Goal: Task Accomplishment & Management: Manage account settings

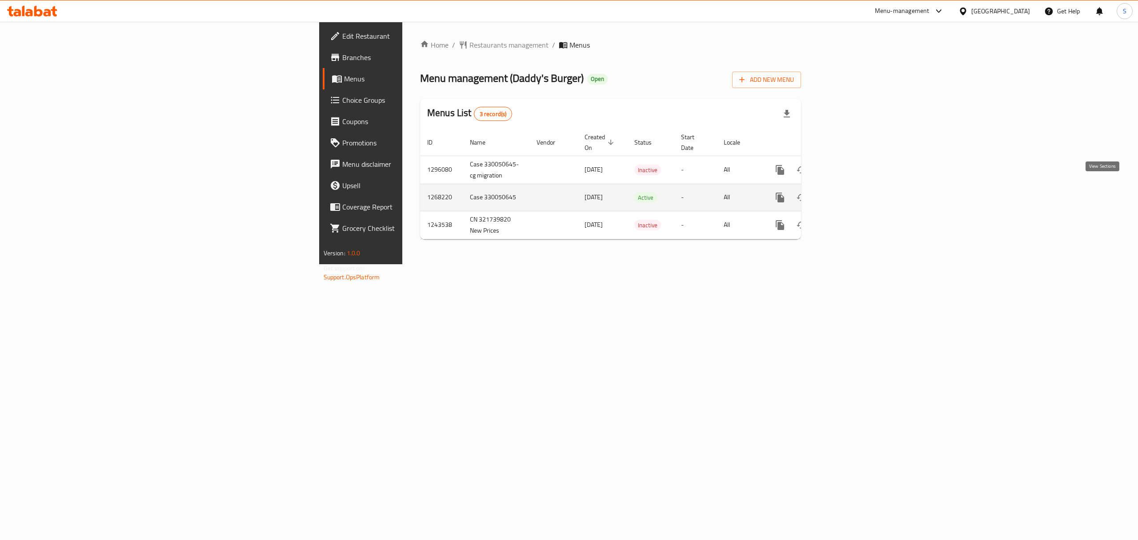
click at [850, 192] on icon "enhanced table" at bounding box center [844, 197] width 11 height 11
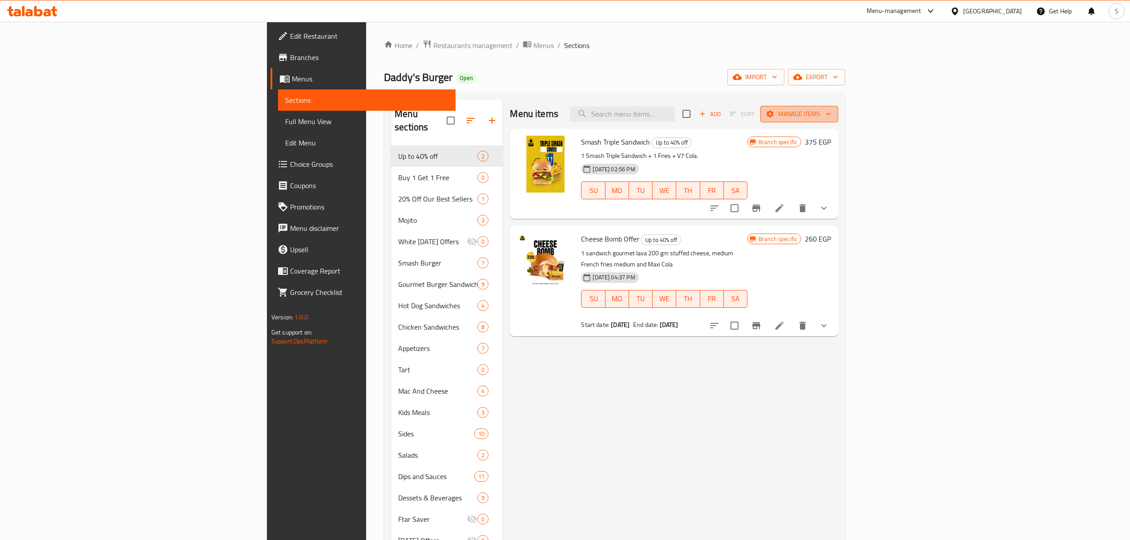
click at [831, 120] on span "Manage items" at bounding box center [799, 114] width 64 height 11
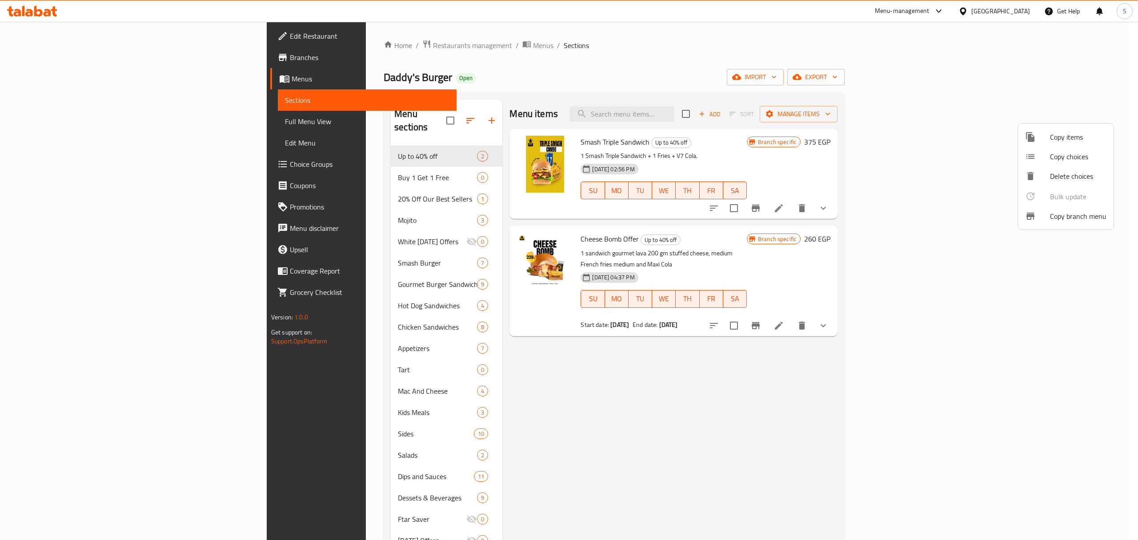
click at [1046, 212] on div at bounding box center [1037, 216] width 25 height 11
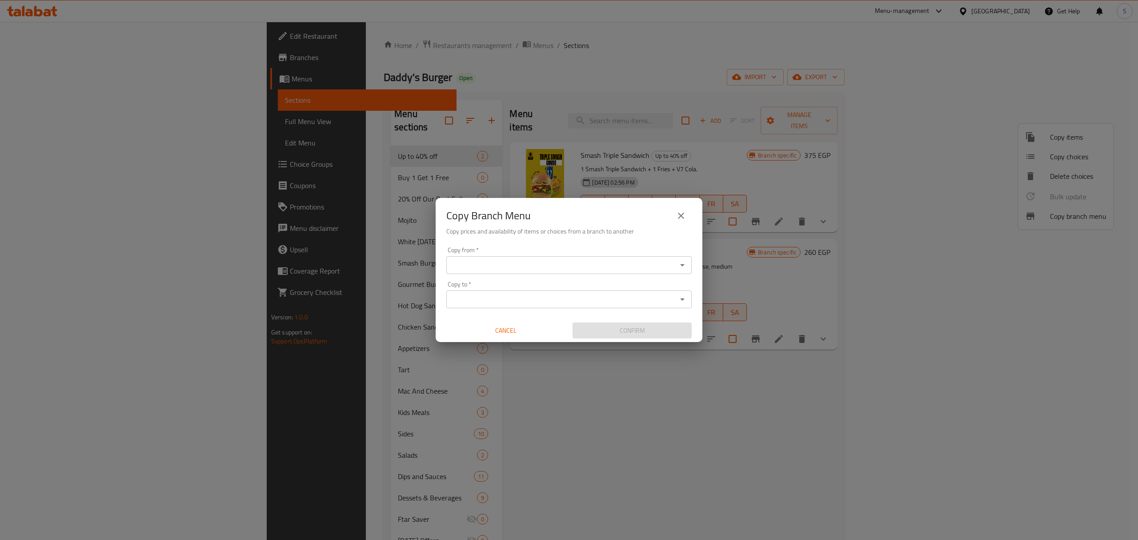
click at [587, 264] on input "Copy from   *" at bounding box center [561, 265] width 225 height 12
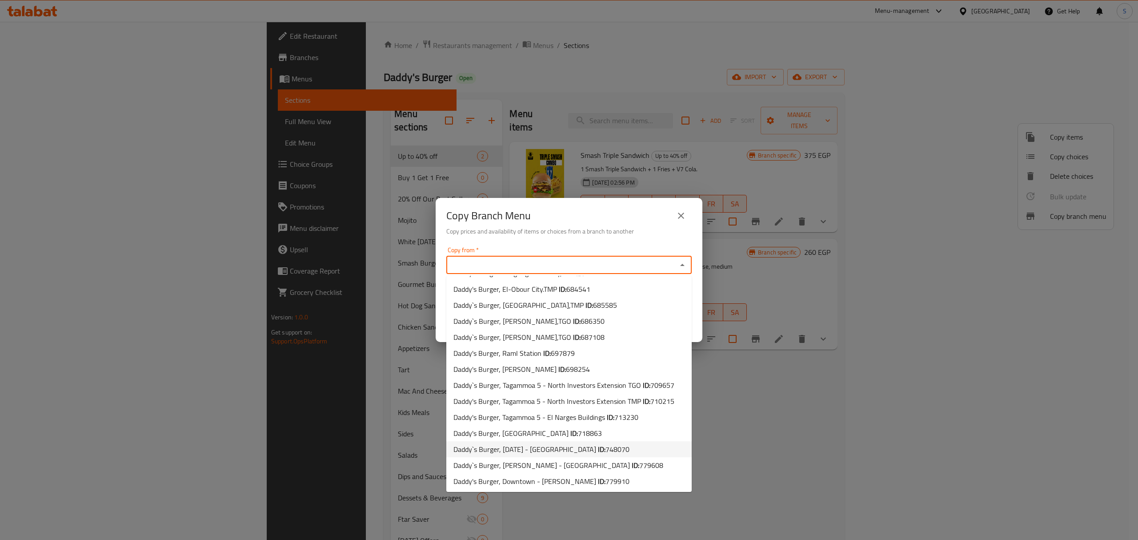
scroll to position [303, 0]
click at [598, 449] on b "ID:" at bounding box center [602, 448] width 8 height 13
type input "Daddy`s Burger, 6th of October - West Somed"
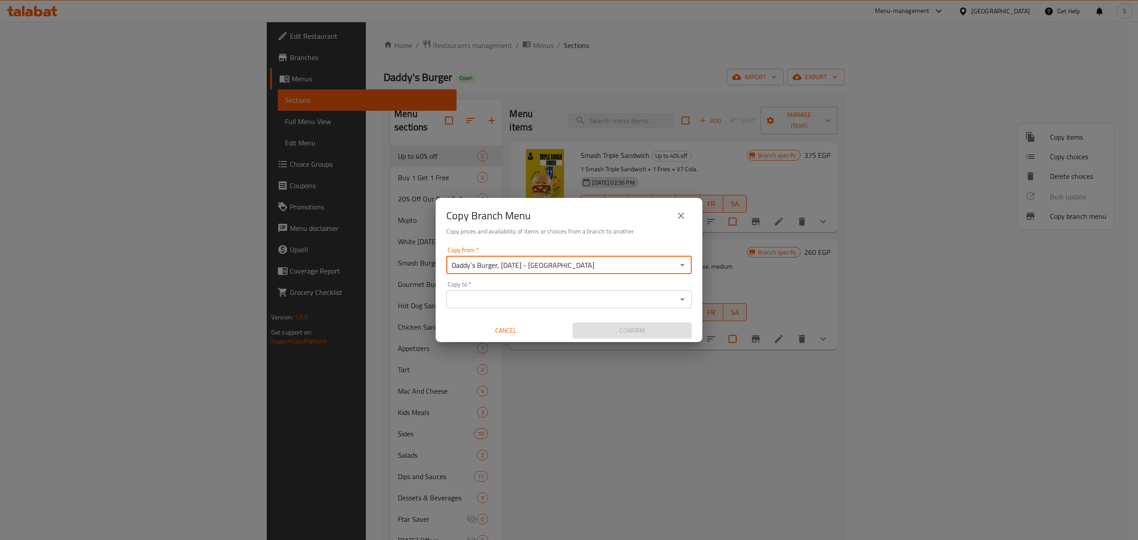
click at [486, 298] on input "Copy to   *" at bounding box center [561, 299] width 225 height 12
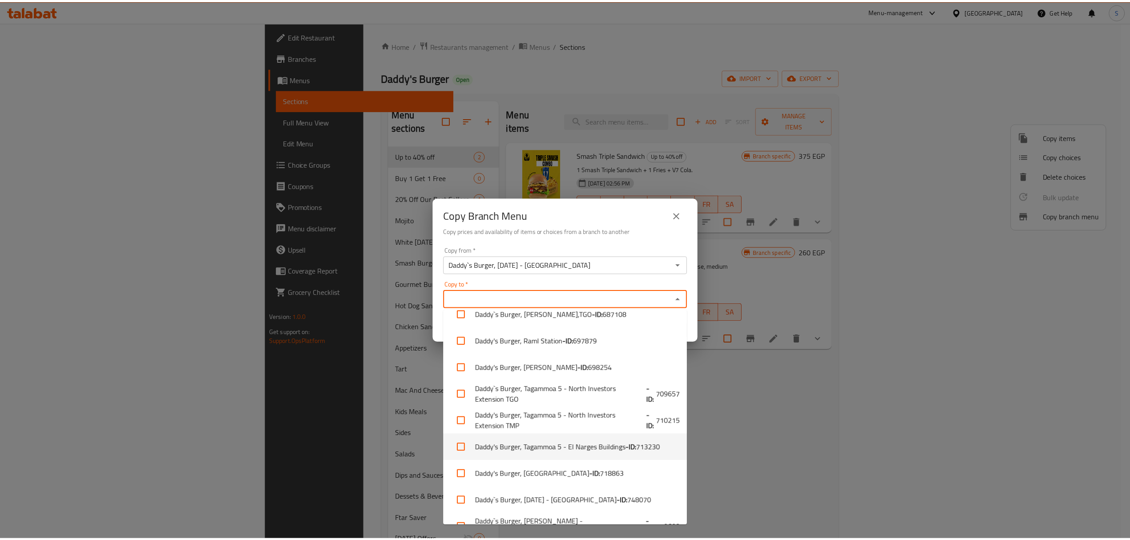
scroll to position [645, 0]
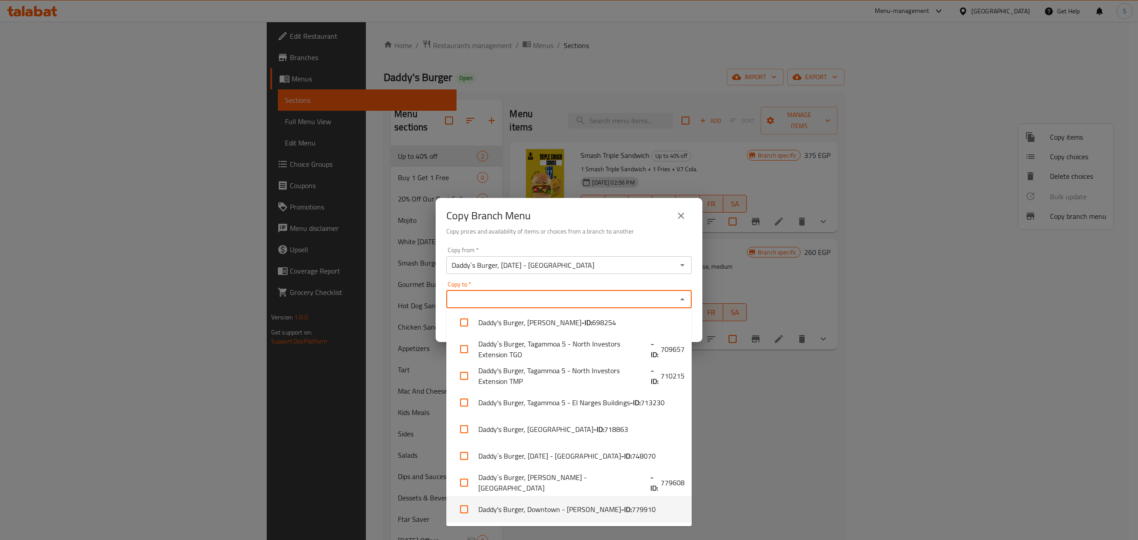
click at [577, 509] on li "Daddy's Burger, Downtown - Talaat Harab - ID: 779910" at bounding box center [568, 509] width 245 height 27
checkbox input "true"
click at [578, 247] on div "Copy from   * Daddy`s Burger, 6th of October - West Somed Copy from *" at bounding box center [568, 260] width 245 height 27
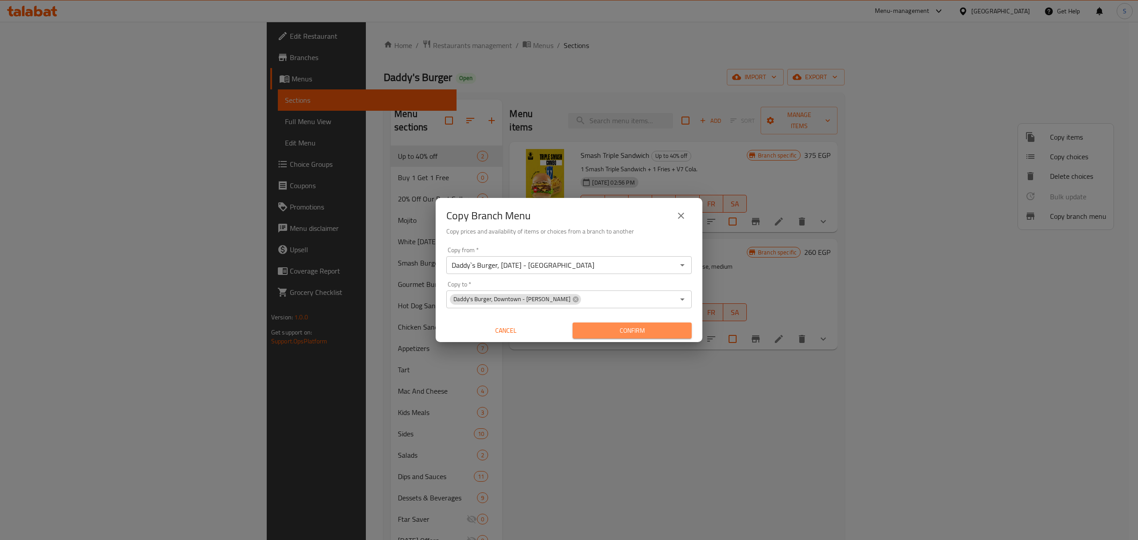
click at [627, 326] on span "Confirm" at bounding box center [632, 330] width 105 height 11
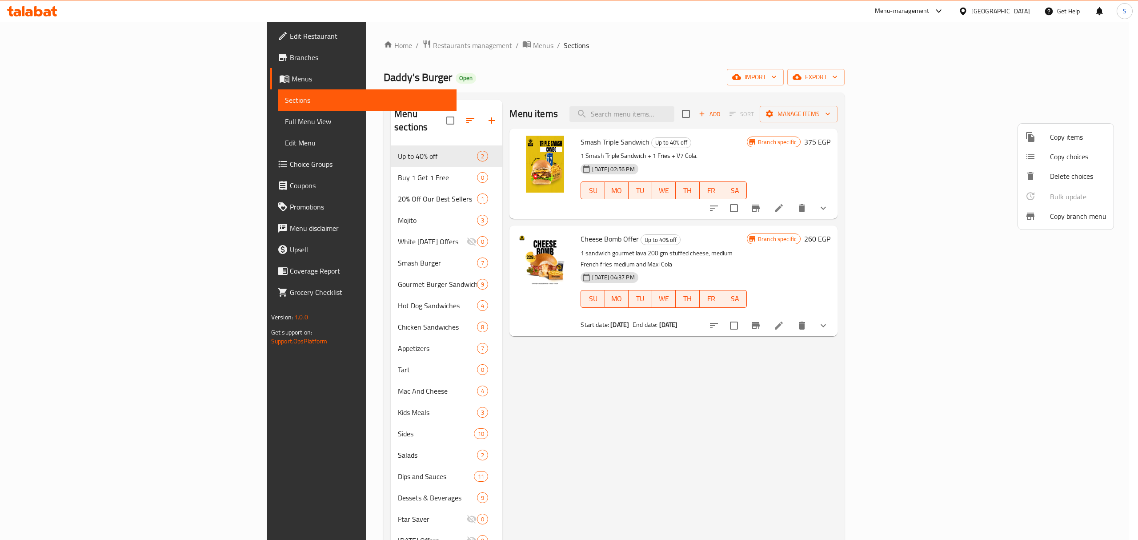
click at [34, 14] on div at bounding box center [569, 270] width 1138 height 540
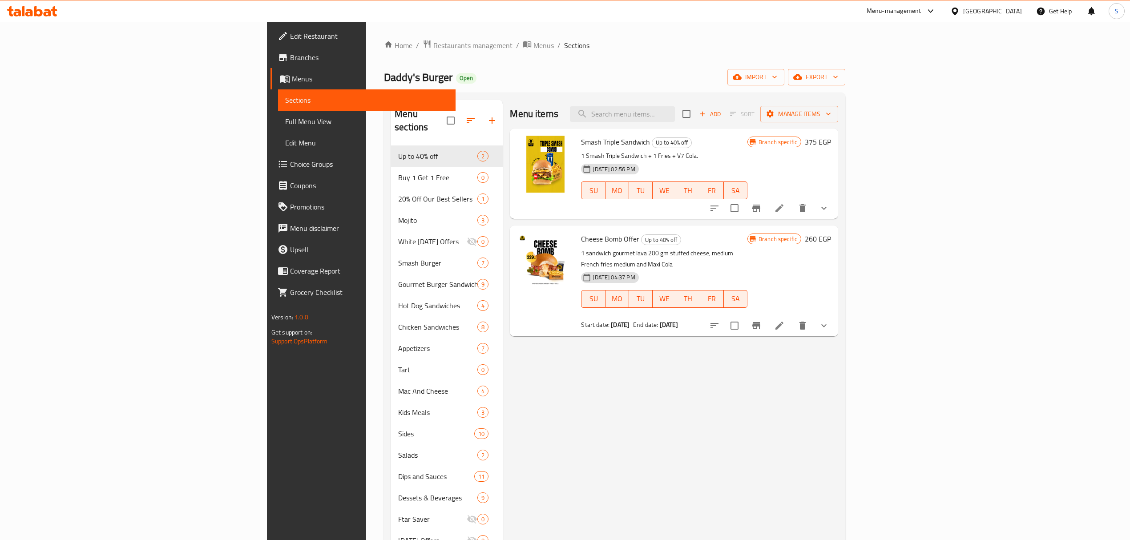
click at [39, 12] on icon at bounding box center [32, 11] width 50 height 11
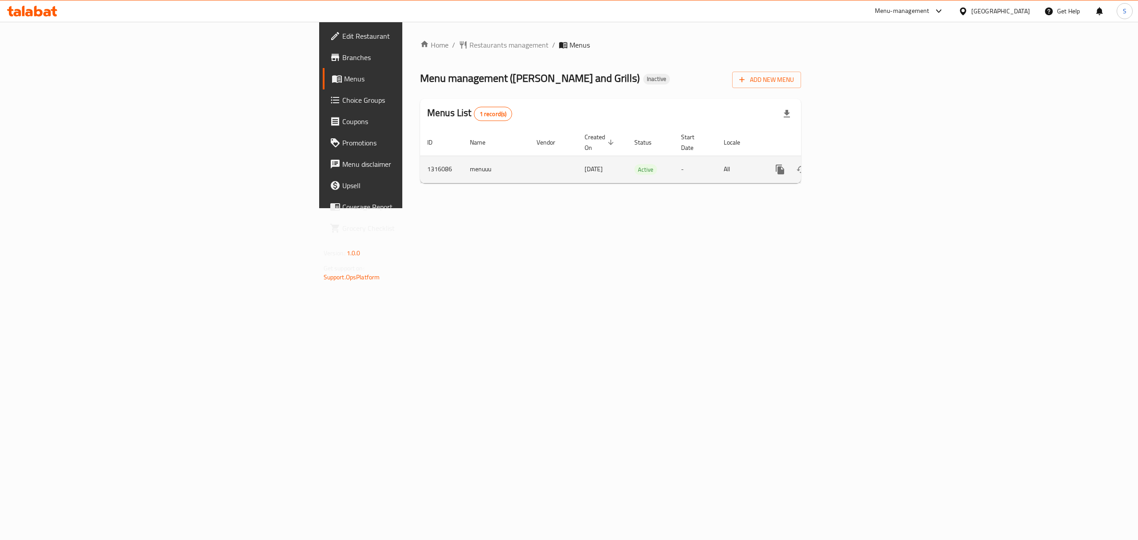
click at [862, 156] on td "enhanced table" at bounding box center [813, 169] width 100 height 27
click at [850, 164] on icon "enhanced table" at bounding box center [844, 169] width 11 height 11
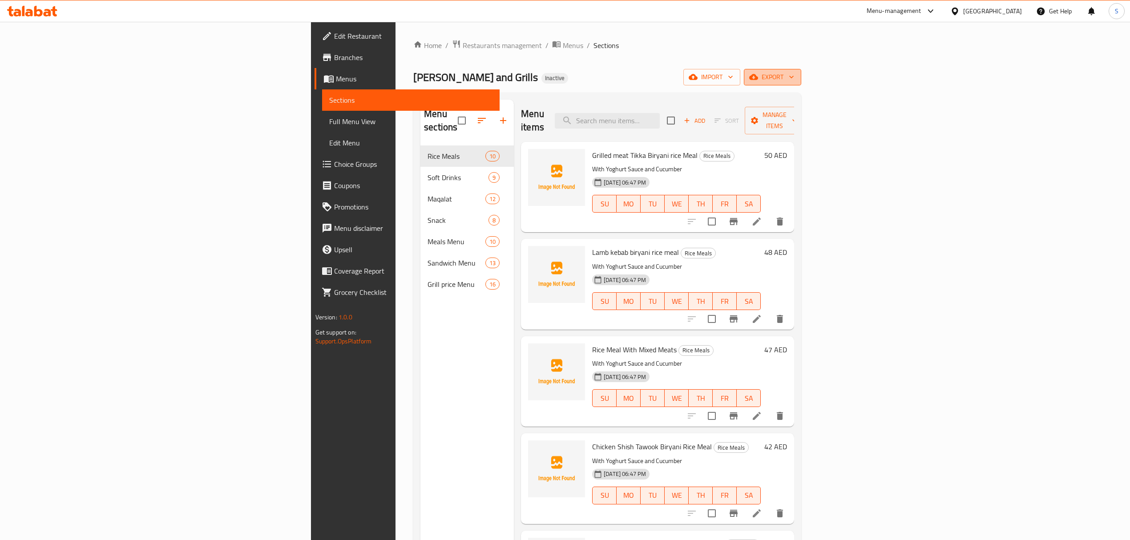
click at [758, 79] on icon "button" at bounding box center [753, 77] width 9 height 6
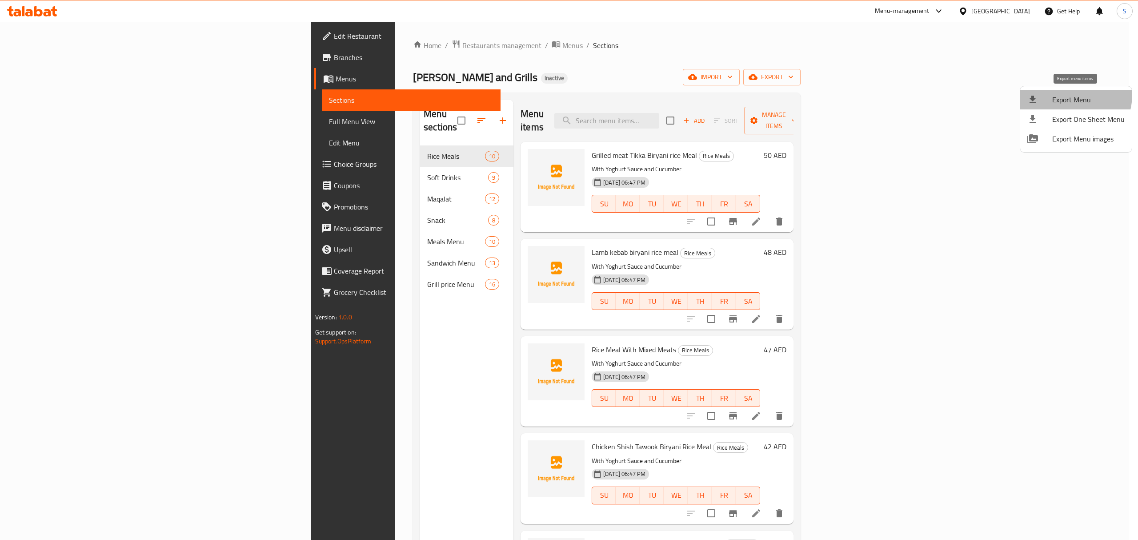
click at [1064, 94] on span "Export Menu" at bounding box center [1089, 99] width 72 height 11
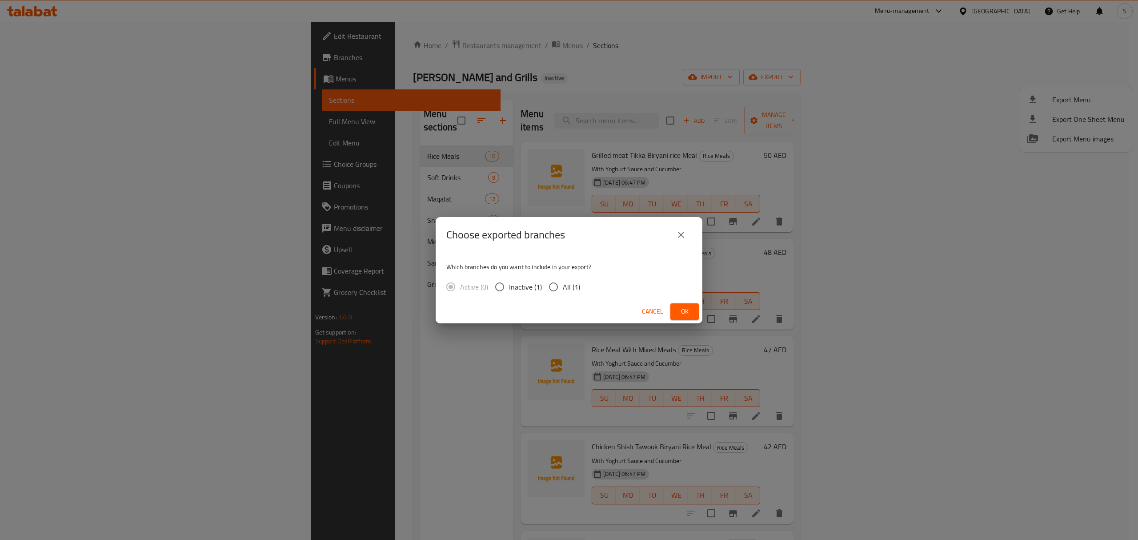
drag, startPoint x: 554, startPoint y: 281, endPoint x: 642, endPoint y: 305, distance: 91.2
click at [555, 281] on input "All (1)" at bounding box center [553, 286] width 19 height 19
radio input "true"
click at [692, 310] on button "Ok" at bounding box center [685, 311] width 28 height 16
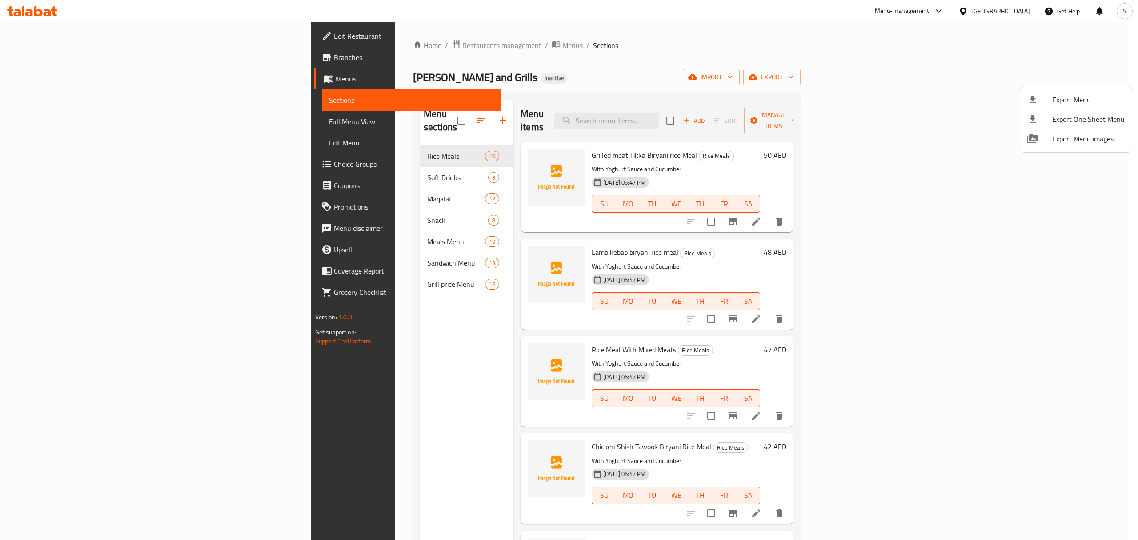
click at [290, 194] on div at bounding box center [569, 270] width 1138 height 540
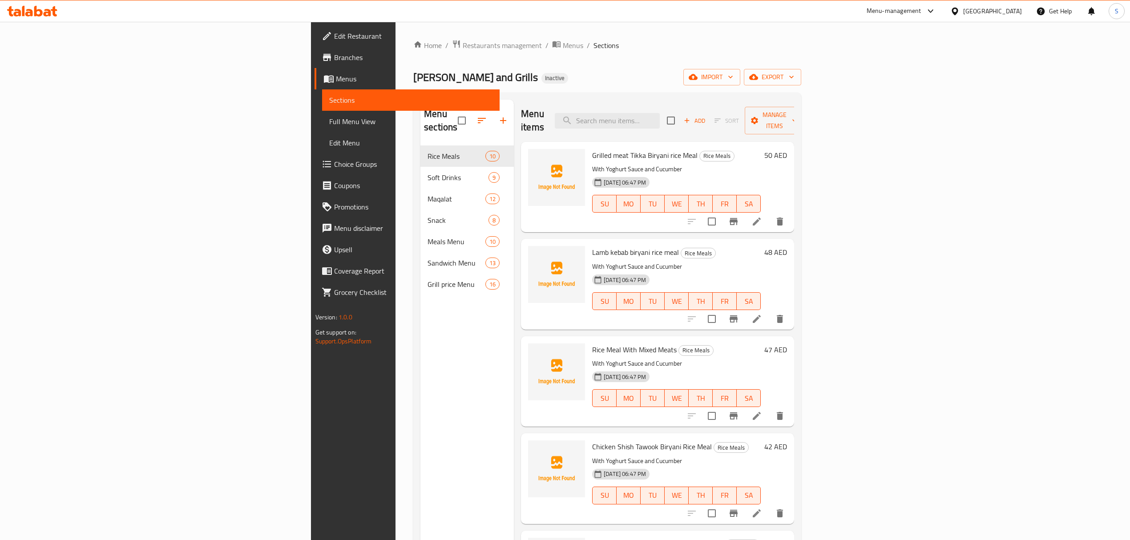
click at [427, 193] on span "Maqalat" at bounding box center [456, 198] width 58 height 11
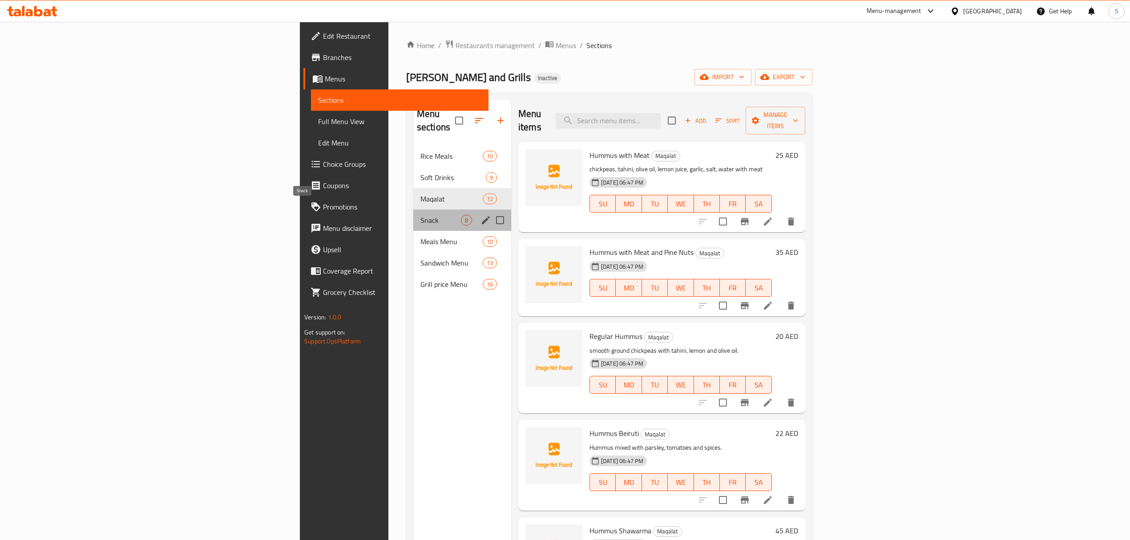
click at [420, 215] on span "Snack" at bounding box center [440, 220] width 40 height 11
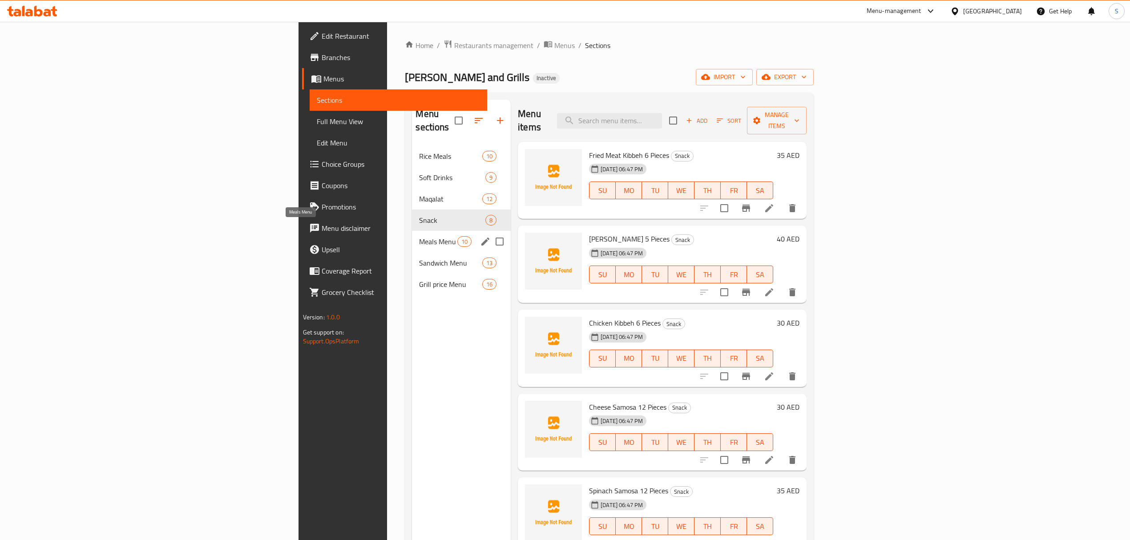
click at [419, 236] on span "Meals Menu" at bounding box center [438, 241] width 38 height 11
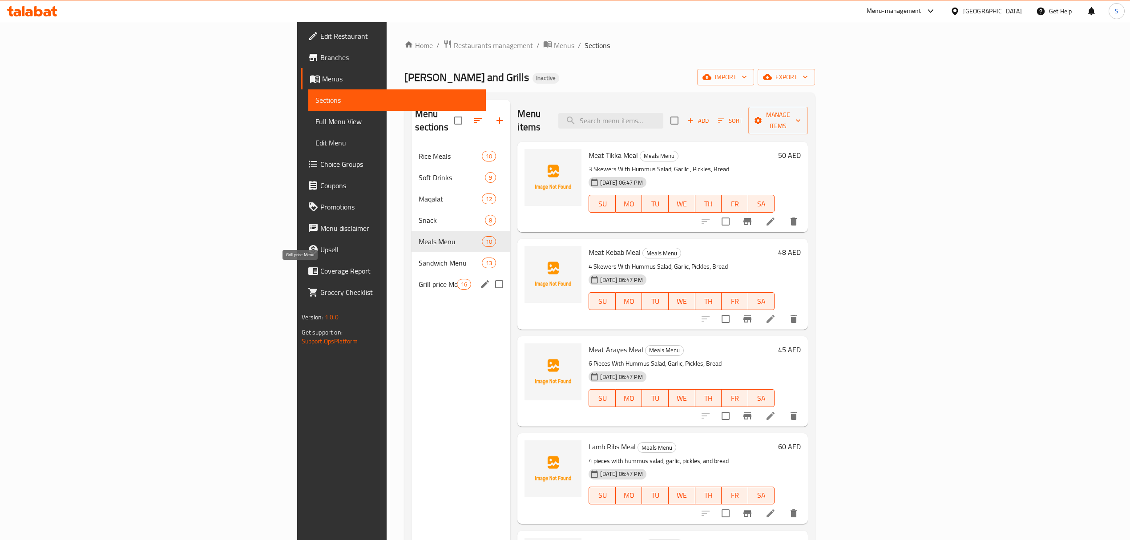
click at [418, 279] on span "Grill price Menu" at bounding box center [437, 284] width 39 height 11
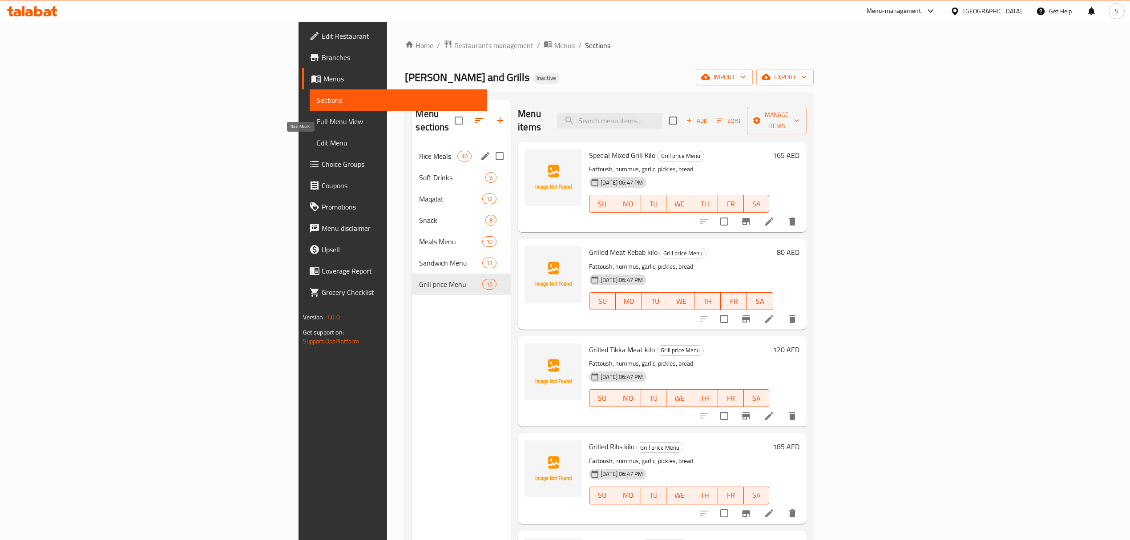
click at [419, 151] on span "Rice Meals" at bounding box center [438, 156] width 38 height 11
click at [412, 231] on div "Meals Menu 10" at bounding box center [461, 241] width 99 height 21
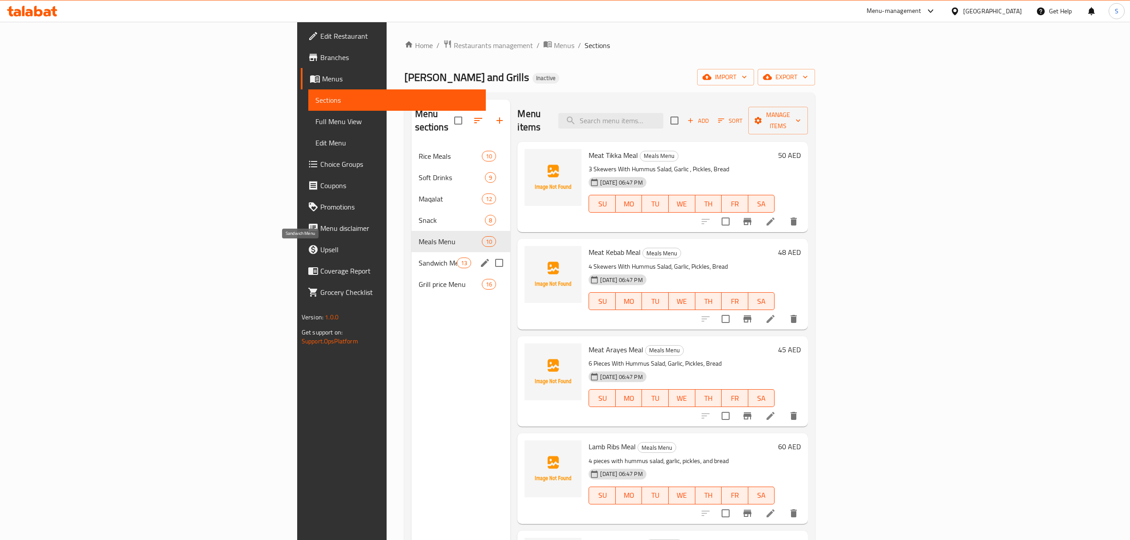
click at [418, 257] on span "Sandwich Menu" at bounding box center [437, 262] width 39 height 11
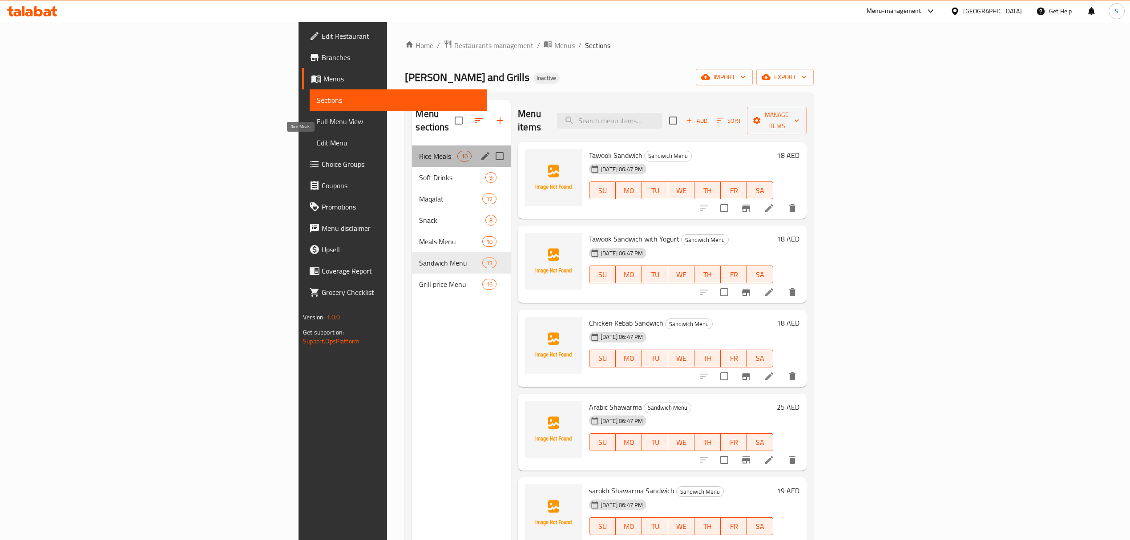
click at [419, 151] on span "Rice Meals" at bounding box center [438, 156] width 38 height 11
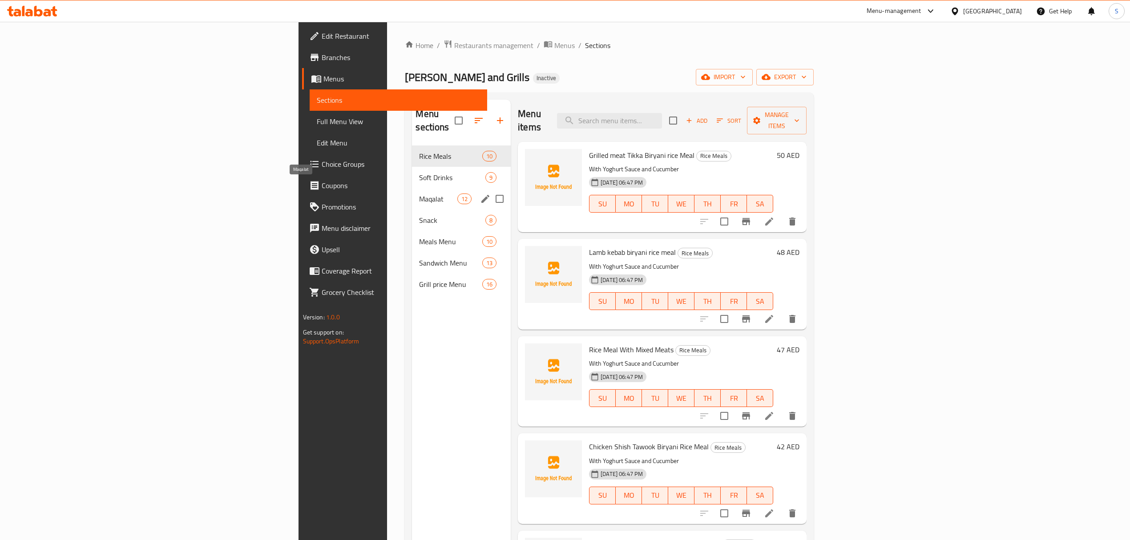
click at [419, 193] on span "Maqalat" at bounding box center [438, 198] width 38 height 11
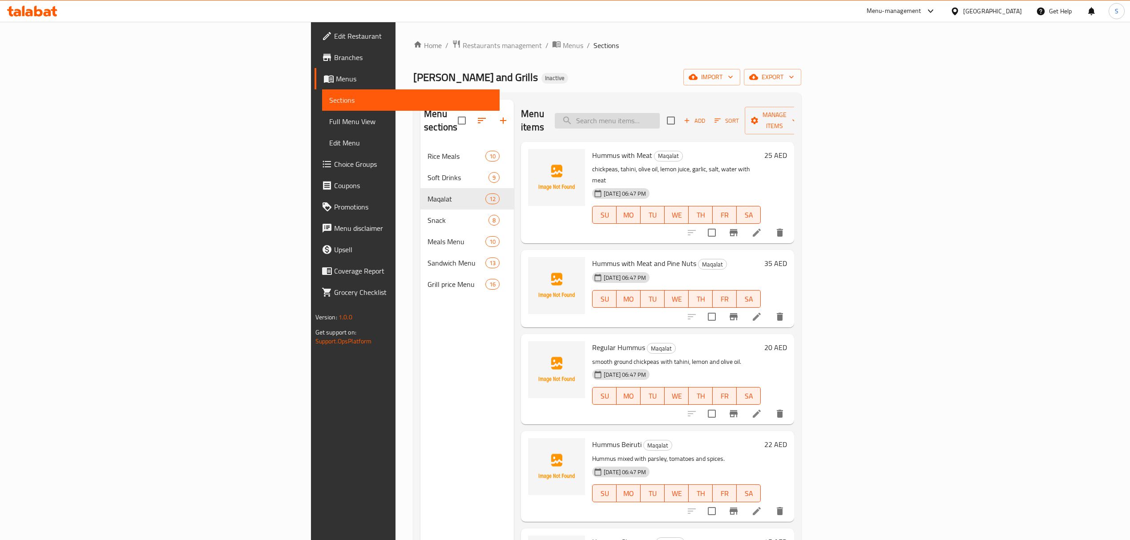
click at [659, 121] on input "search" at bounding box center [607, 121] width 105 height 16
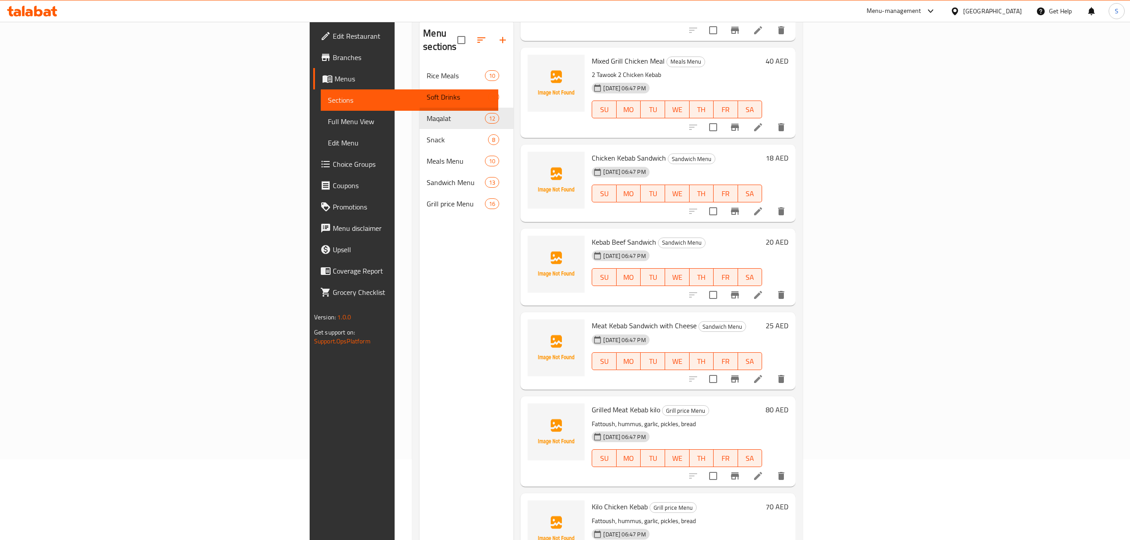
scroll to position [125, 0]
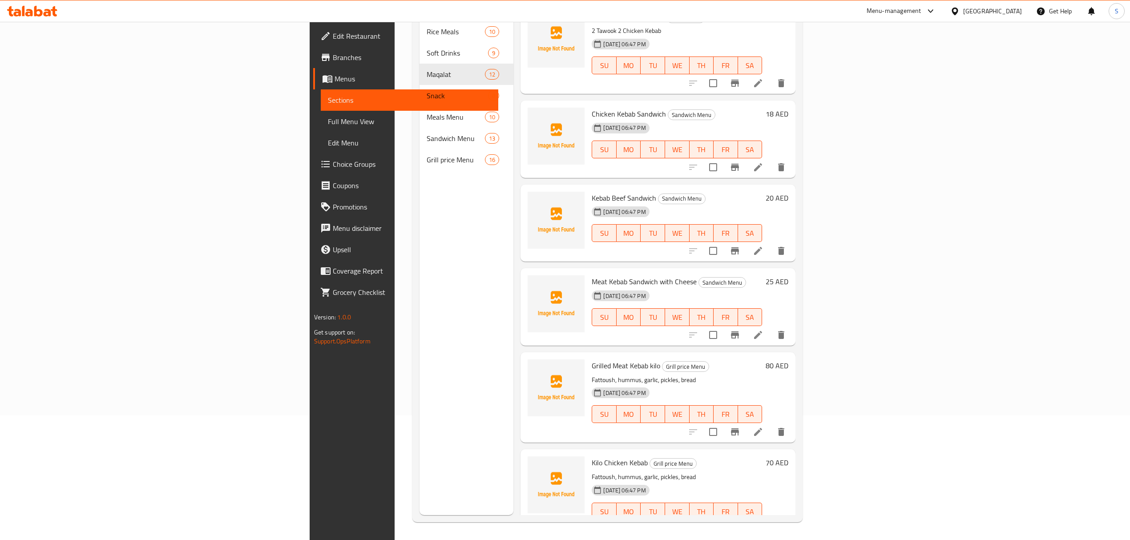
type input "keba"
click at [321, 132] on link "Edit Menu" at bounding box center [409, 142] width 177 height 21
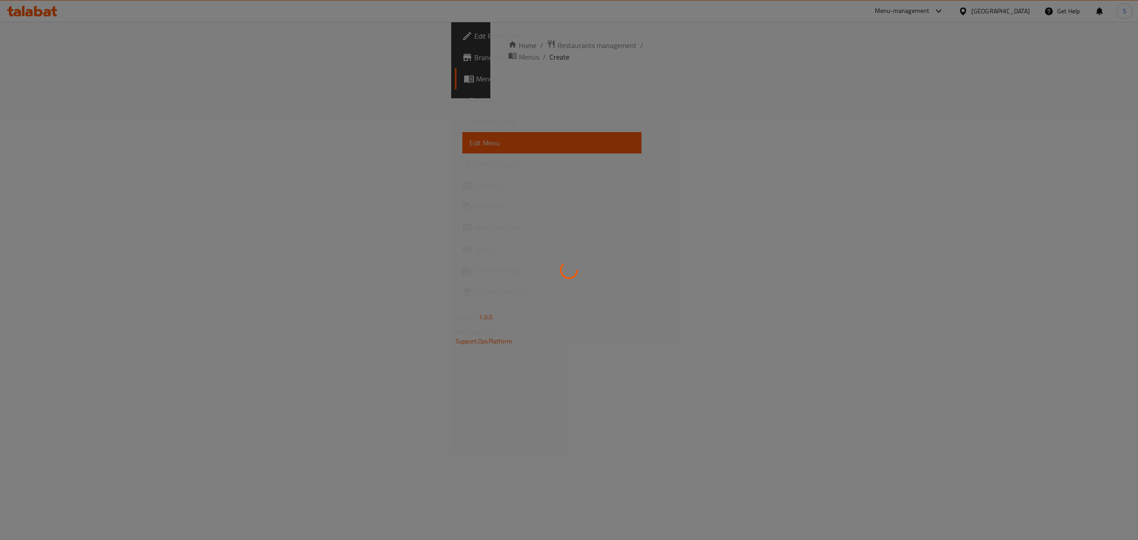
click at [470, 118] on span "Full Menu View" at bounding box center [552, 121] width 165 height 11
click at [462, 128] on link "Full Menu View" at bounding box center [551, 121] width 179 height 21
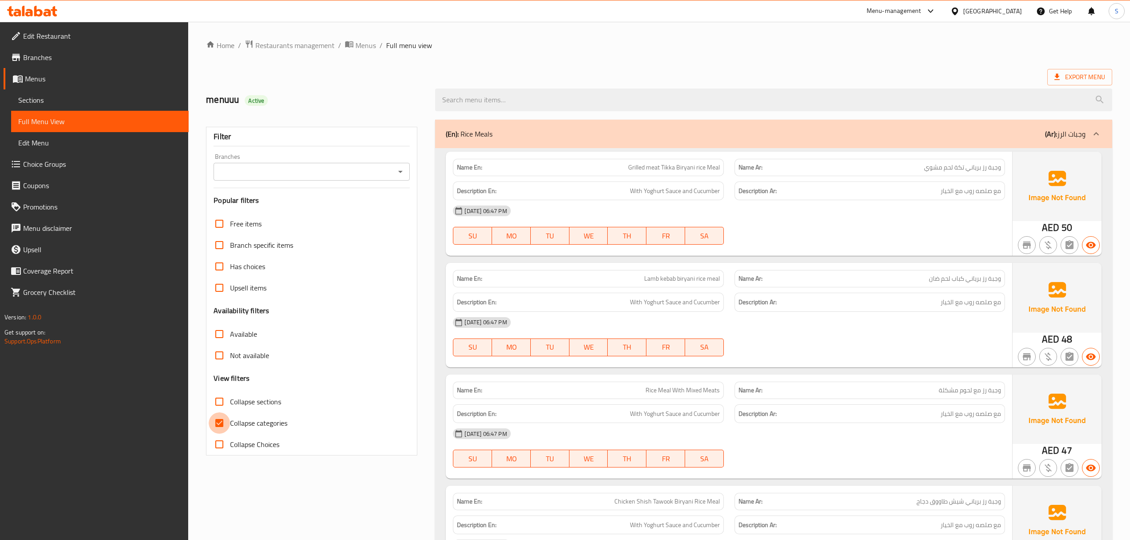
drag, startPoint x: 222, startPoint y: 427, endPoint x: 282, endPoint y: 5, distance: 426.2
click at [222, 422] on input "Collapse categories" at bounding box center [219, 422] width 21 height 21
checkbox input "false"
click at [218, 386] on div "Free items Branch specific items Has choices Upsell items Availability filters …" at bounding box center [311, 334] width 196 height 242
click at [222, 407] on input "Collapse sections" at bounding box center [219, 401] width 21 height 21
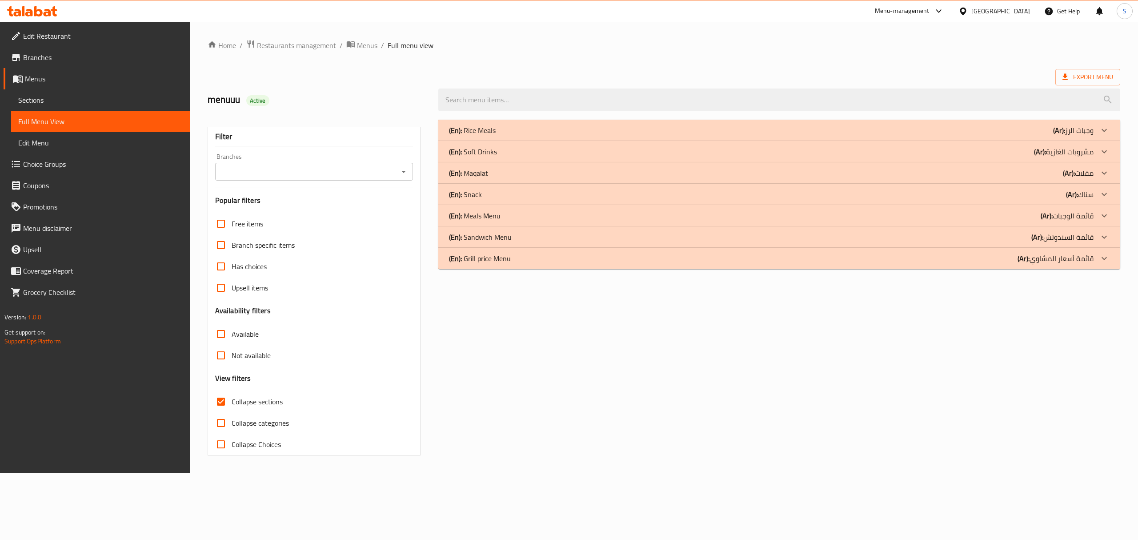
click at [220, 402] on input "Collapse sections" at bounding box center [220, 401] width 21 height 21
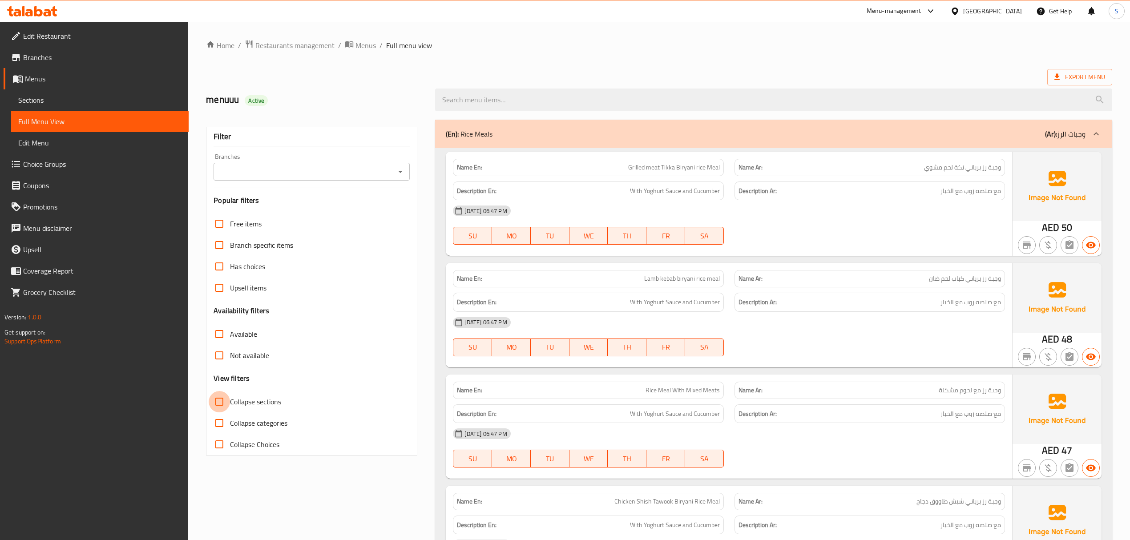
click at [227, 406] on input "Collapse sections" at bounding box center [219, 401] width 21 height 21
checkbox input "true"
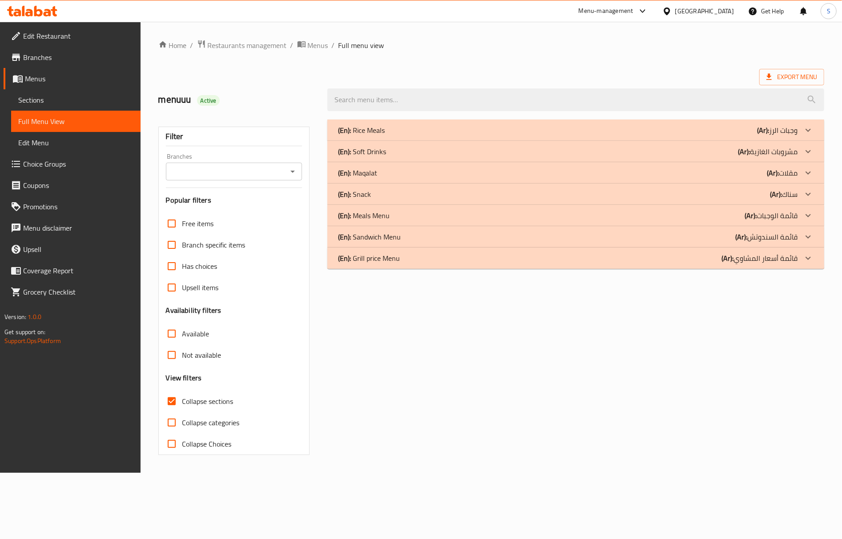
click at [707, 372] on div "(En): Rice Meals (Ar): وجبات الرز Name En: Grilled meat Tikka Biryani rice Meal…" at bounding box center [575, 287] width 507 height 346
drag, startPoint x: 395, startPoint y: 123, endPoint x: 2, endPoint y: 223, distance: 405.7
click at [395, 123] on div "(En): Rice Meals (Ar): وجبات الرز" at bounding box center [575, 130] width 497 height 21
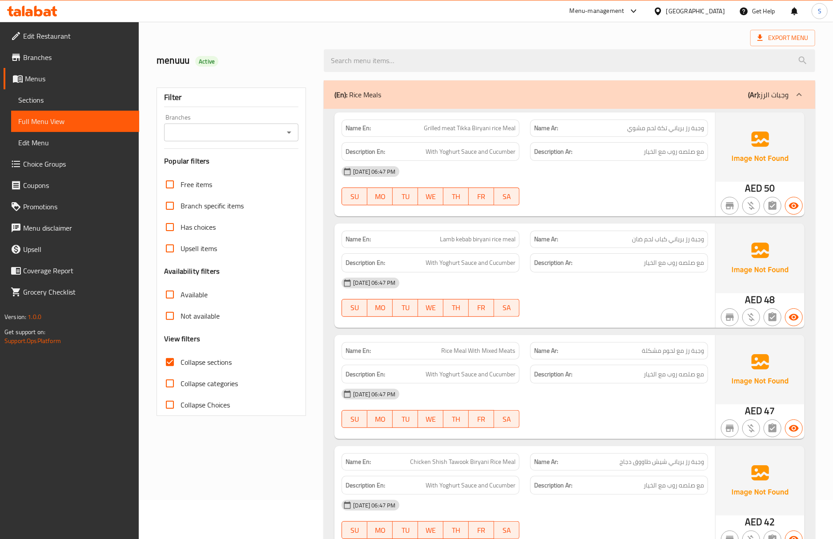
scroll to position [59, 0]
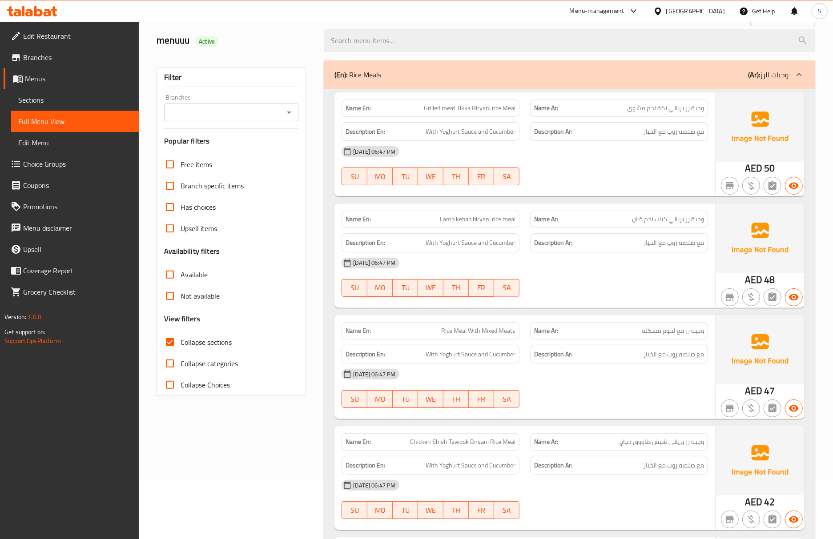
drag, startPoint x: 61, startPoint y: 102, endPoint x: 85, endPoint y: 118, distance: 29.0
click at [61, 102] on span "Sections" at bounding box center [75, 100] width 114 height 11
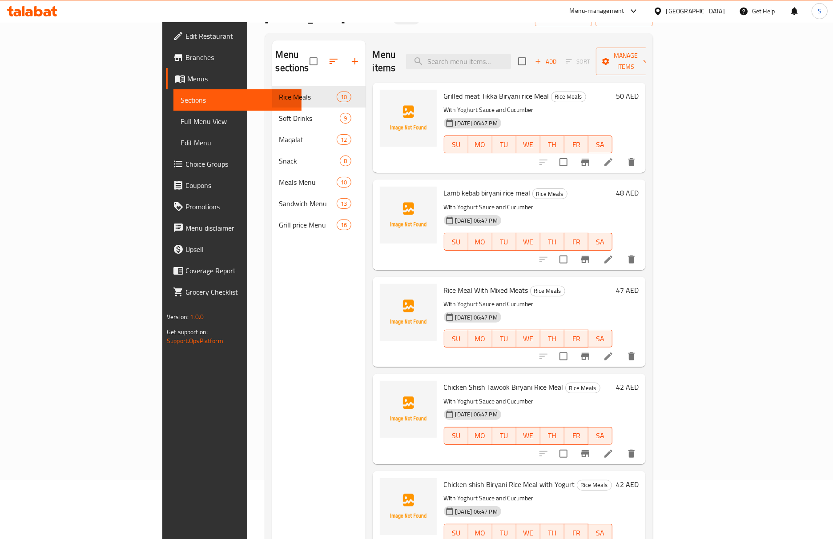
click at [181, 118] on span "Full Menu View" at bounding box center [238, 121] width 114 height 11
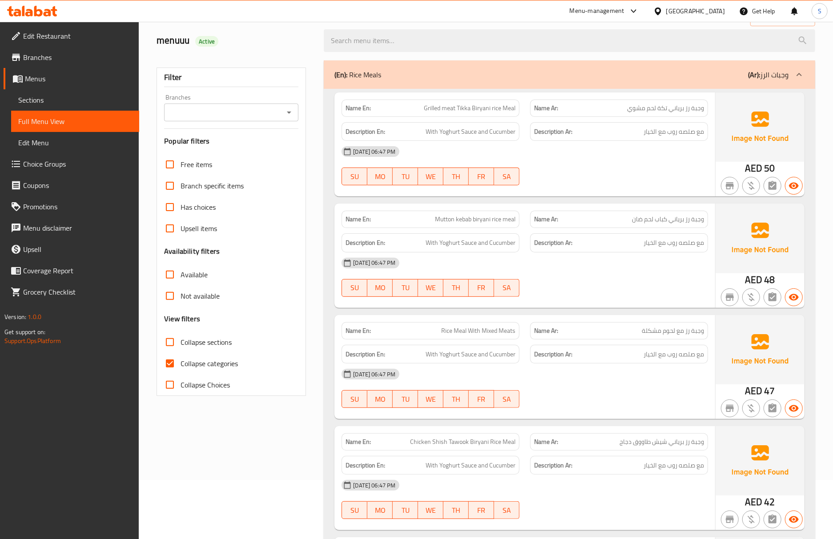
click at [174, 367] on input "Collapse categories" at bounding box center [169, 363] width 21 height 21
checkbox input "false"
click at [576, 317] on div "Name En: Rice Meal With Mixed Meats Name Ar: وجبة رز مع لحوم مشكلة Description …" at bounding box center [524, 367] width 381 height 104
click at [406, 68] on div "(En): Rice Meals (Ar): وجبات الرز" at bounding box center [569, 74] width 491 height 28
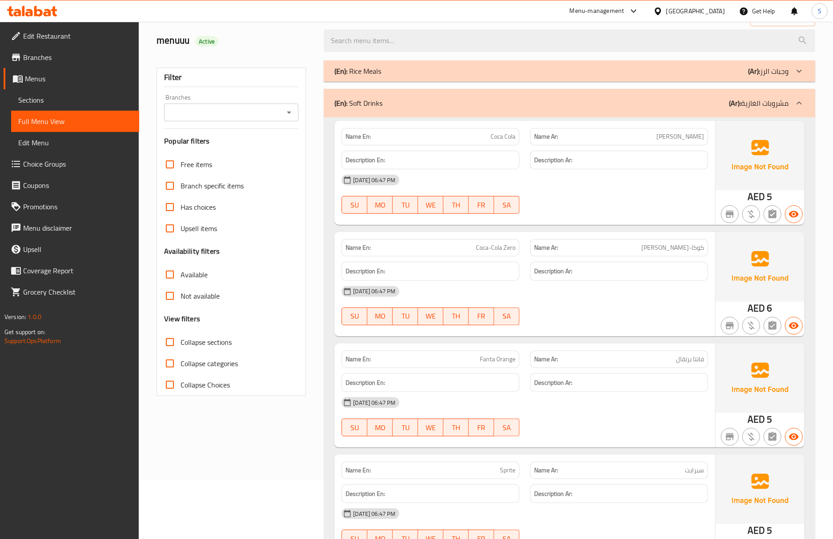
drag, startPoint x: 41, startPoint y: 95, endPoint x: 58, endPoint y: 125, distance: 34.4
click at [41, 95] on span "Sections" at bounding box center [75, 100] width 114 height 11
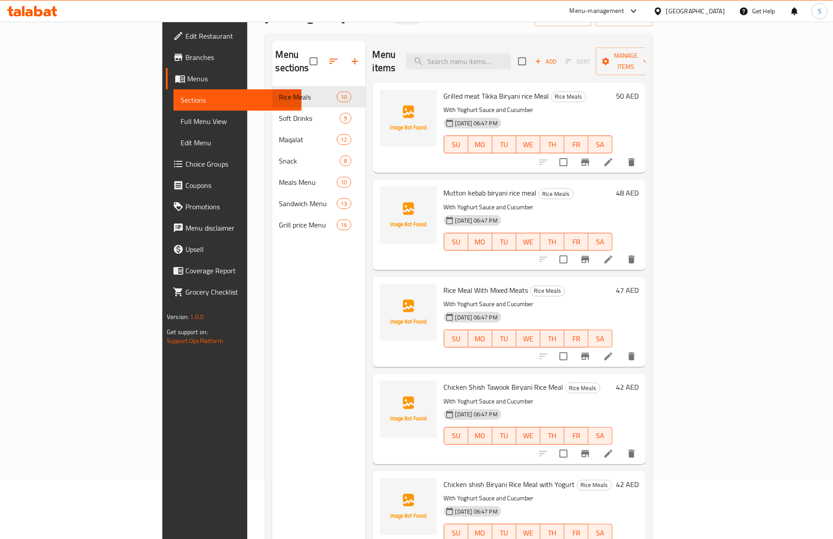
click at [181, 125] on span "Full Menu View" at bounding box center [238, 121] width 114 height 11
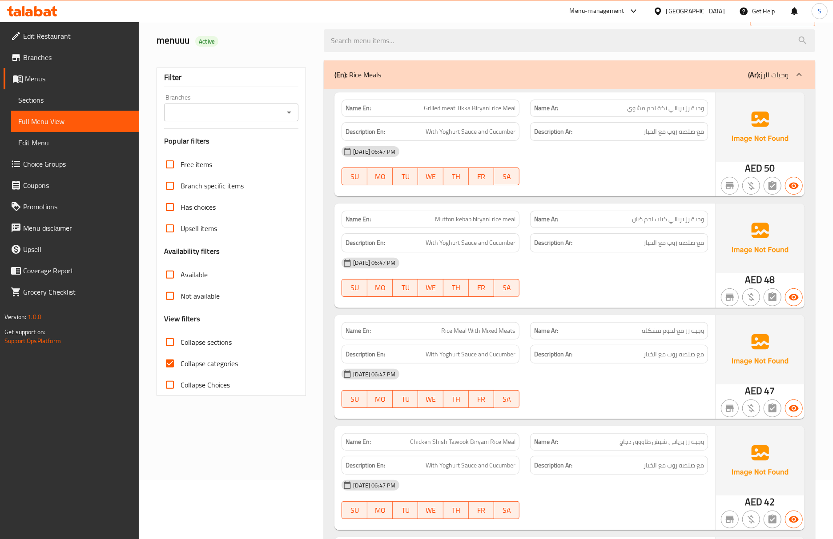
drag, startPoint x: 440, startPoint y: 169, endPoint x: 422, endPoint y: 178, distance: 20.1
click at [440, 169] on button "WE" at bounding box center [430, 177] width 25 height 18
click at [180, 362] on label "Collapse categories" at bounding box center [198, 363] width 79 height 21
click at [180, 362] on input "Collapse categories" at bounding box center [169, 363] width 21 height 21
checkbox input "false"
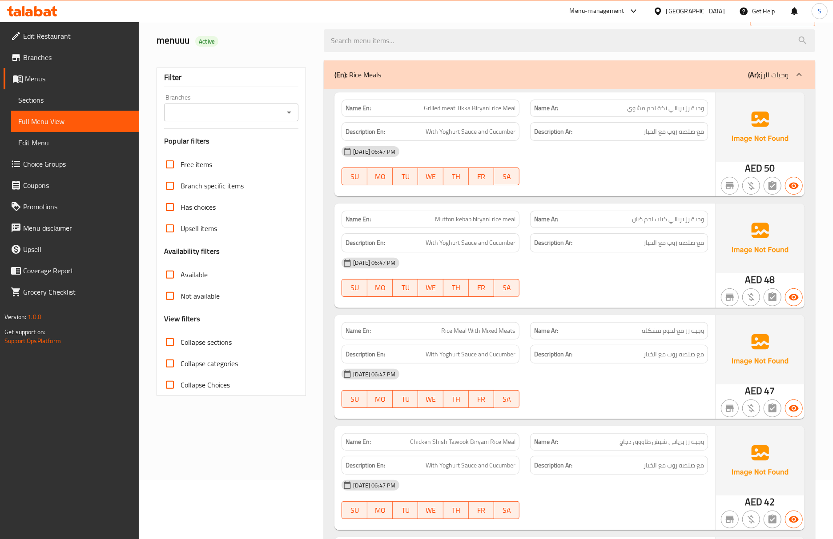
click at [175, 342] on input "Collapse sections" at bounding box center [169, 342] width 21 height 21
checkbox input "true"
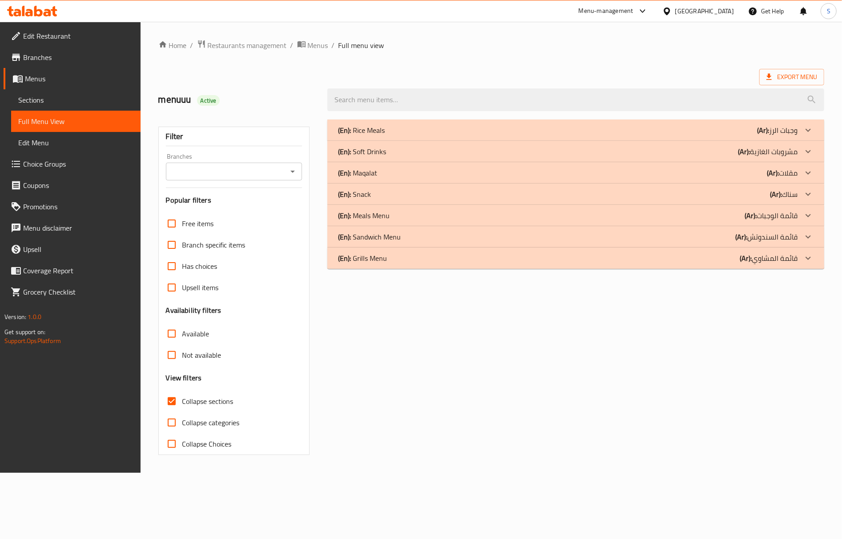
click at [394, 260] on div "(En): Grills Menu (Ar): قائمة المشاوي" at bounding box center [567, 258] width 459 height 11
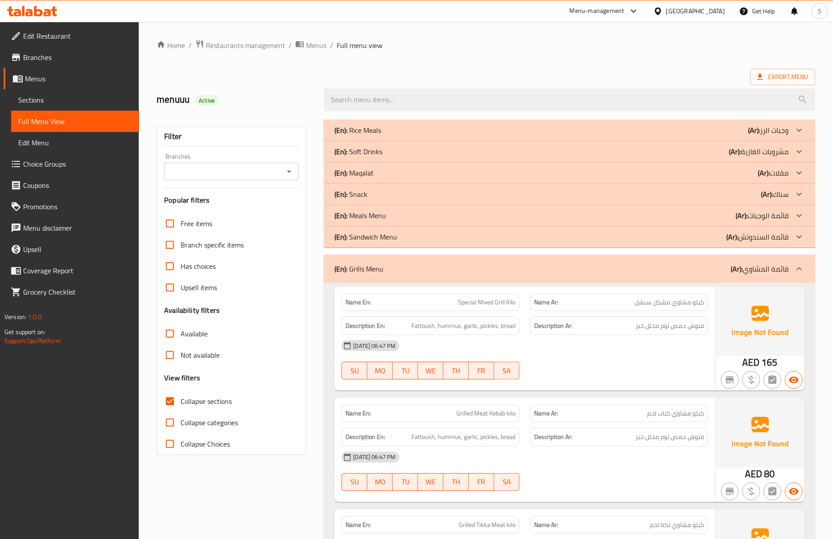
click at [378, 123] on div "(En): Rice Meals (Ar): وجبات الرز" at bounding box center [569, 130] width 491 height 21
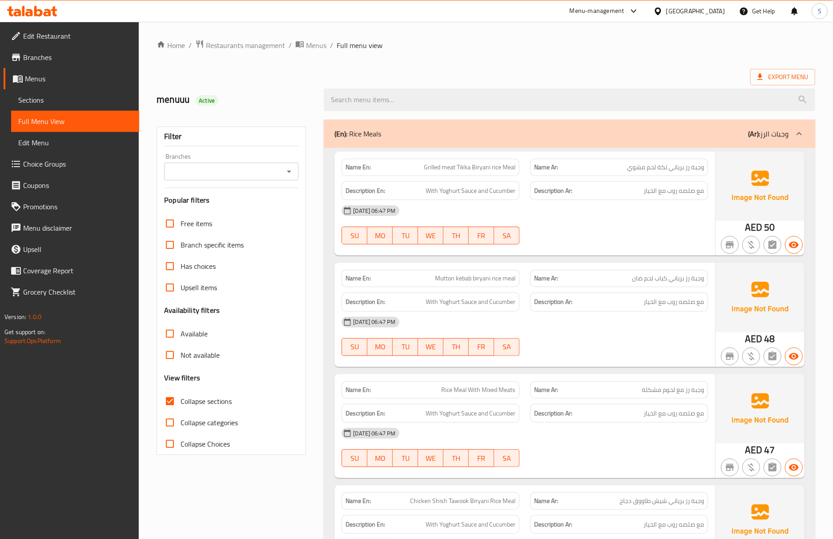
click at [686, 194] on span "مع صلصه روب مع الخيار" at bounding box center [673, 190] width 60 height 11
copy div "مع صلصه روب مع الخيار"
click at [617, 133] on div "(En): Rice Meals (Ar): وجبات الرز" at bounding box center [561, 134] width 454 height 11
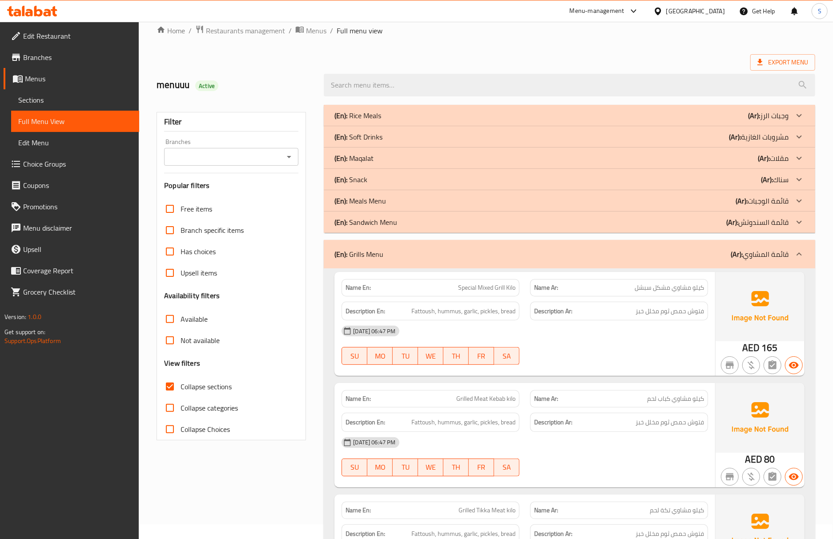
scroll to position [59, 0]
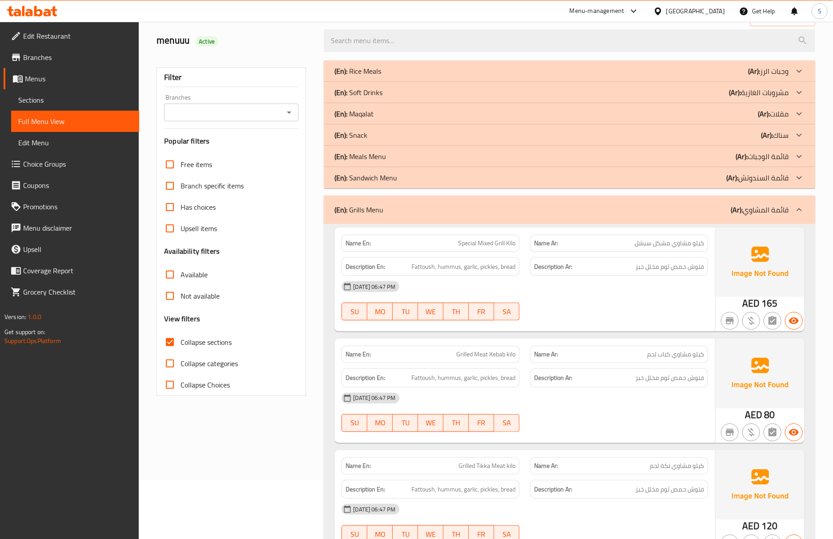
click at [669, 300] on div "06-10-2025 06:47 PM SU MO TU WE TH FR SA" at bounding box center [524, 301] width 377 height 50
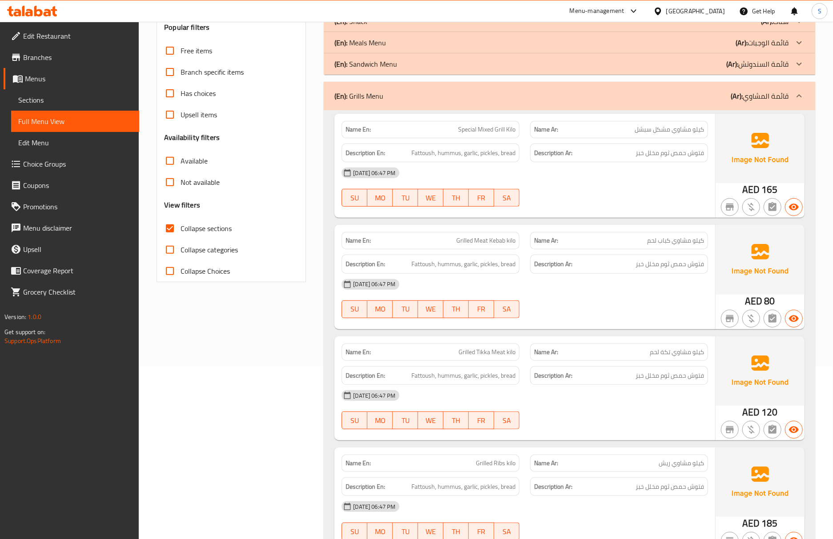
scroll to position [178, 0]
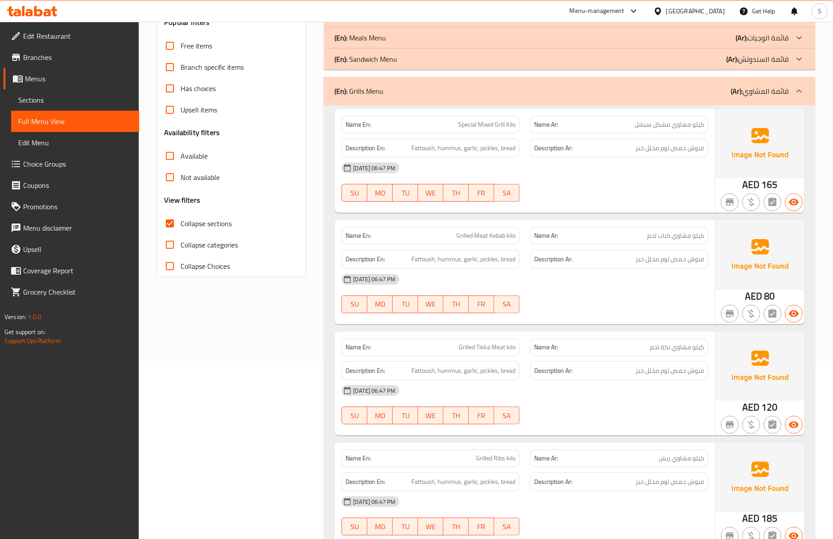
click at [680, 237] on span "كيلو مشاوي كباب لحم" at bounding box center [675, 235] width 57 height 9
copy span "كيلو مشاوي كباب لحم"
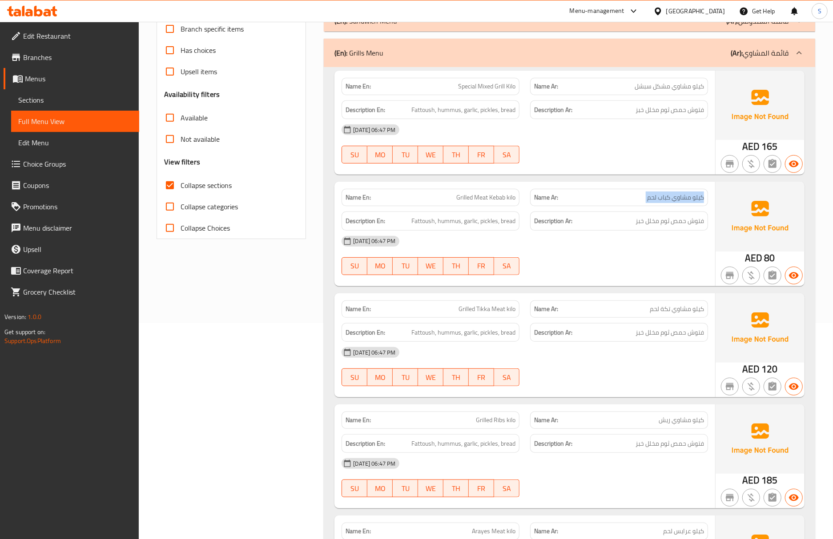
scroll to position [237, 0]
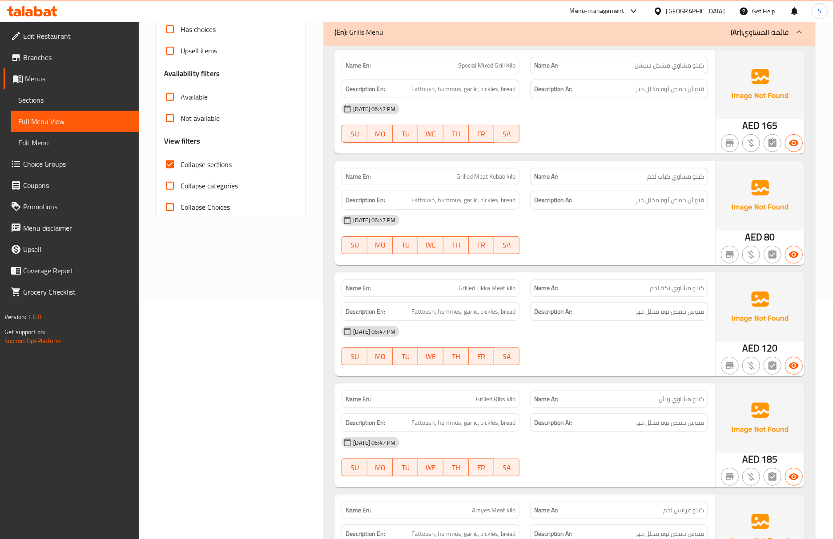
click at [685, 292] on span "كيلو مشاوي تكة لحم" at bounding box center [677, 288] width 54 height 9
copy span "مشاوي"
click at [682, 174] on span "كيلو مشاوي كباب لحم" at bounding box center [675, 176] width 57 height 9
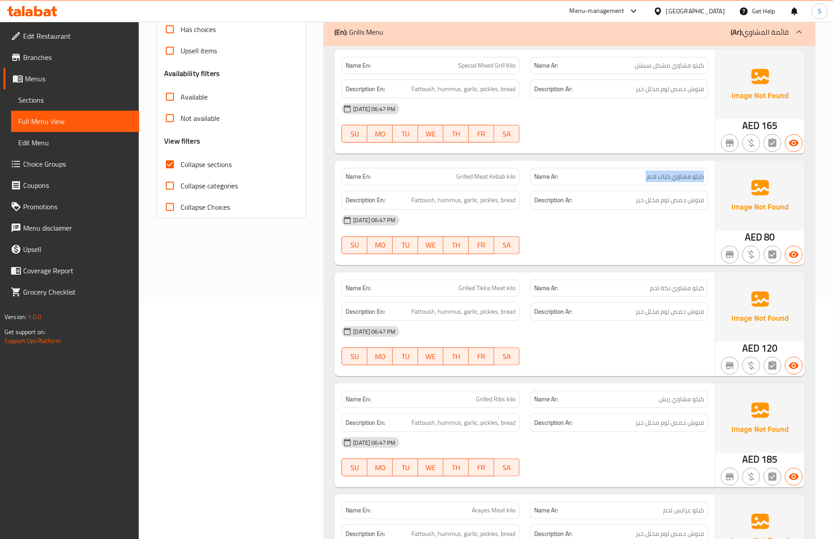
click at [682, 174] on span "كيلو مشاوي كباب لحم" at bounding box center [675, 176] width 57 height 9
copy span "كيلو مشاوي كباب لحم"
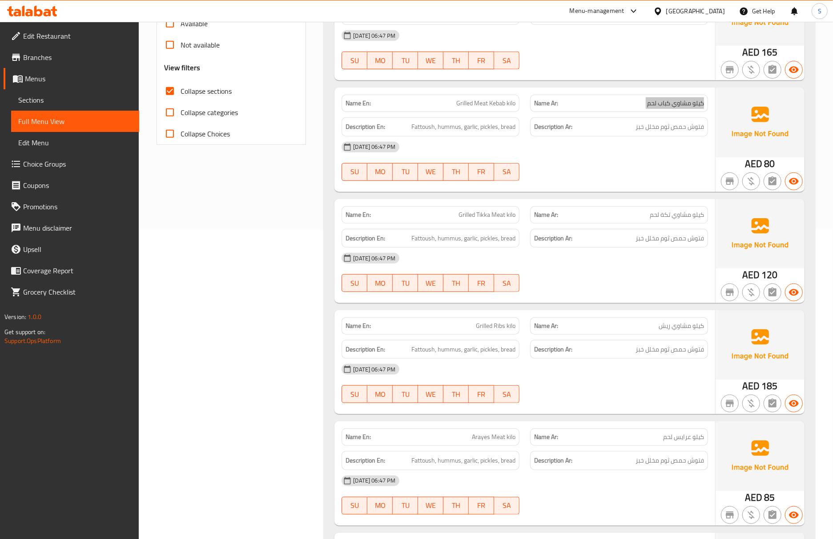
scroll to position [197, 0]
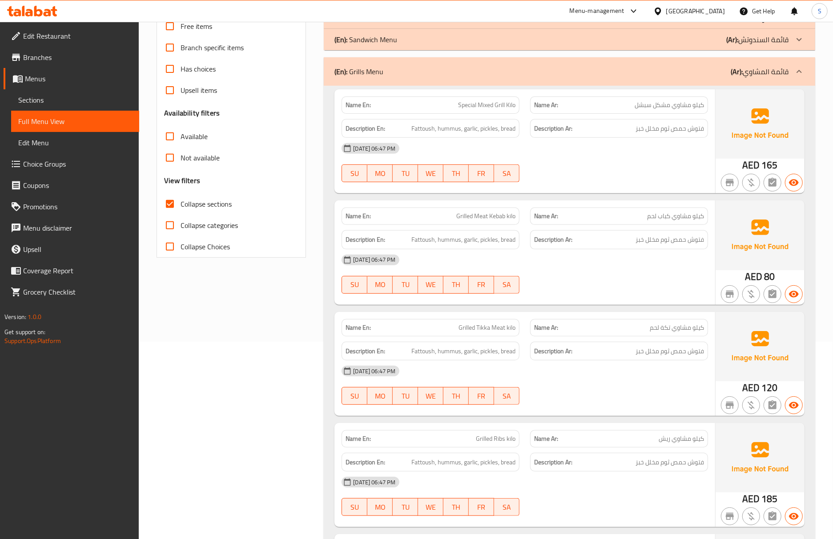
click at [537, 299] on div at bounding box center [619, 294] width 189 height 11
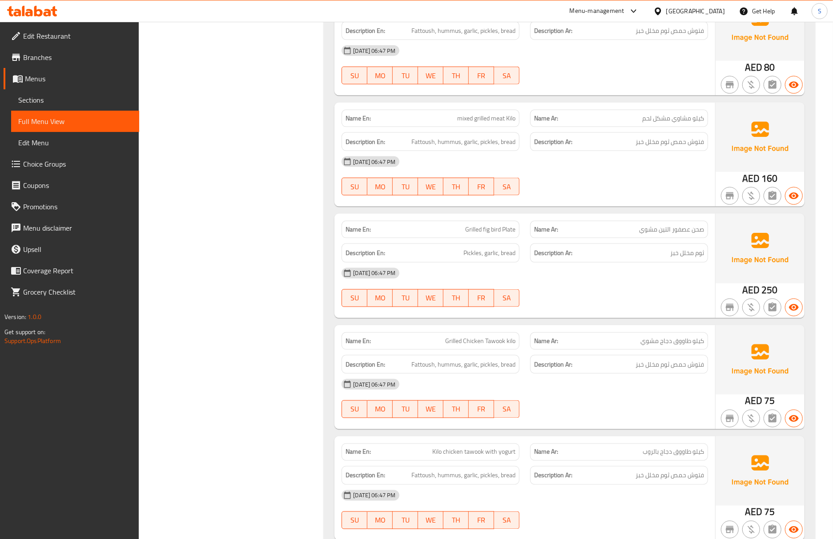
scroll to position [849, 0]
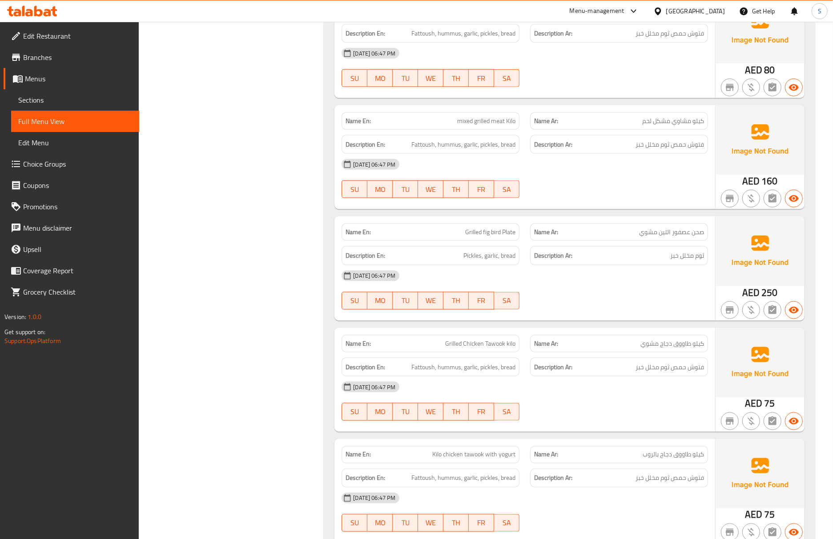
click at [664, 240] on div "Name Ar: صحن عصفور التين مشوي" at bounding box center [619, 232] width 178 height 17
copy span "صحن عصفور التين مشوي"
click at [673, 237] on span "صحن عصفور التين مشوي" at bounding box center [671, 232] width 65 height 9
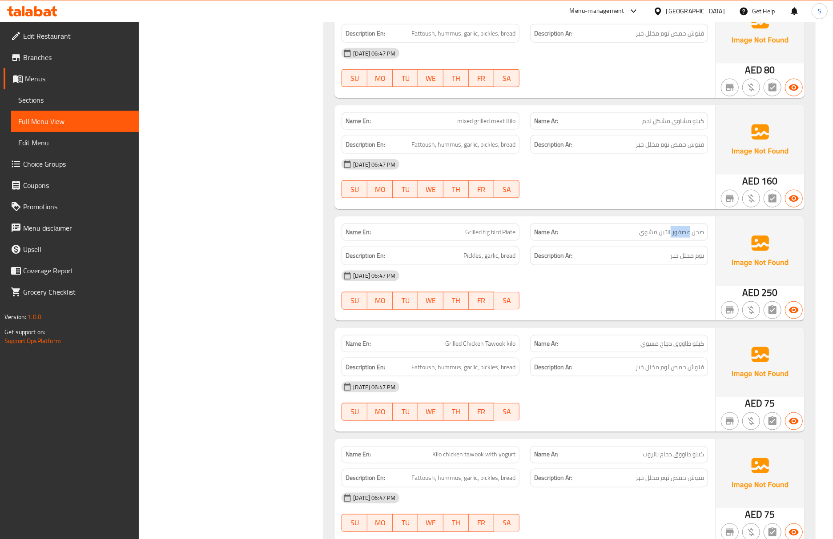
click at [673, 237] on span "صحن عصفور التين مشوي" at bounding box center [671, 232] width 65 height 9
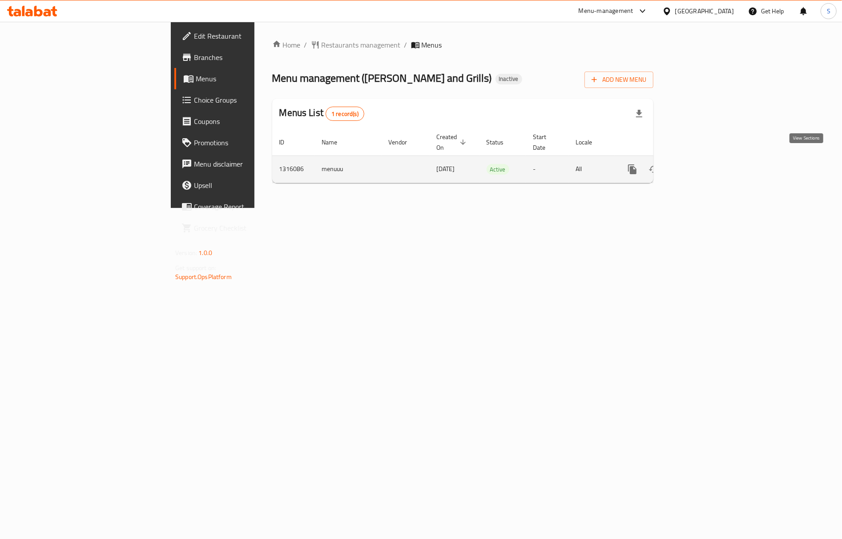
click at [702, 165] on icon "enhanced table" at bounding box center [696, 169] width 11 height 11
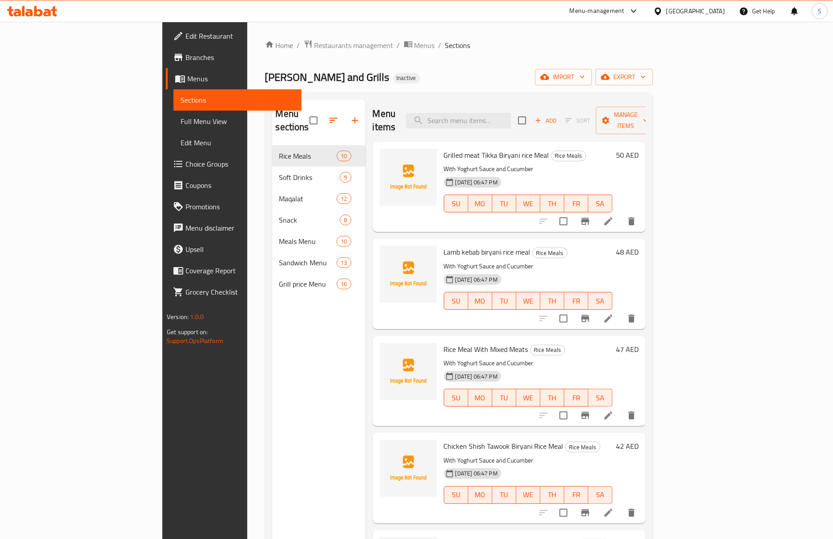
click at [621, 311] on li at bounding box center [608, 319] width 25 height 16
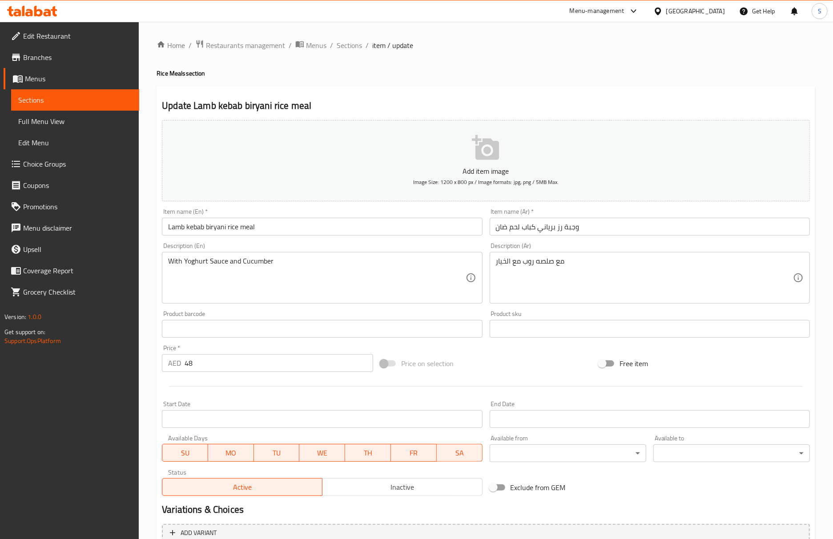
click at [178, 235] on input "Lamb kebab biryani rice meal" at bounding box center [322, 227] width 320 height 18
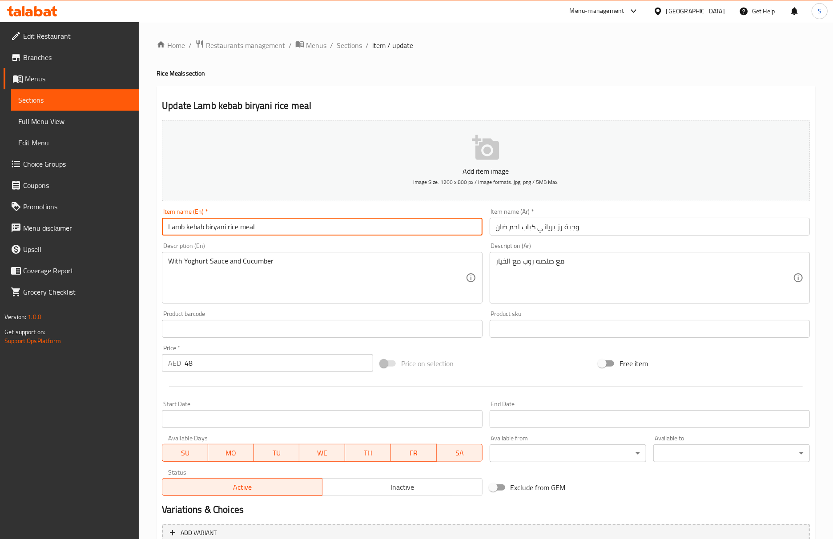
click at [178, 235] on input "Lamb kebab biryani rice meal" at bounding box center [322, 227] width 320 height 18
type input "Mutton kebab biryani rice meal"
drag, startPoint x: 350, startPoint y: 46, endPoint x: 308, endPoint y: 6, distance: 57.9
click at [350, 46] on span "Sections" at bounding box center [349, 45] width 25 height 11
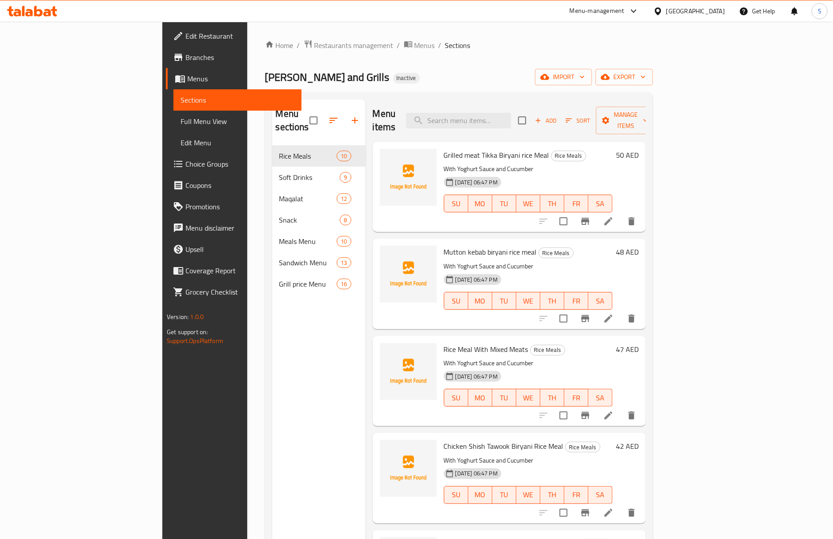
drag, startPoint x: 414, startPoint y: 59, endPoint x: 408, endPoint y: 61, distance: 6.0
click at [414, 59] on div "Home / Restaurants management / Menus / Sections Baraka Butchery and Grills Ina…" at bounding box center [459, 343] width 388 height 607
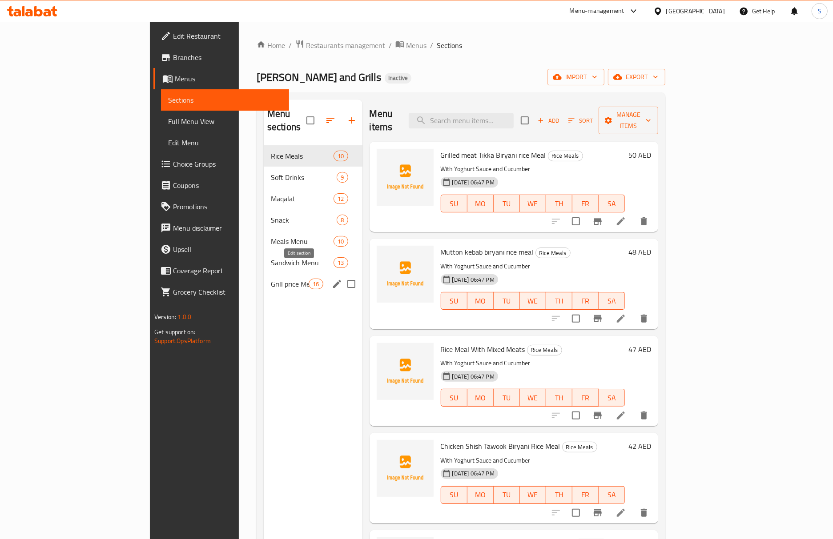
click at [332, 279] on icon "edit" at bounding box center [337, 284] width 11 height 11
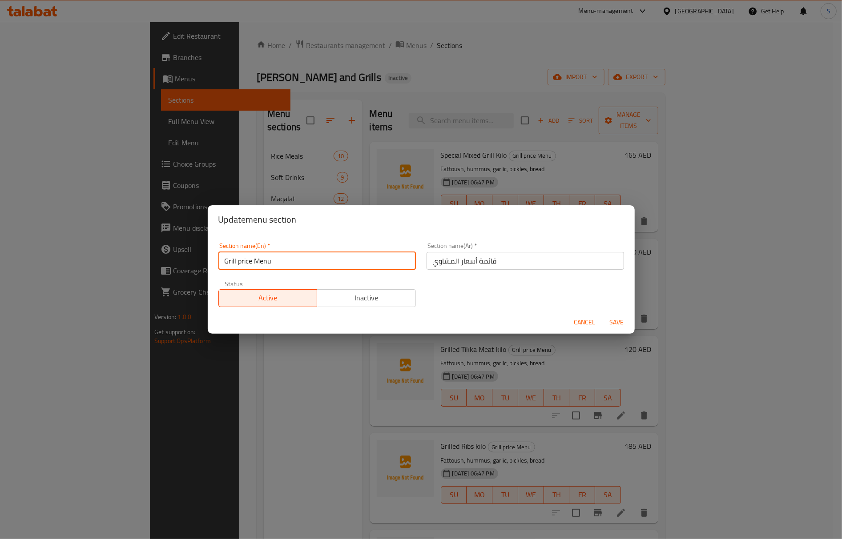
click at [242, 261] on input "Grill price Menu" at bounding box center [316, 261] width 197 height 18
type input "Grills Menu"
click at [603, 314] on button "Save" at bounding box center [617, 322] width 28 height 16
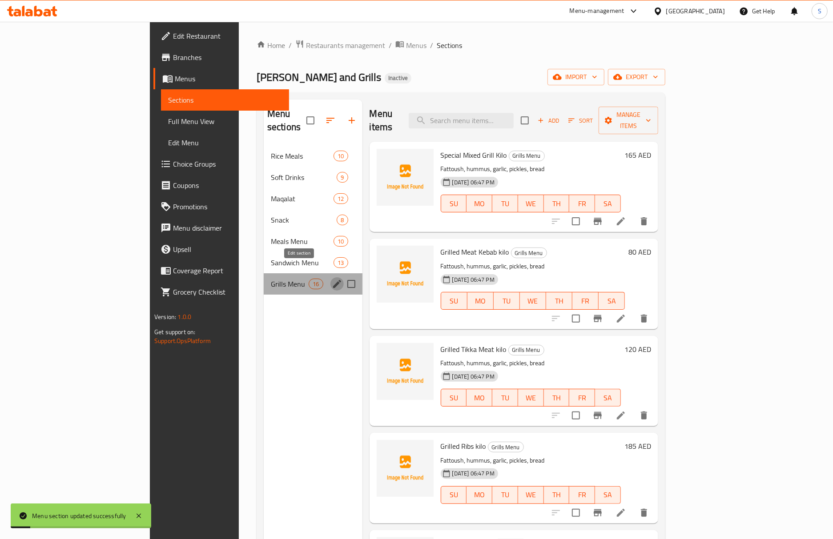
click at [333, 280] on icon "edit" at bounding box center [337, 284] width 8 height 8
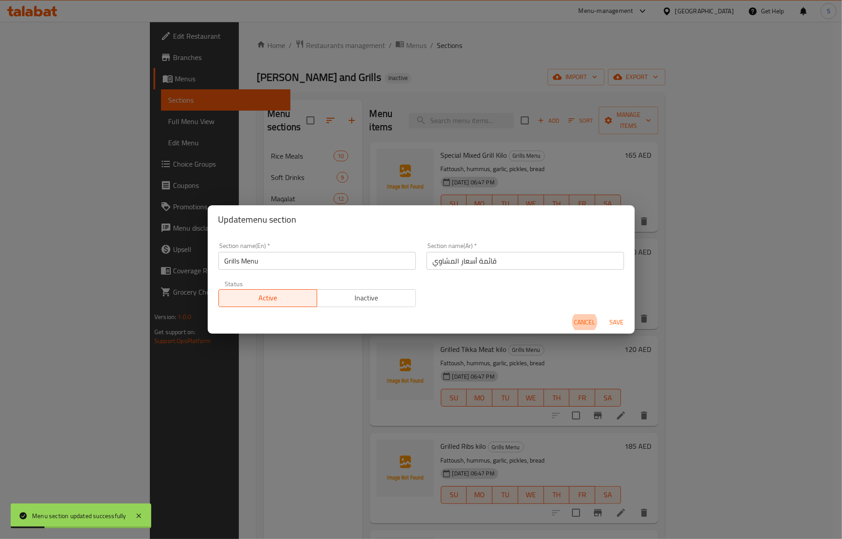
click at [465, 261] on input "قائمة أسعار المشاوي" at bounding box center [524, 261] width 197 height 18
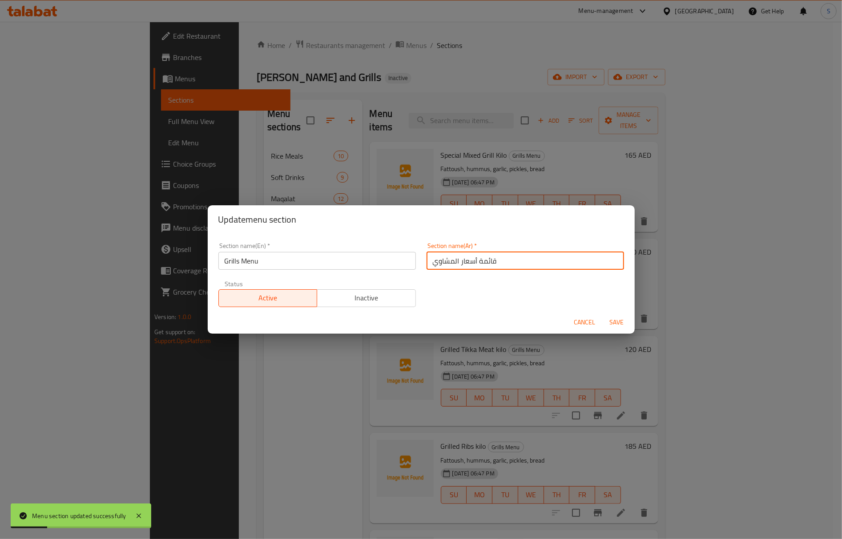
click at [465, 261] on input "قائمة أسعار المشاوي" at bounding box center [524, 261] width 197 height 18
type input "قائمة المشاوي"
click at [603, 314] on button "Save" at bounding box center [617, 322] width 28 height 16
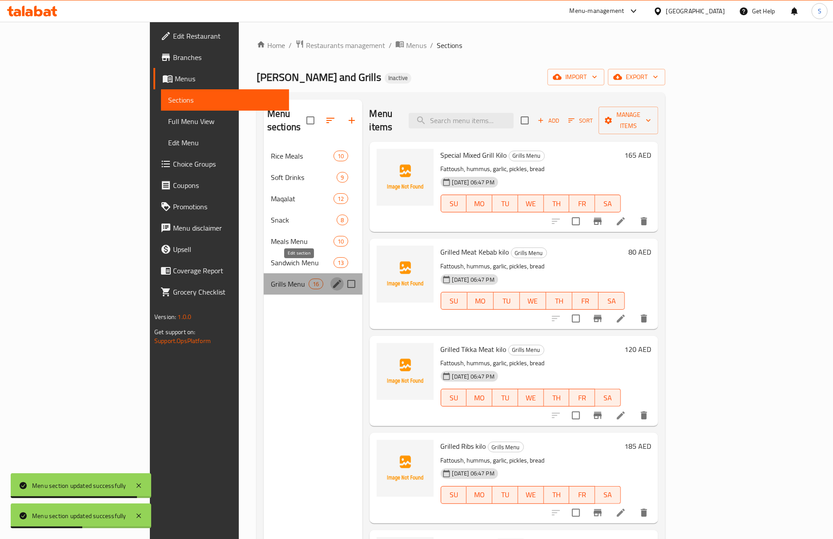
click at [332, 279] on icon "edit" at bounding box center [337, 284] width 11 height 11
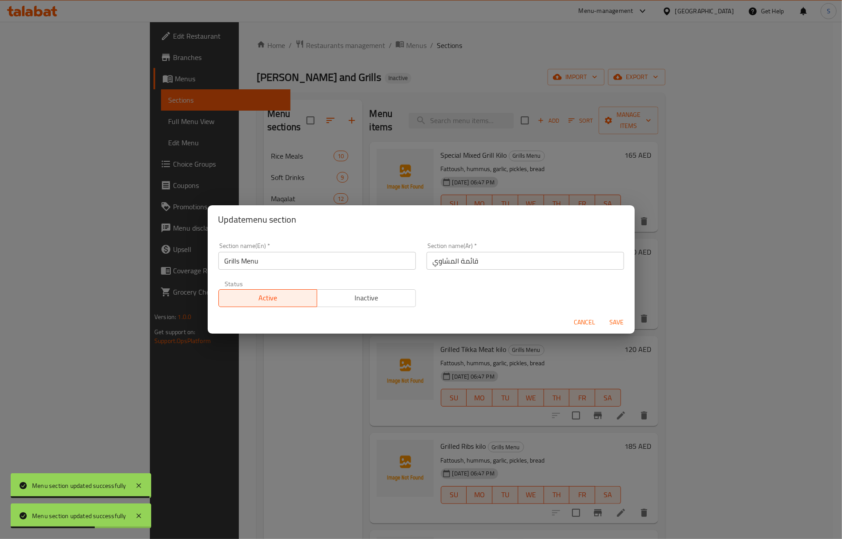
click at [312, 258] on input "Grills Menu" at bounding box center [316, 261] width 197 height 18
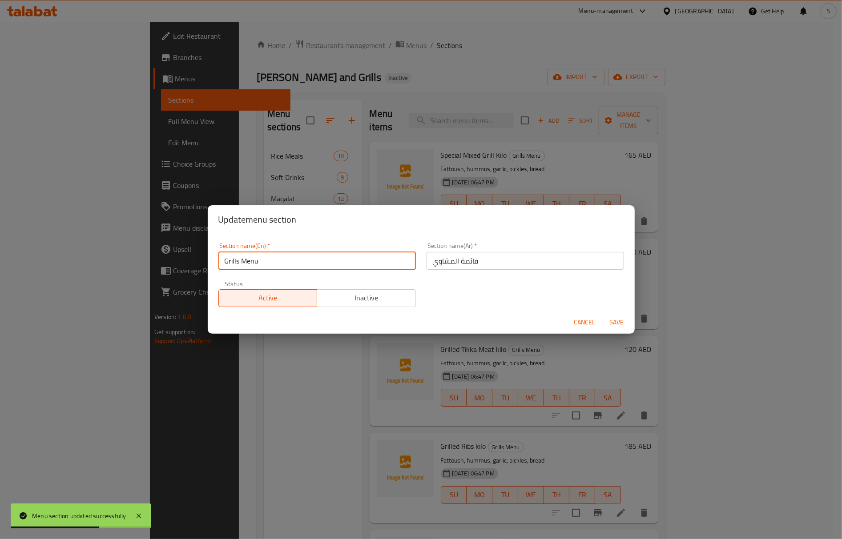
click at [312, 258] on input "Grills Menu" at bounding box center [316, 261] width 197 height 18
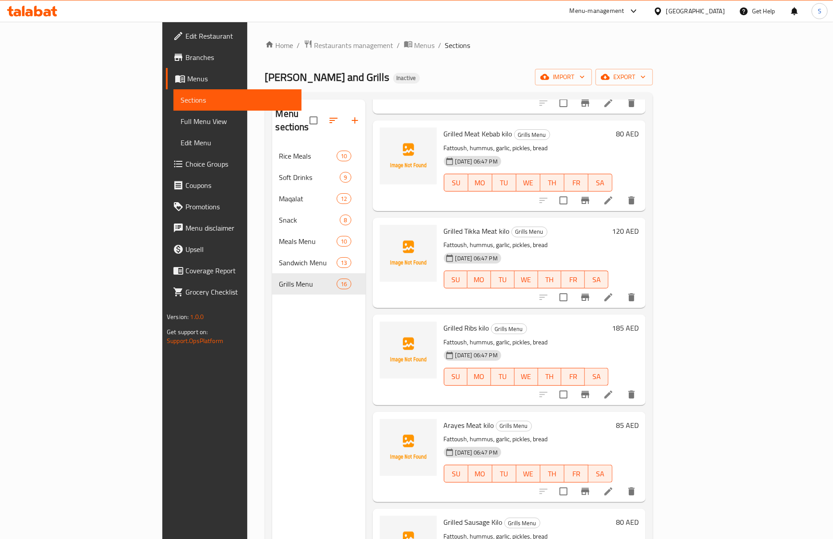
scroll to position [178, 0]
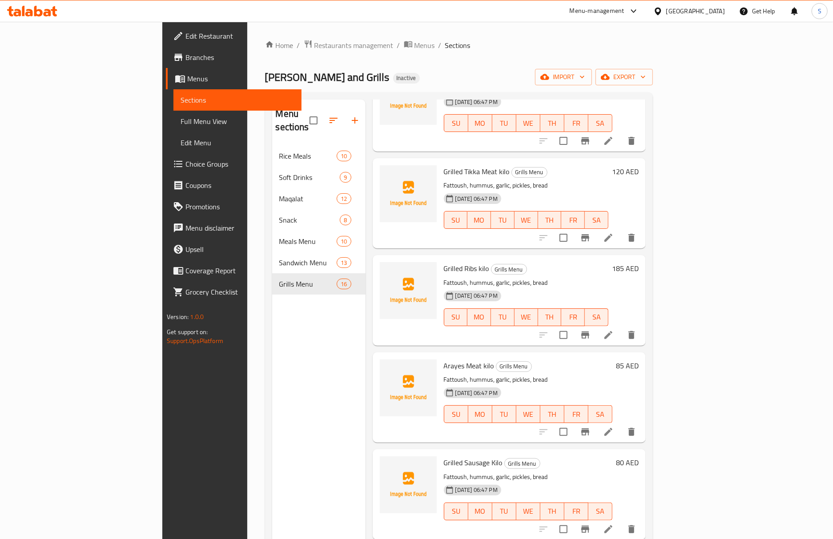
drag, startPoint x: 714, startPoint y: 372, endPoint x: 706, endPoint y: 373, distance: 7.6
click at [616, 384] on div "06-10-2025 06:47 PM SU MO TU WE TH FR SA" at bounding box center [528, 408] width 176 height 48
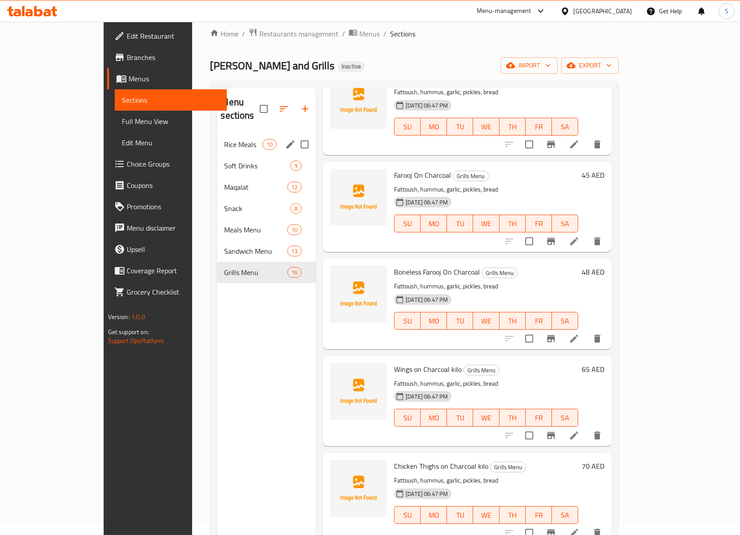
scroll to position [0, 0]
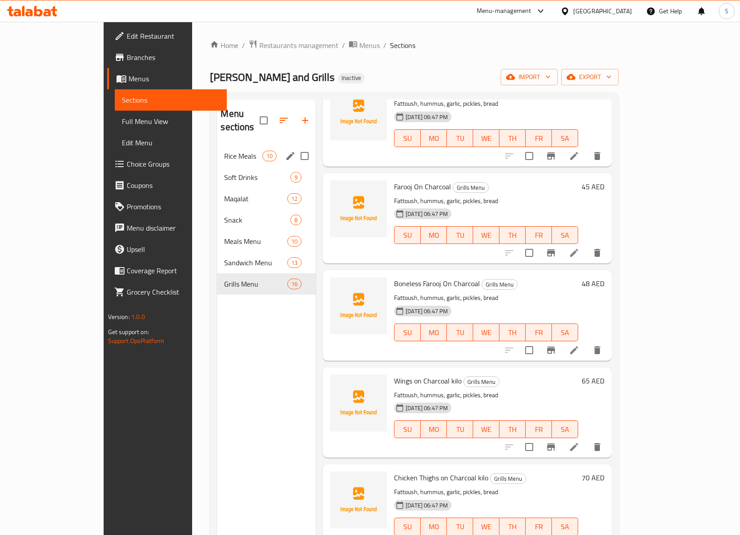
click at [217, 151] on div "Rice Meals 10" at bounding box center [266, 155] width 99 height 21
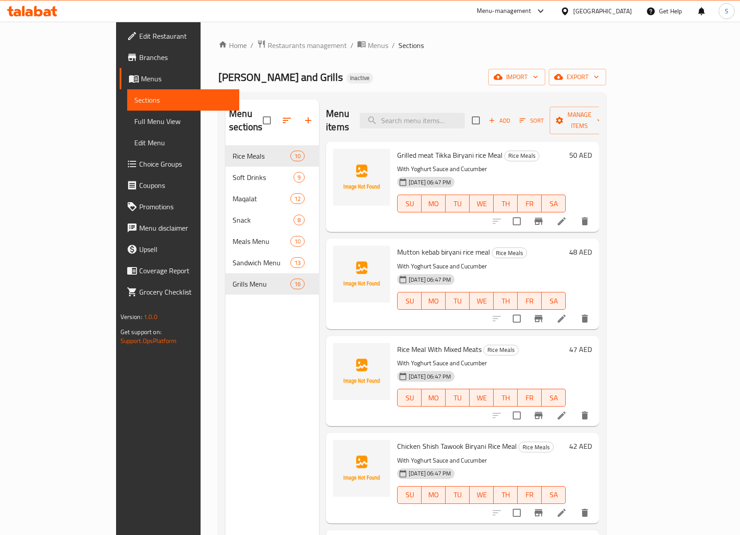
click at [574, 408] on li at bounding box center [561, 416] width 25 height 16
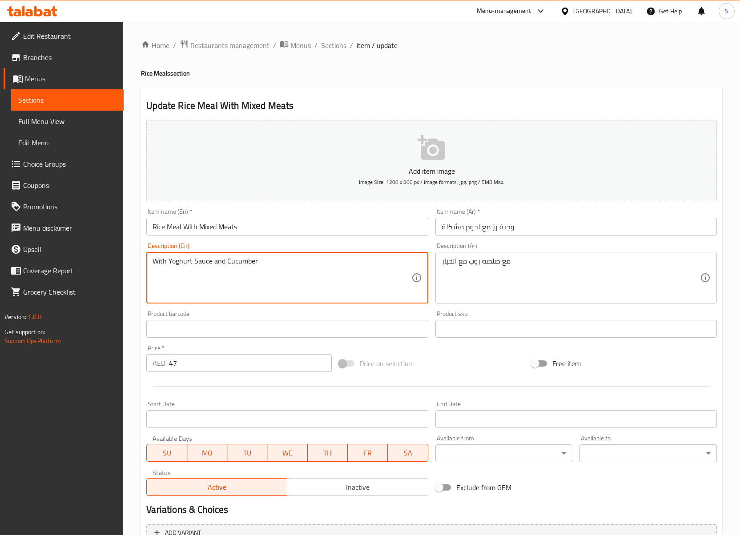
click at [279, 261] on textarea "With Yoghurt Sauce and Cucumber" at bounding box center [282, 278] width 258 height 42
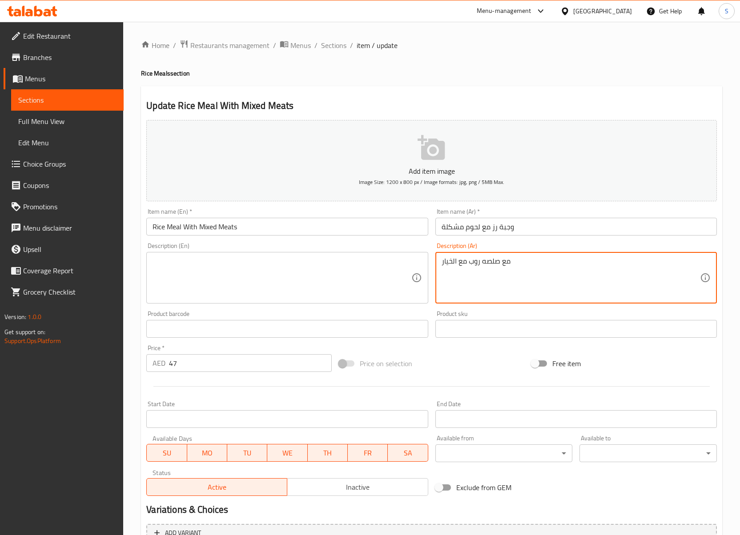
click at [492, 265] on textarea "مع صلصه روب مع الخيار" at bounding box center [571, 278] width 258 height 42
click at [276, 235] on input "Rice Meal With Mixed Meats" at bounding box center [286, 227] width 281 height 18
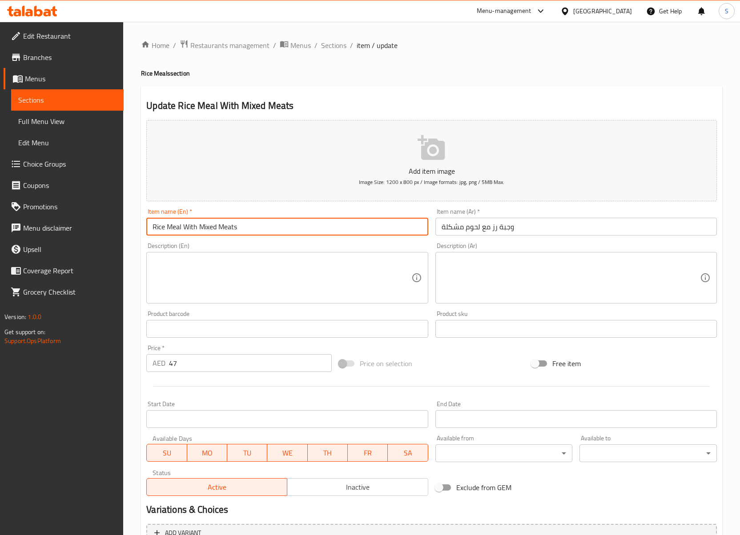
click at [276, 235] on input "Rice Meal With Mixed Meats" at bounding box center [286, 227] width 281 height 18
click at [323, 228] on input "Rice Meal With Mixed Meats" at bounding box center [286, 227] width 281 height 18
click at [340, 48] on span "Sections" at bounding box center [333, 45] width 25 height 11
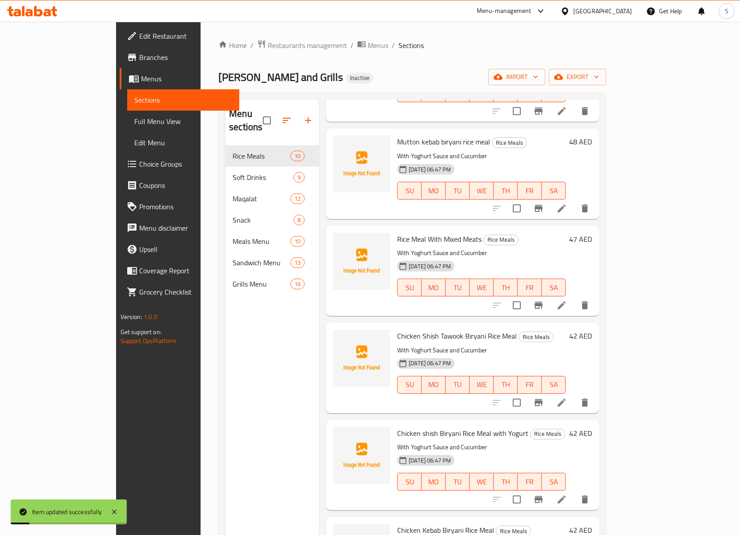
scroll to position [118, 0]
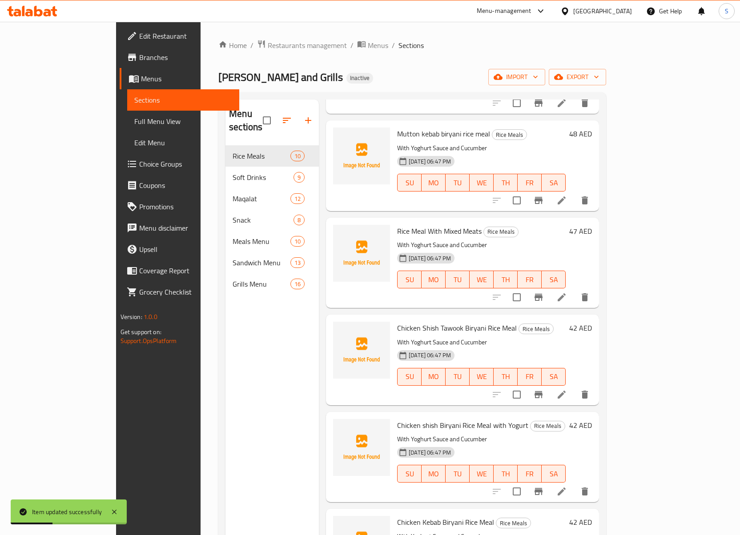
click at [567, 487] on icon at bounding box center [561, 492] width 11 height 11
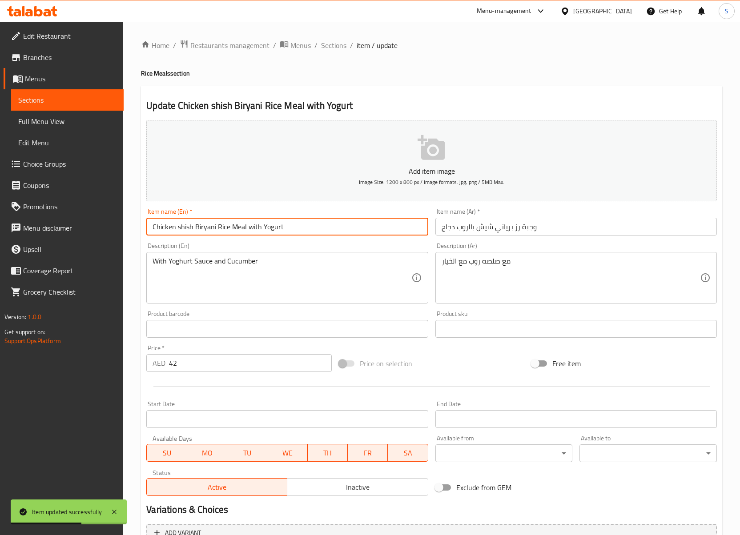
drag, startPoint x: 249, startPoint y: 230, endPoint x: 314, endPoint y: 234, distance: 65.0
click at [314, 234] on input "Chicken shish Biryani Rice Meal with Yogurt" at bounding box center [286, 227] width 281 height 18
click at [196, 228] on input "Chicken shish Biryani Rice Meal" at bounding box center [286, 227] width 281 height 18
paste input "with Yogurt"
type input "Chicken shish with Yogurt Biryani Rice Meal"
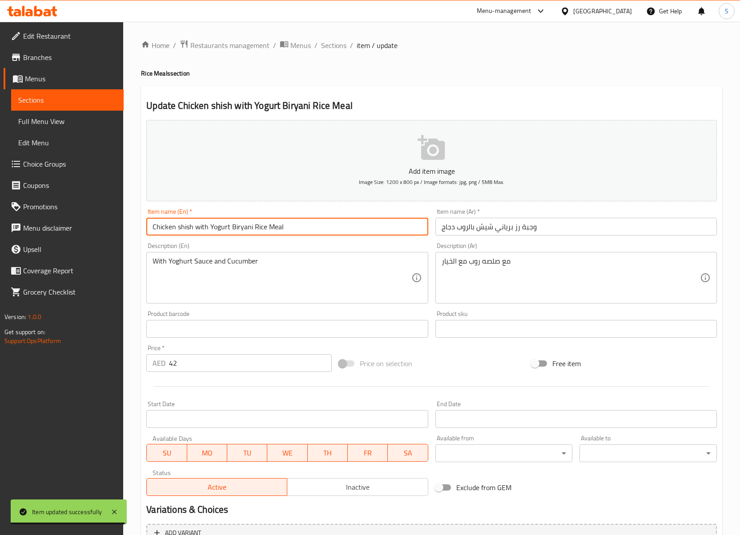
drag, startPoint x: 335, startPoint y: 45, endPoint x: 294, endPoint y: 2, distance: 59.5
click at [335, 45] on span "Sections" at bounding box center [333, 45] width 25 height 11
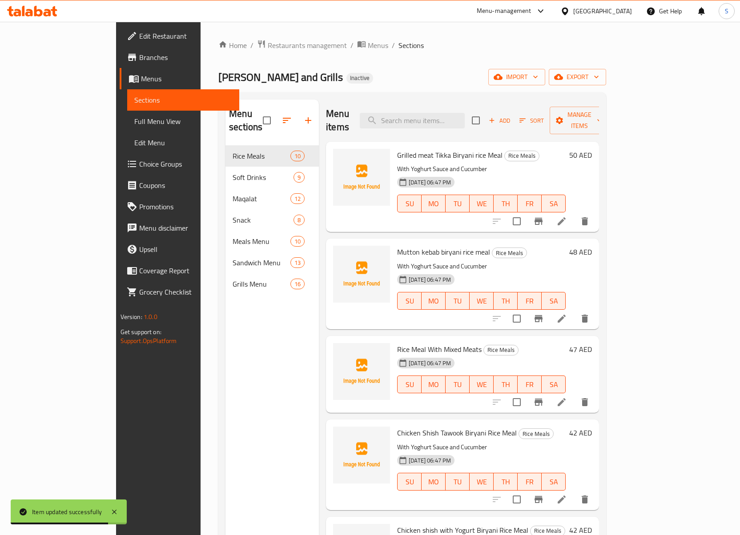
scroll to position [445, 0]
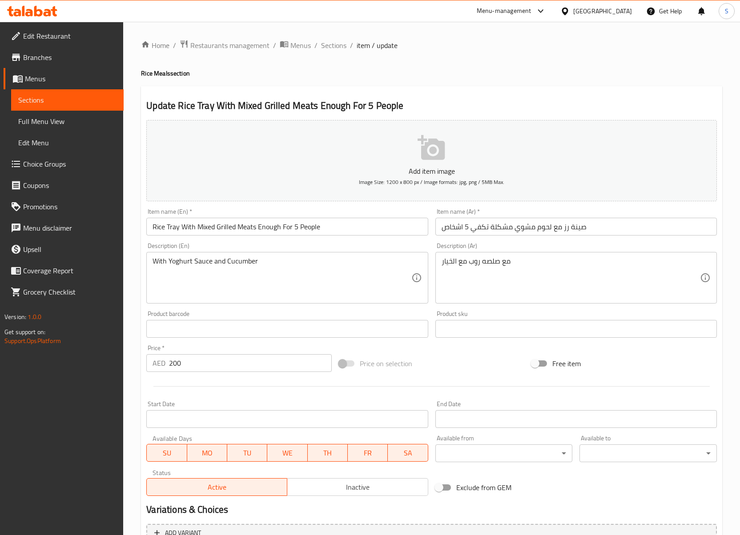
click at [255, 226] on input "Rice Tray With Mixed Grilled Meats Enough For 5 People" at bounding box center [286, 227] width 281 height 18
type input "Rice Tray With Mixed Grilled Meat Enough For 5 People"
click at [338, 47] on span "Sections" at bounding box center [333, 45] width 25 height 11
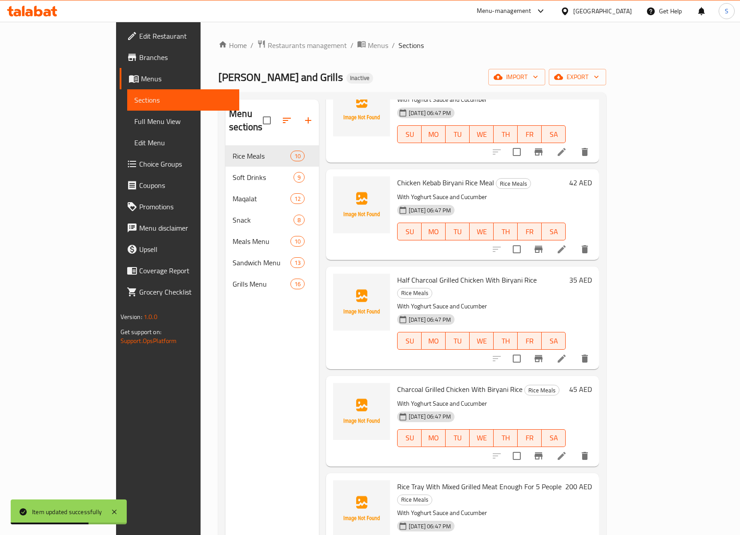
scroll to position [125, 0]
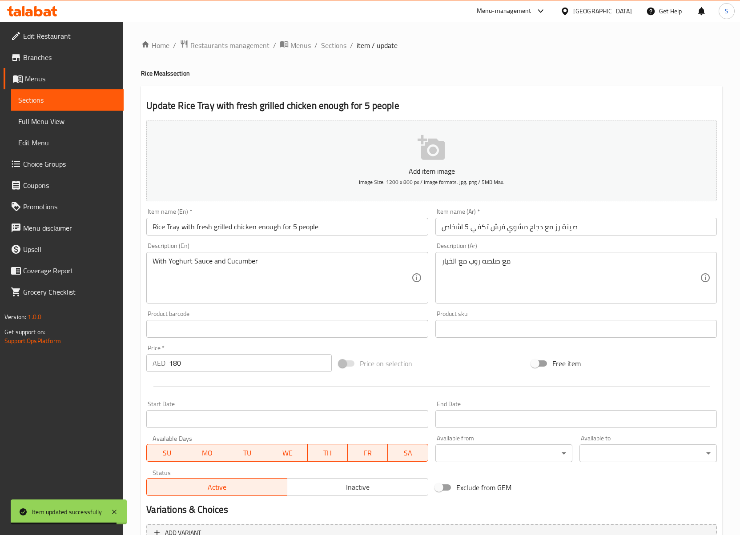
click at [498, 224] on input "صينة رز مع دجاج مشوي فرش تكفي 5 اشخاص" at bounding box center [575, 227] width 281 height 18
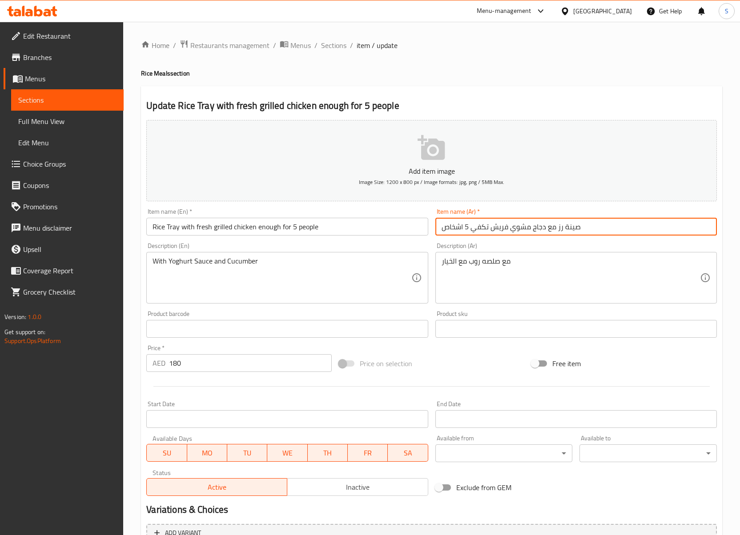
type input "صينة رز مع دجاج مشوي فريش تكفي 5 اشخاص"
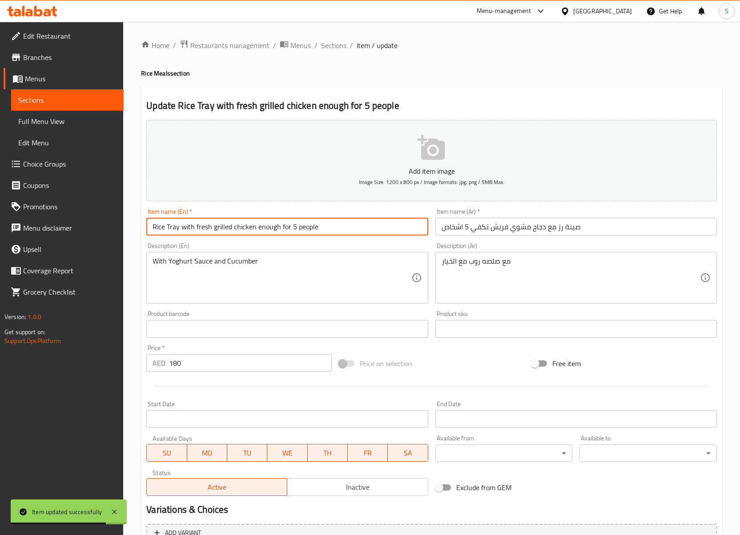
click at [370, 225] on input "Rice Tray with fresh grilled chicken enough for 5 people" at bounding box center [286, 227] width 281 height 18
drag, startPoint x: 323, startPoint y: 44, endPoint x: 301, endPoint y: 0, distance: 48.9
click at [323, 44] on span "Sections" at bounding box center [333, 45] width 25 height 11
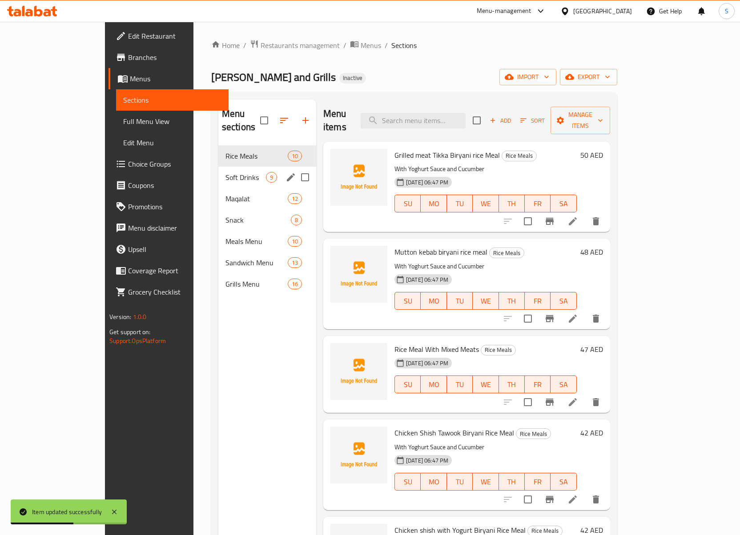
click at [225, 172] on span "Soft Drinks" at bounding box center [245, 177] width 40 height 11
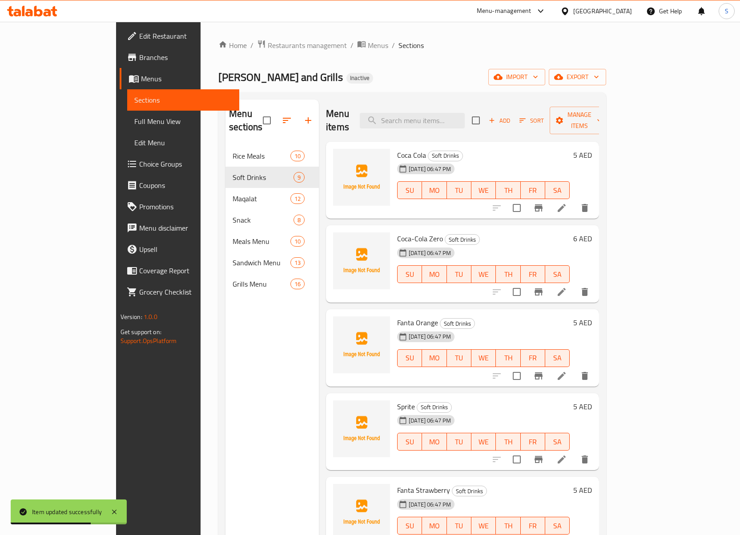
click at [595, 288] on div at bounding box center [540, 291] width 109 height 21
click at [567, 287] on icon at bounding box center [561, 292] width 11 height 11
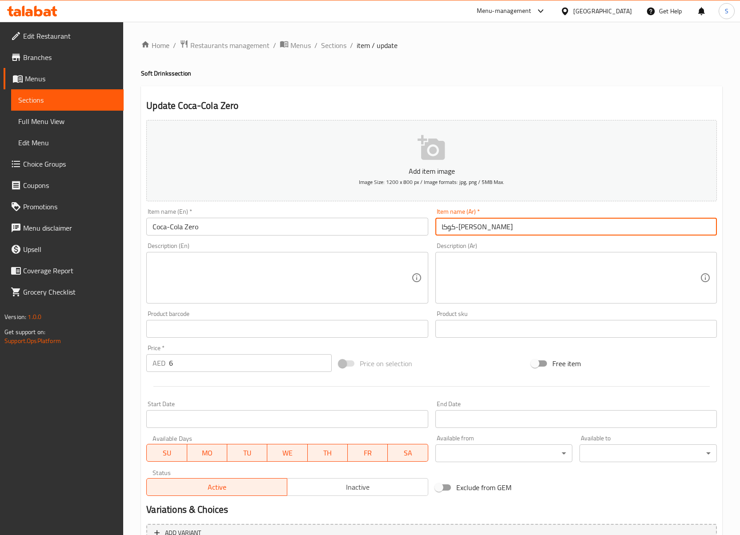
click at [535, 230] on input "كوكا-كولا زيرو" at bounding box center [575, 227] width 281 height 18
paste input "text"
click at [535, 230] on input "كوكا-كولا زيرو" at bounding box center [575, 227] width 281 height 18
type input "كوكاكولا زيرو"
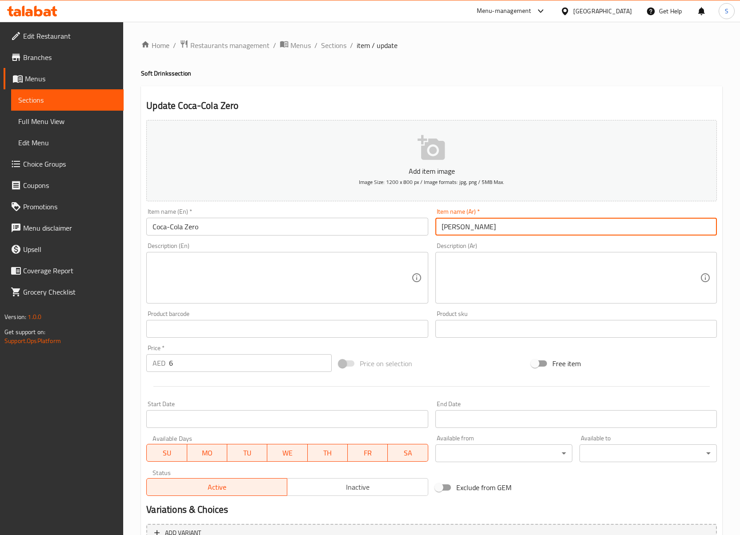
click at [331, 47] on span "Sections" at bounding box center [333, 45] width 25 height 11
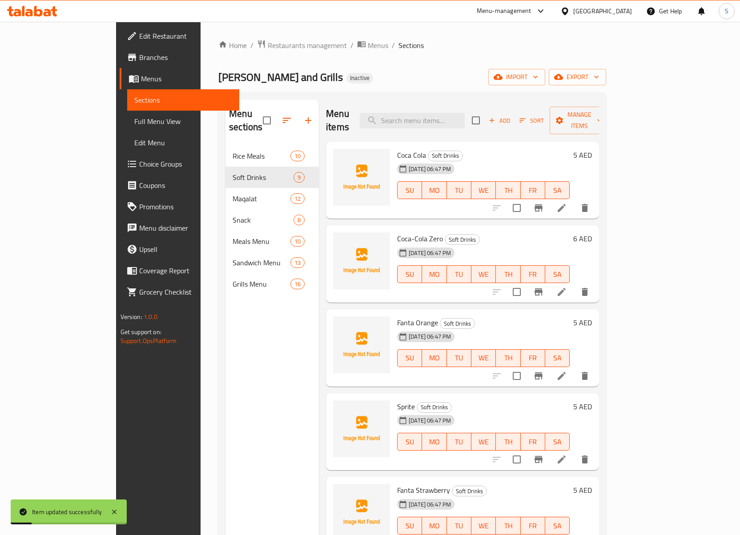
click at [574, 200] on li at bounding box center [561, 208] width 25 height 16
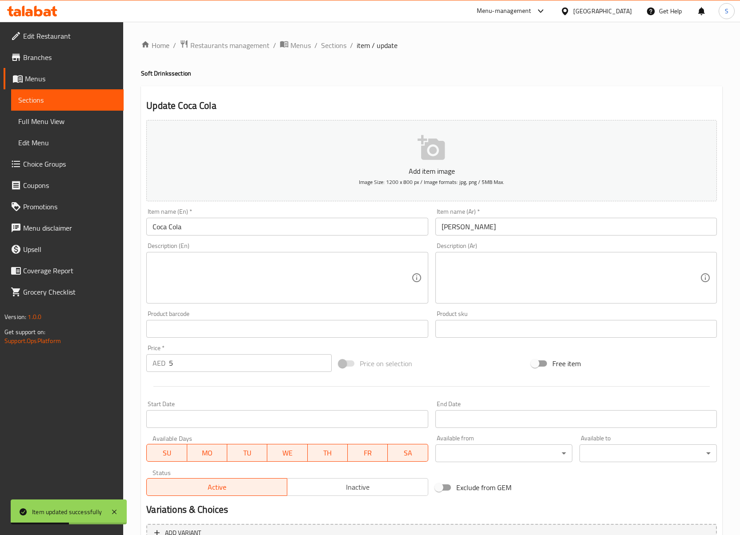
click at [269, 222] on input "Coca Cola" at bounding box center [286, 227] width 281 height 18
paste input "Coca-"
click at [168, 228] on input "Coca-Cola" at bounding box center [286, 227] width 281 height 18
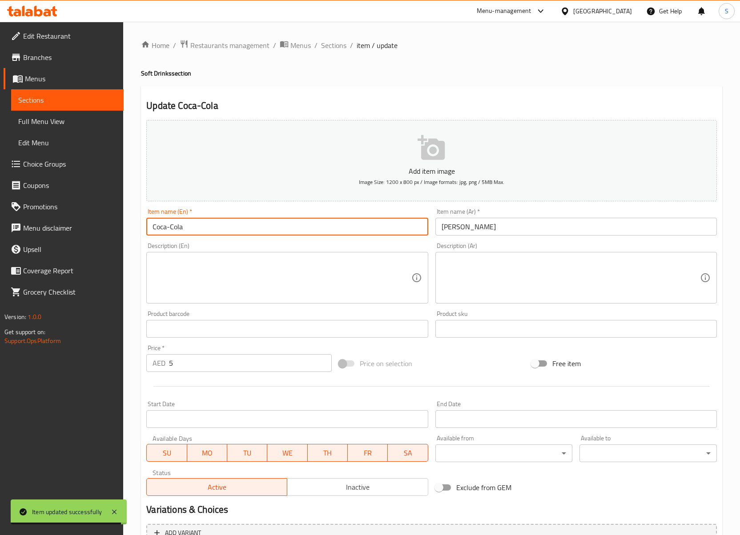
type input "Coca-Cola"
click at [490, 232] on input "كوكا كولا" at bounding box center [575, 227] width 281 height 18
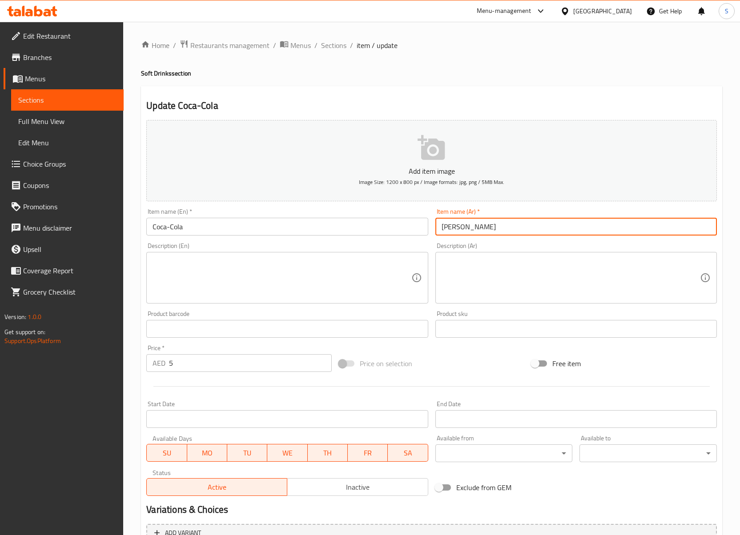
click at [490, 232] on input "كوكا كولا" at bounding box center [575, 227] width 281 height 18
paste input "text"
type input "كوكاكولا"
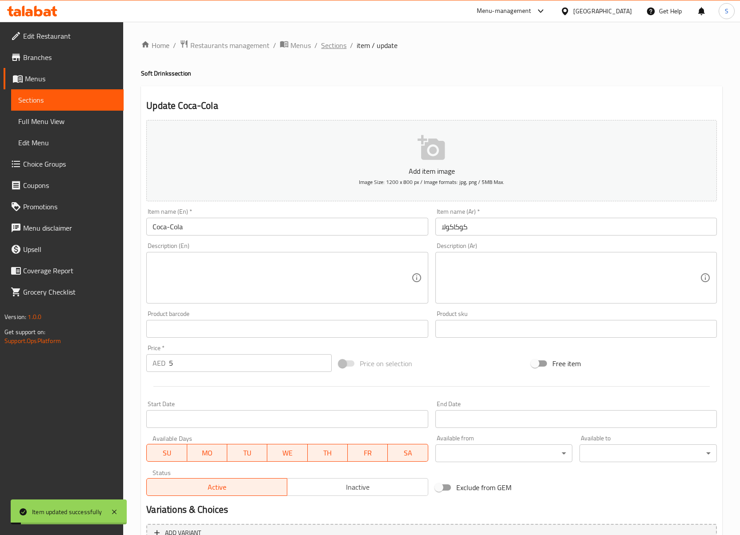
click at [340, 43] on span "Sections" at bounding box center [333, 45] width 25 height 11
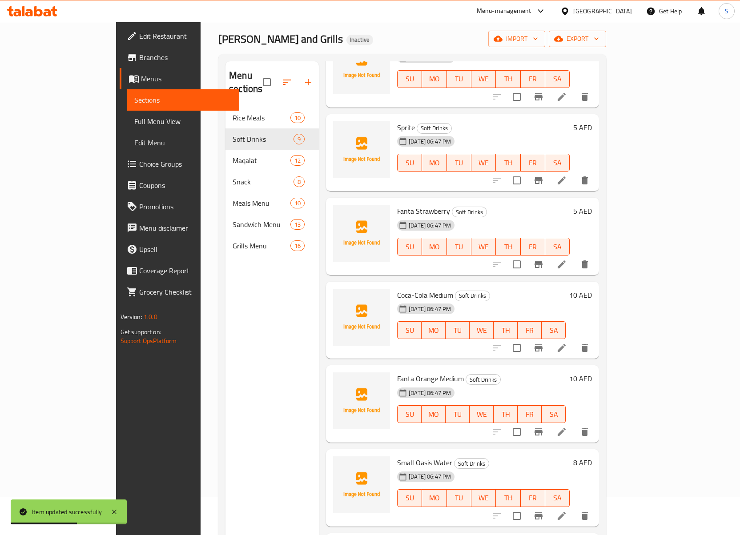
scroll to position [59, 0]
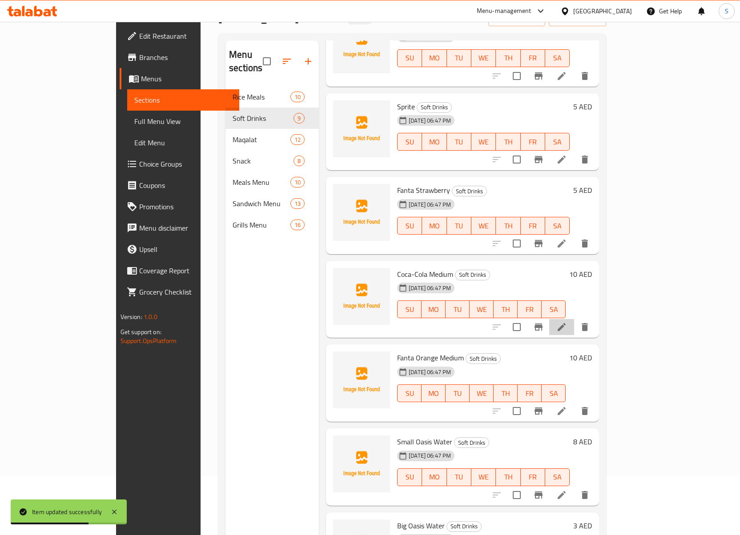
click at [574, 319] on li at bounding box center [561, 327] width 25 height 16
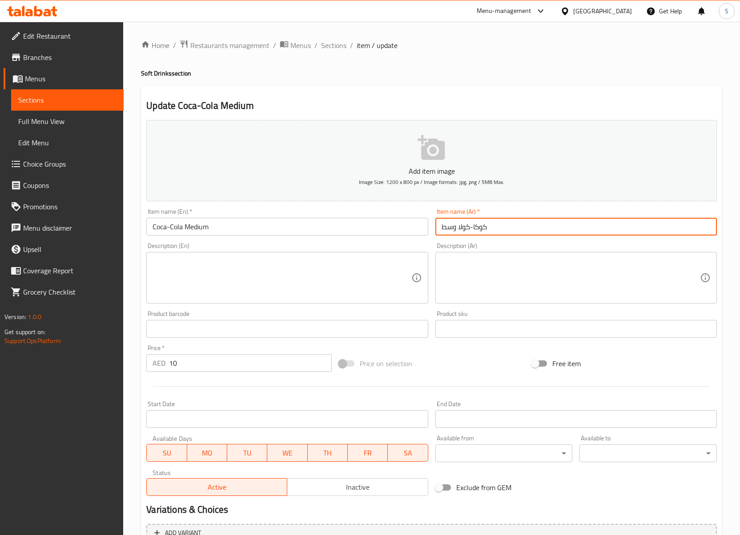
drag, startPoint x: 458, startPoint y: 232, endPoint x: 511, endPoint y: 297, distance: 84.4
click at [515, 232] on input "كوكا-كولا وسط" at bounding box center [575, 227] width 281 height 18
paste input "text"
type input "كوكاكولا وسط"
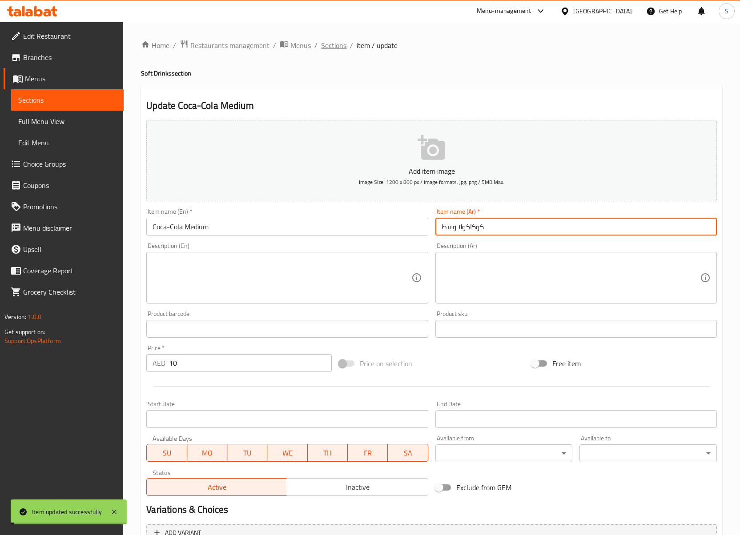
click at [328, 47] on span "Sections" at bounding box center [333, 45] width 25 height 11
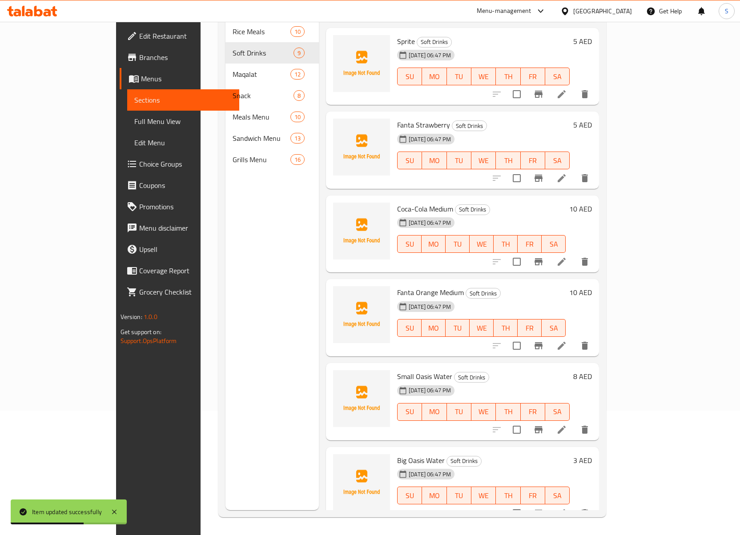
scroll to position [125, 0]
click at [567, 425] on icon at bounding box center [561, 430] width 11 height 11
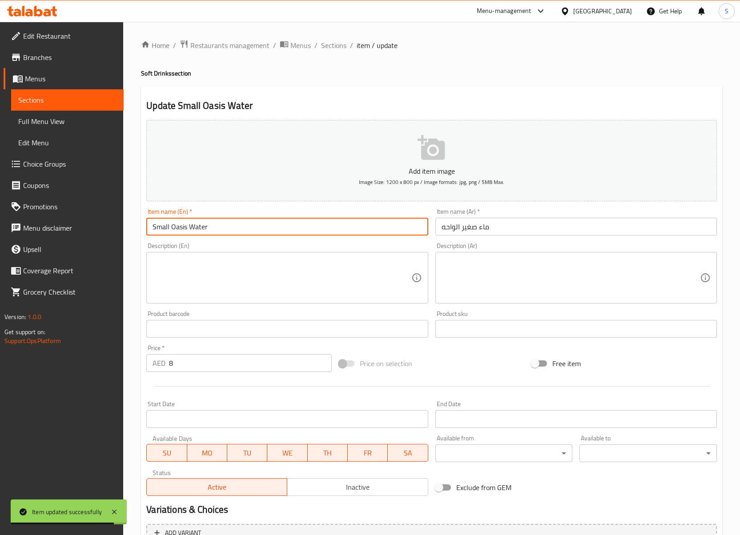
click at [182, 231] on input "Small Oasis Water" at bounding box center [286, 227] width 281 height 18
click at [155, 228] on input "Small Water" at bounding box center [286, 227] width 281 height 18
click at [155, 235] on input "Small Water" at bounding box center [286, 227] width 281 height 18
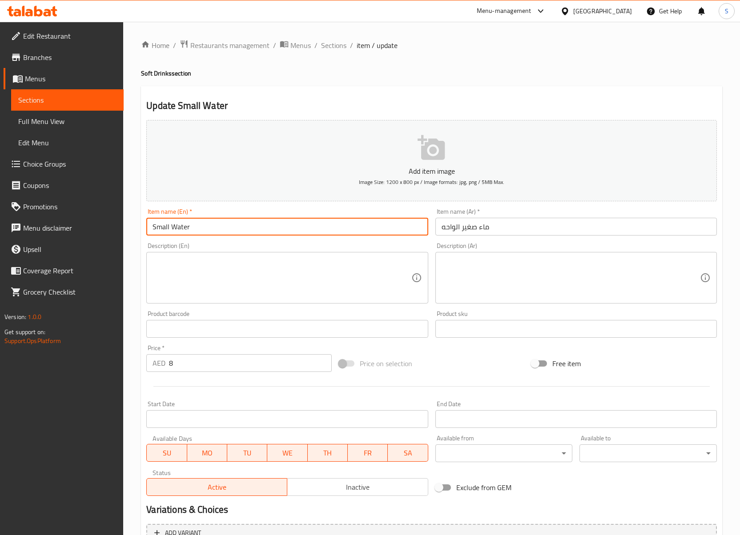
click at [154, 229] on input "Small Water" at bounding box center [286, 227] width 281 height 18
paste input "Oasis"
type input "Oasis Small Water"
click at [337, 48] on span "Sections" at bounding box center [333, 45] width 25 height 11
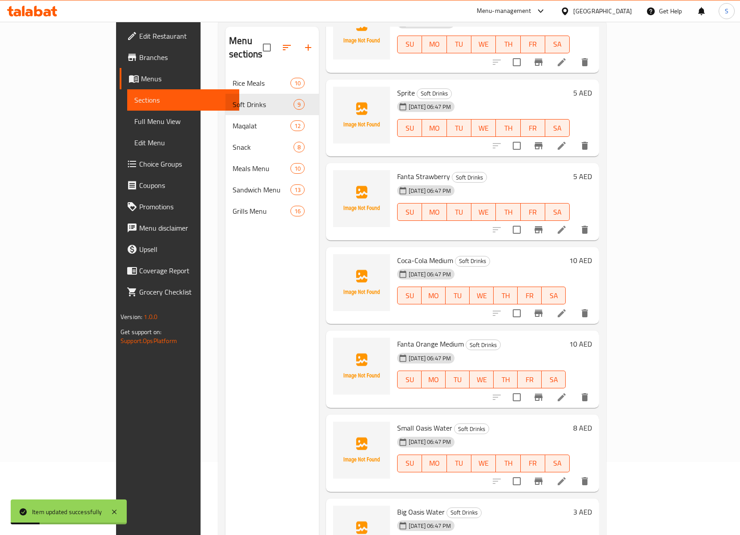
scroll to position [125, 0]
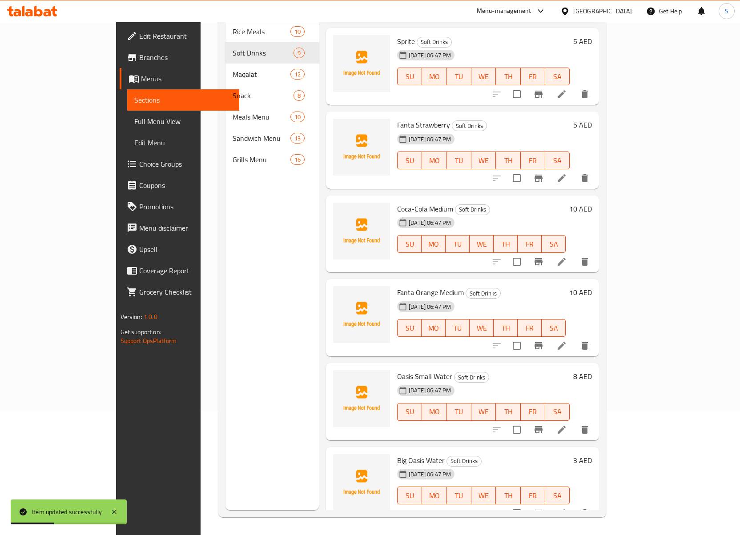
click at [574, 506] on li at bounding box center [561, 514] width 25 height 16
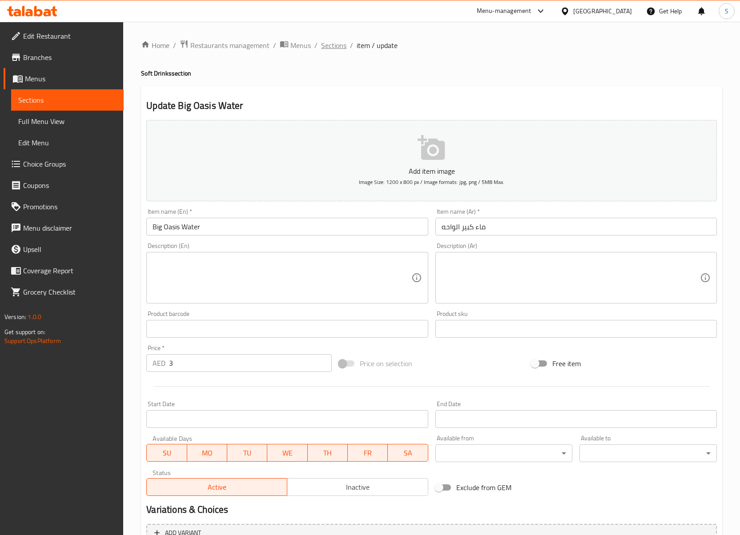
click at [335, 49] on span "Sections" at bounding box center [333, 45] width 25 height 11
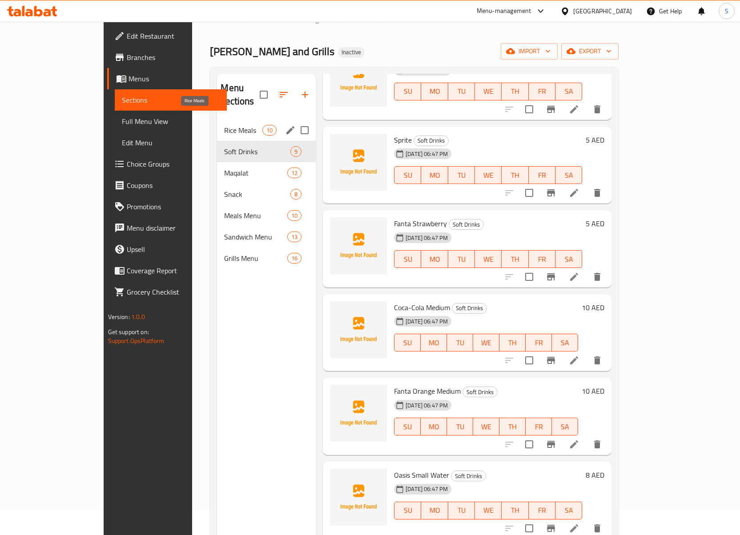
scroll to position [6, 0]
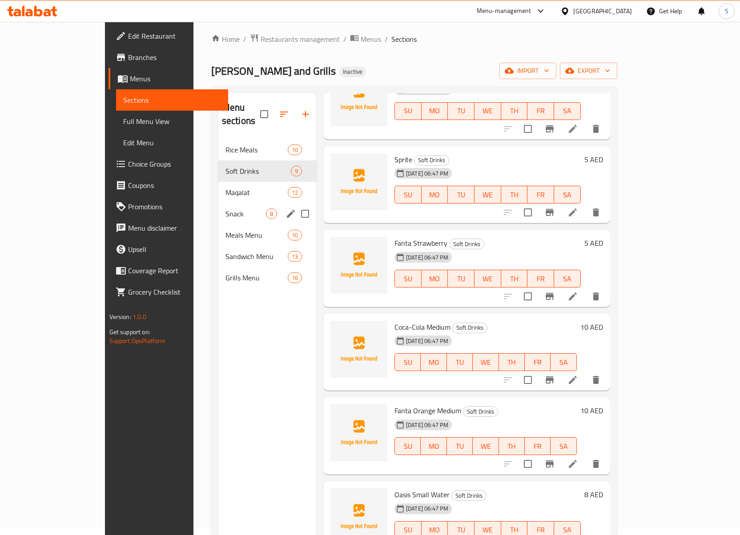
click at [218, 209] on div "Snack 8" at bounding box center [267, 213] width 98 height 21
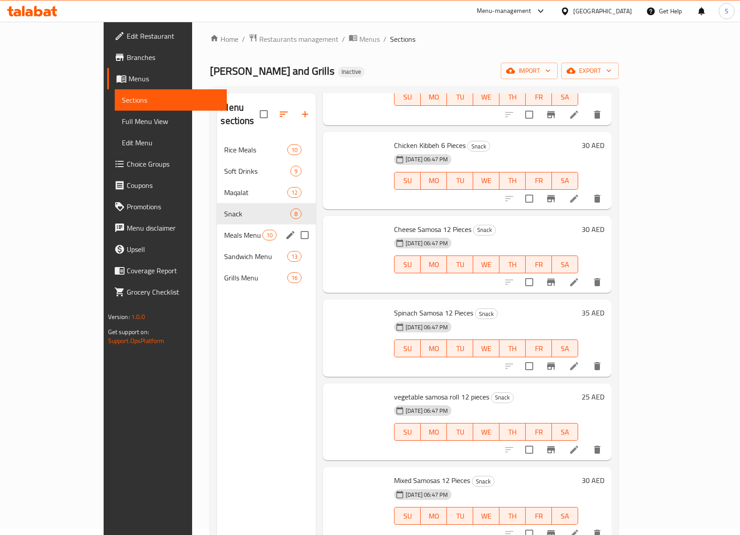
scroll to position [157, 0]
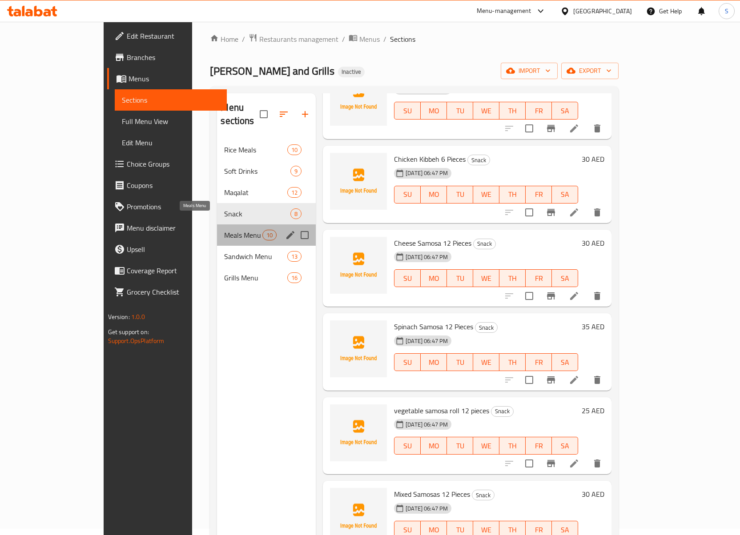
click at [224, 230] on span "Meals Menu" at bounding box center [243, 235] width 38 height 11
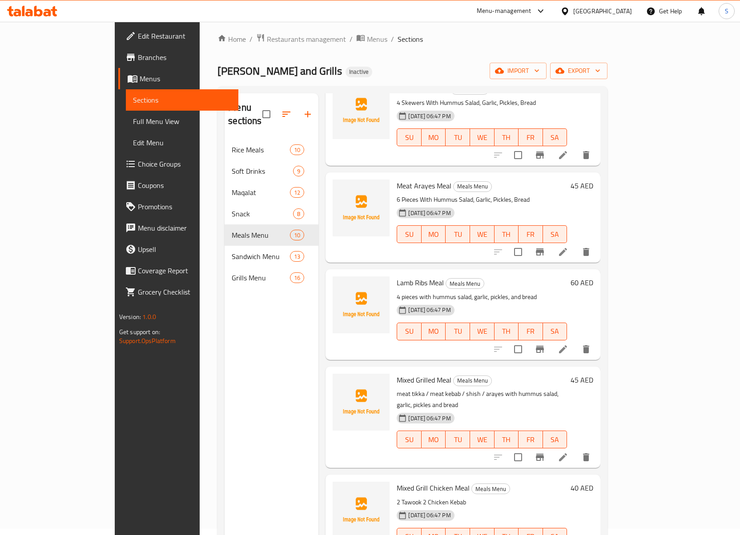
click at [575, 342] on li at bounding box center [563, 350] width 25 height 16
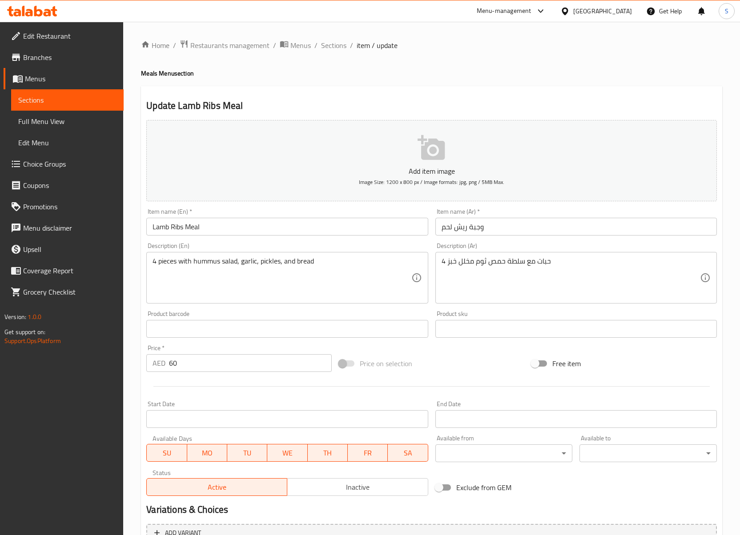
click at [159, 229] on input "Lamb Ribs Meal" at bounding box center [286, 227] width 281 height 18
type input "Meat Ribs Meal"
click at [332, 44] on span "Sections" at bounding box center [333, 45] width 25 height 11
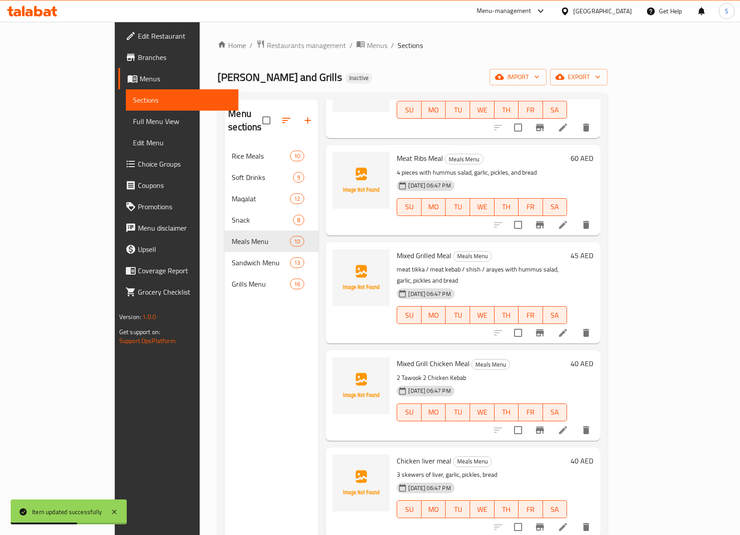
scroll to position [296, 0]
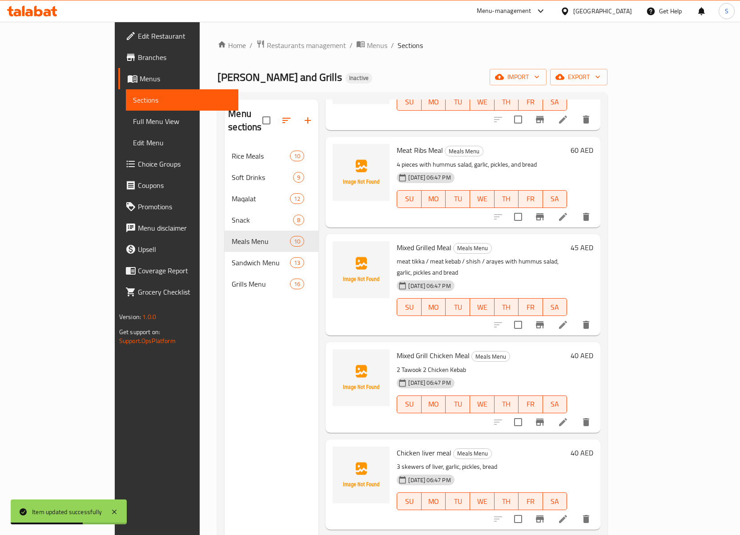
click at [567, 321] on icon at bounding box center [563, 325] width 8 height 8
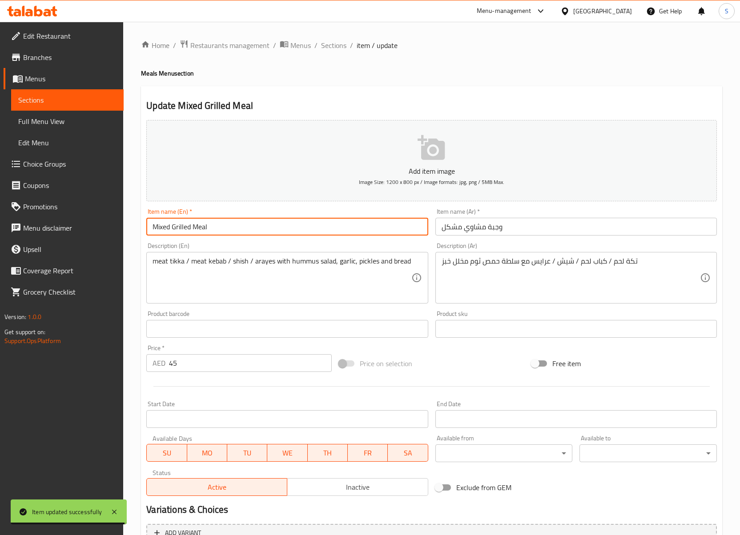
drag, startPoint x: 192, startPoint y: 230, endPoint x: 36, endPoint y: 230, distance: 156.1
click at [36, 230] on div "Edit Restaurant Branches Menus Sections Full Menu View Edit Menu Choice Groups …" at bounding box center [370, 325] width 740 height 607
paste input "Grill"
type input "Mix Grill Meal"
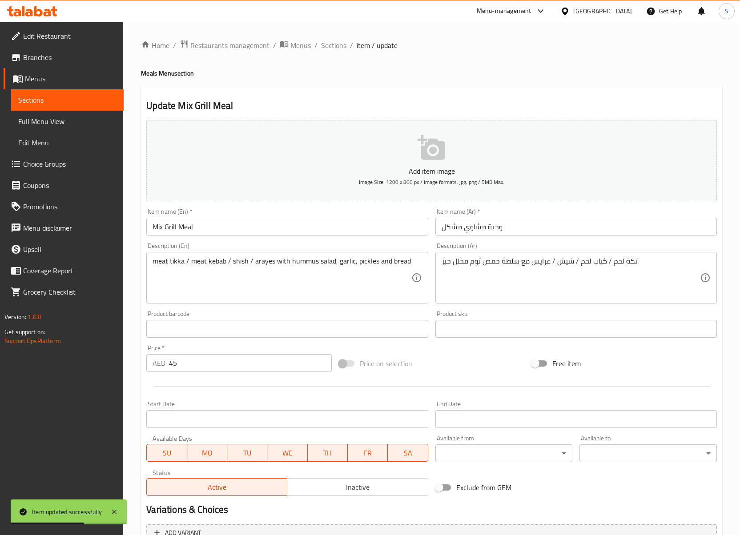
click at [499, 89] on div "Update Mix Grill Meal Add item image Image Size: 1200 x 800 px / Image formats:…" at bounding box center [431, 345] width 581 height 518
click at [331, 49] on span "Sections" at bounding box center [333, 45] width 25 height 11
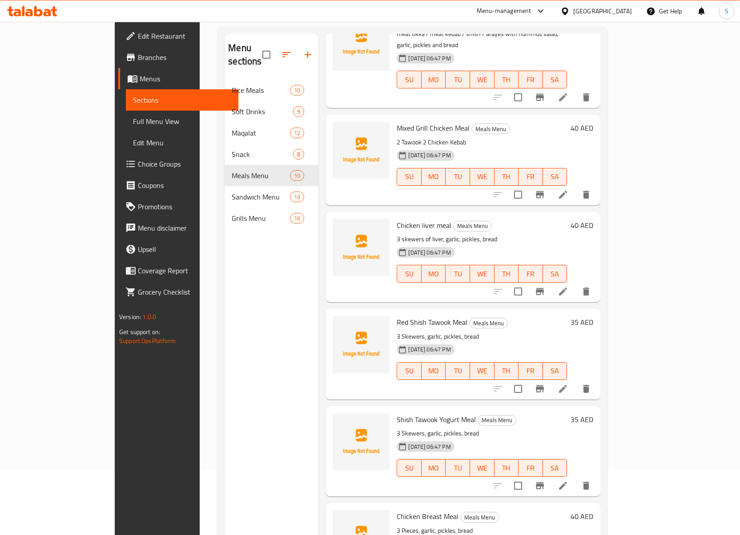
scroll to position [125, 0]
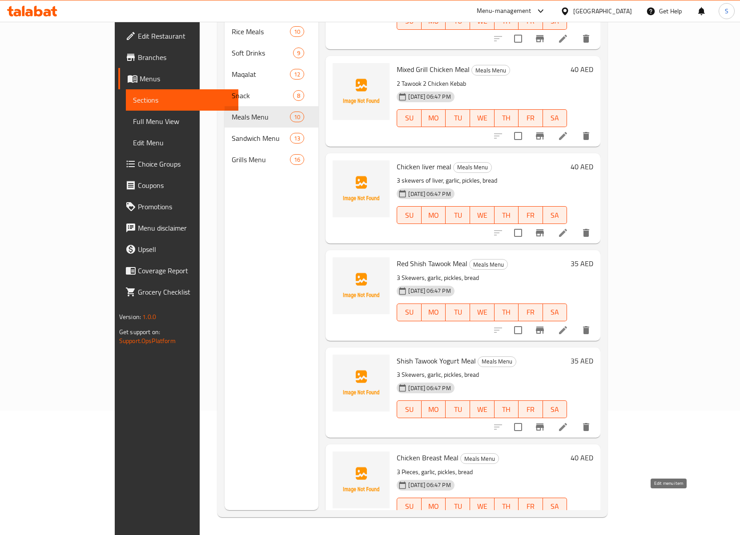
click at [567, 521] on icon at bounding box center [563, 525] width 8 height 8
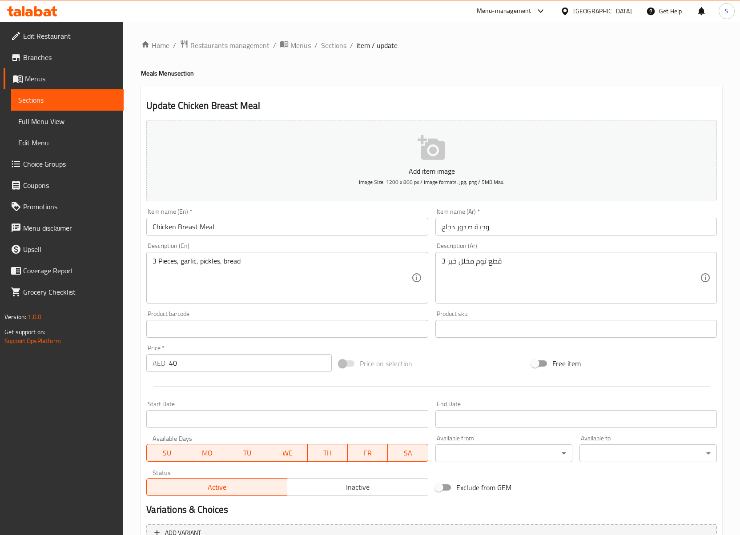
click at [185, 231] on input "Chicken Breast Meal" at bounding box center [286, 227] width 281 height 18
click at [197, 228] on input "Chicken Breast Meal" at bounding box center [286, 227] width 281 height 18
type input "Chicken Breasts Meal"
click at [260, 230] on input "Chicken Breasts Meal" at bounding box center [286, 227] width 281 height 18
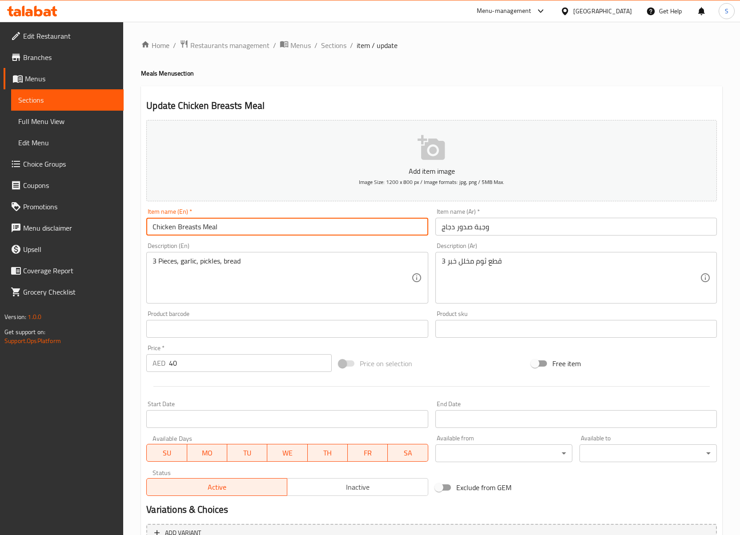
click at [345, 45] on span "Sections" at bounding box center [333, 45] width 25 height 11
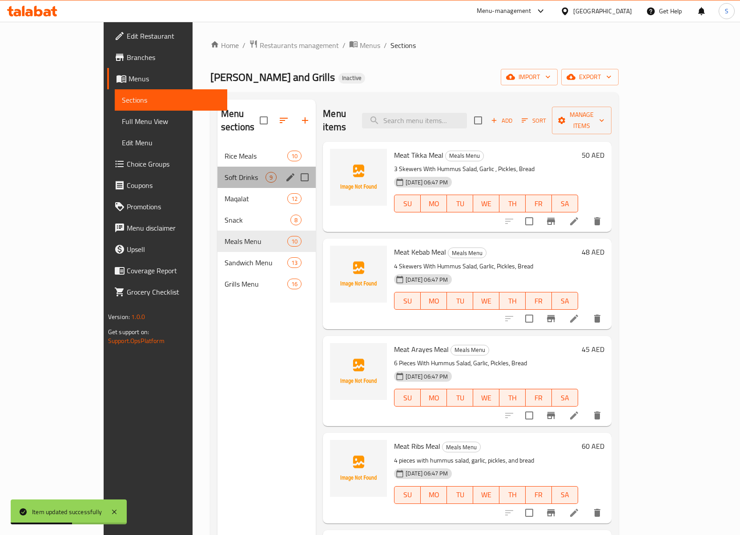
click at [217, 173] on div "Soft Drinks 9" at bounding box center [266, 177] width 98 height 21
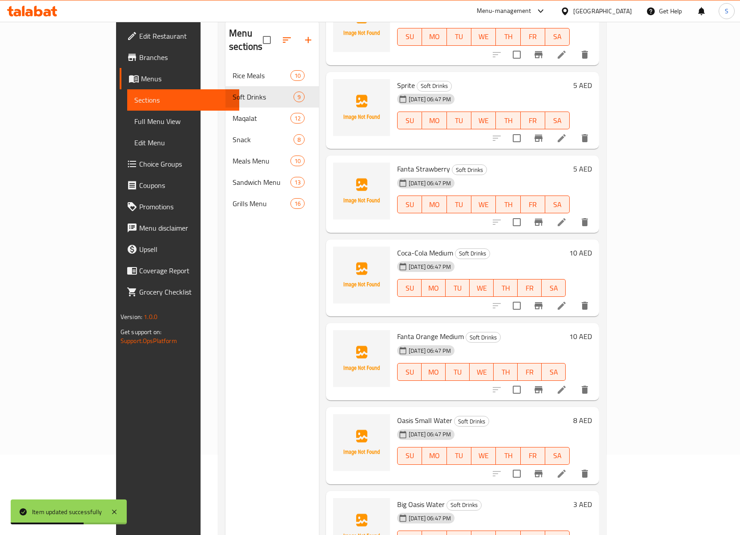
scroll to position [125, 0]
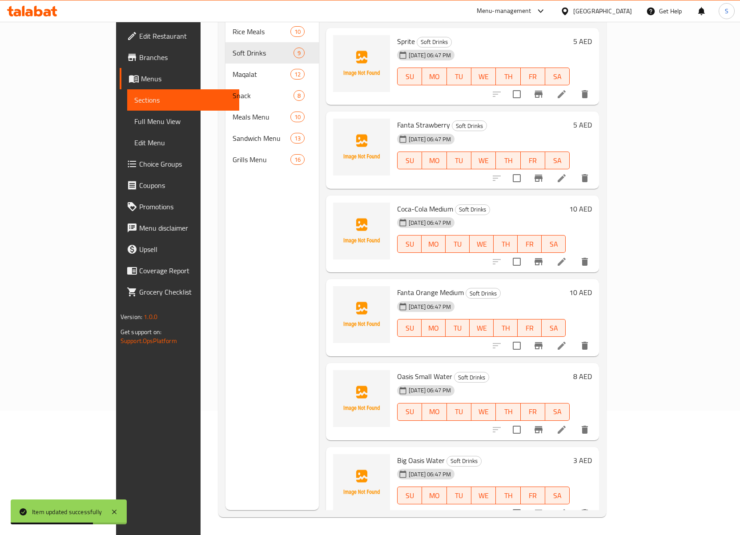
click at [397, 370] on span "Oasis Small Water" at bounding box center [424, 376] width 55 height 13
copy h6 "Oasis Small Water"
click at [595, 419] on button "delete" at bounding box center [584, 429] width 21 height 21
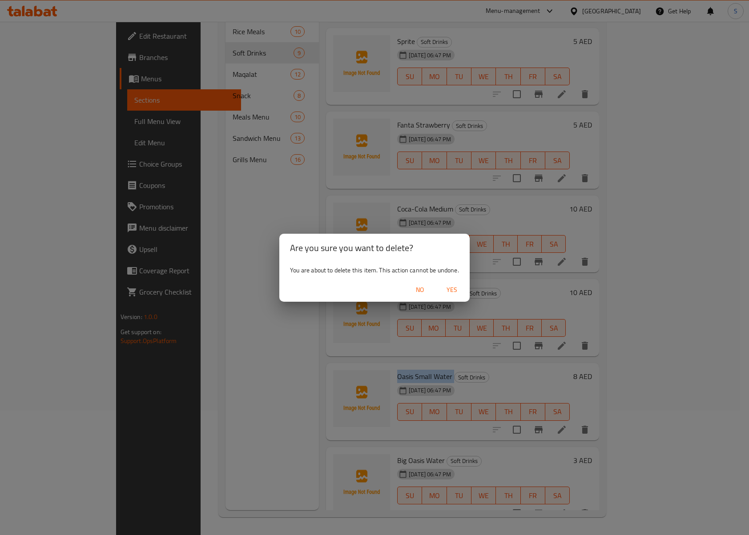
click at [462, 285] on span "Yes" at bounding box center [451, 290] width 21 height 11
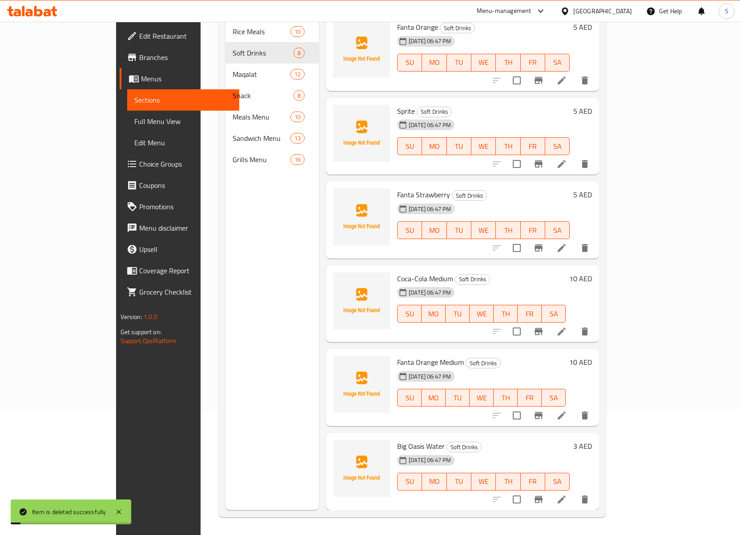
scroll to position [157, 0]
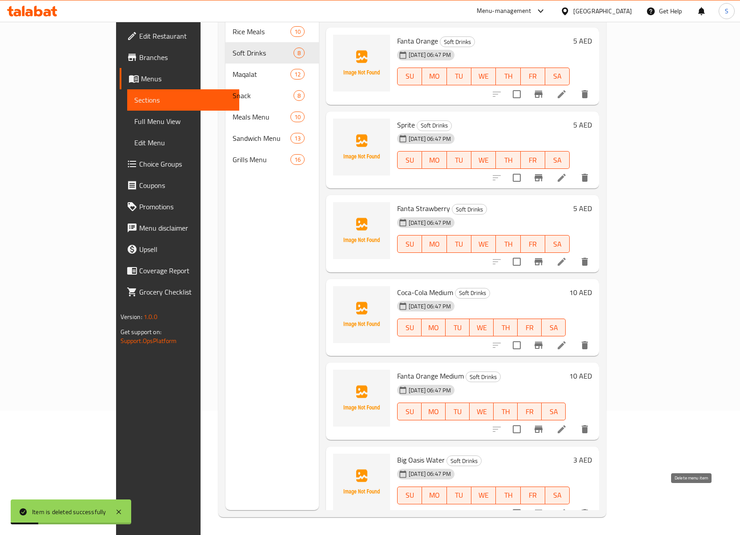
click at [588, 510] on icon "delete" at bounding box center [585, 514] width 6 height 8
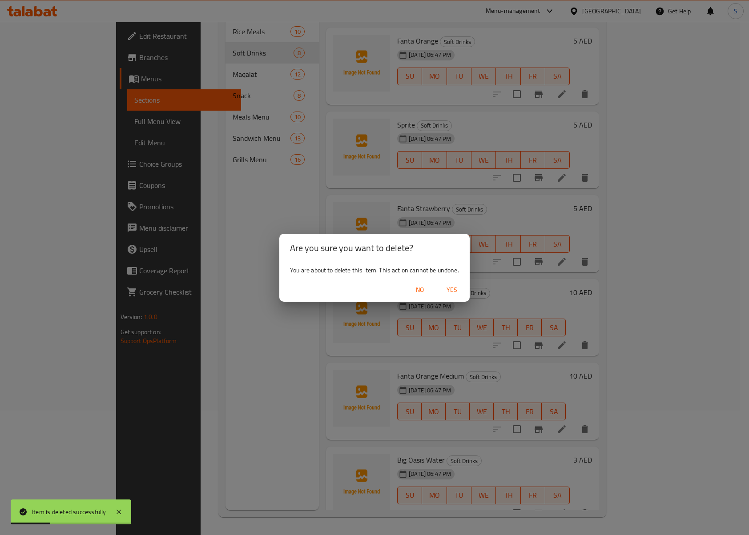
click at [448, 294] on span "Yes" at bounding box center [451, 290] width 21 height 11
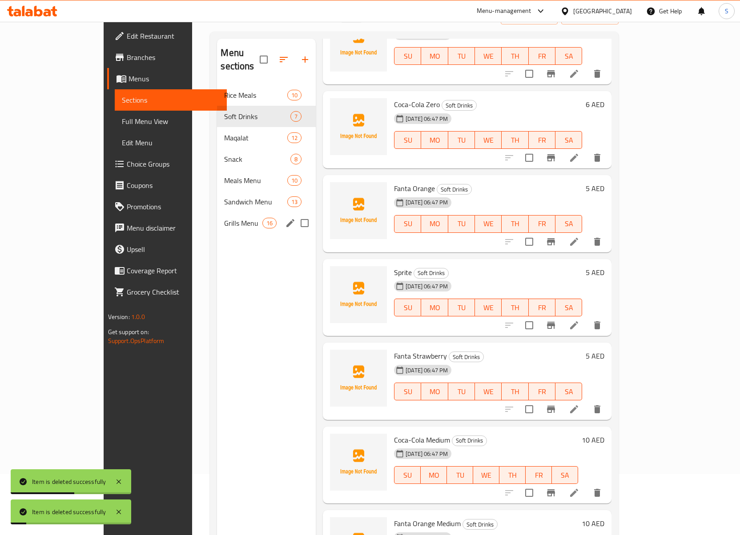
scroll to position [0, 0]
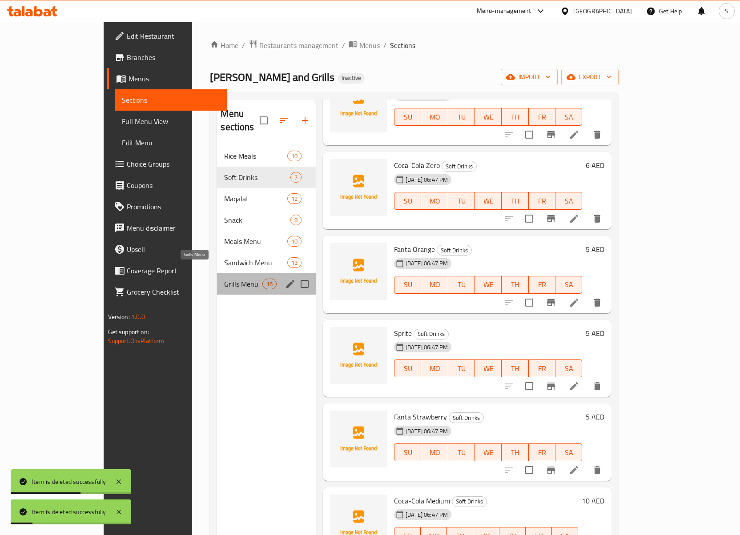
click at [224, 279] on span "Grills Menu" at bounding box center [243, 284] width 38 height 11
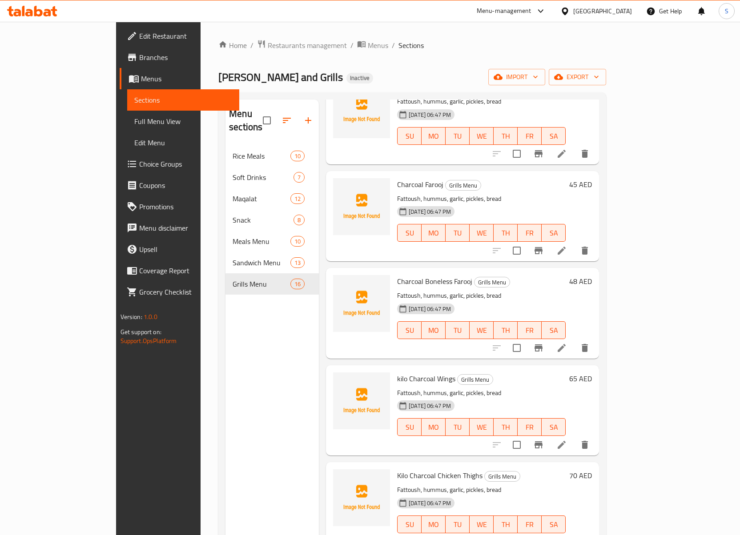
scroll to position [1041, 0]
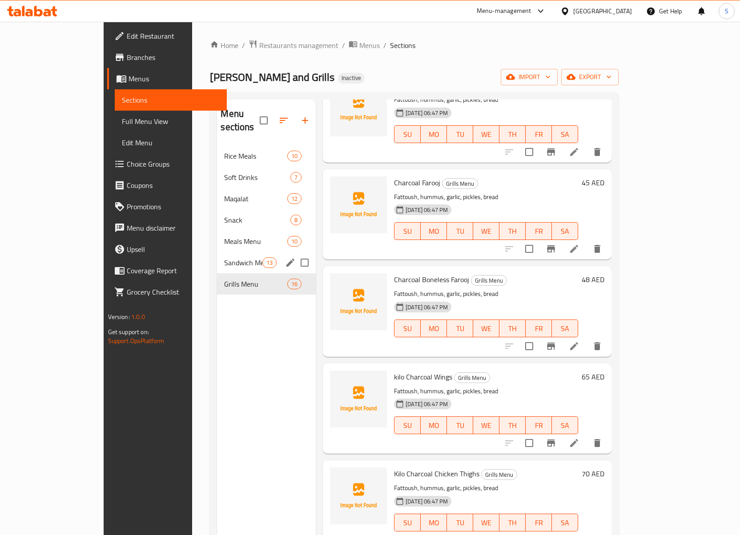
drag, startPoint x: 175, startPoint y: 251, endPoint x: 223, endPoint y: 262, distance: 49.3
click at [224, 257] on span "Sandwich Menu" at bounding box center [243, 262] width 38 height 11
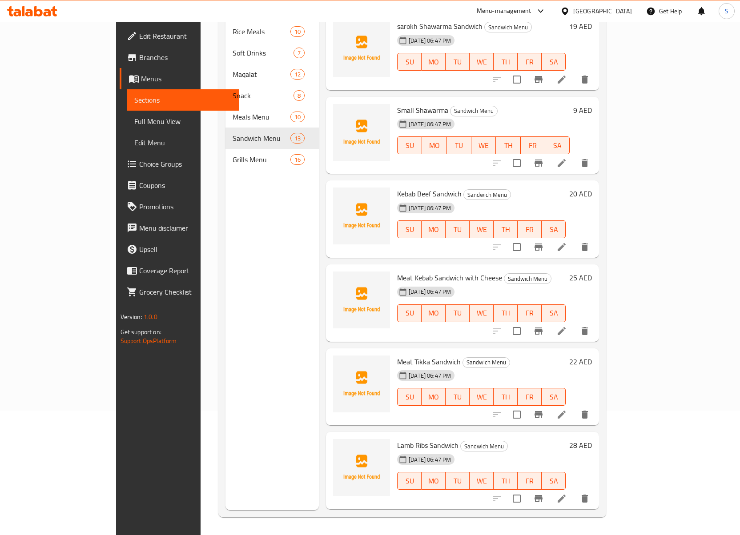
scroll to position [162, 0]
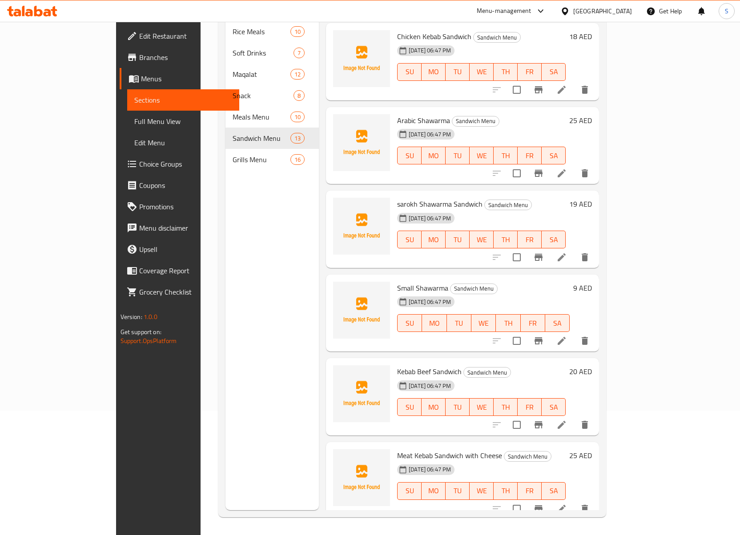
click at [574, 249] on li at bounding box center [561, 257] width 25 height 16
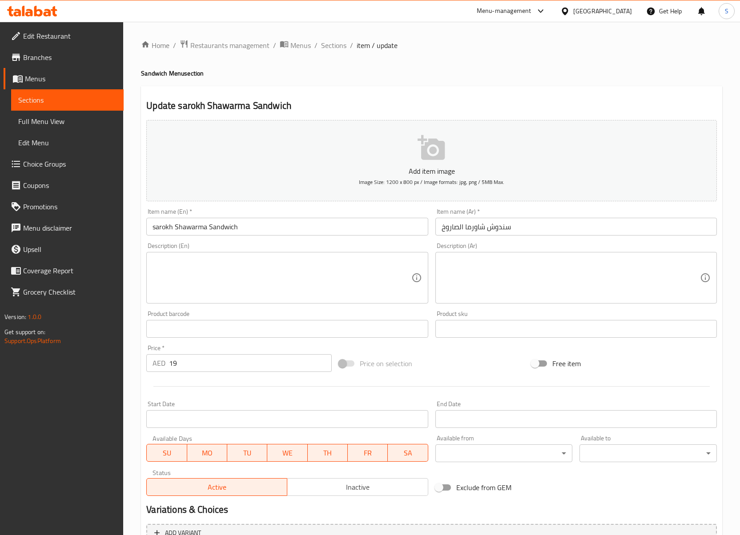
click at [159, 226] on input "sarokh Shawarma Sandwich" at bounding box center [286, 227] width 281 height 18
paste input "Saroukh"
type input "Saroukh Shawarma Sandwich"
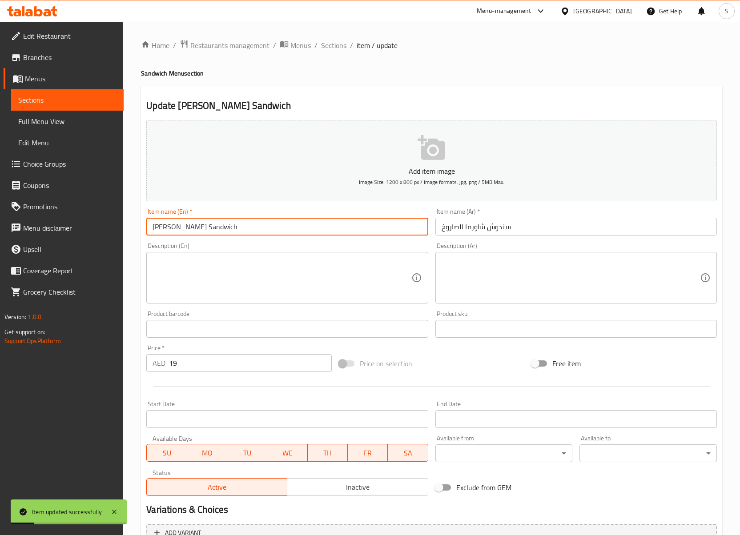
drag, startPoint x: 329, startPoint y: 48, endPoint x: 288, endPoint y: 4, distance: 60.4
click at [329, 48] on span "Sections" at bounding box center [333, 45] width 25 height 11
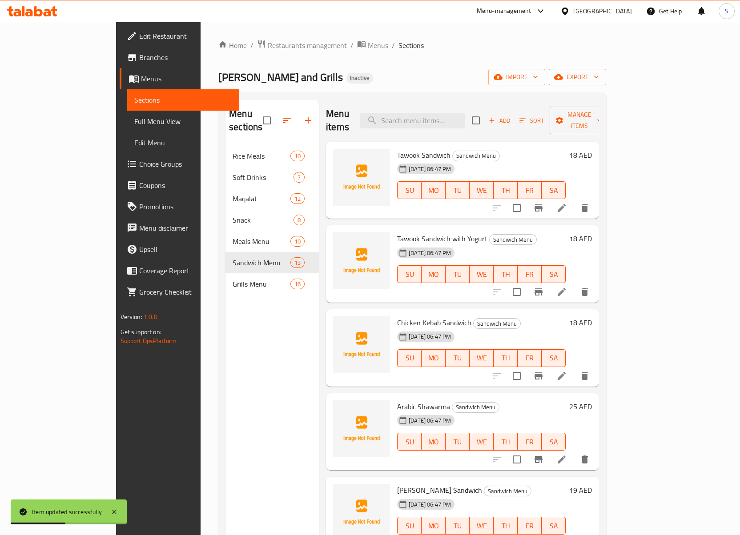
scroll to position [278, 0]
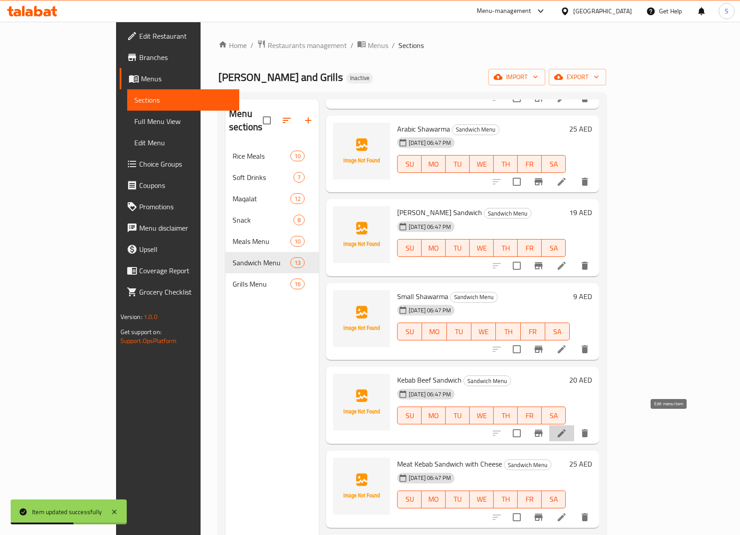
click at [566, 430] on icon at bounding box center [562, 434] width 8 height 8
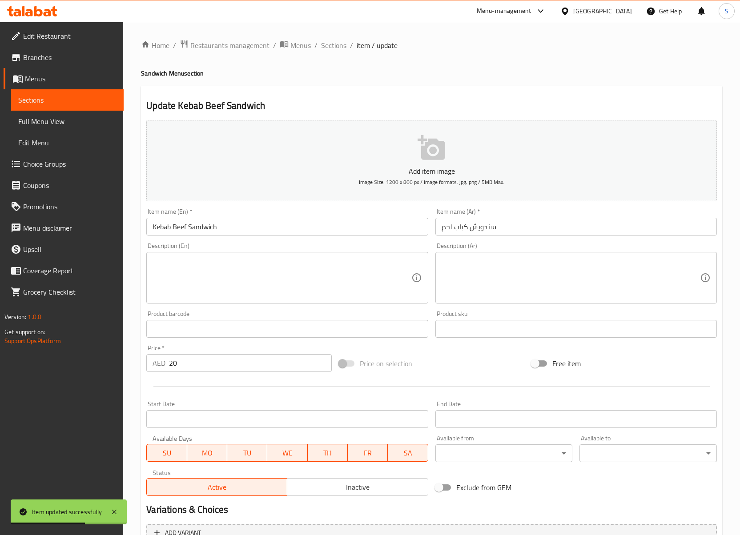
click at [177, 224] on input "Kebab Beef Sandwich" at bounding box center [286, 227] width 281 height 18
click at [154, 230] on input "Kebab Sandwich" at bounding box center [286, 227] width 281 height 18
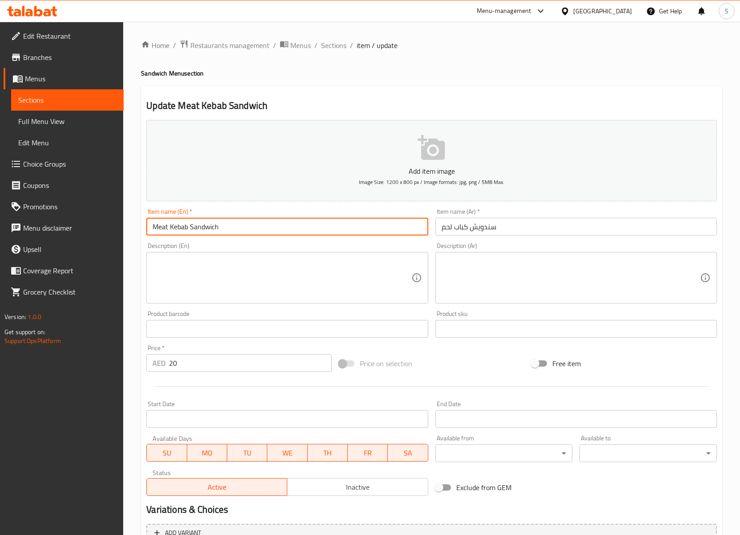
type input "Meat Kebab Sandwich"
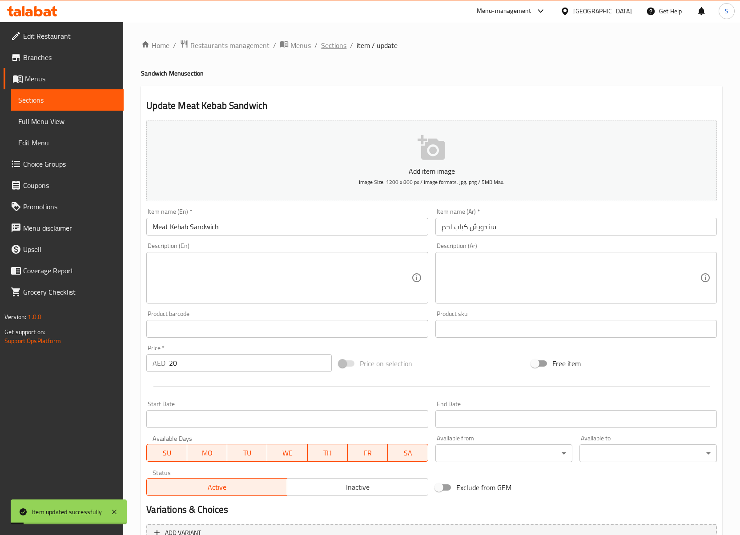
click at [344, 48] on span "Sections" at bounding box center [333, 45] width 25 height 11
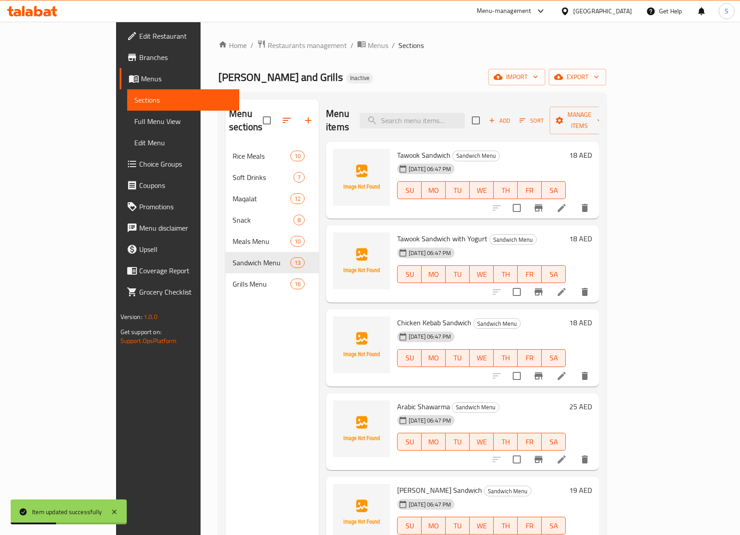
scroll to position [529, 0]
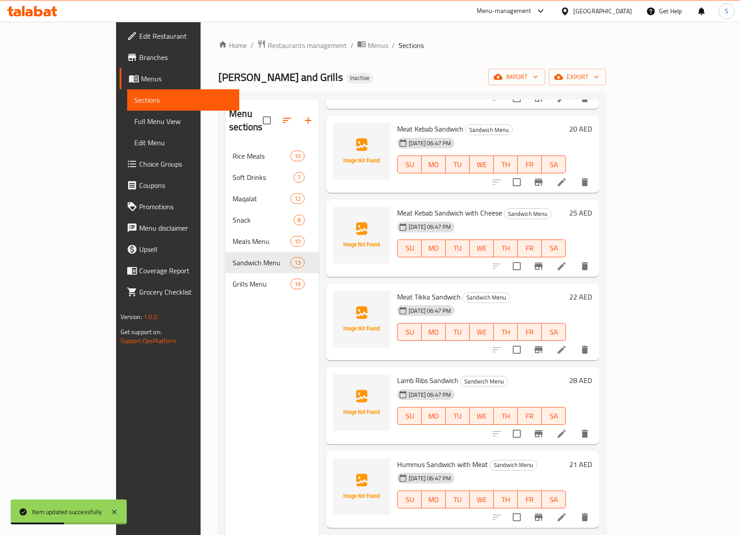
click at [595, 423] on div at bounding box center [540, 433] width 109 height 21
click at [567, 429] on icon at bounding box center [561, 434] width 11 height 11
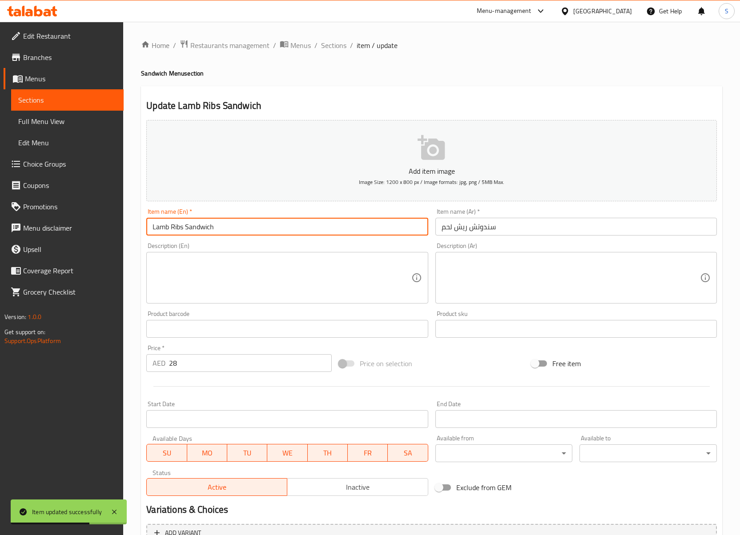
click at [159, 229] on input "Lamb Ribs Sandwich" at bounding box center [286, 227] width 281 height 18
type input "Meat Ribs Sandwich"
click at [328, 40] on span "Sections" at bounding box center [333, 45] width 25 height 11
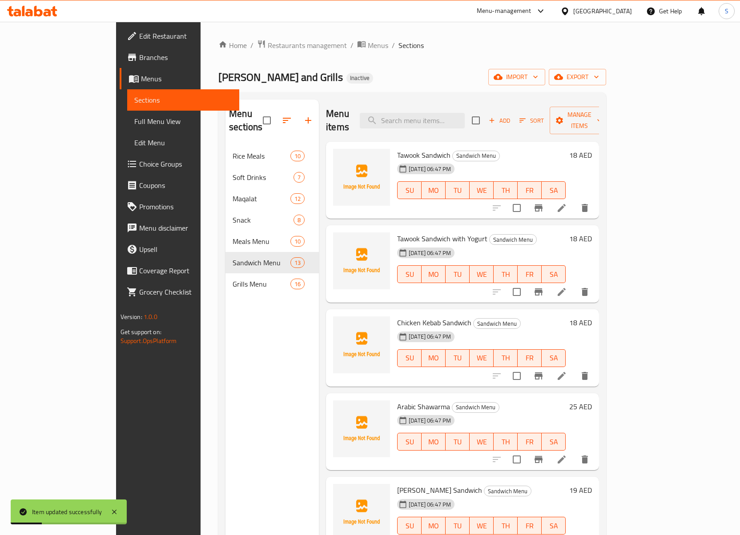
scroll to position [577, 0]
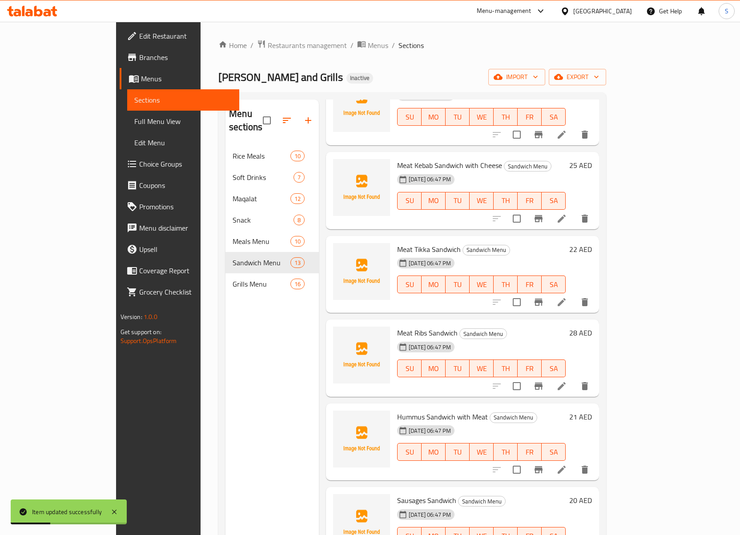
click at [574, 462] on li at bounding box center [561, 470] width 25 height 16
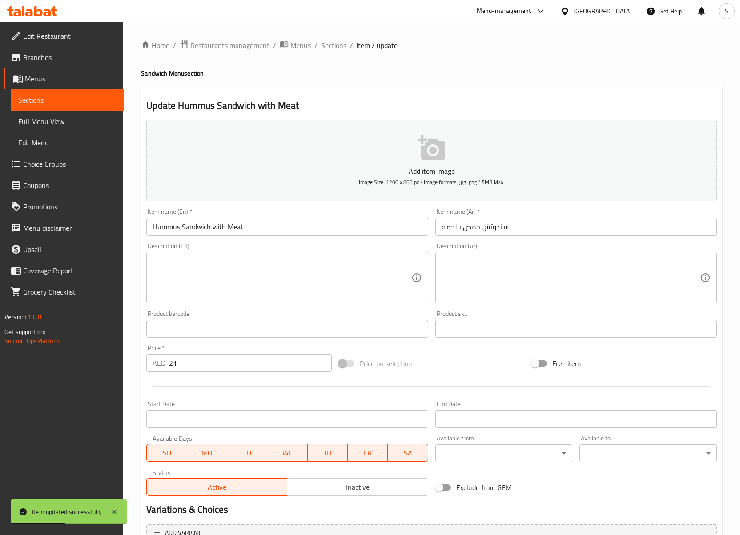
click at [454, 234] on input "سندوتش حمص بالحمه" at bounding box center [575, 227] width 281 height 18
type input "سندوتش حمص باللحمة"
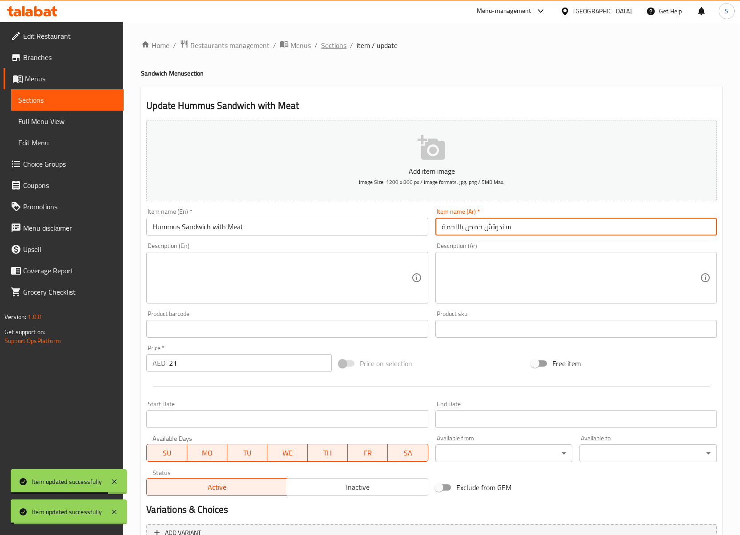
click at [326, 47] on span "Sections" at bounding box center [333, 45] width 25 height 11
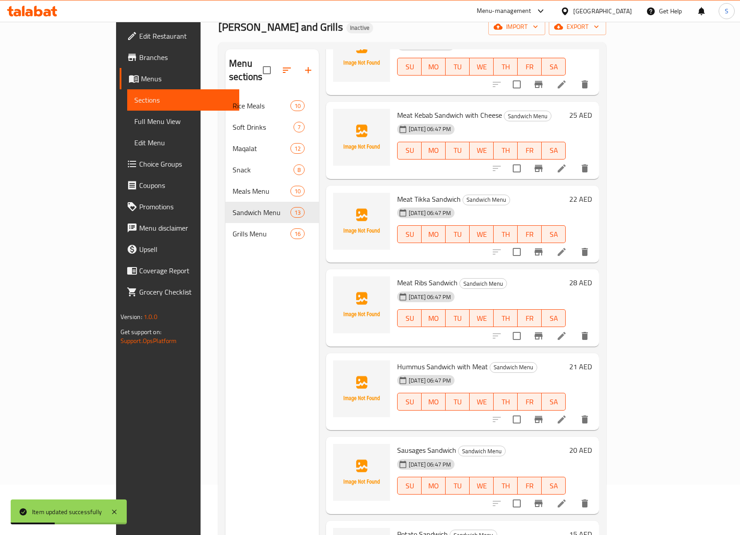
scroll to position [118, 0]
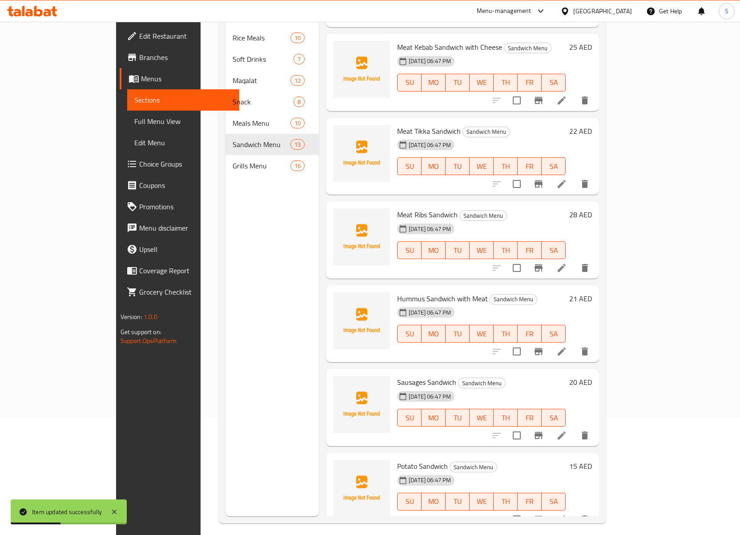
click at [574, 428] on li at bounding box center [561, 436] width 25 height 16
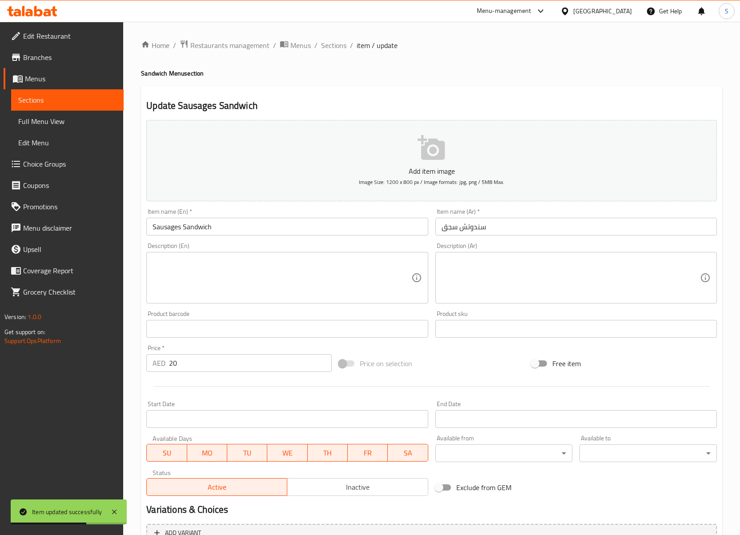
click at [176, 230] on input "Sausages Sandwich" at bounding box center [286, 227] width 281 height 18
click at [182, 236] on input "Sausages Sandwich" at bounding box center [286, 227] width 281 height 18
type input "Sausage Sandwich"
click at [342, 48] on span "Sections" at bounding box center [333, 45] width 25 height 11
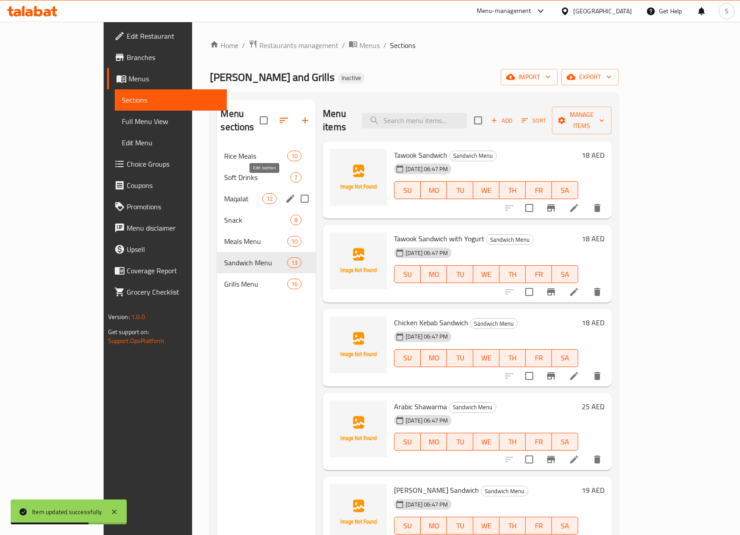
click at [284, 192] on button "edit" at bounding box center [290, 198] width 13 height 13
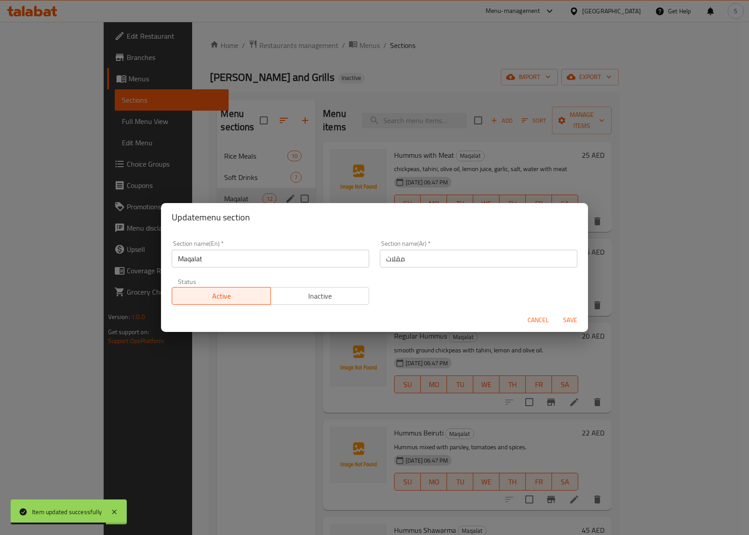
click at [446, 262] on input "مقلات" at bounding box center [478, 259] width 197 height 18
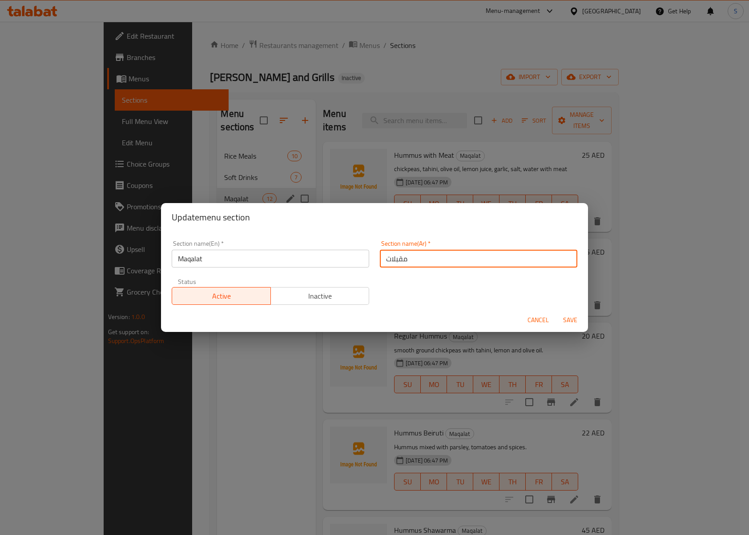
type input "مقبلات"
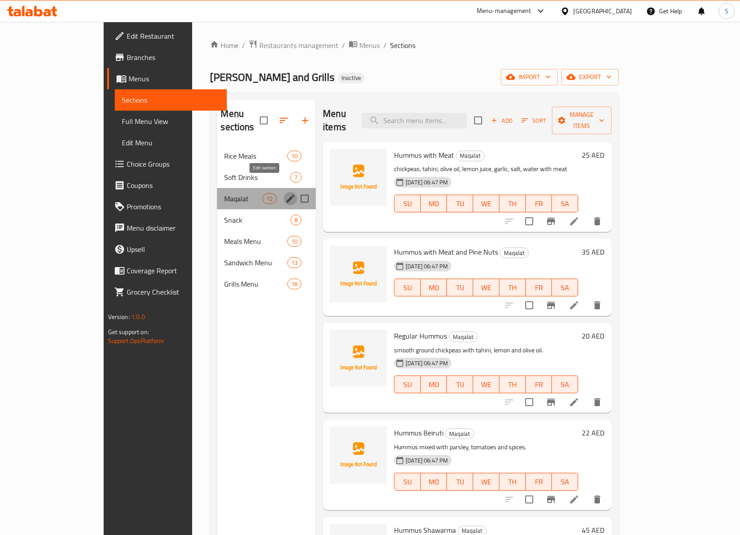
click at [286, 195] on icon "edit" at bounding box center [290, 199] width 8 height 8
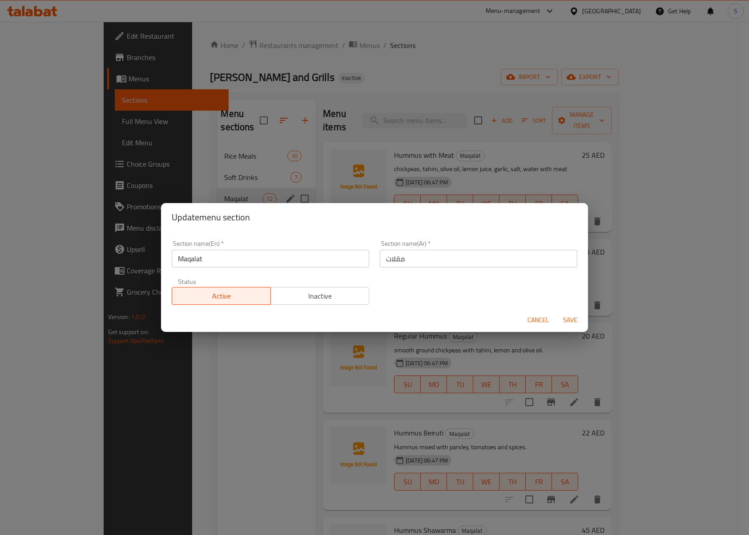
click at [230, 261] on input "Maqalat" at bounding box center [270, 259] width 197 height 18
type input "ش"
type input "app"
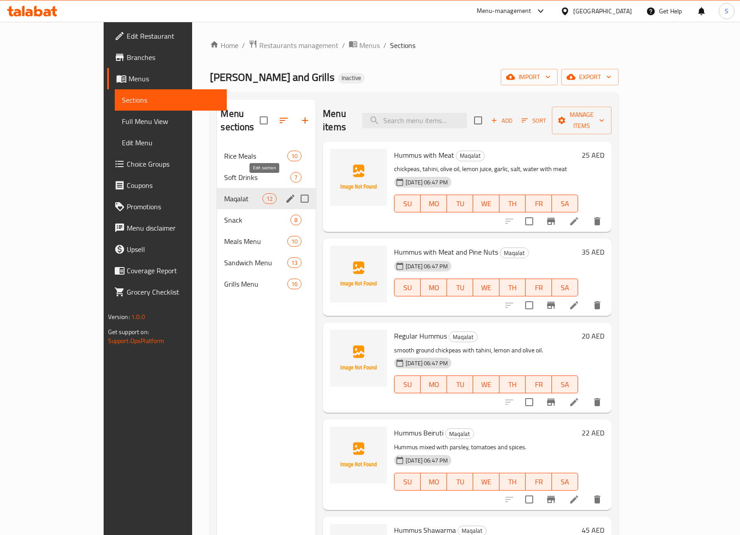
click at [284, 192] on button "edit" at bounding box center [290, 198] width 13 height 13
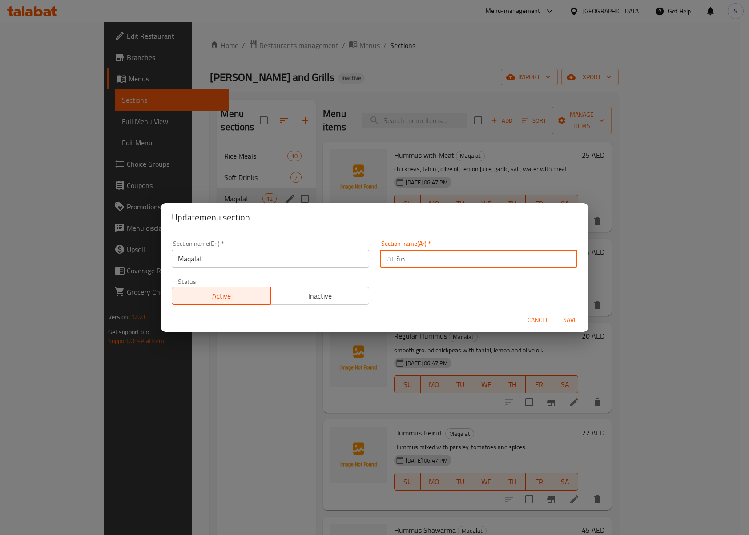
click at [437, 259] on input "مقلات" at bounding box center [478, 259] width 197 height 18
type input "مقبلات"
click at [556, 312] on button "Save" at bounding box center [570, 320] width 28 height 16
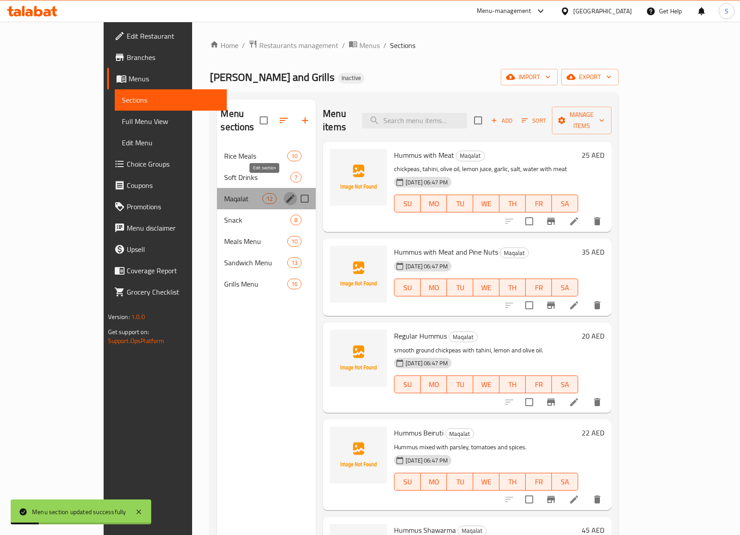
click at [285, 193] on icon "edit" at bounding box center [290, 198] width 11 height 11
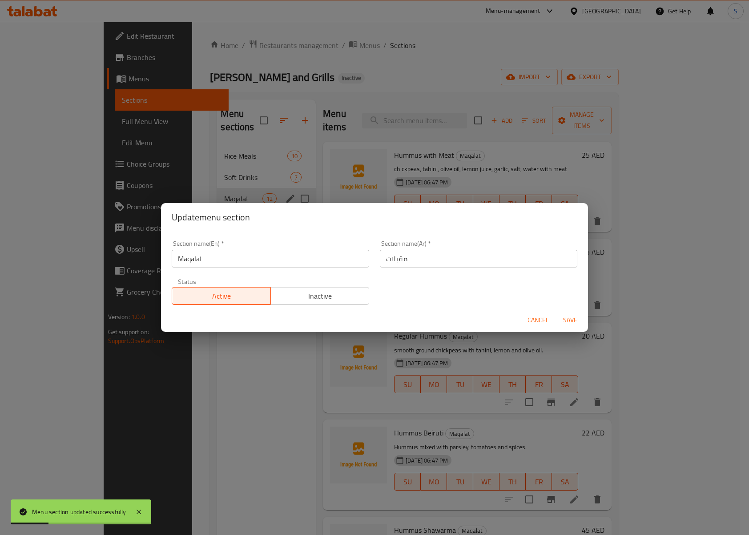
click at [224, 265] on input "Maqalat" at bounding box center [270, 259] width 197 height 18
paste input "appetizers"
type input "appetizers"
click at [556, 312] on button "Save" at bounding box center [570, 320] width 28 height 16
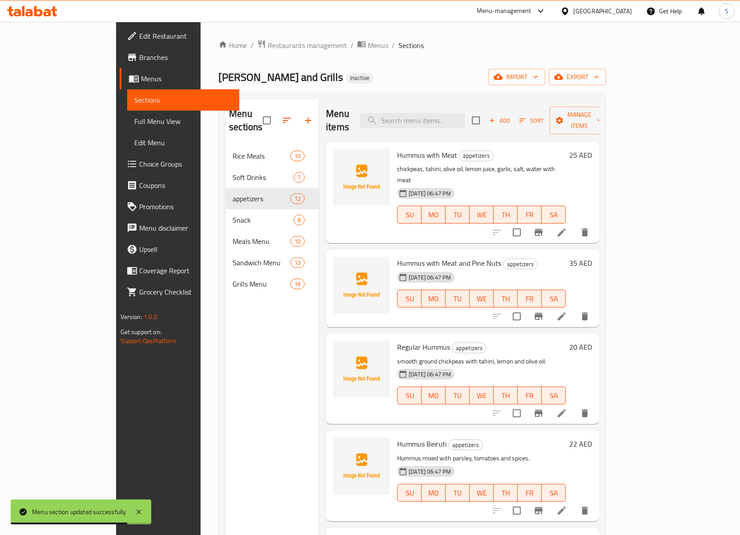
click at [574, 225] on li at bounding box center [561, 233] width 25 height 16
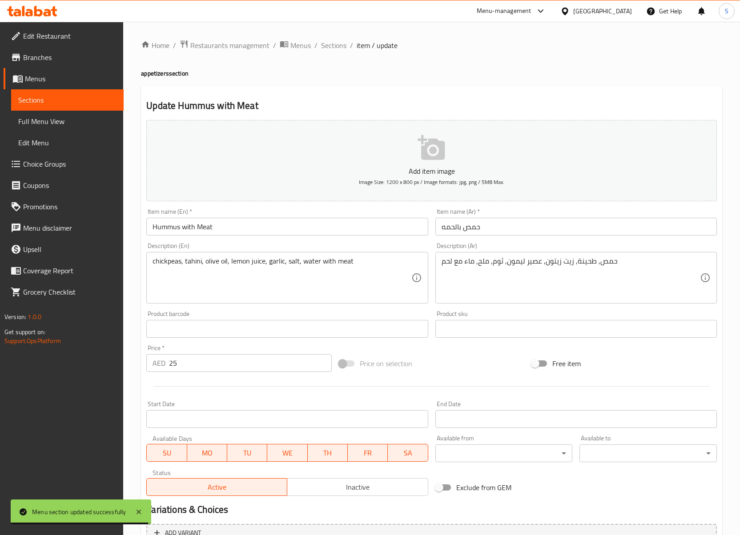
click at [455, 232] on input "حمص بالحمه" at bounding box center [575, 227] width 281 height 18
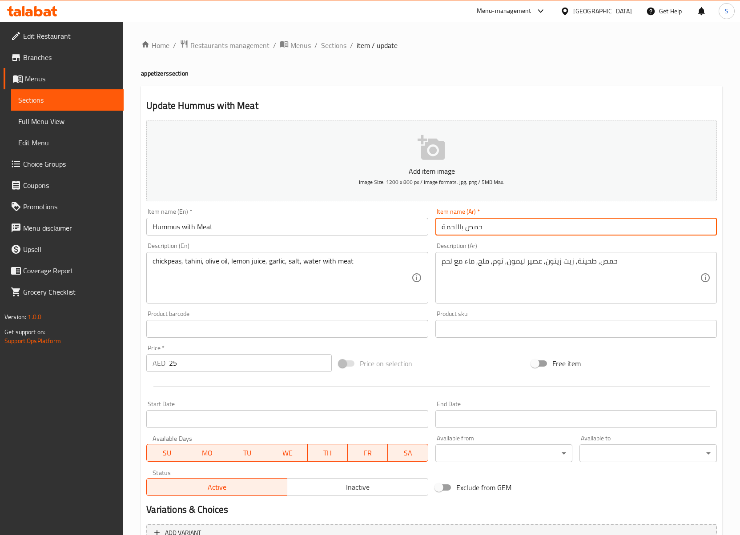
type input "حمص باللحمة"
click at [342, 47] on span "Sections" at bounding box center [333, 45] width 25 height 11
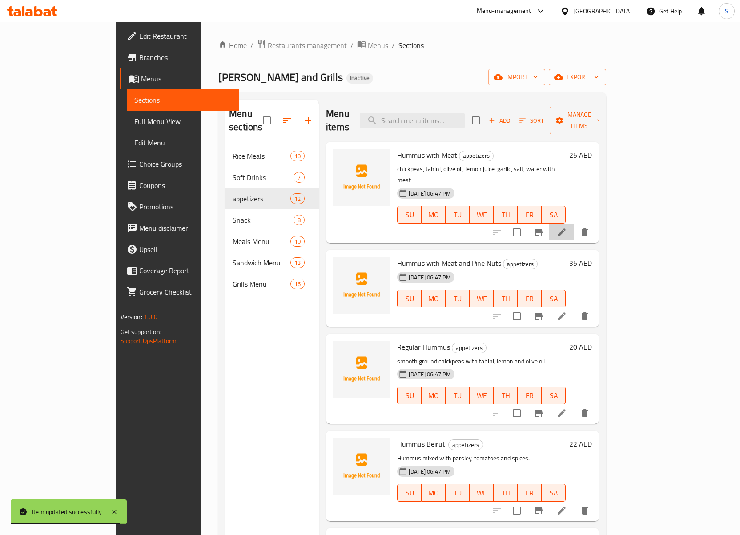
click at [574, 225] on li at bounding box center [561, 233] width 25 height 16
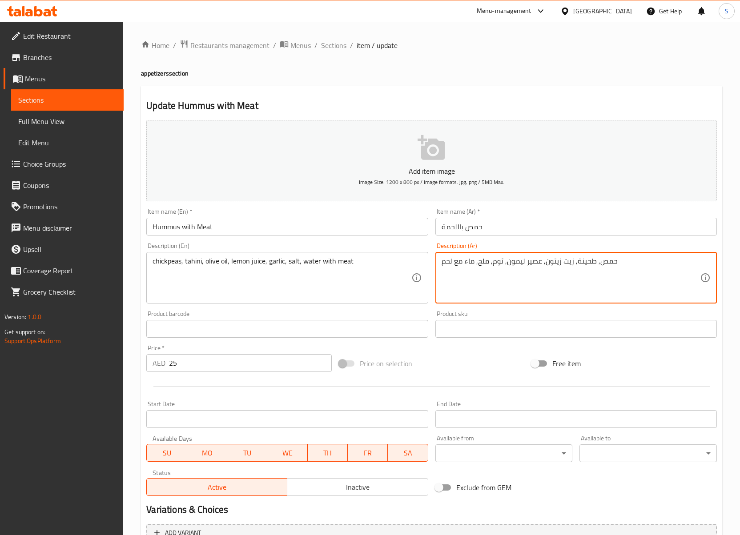
click at [565, 261] on textarea "حمص, طحينة, زيت زيتون, عصير ليمون, ثوم, ملح, ماء مع لحم" at bounding box center [571, 278] width 258 height 42
paste textarea "ناعم مزين بلحم مفروم مطبوخ مع صنوبر"
type textarea "حمص ناعم مزين بلحم مفروم مطبوخ مع صنوبر"
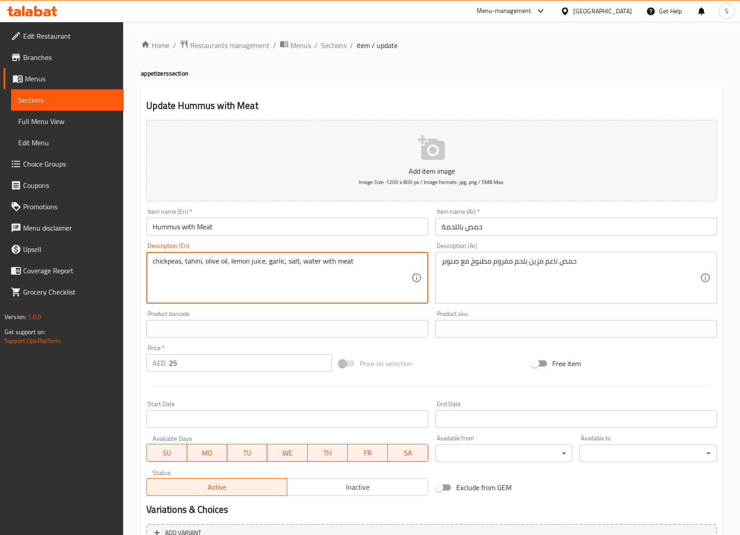
click at [219, 263] on textarea "chickpeas, tahini, olive oil, lemon juice, garlic, salt, water with meat" at bounding box center [282, 278] width 258 height 42
paste textarea "Smooth hummus topped with minced meat cooked with pine nuts"
click at [157, 263] on textarea "Smooth hummus topped with minced meat cooked with pine nuts" at bounding box center [282, 278] width 258 height 42
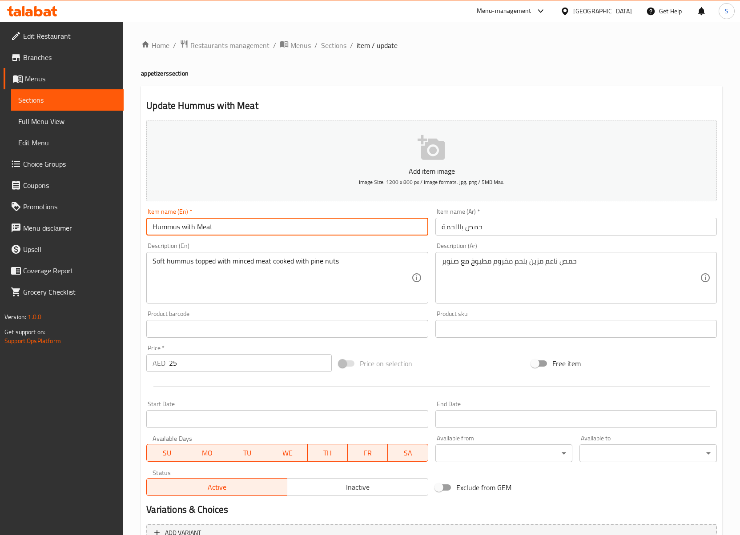
click at [249, 226] on input "Hummus with Meat" at bounding box center [286, 227] width 281 height 18
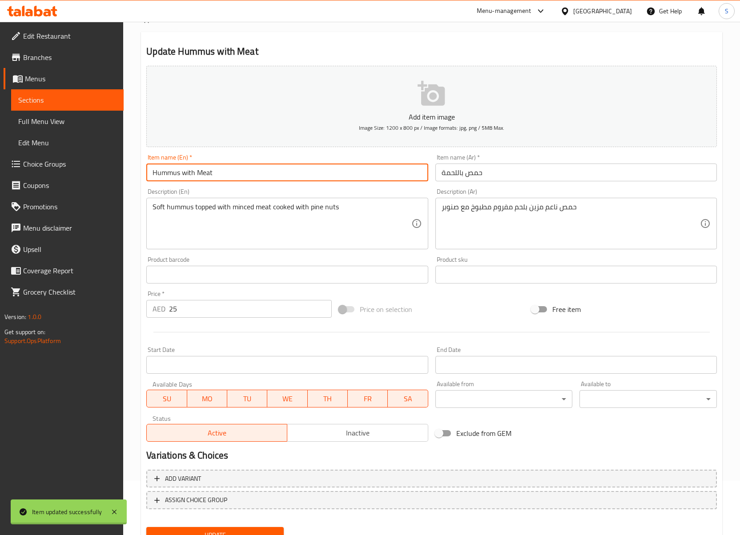
scroll to position [92, 0]
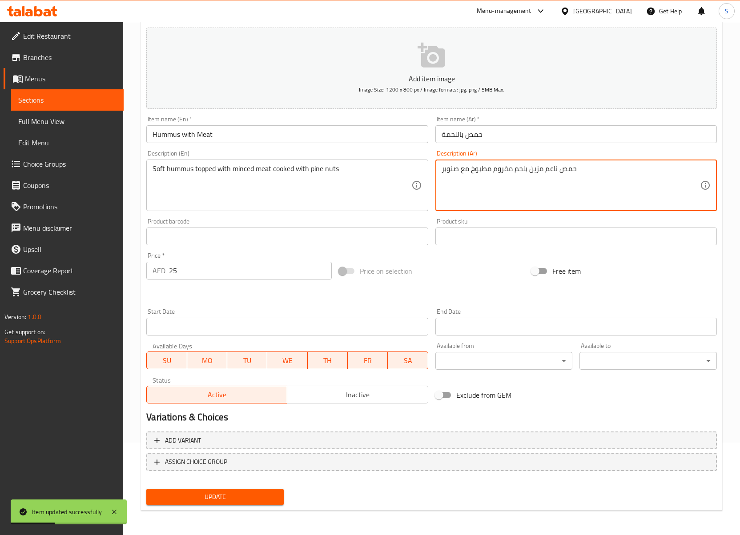
click at [485, 181] on textarea "حمص ناعم مزين بلحم مفروم مطبوخ مع صنوبر" at bounding box center [571, 186] width 258 height 42
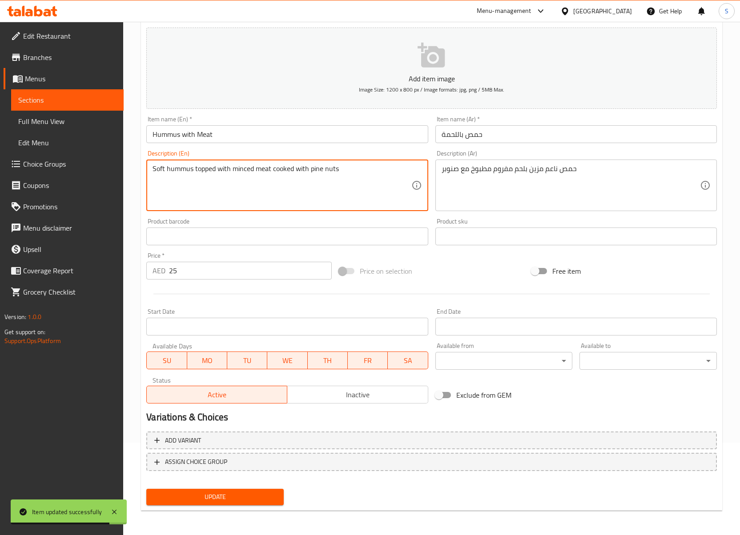
click at [209, 171] on textarea "Soft hummus topped with minced meat cooked with pine nuts" at bounding box center [282, 186] width 258 height 42
paste textarea "garnished"
click at [255, 134] on input "Hummus with Meat" at bounding box center [286, 134] width 281 height 18
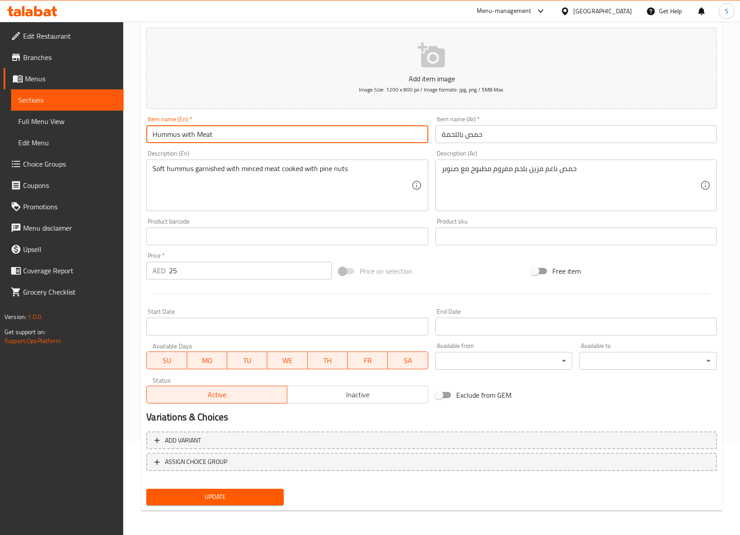
click at [146, 489] on button "Update" at bounding box center [214, 497] width 137 height 16
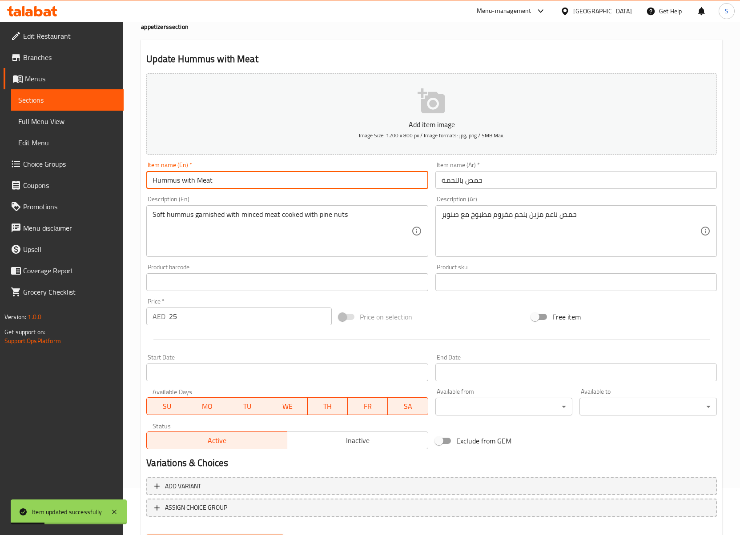
scroll to position [0, 0]
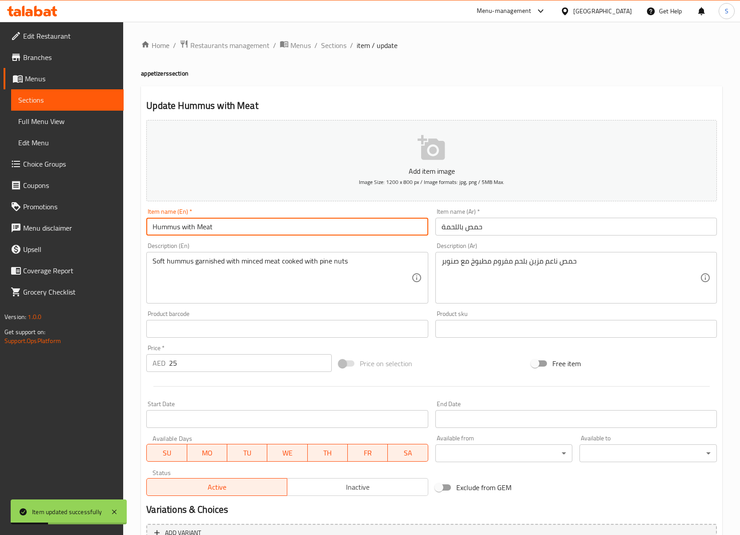
click at [299, 75] on h4 "appetizers section" at bounding box center [431, 73] width 581 height 9
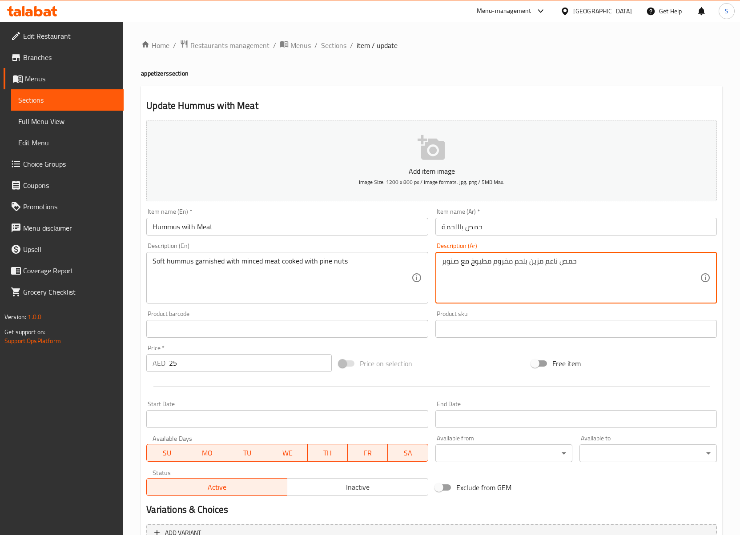
click at [454, 267] on textarea "حمص ناعم مزين بلحم مفروم مطبوخ مع صنوبر" at bounding box center [571, 278] width 258 height 42
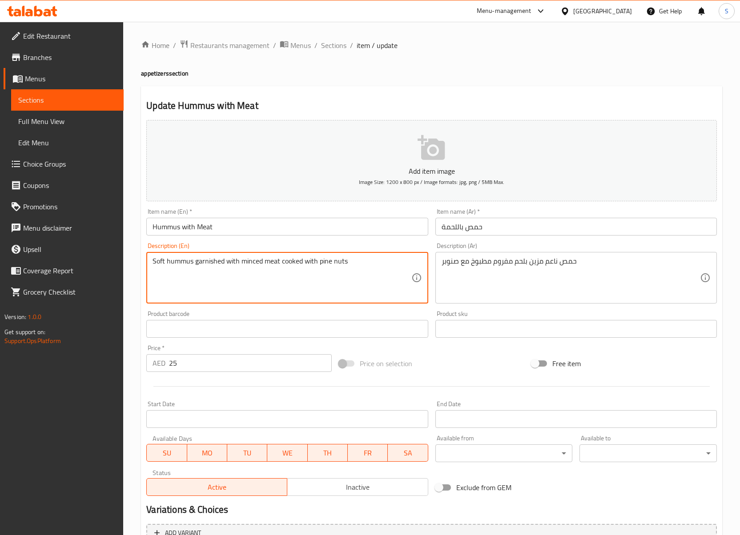
drag, startPoint x: 319, startPoint y: 261, endPoint x: 370, endPoint y: 267, distance: 51.5
paste textarea "Pine Nut"
type textarea "Soft hummus garnished with minced meat cooked with Pine Nut"
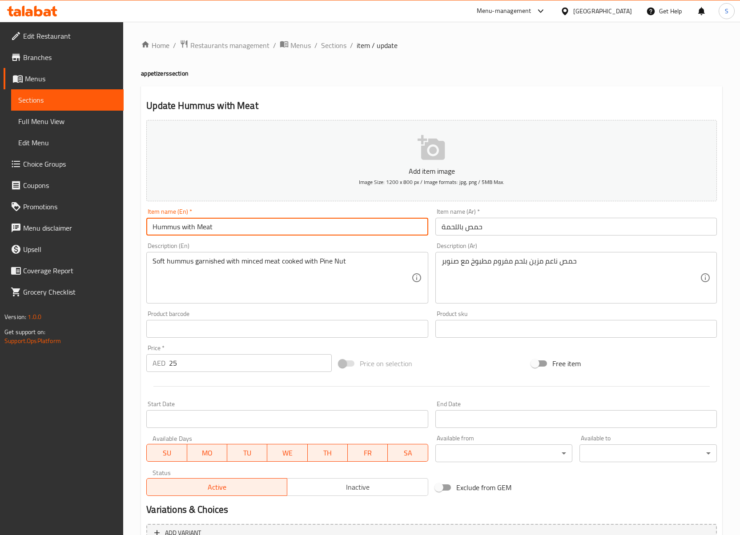
click at [358, 232] on input "Hummus with Meat" at bounding box center [286, 227] width 281 height 18
drag, startPoint x: 350, startPoint y: 43, endPoint x: 332, endPoint y: 41, distance: 18.7
click at [350, 43] on li "/" at bounding box center [351, 45] width 3 height 11
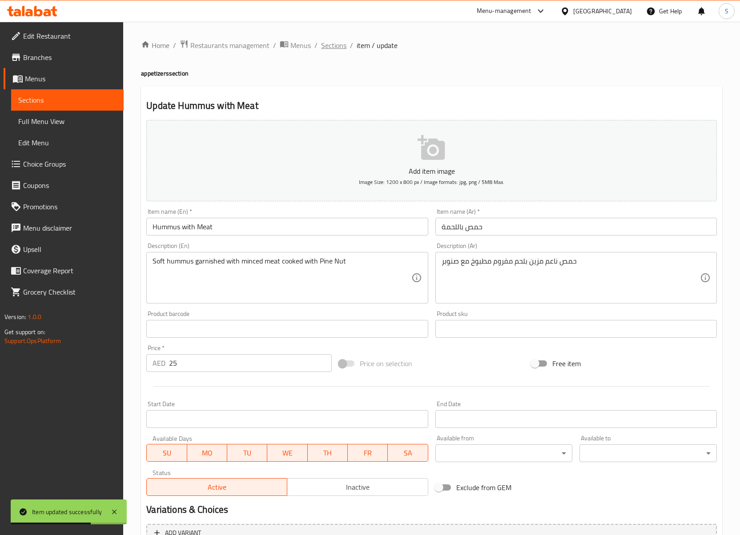
click at [324, 41] on span "Sections" at bounding box center [333, 45] width 25 height 11
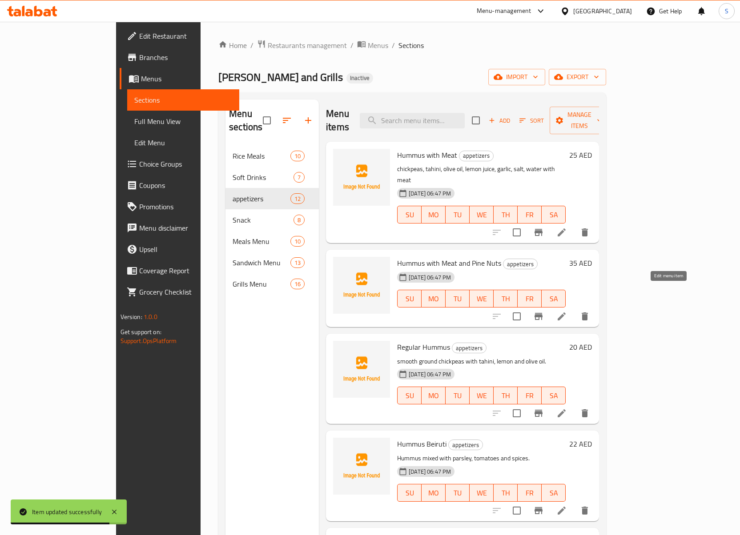
click at [567, 311] on icon at bounding box center [561, 316] width 11 height 11
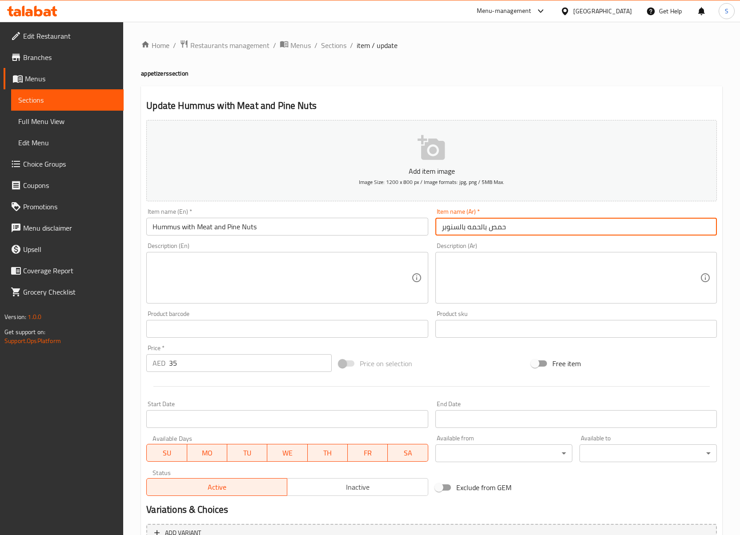
click at [480, 232] on input "حمص بالحمه بالسنوبر" at bounding box center [575, 227] width 281 height 18
click at [455, 228] on input "حمص باللحمة بالسنوبر" at bounding box center [575, 227] width 281 height 18
type input "حمص باللحمة بالصنوبر"
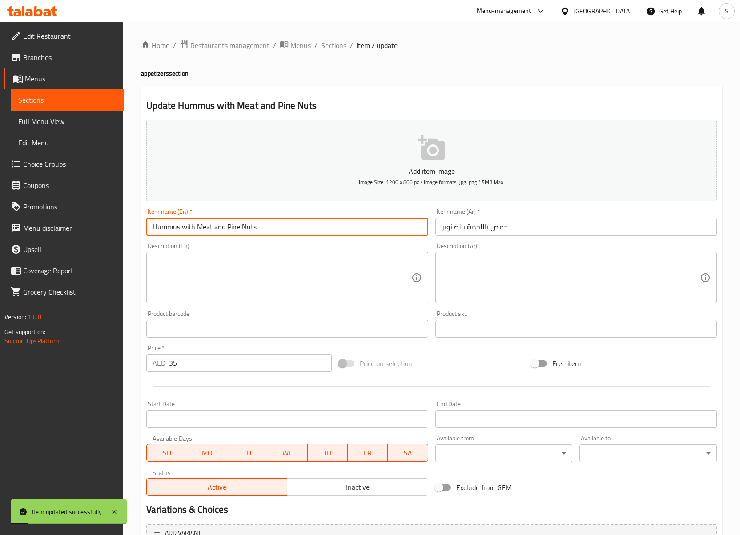
click at [292, 224] on input "Hummus with Meat and Pine Nuts" at bounding box center [286, 227] width 281 height 18
type input "Hummus with Meat and Pine Nut"
click at [479, 222] on input "حمص باللحمة بالصنوبر" at bounding box center [575, 227] width 281 height 18
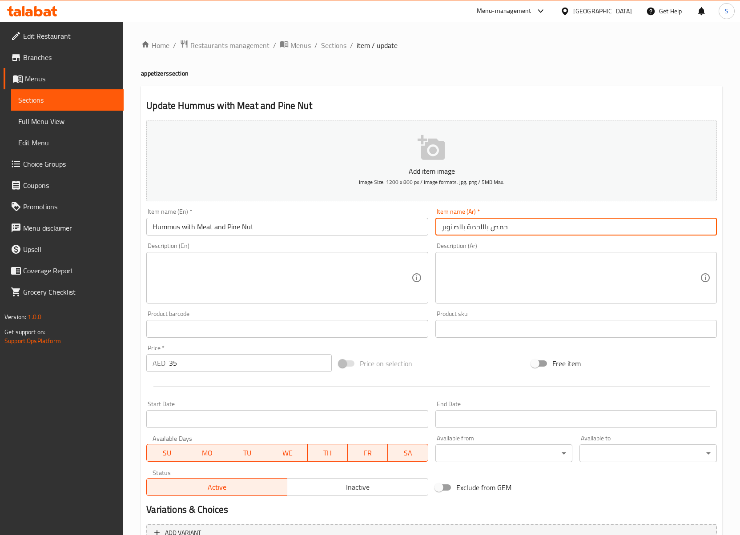
click at [479, 222] on input "حمص باللحمة بالصنوبر" at bounding box center [575, 227] width 281 height 18
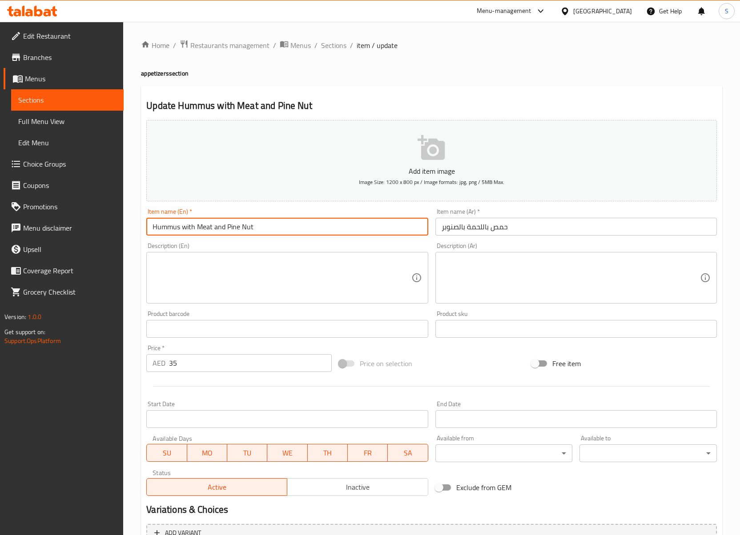
click at [330, 224] on input "Hummus with Meat and Pine Nut" at bounding box center [286, 227] width 281 height 18
click at [335, 40] on span "Sections" at bounding box center [333, 45] width 25 height 11
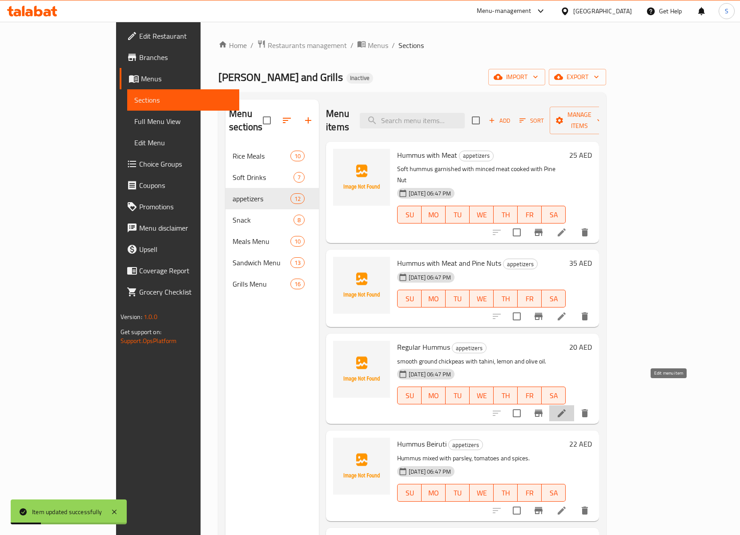
click at [567, 408] on icon at bounding box center [561, 413] width 11 height 11
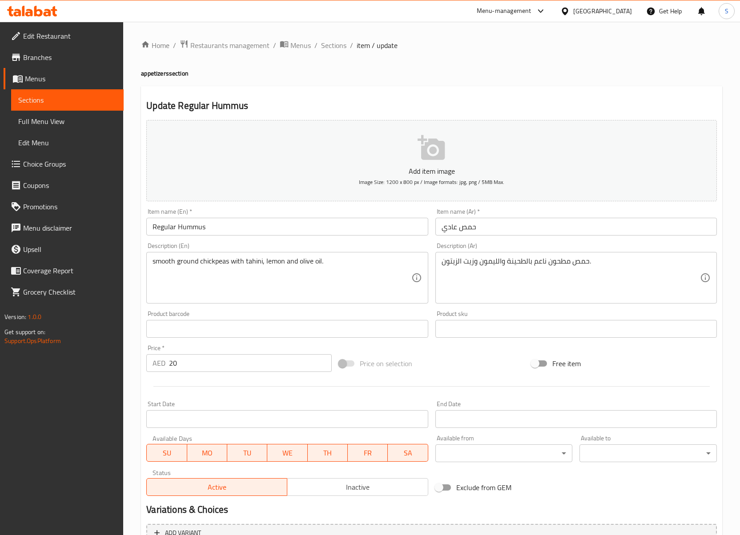
click at [509, 99] on h2 "Update Regular Hummus" at bounding box center [431, 105] width 571 height 13
click at [327, 51] on span "Sections" at bounding box center [333, 45] width 25 height 11
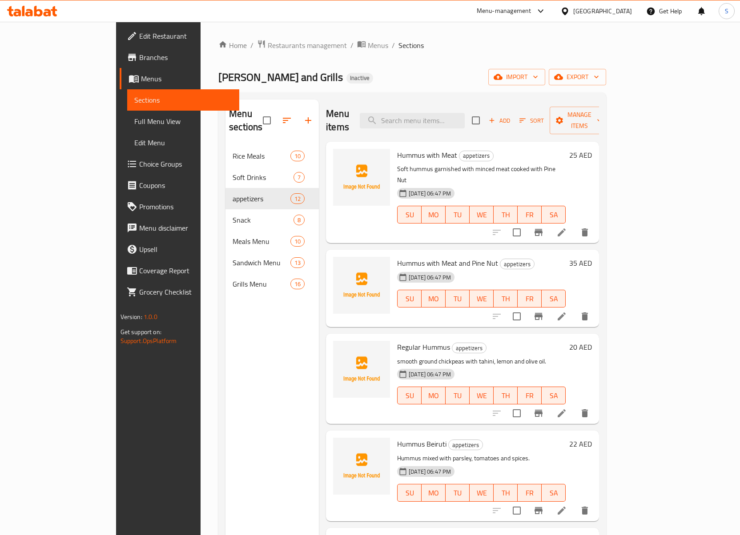
click at [574, 225] on li at bounding box center [561, 233] width 25 height 16
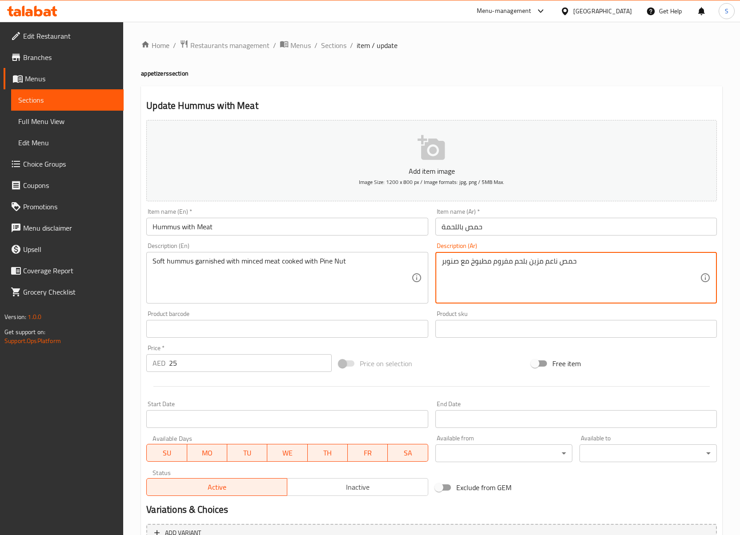
click at [541, 267] on textarea "حمص ناعم مزين بلحم مفروم مطبوخ مع صنوبر" at bounding box center [571, 278] width 258 height 42
paste textarea "chickpeas, tahini, olive oil, lemon juice, garlic, salt, water with meat"
type textarea "حمص ناعم مزين بلحم مفروم مطبوخ مع صنوبر"
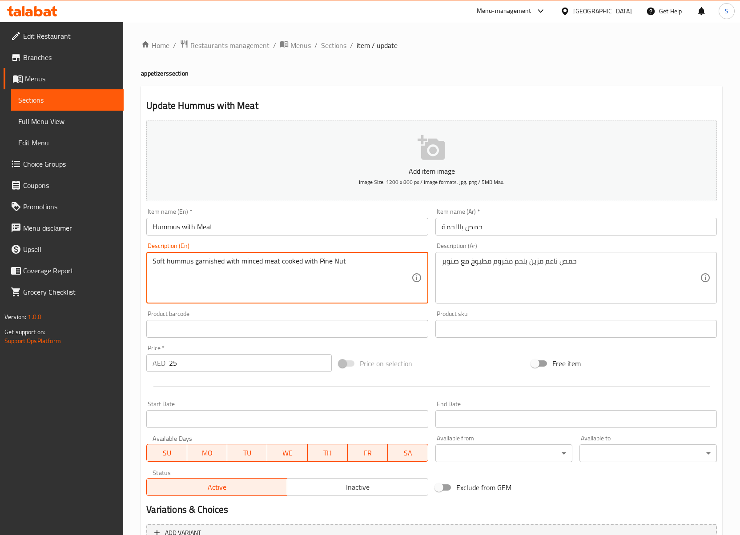
click at [364, 262] on textarea "Soft hummus garnished with minced meat cooked with Pine Nut" at bounding box center [282, 278] width 258 height 42
paste textarea "chickpeas, tahini, olive oil, lemon juice, garlic, salt, water with meat"
type textarea "chickpeas, tahini, olive oil, lemon juice, garlic, salt, water with meat"
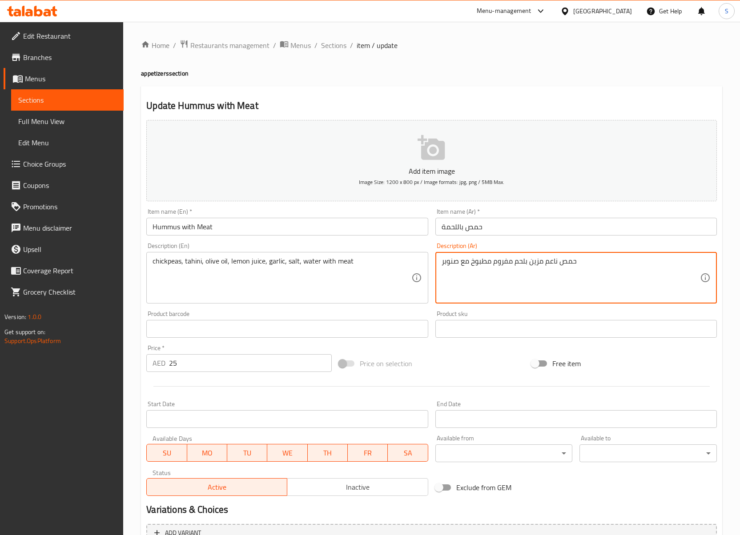
click at [464, 271] on textarea "حمص ناعم مزين بلحم مفروم مطبوخ مع صنوبر" at bounding box center [571, 278] width 258 height 42
paste textarea ", طحينة, زيت زيتون, عصير ليمون, ثوم, ملح, ماء مع لحم"
type textarea "حمص, طحينة, زيت زيتون, عصير ليمون, ثوم, ملح, ماء مع لحم"
click at [285, 228] on input "Hummus with Meat" at bounding box center [286, 227] width 281 height 18
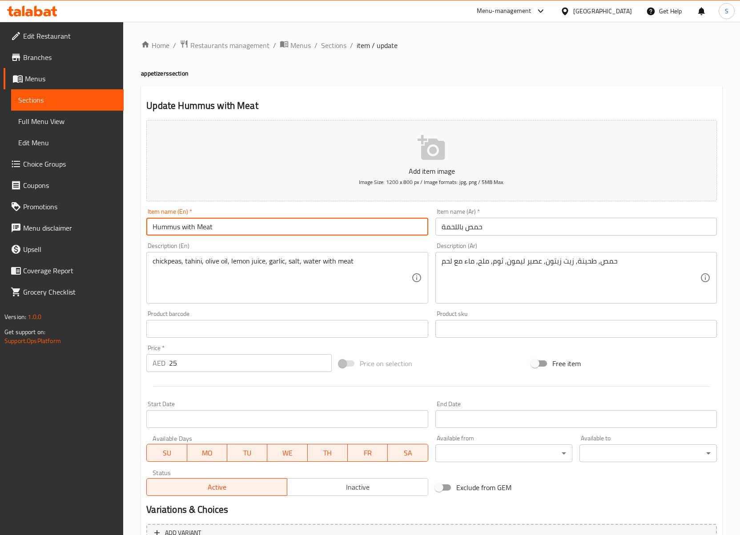
drag, startPoint x: 326, startPoint y: 44, endPoint x: 130, endPoint y: 516, distance: 511.2
click at [326, 44] on span "Sections" at bounding box center [333, 45] width 25 height 11
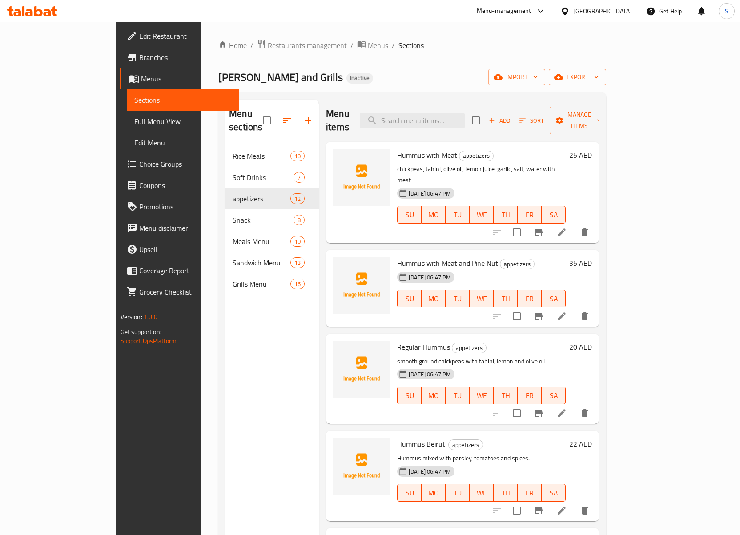
click at [574, 309] on li at bounding box center [561, 317] width 25 height 16
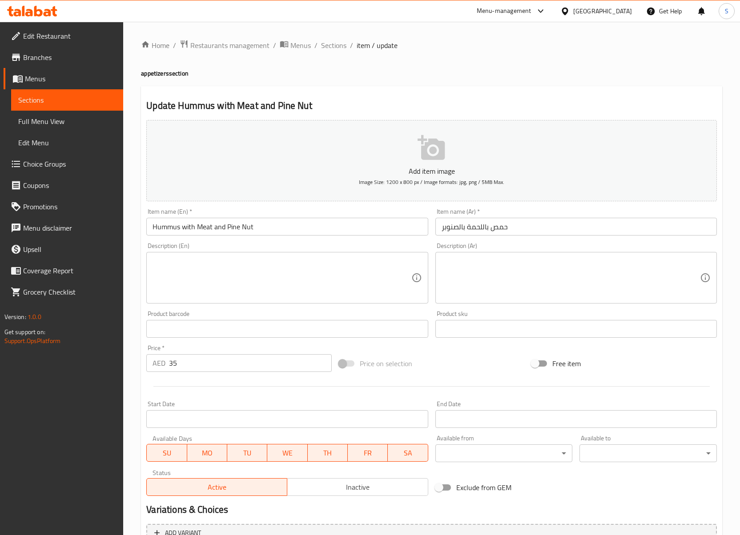
click at [248, 283] on textarea at bounding box center [282, 278] width 258 height 42
paste textarea "Cooked chickpeas, tahini, water, garlic, ground cumin, salt, black pepper, meat…"
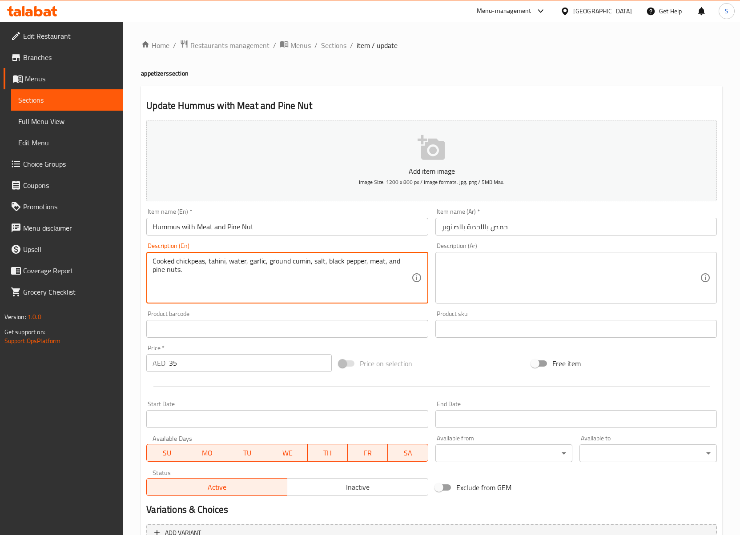
type textarea "Cooked chickpeas, tahini, water, garlic, ground cumin, salt, black pepper, meat…"
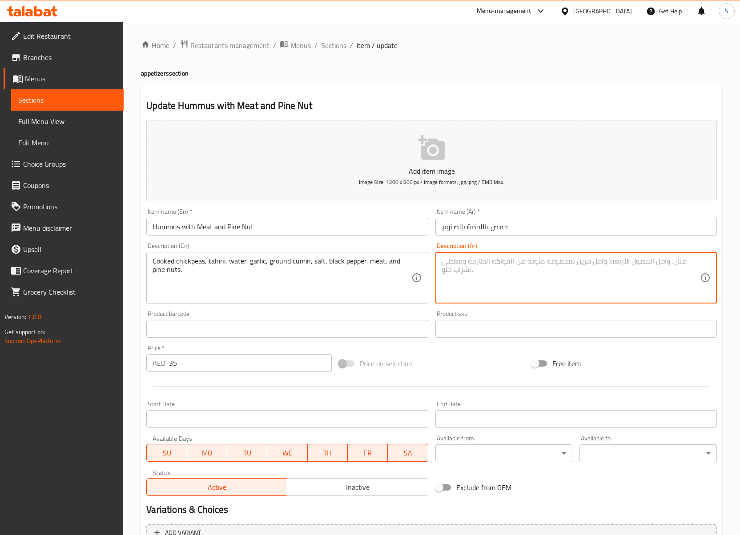
click at [500, 285] on textarea at bounding box center [571, 278] width 258 height 42
paste textarea "حمص مطبوخ، طحينة، ماء، ثوم، كمون مطحون، ملح، فلفل أسود، لحم، وصنوبر."
type textarea "حمص مطبوخ، طحينة، ماء، ثوم، كمون مطحون، ملح، فلفل أسود، لحم، وصنوبر."
click at [342, 226] on input "Hummus with Meat and Pine Nut" at bounding box center [286, 227] width 281 height 18
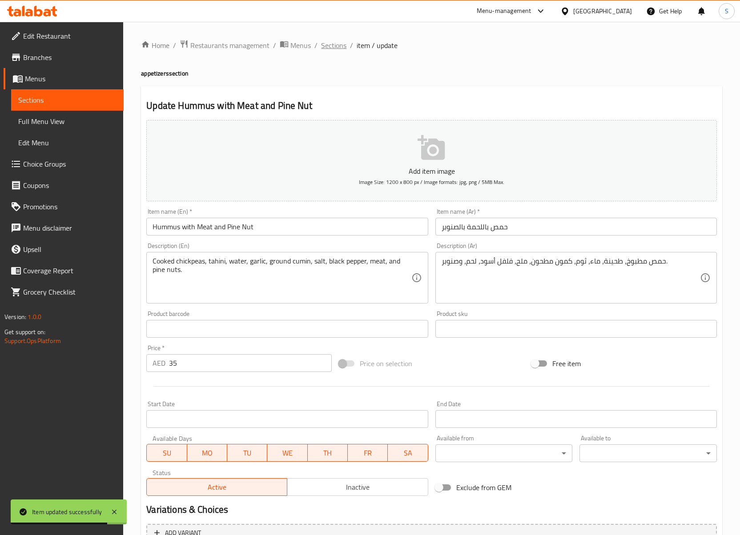
click at [328, 49] on span "Sections" at bounding box center [333, 45] width 25 height 11
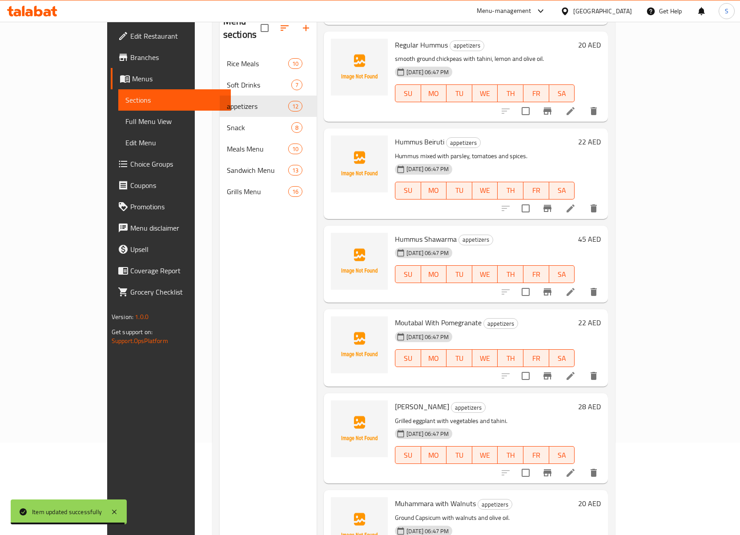
scroll to position [237, 0]
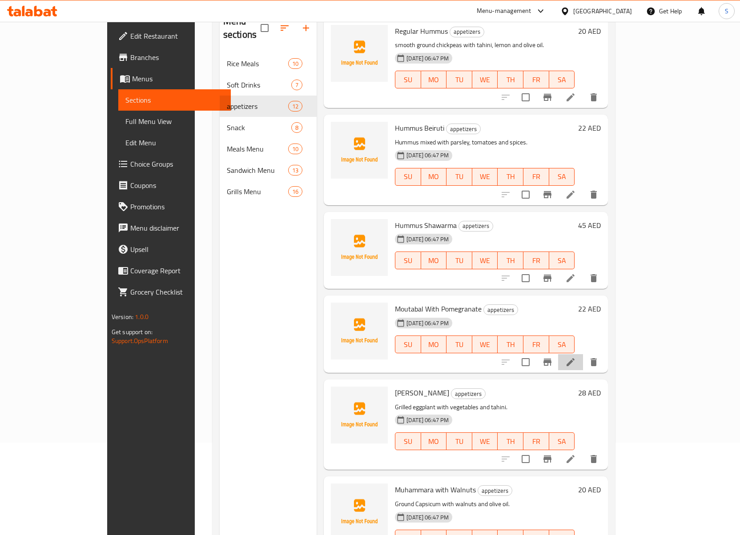
click at [583, 354] on li at bounding box center [570, 362] width 25 height 16
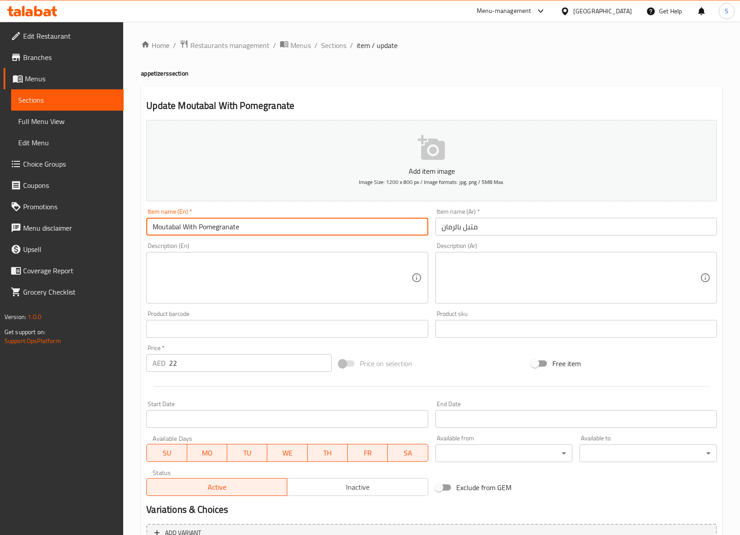
click at [169, 232] on input "Moutabal With Pomegranate" at bounding box center [286, 227] width 281 height 18
paste input "ut"
type input "Muttabal With Pomegranate"
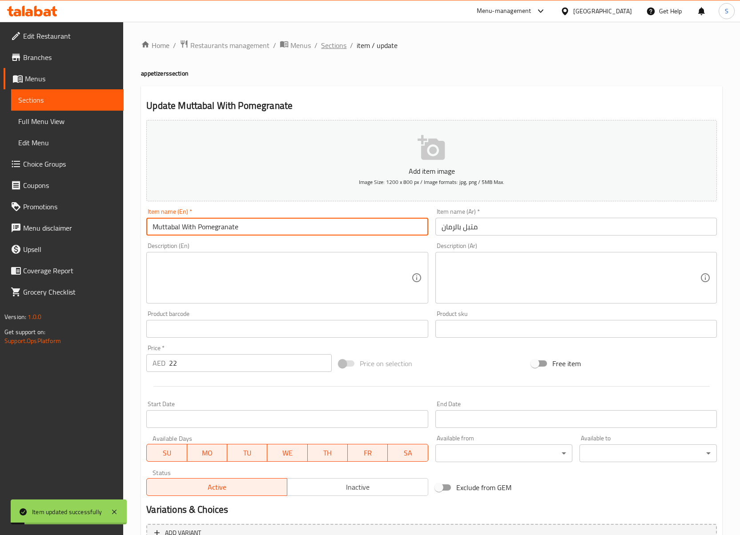
click at [325, 45] on span "Sections" at bounding box center [333, 45] width 25 height 11
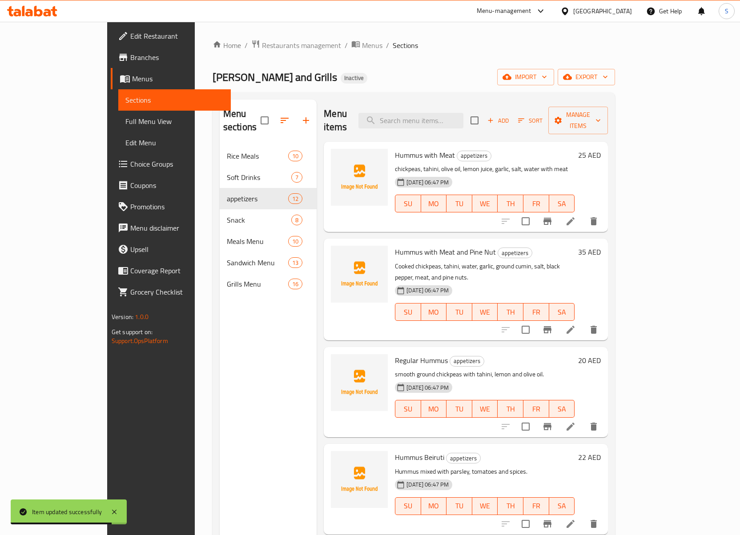
scroll to position [428, 0]
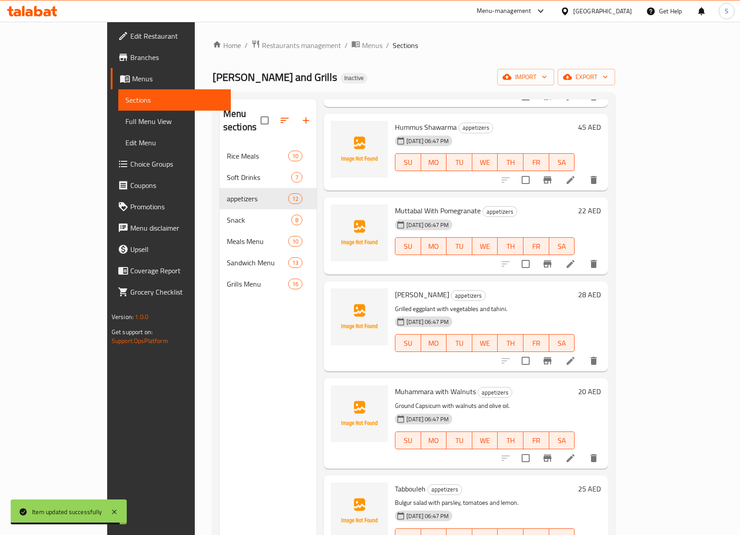
click at [576, 453] on icon at bounding box center [570, 458] width 11 height 11
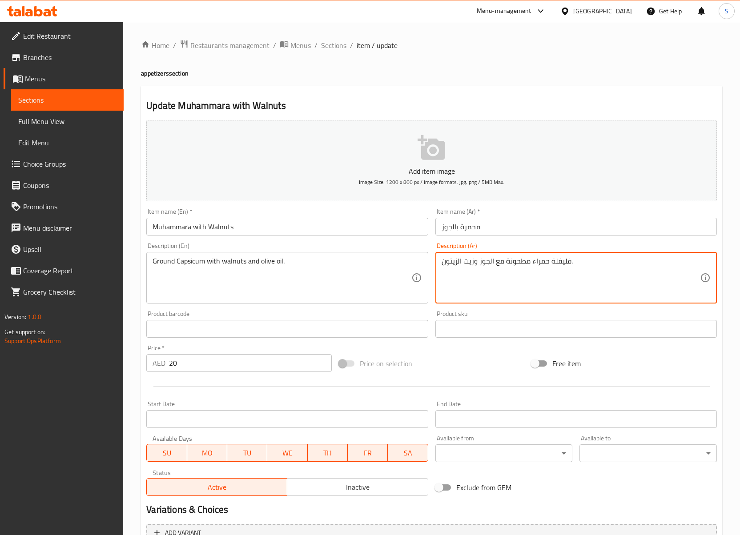
click at [465, 265] on textarea "فليفلة حمراء مطحونة مع الجوز وزيت الزيتون." at bounding box center [571, 278] width 258 height 42
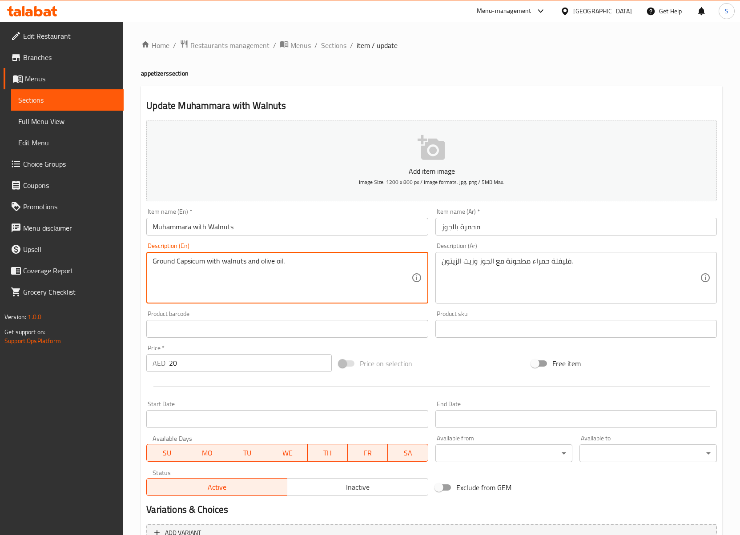
paste textarea "red"
type textarea "Ground red Capsicum with walnuts and olive oil."
click at [289, 233] on input "Muhammara with Walnuts" at bounding box center [286, 227] width 281 height 18
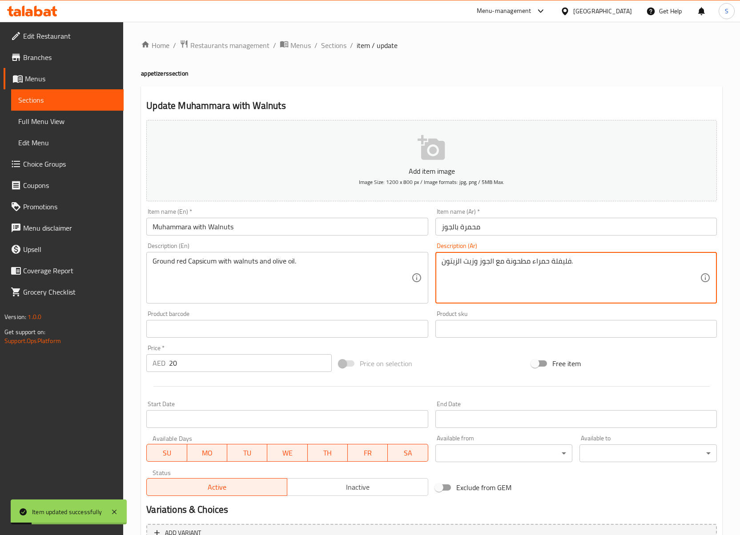
click at [538, 262] on textarea "فليفلة حمراء مطحونة مع الجوز وزيت الزيتون." at bounding box center [571, 278] width 258 height 42
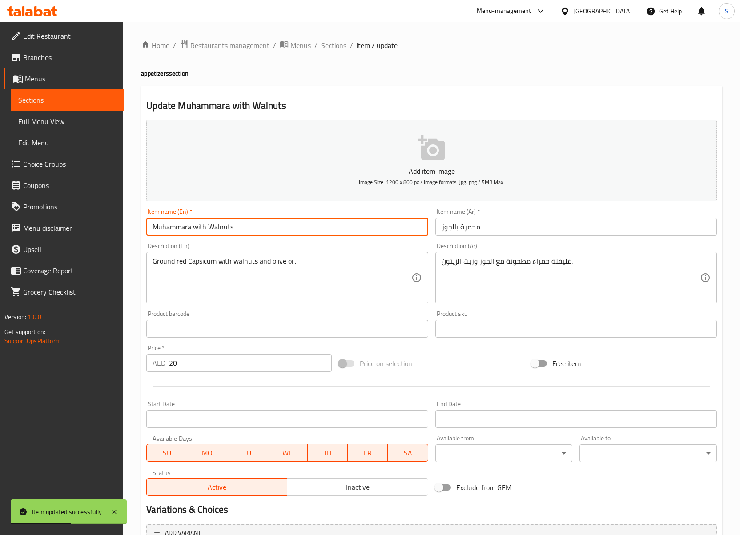
click at [262, 225] on input "Muhammara with Walnuts" at bounding box center [286, 227] width 281 height 18
click at [253, 228] on input "Muhammara with Walnuts" at bounding box center [286, 227] width 281 height 18
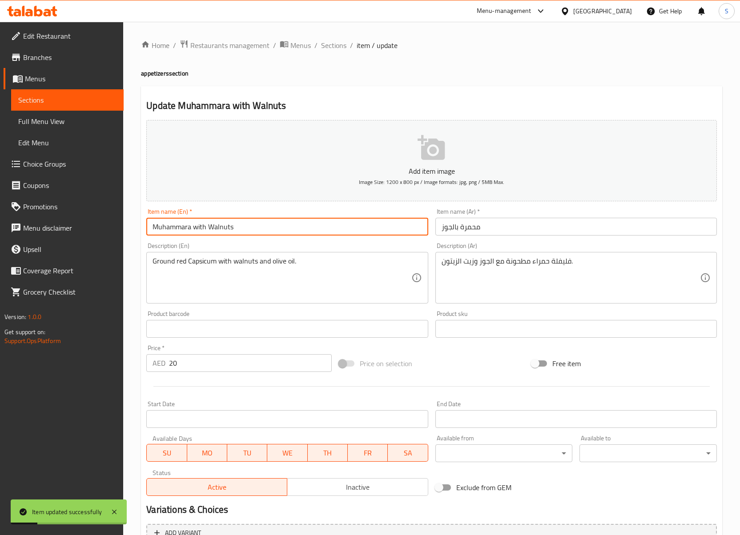
drag, startPoint x: 334, startPoint y: 47, endPoint x: 279, endPoint y: 6, distance: 68.7
click at [334, 47] on span "Sections" at bounding box center [333, 45] width 25 height 11
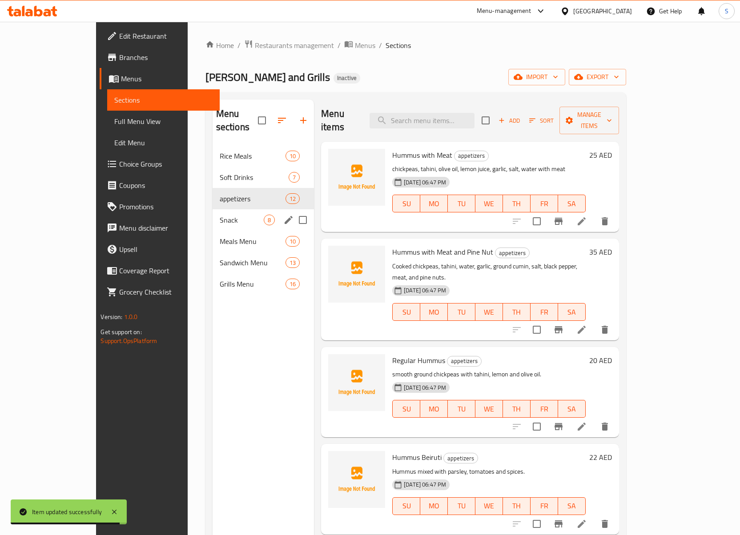
click at [220, 215] on span "Snack" at bounding box center [242, 220] width 44 height 11
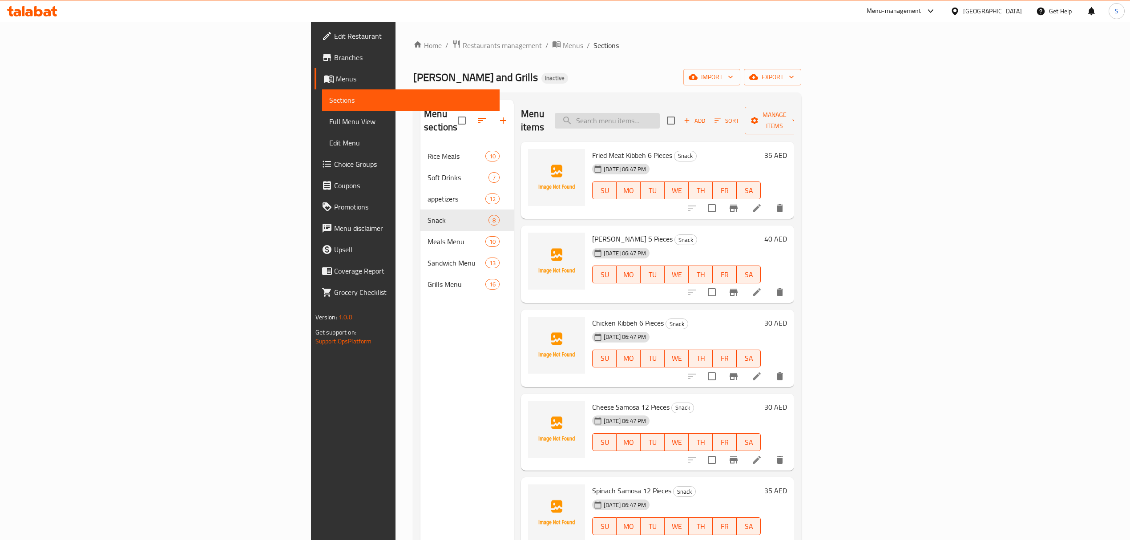
click at [659, 113] on input "search" at bounding box center [607, 121] width 105 height 16
paste input "Chicken liver meal"
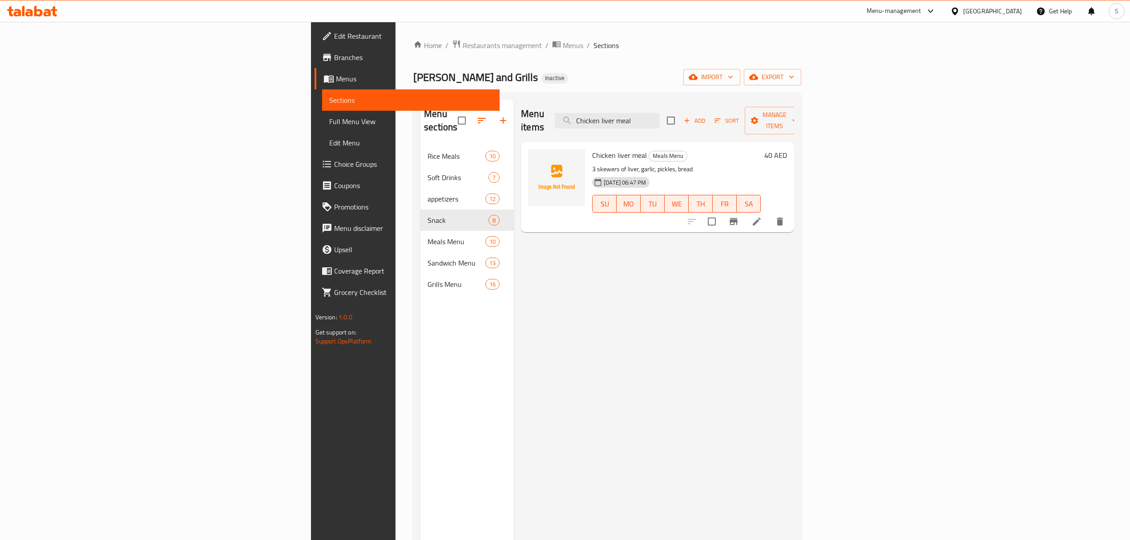
type input "Chicken liver meal"
click at [769, 213] on li at bounding box center [756, 221] width 25 height 16
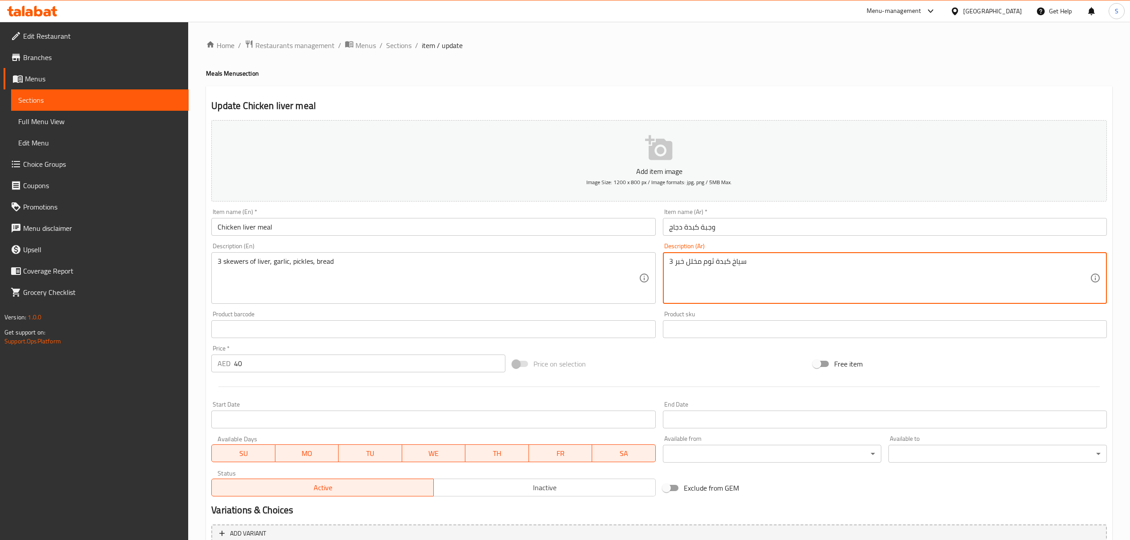
click at [680, 262] on textarea "3 سياخ كبدة ثوم مخلل خبر" at bounding box center [879, 278] width 421 height 42
type textarea "3 سياخ كبدة ثوم مخلل خبز"
click at [619, 232] on input "Chicken liver meal" at bounding box center [433, 227] width 444 height 18
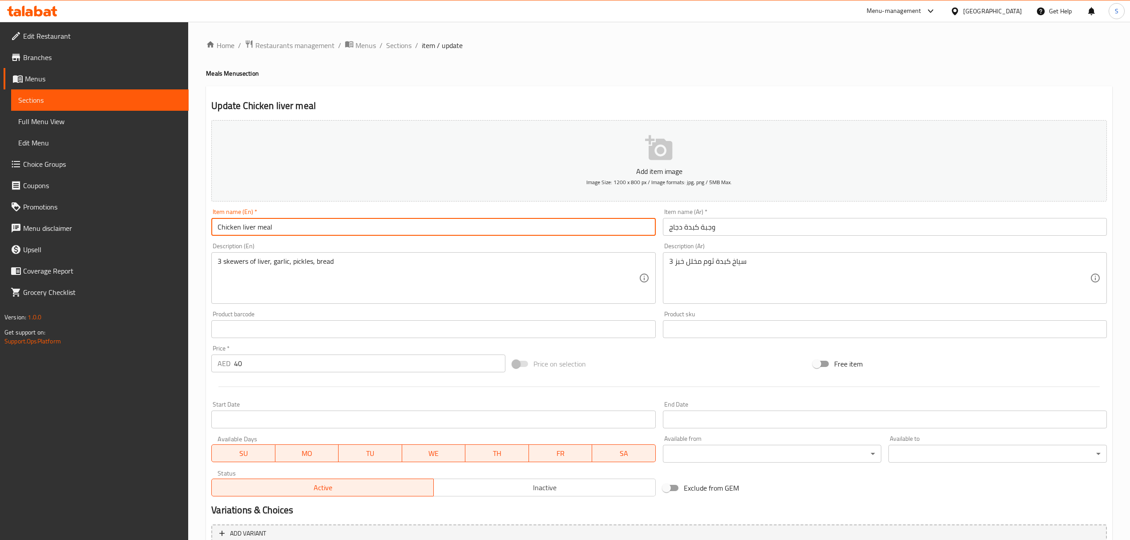
click at [396, 51] on span "Sections" at bounding box center [398, 45] width 25 height 11
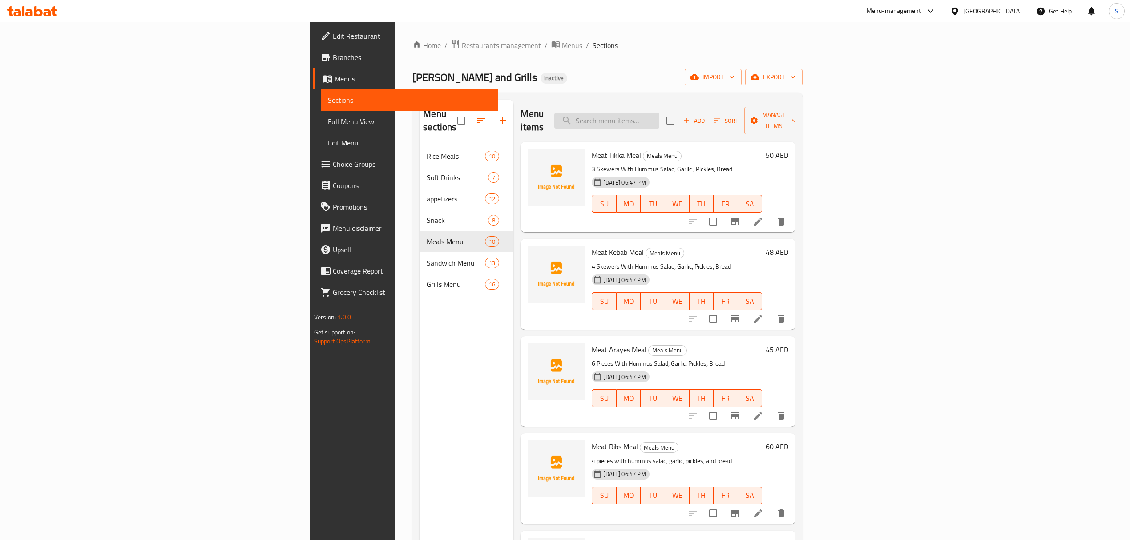
click at [659, 113] on input "search" at bounding box center [606, 121] width 105 height 16
paste input "Shish Tawook Yogurt Meal"
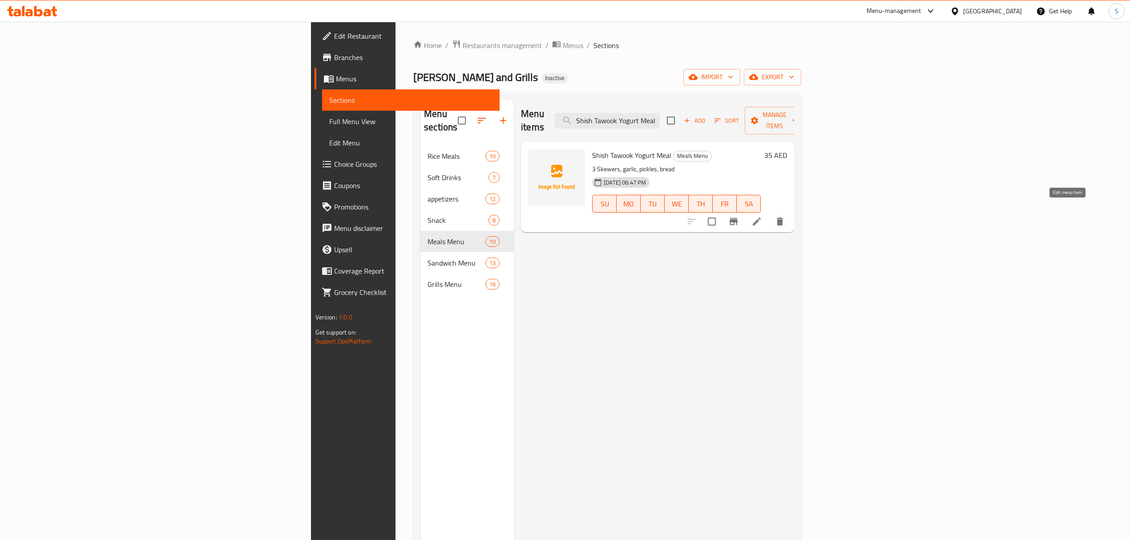
type input "Shish Tawook Yogurt Meal"
click at [762, 216] on icon at bounding box center [756, 221] width 11 height 11
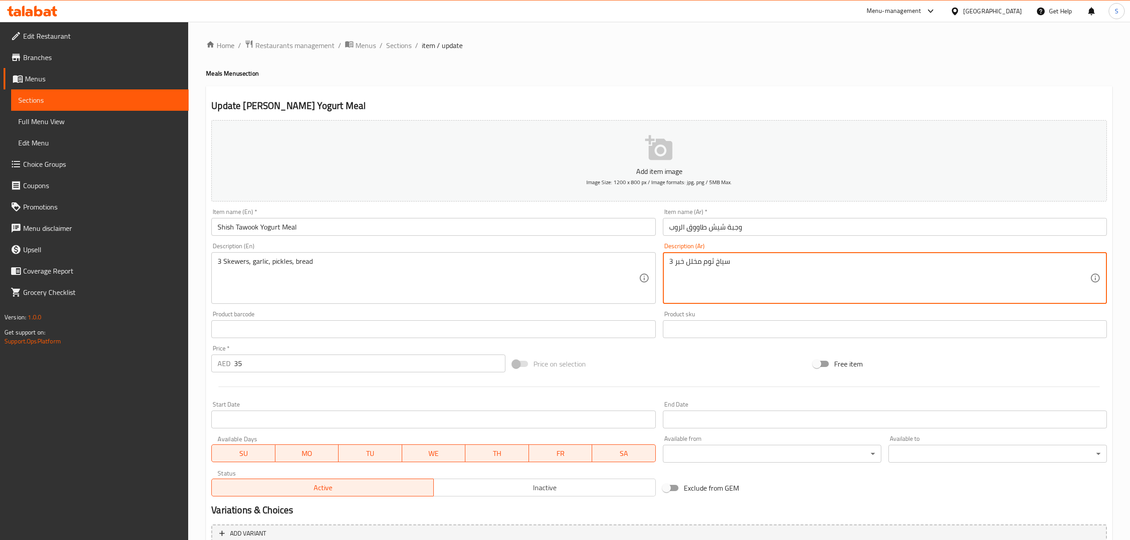
click at [682, 262] on textarea "3 سياخ ثوم مخلل خبر" at bounding box center [879, 278] width 421 height 42
type textarea "3 سياخ ثوم مخلل خبز"
click at [392, 233] on input "Shish Tawook Yogurt Meal" at bounding box center [433, 227] width 444 height 18
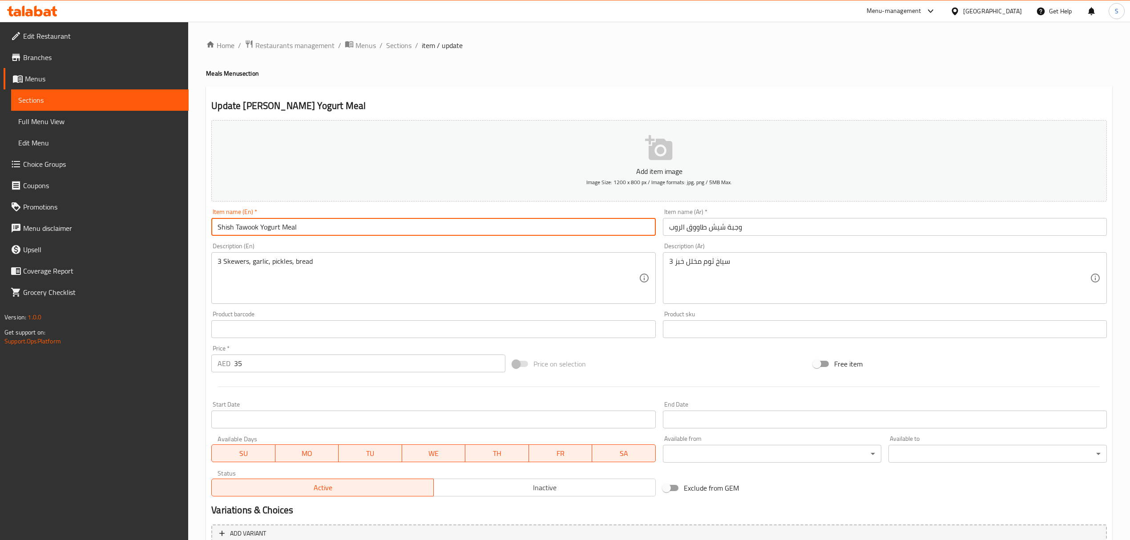
click at [392, 43] on span "Sections" at bounding box center [398, 45] width 25 height 11
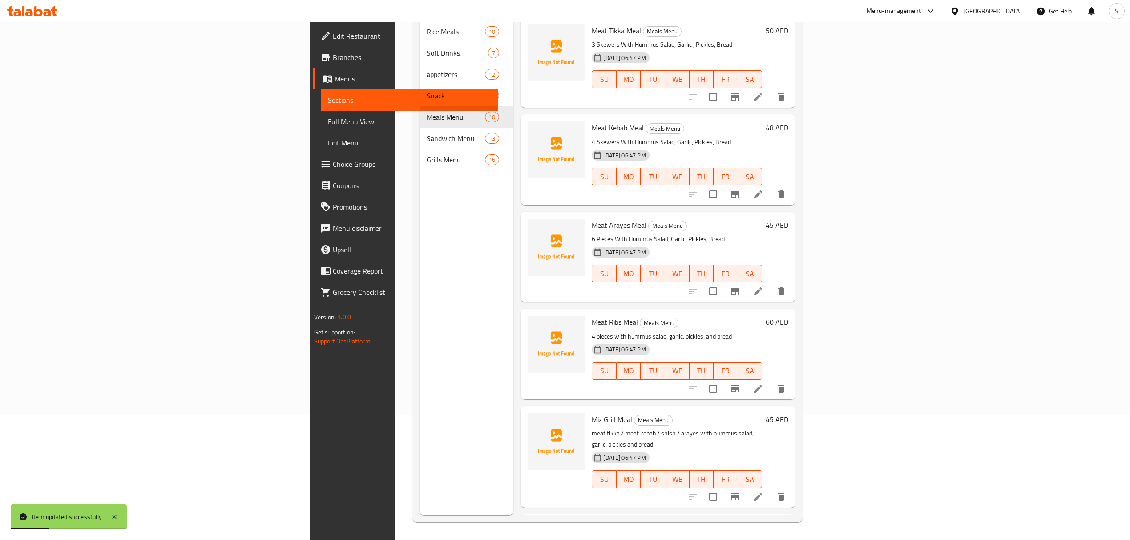
scroll to position [454, 0]
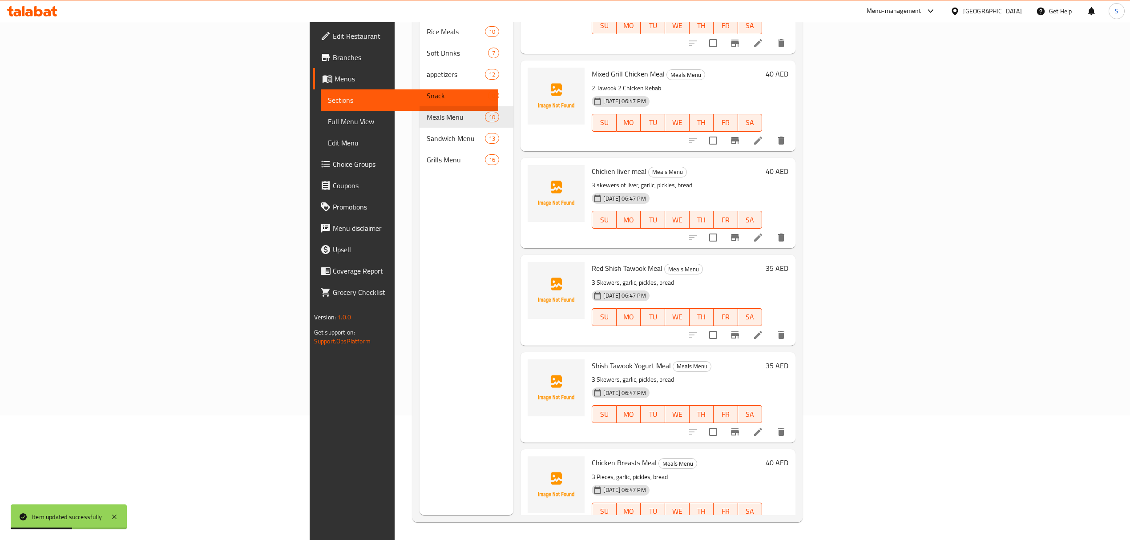
click at [770, 521] on li at bounding box center [757, 529] width 25 height 16
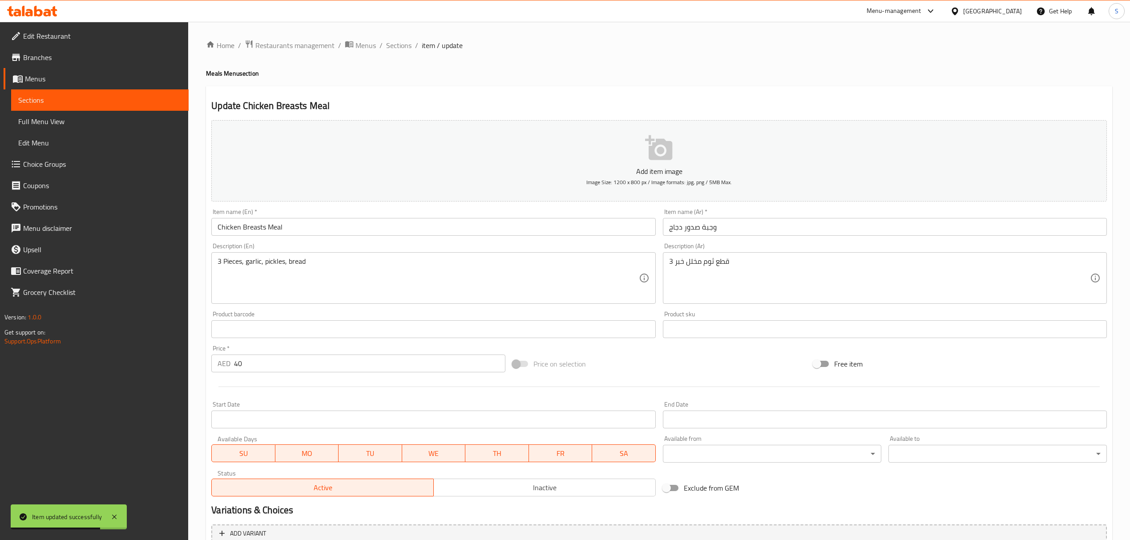
click at [681, 255] on div "3 قطع ثوم مخلل خبر Description (Ar)" at bounding box center [885, 278] width 444 height 52
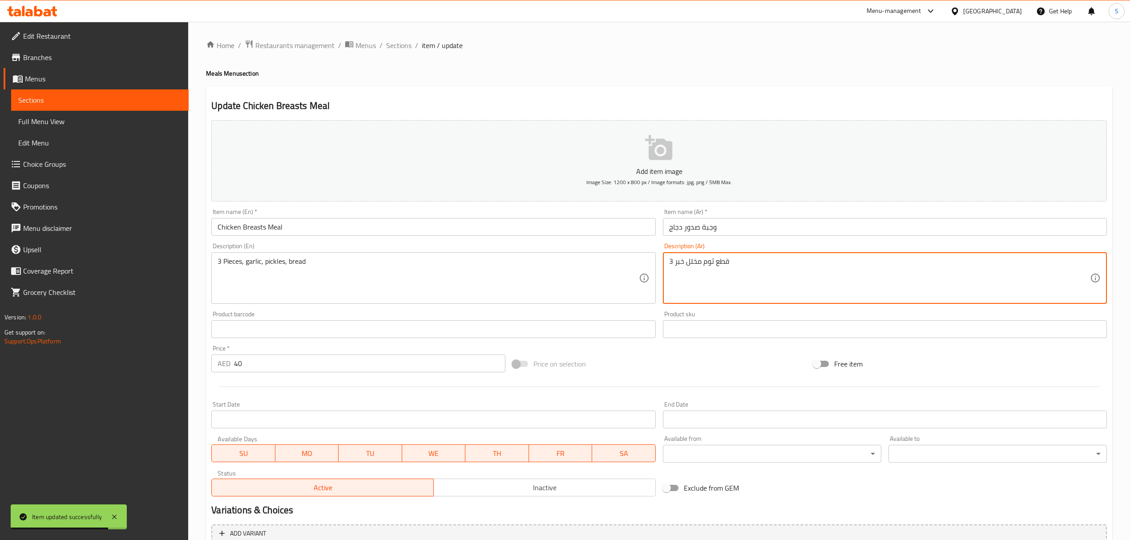
click at [680, 266] on textarea "3 قطع ثوم مخلل خبر" at bounding box center [879, 278] width 421 height 42
type textarea "3 قطع ثوم مخلل خبز"
click at [447, 220] on input "Chicken Breasts Meal" at bounding box center [433, 227] width 444 height 18
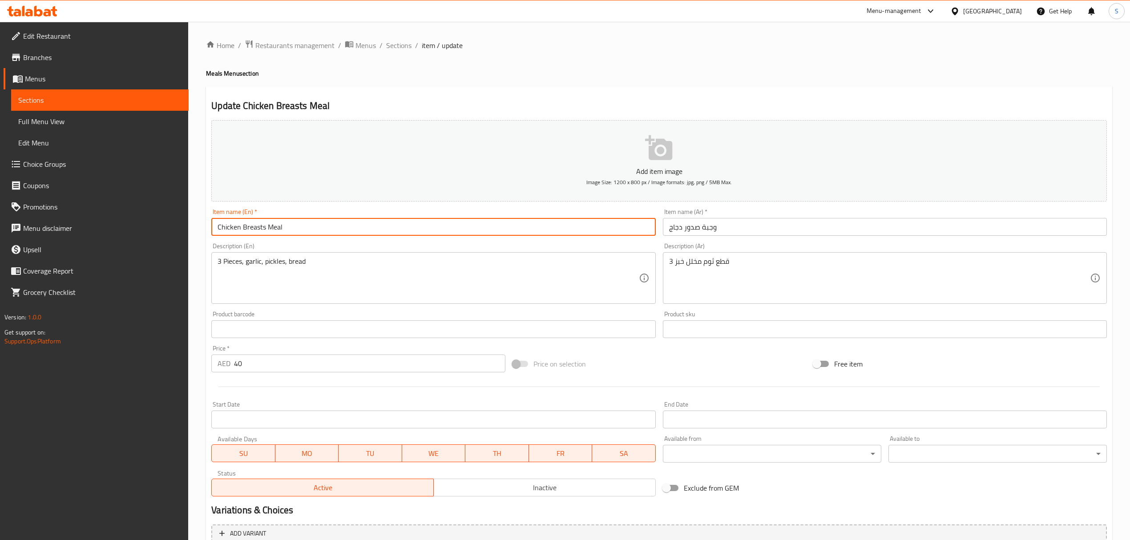
click at [402, 48] on span "Sections" at bounding box center [398, 45] width 25 height 11
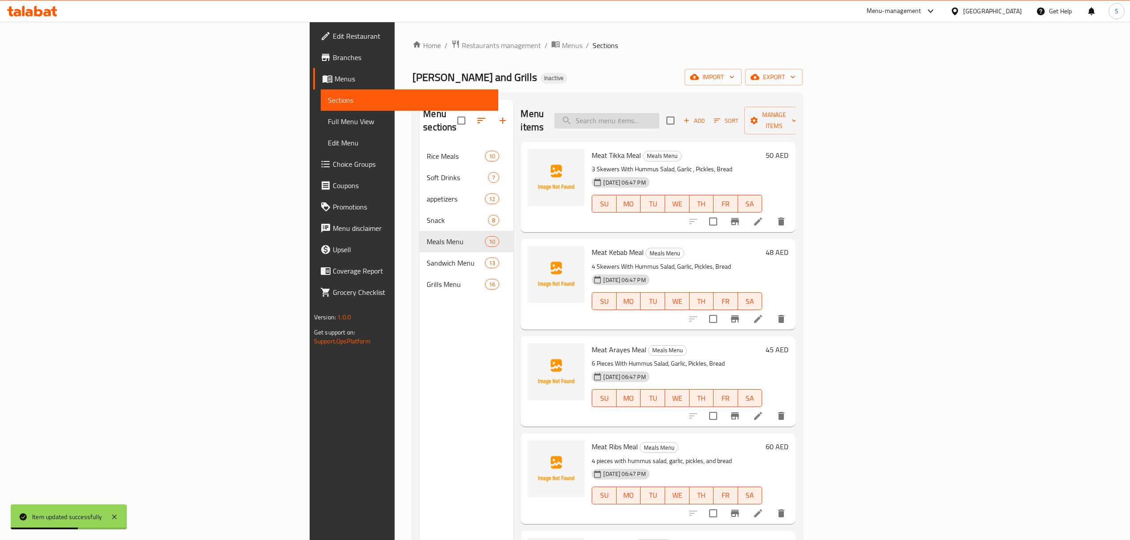
click at [659, 116] on input "search" at bounding box center [606, 121] width 105 height 16
paste input "Mutton kebab biryani rice meal"
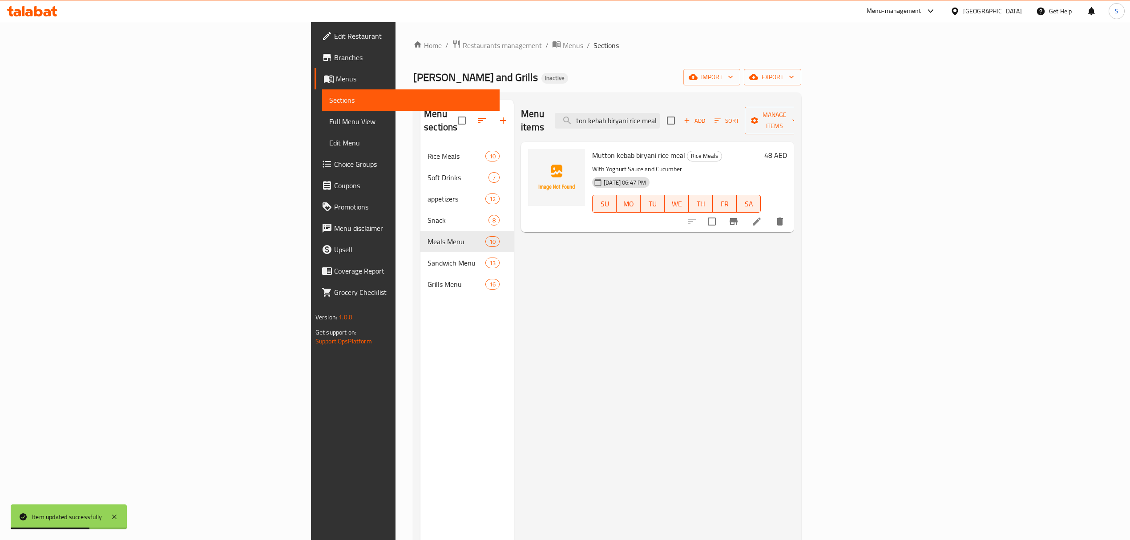
type input "Mutton kebab biryani rice meal"
click at [769, 213] on li at bounding box center [756, 221] width 25 height 16
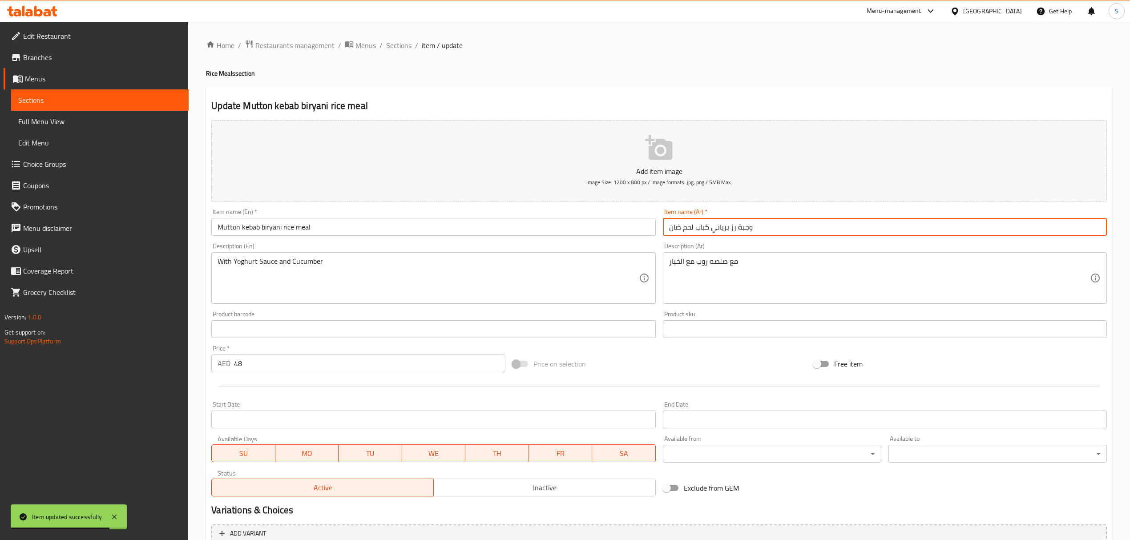
click at [671, 230] on input "وجبة رز برياني كباب لحم ضان" at bounding box center [885, 227] width 444 height 18
click at [679, 232] on input "وجبة رز برياني كباب لحم ضان" at bounding box center [885, 227] width 444 height 18
type input "وجبة رز برياني كباب لحم ضأن"
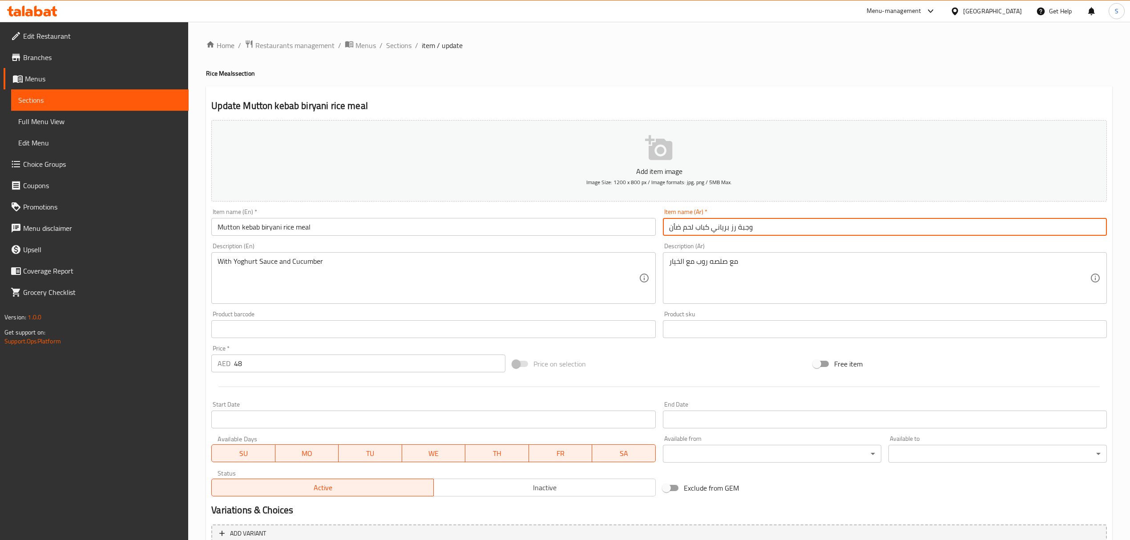
click at [388, 43] on span "Sections" at bounding box center [398, 45] width 25 height 11
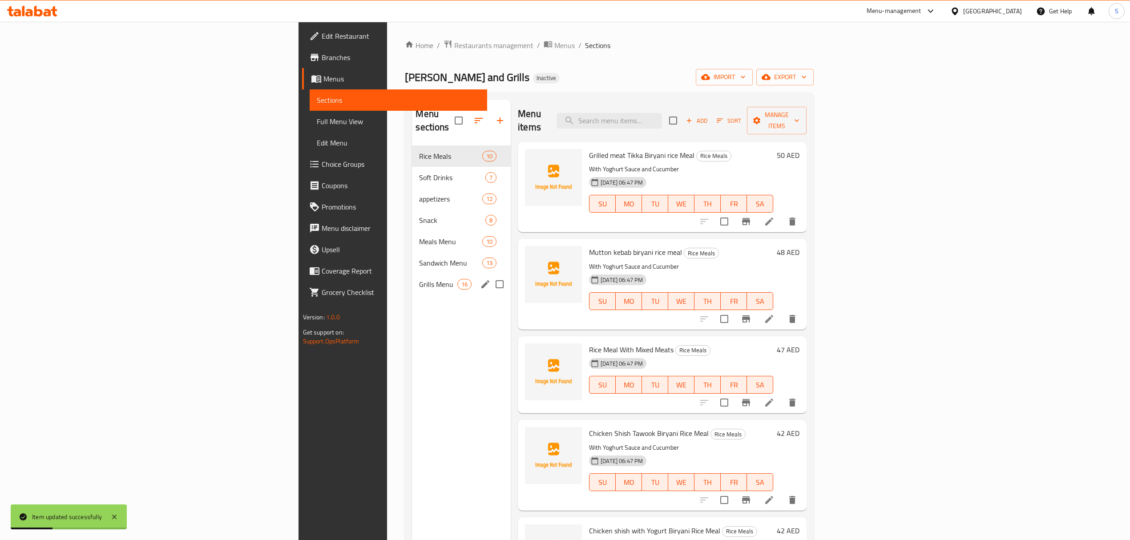
click at [412, 273] on div "Grills Menu 16" at bounding box center [461, 283] width 99 height 21
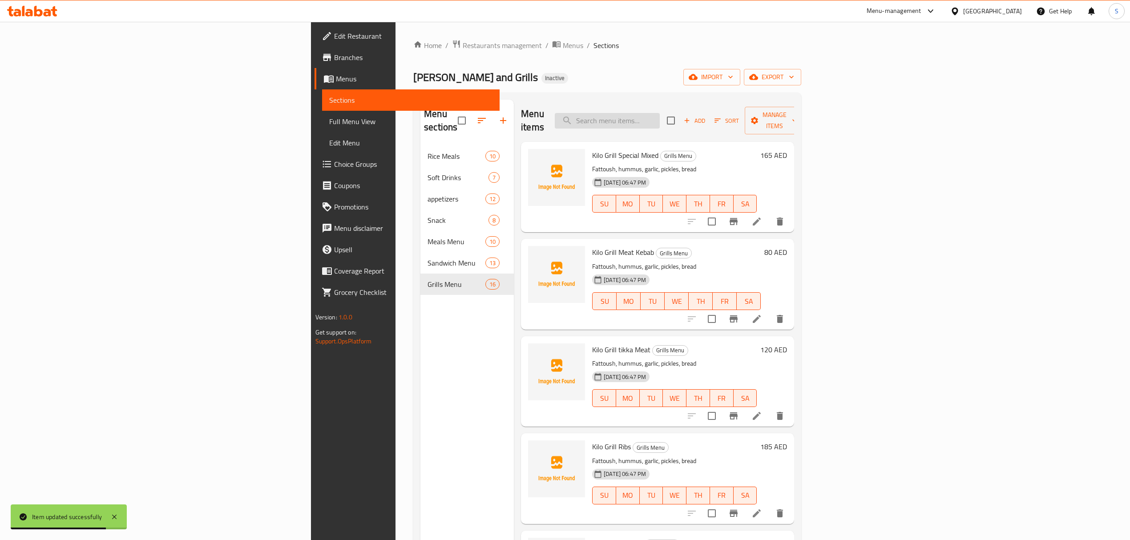
click at [659, 115] on input "search" at bounding box center [607, 121] width 105 height 16
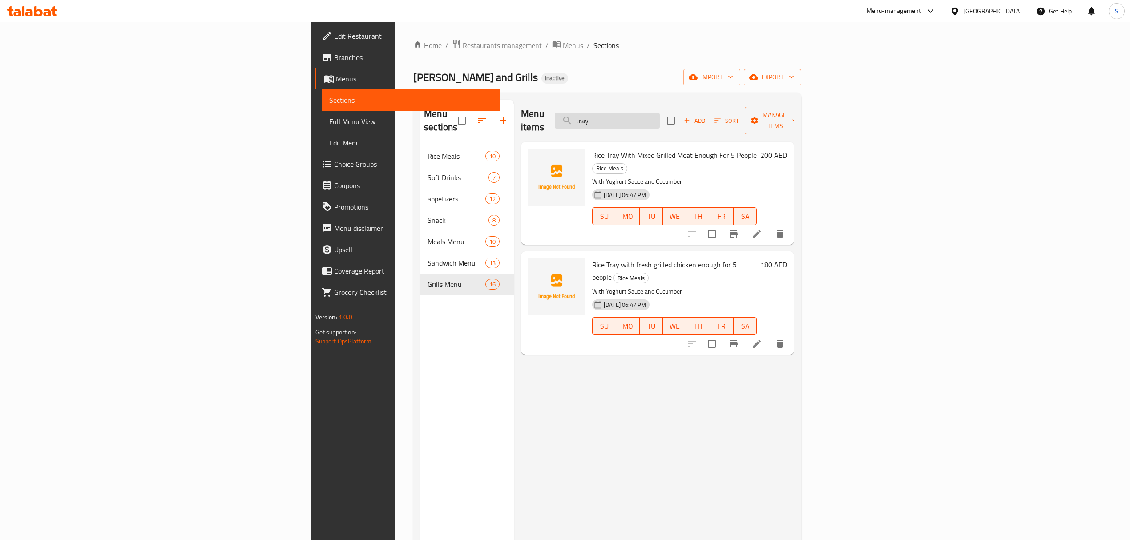
click at [659, 114] on input "tray" at bounding box center [607, 121] width 105 height 16
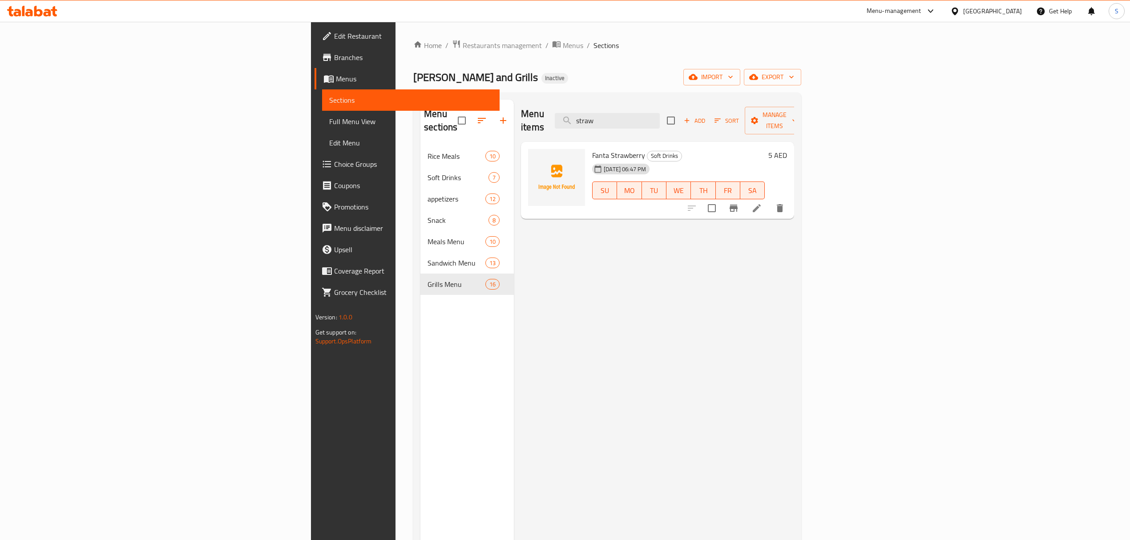
type input "straw"
click at [762, 203] on icon at bounding box center [756, 208] width 11 height 11
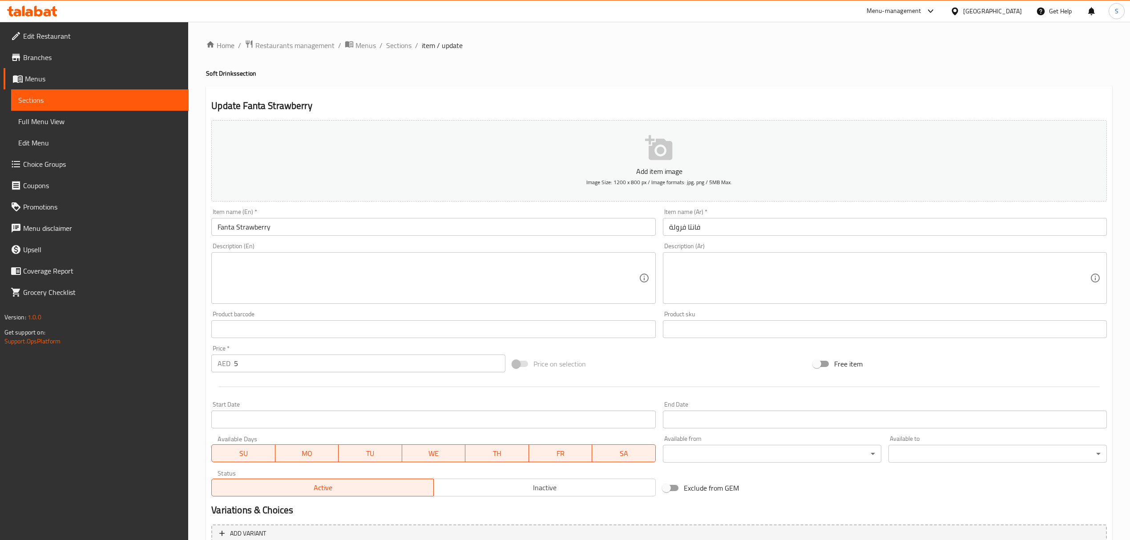
click at [689, 217] on div "Item name (Ar)   * فانتا فرولة Item name (Ar) *" at bounding box center [885, 222] width 444 height 27
click at [691, 236] on input "فانتا فرولة" at bounding box center [885, 227] width 444 height 18
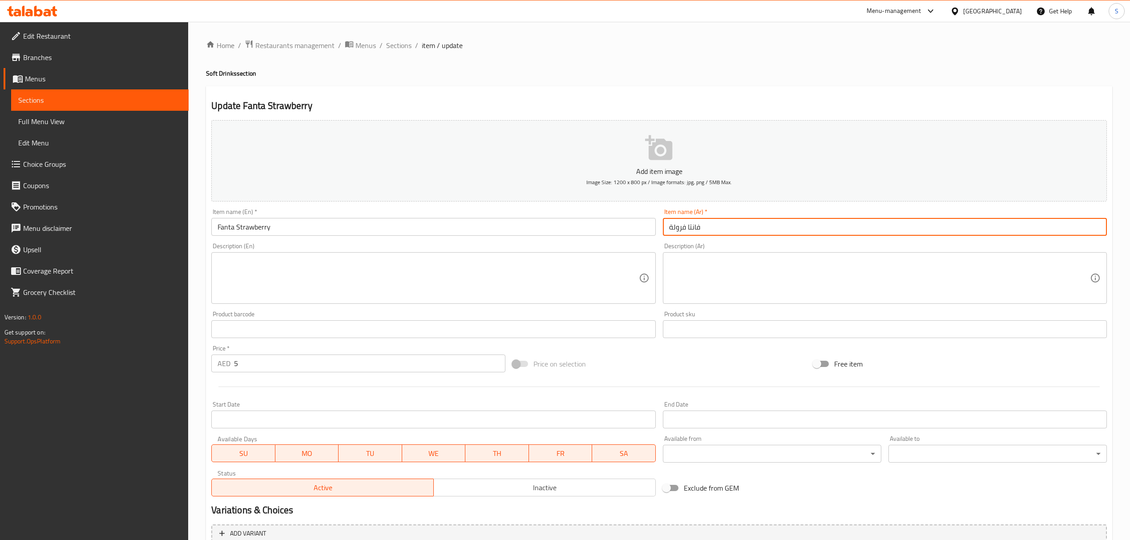
click at [691, 236] on input "فانتا فرولة" at bounding box center [885, 227] width 444 height 18
click at [684, 231] on input "فانتا فرولة" at bounding box center [885, 227] width 444 height 18
paste input "ا"
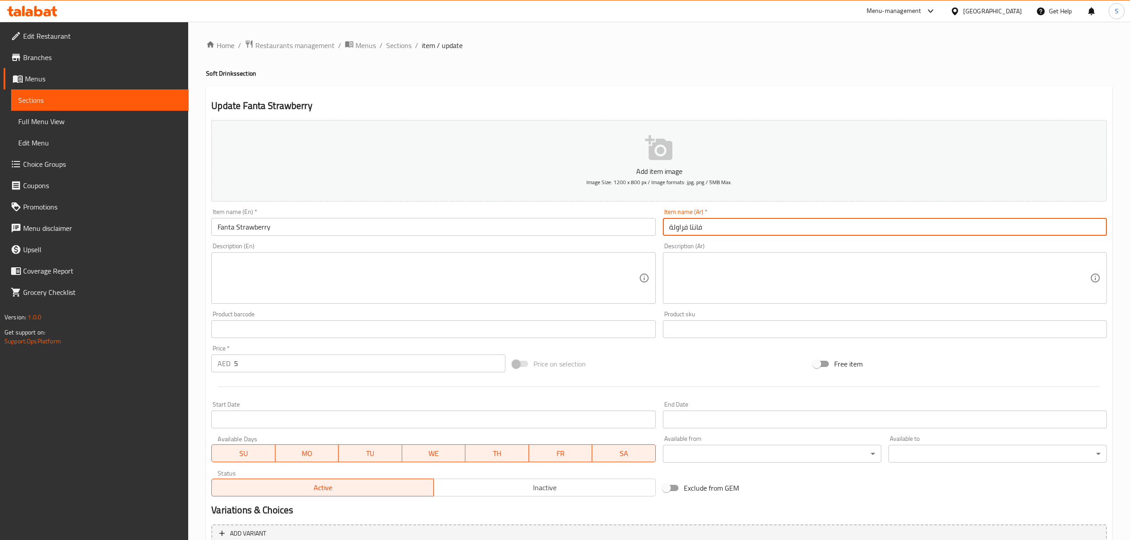
type input "فانتا فراولة"
click at [404, 54] on div "Home / Restaurants management / Menus / Sections / item / update Soft Drinks se…" at bounding box center [659, 325] width 906 height 571
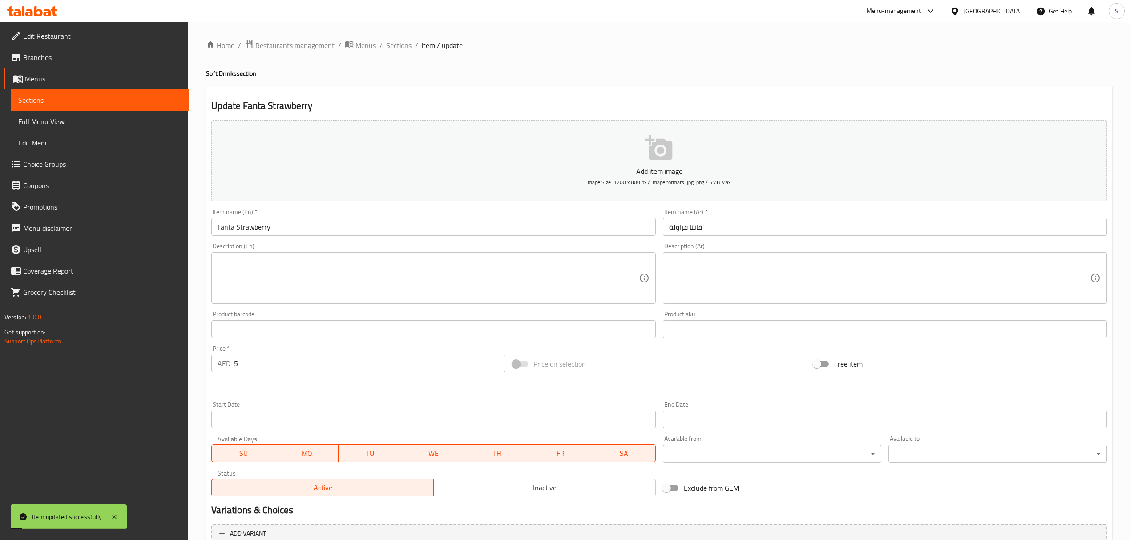
drag, startPoint x: 404, startPoint y: 47, endPoint x: 400, endPoint y: 8, distance: 39.3
click at [404, 47] on span "Sections" at bounding box center [398, 45] width 25 height 11
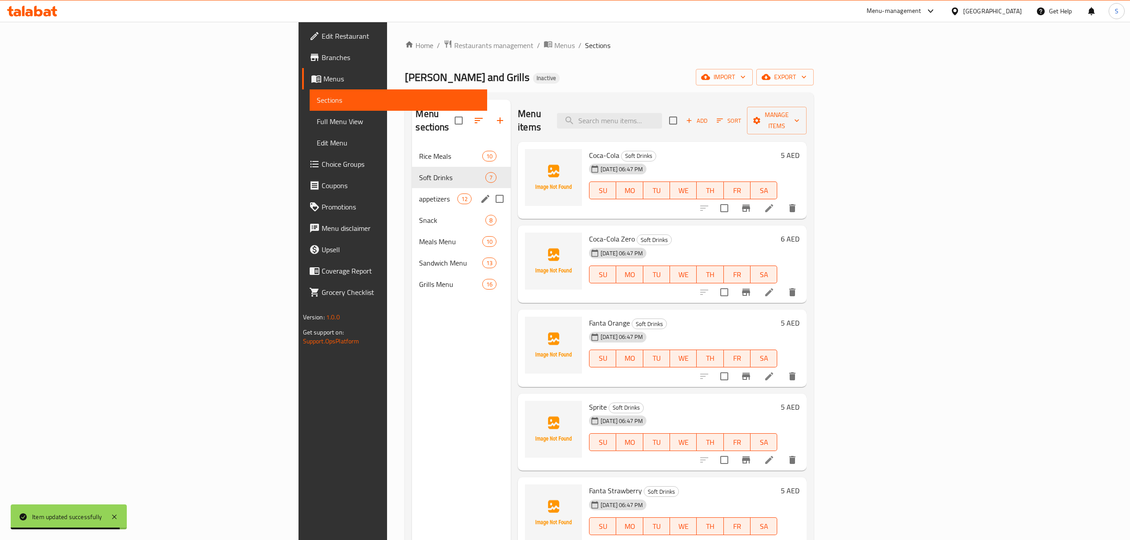
click at [412, 188] on div "appetizers 12" at bounding box center [461, 198] width 99 height 21
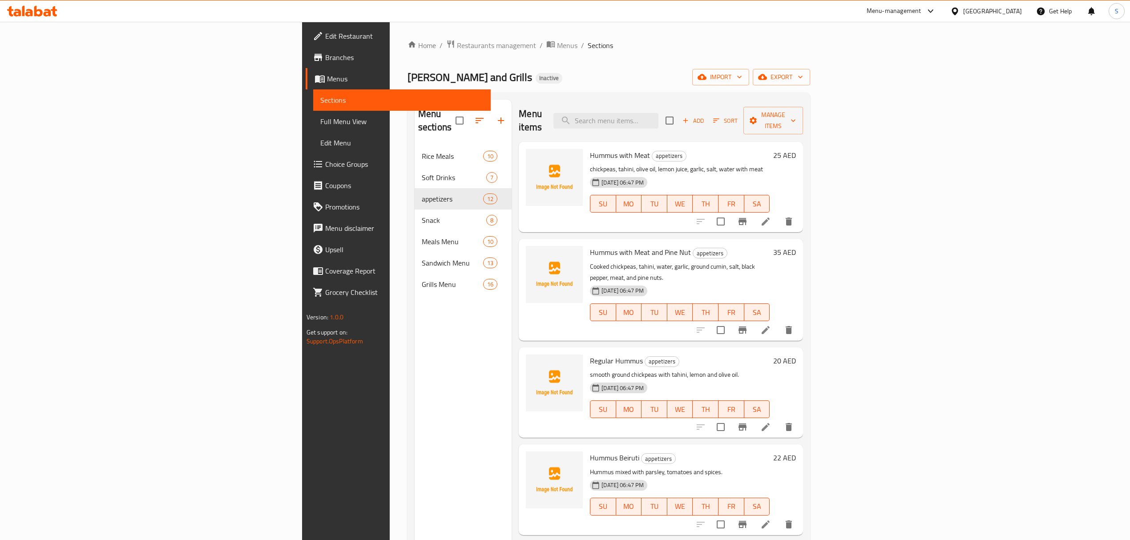
click at [599, 245] on span "Hummus with Meat and Pine Nut" at bounding box center [640, 251] width 101 height 13
click at [771, 325] on icon at bounding box center [765, 330] width 11 height 11
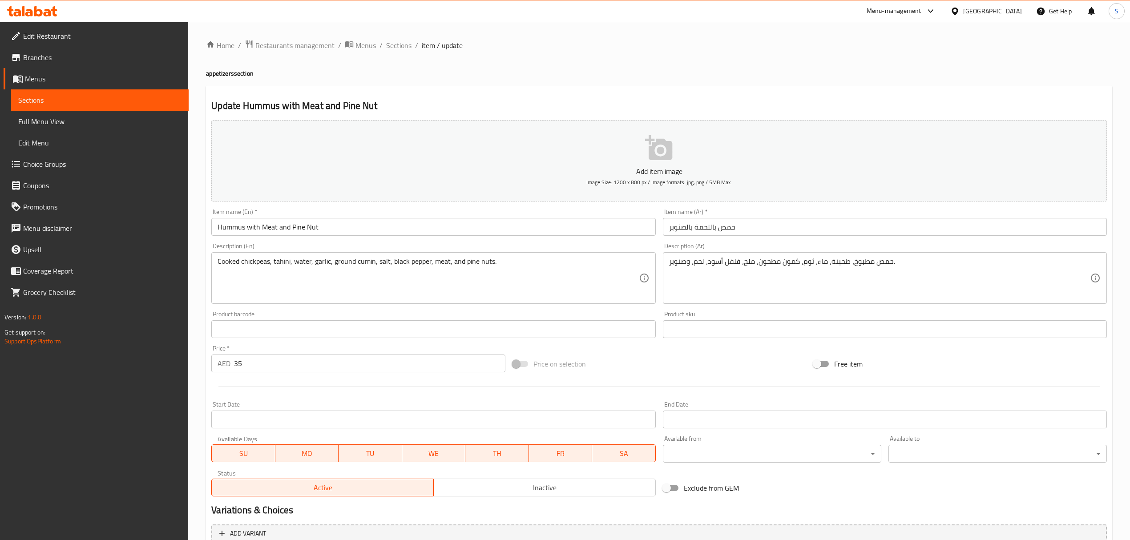
click at [707, 235] on input "حمص باللحمة بالصنوبر" at bounding box center [885, 227] width 444 height 18
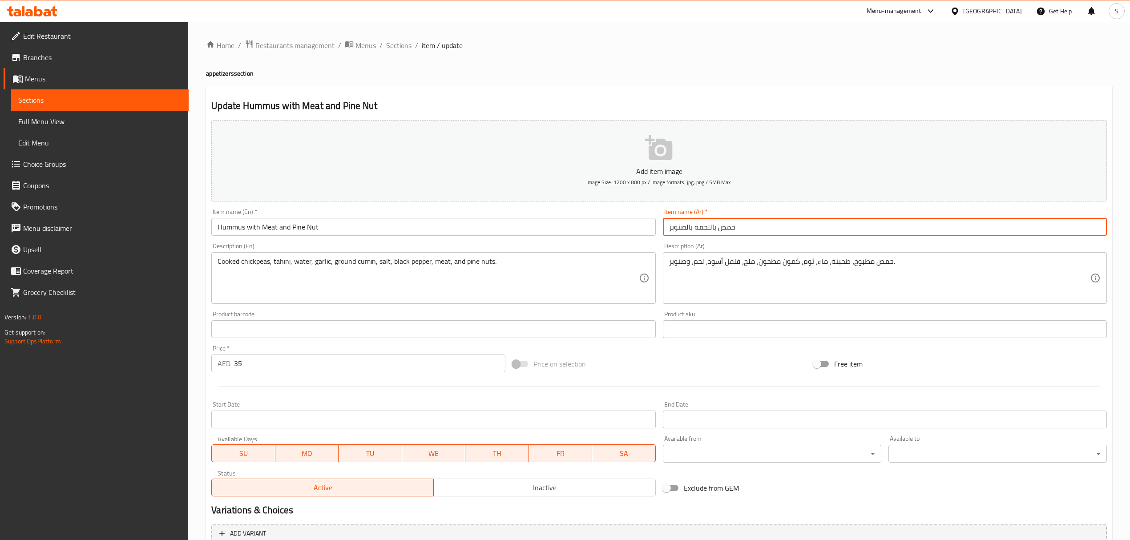
click at [707, 235] on input "حمص باللحمة بالصنوبر" at bounding box center [885, 227] width 444 height 18
click at [404, 40] on span "Sections" at bounding box center [398, 45] width 25 height 11
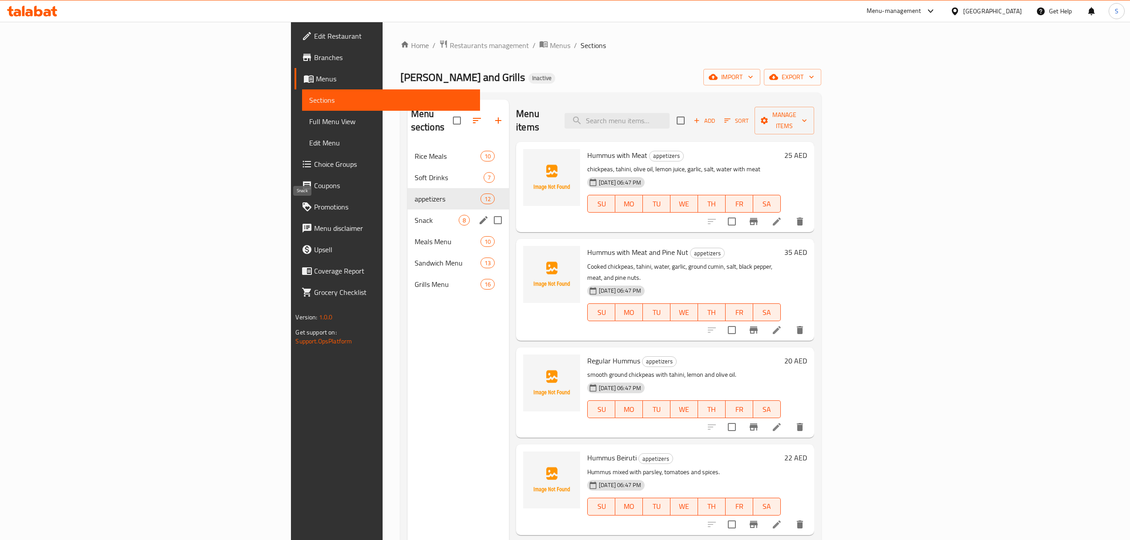
click at [414, 215] on span "Snack" at bounding box center [436, 220] width 44 height 11
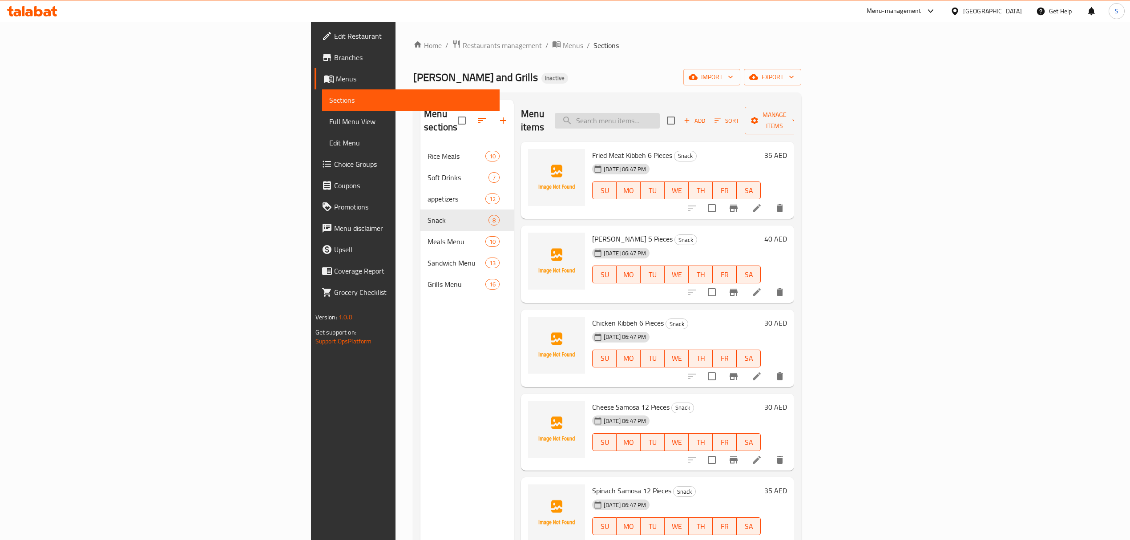
click at [659, 118] on input "search" at bounding box center [607, 121] width 105 height 16
paste input "Sausage Sandwich"
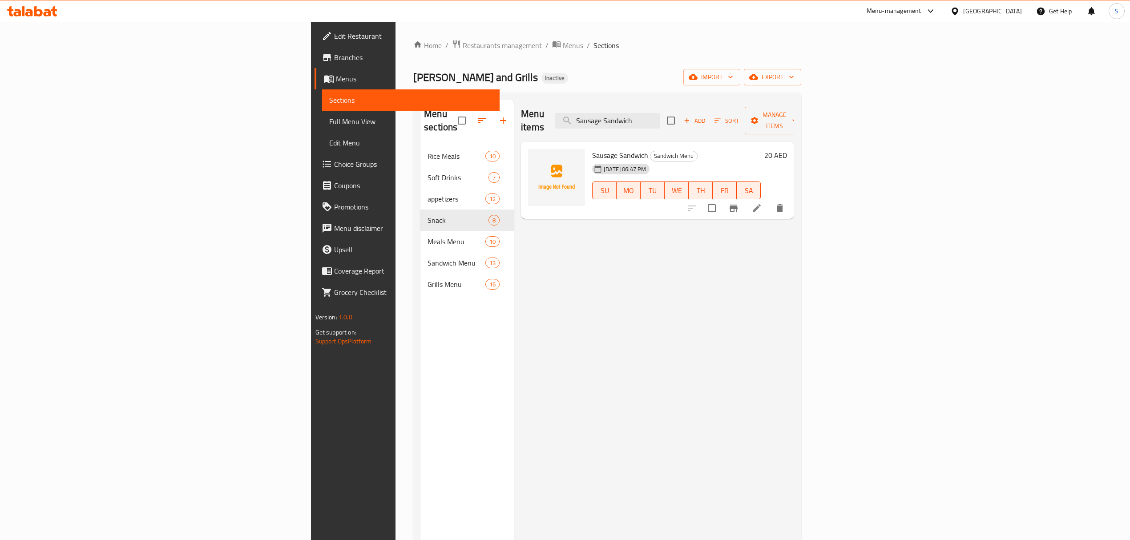
type input "Sausage Sandwich"
click at [769, 200] on li at bounding box center [756, 208] width 25 height 16
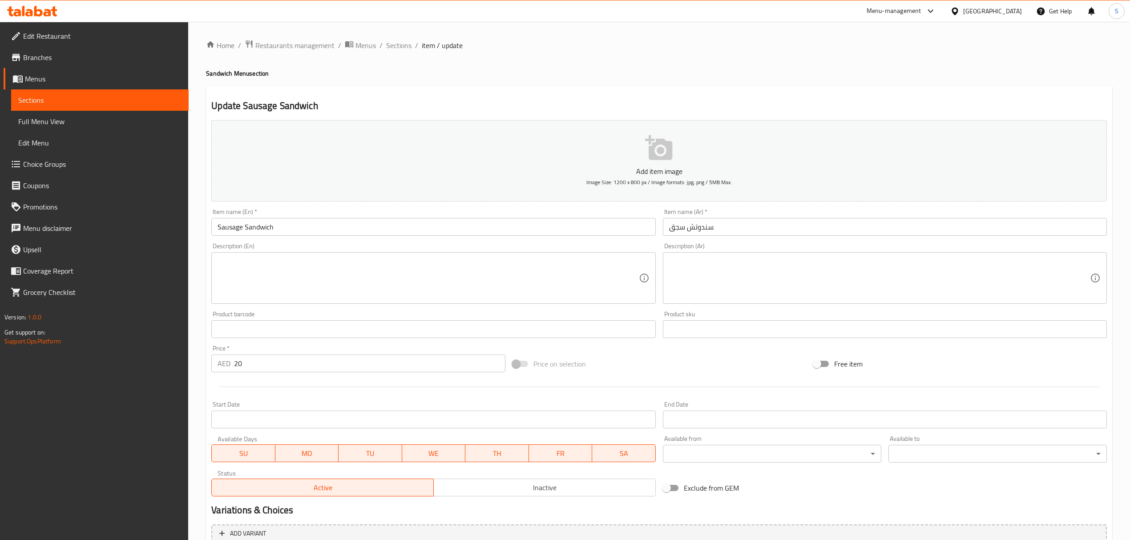
click at [422, 294] on textarea at bounding box center [427, 278] width 421 height 42
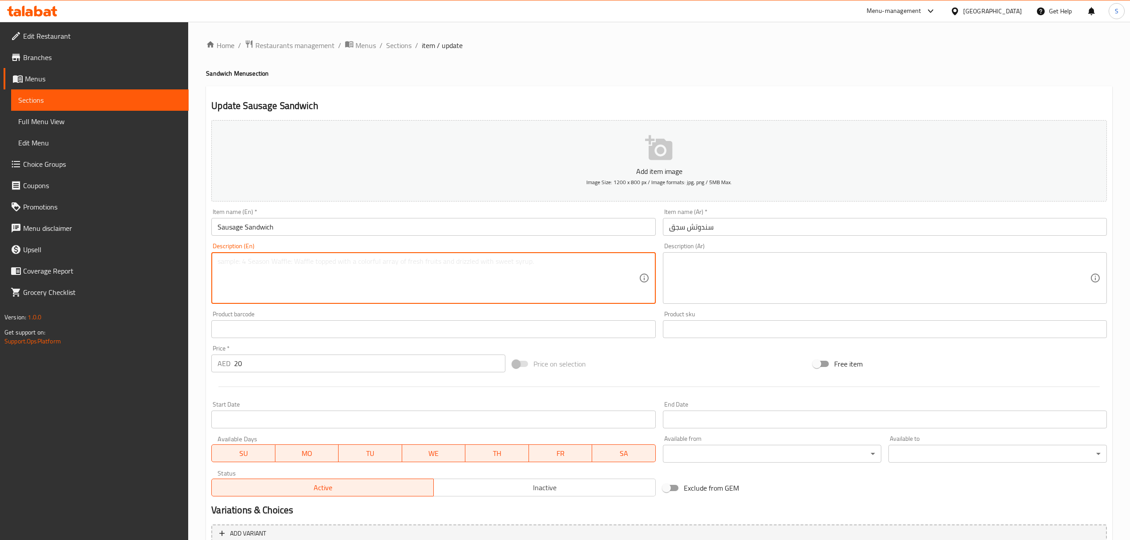
paste textarea "Made with grilled sausage, toasted bread slices"
type textarea "Made with grilled sausage, toasted bread slices"
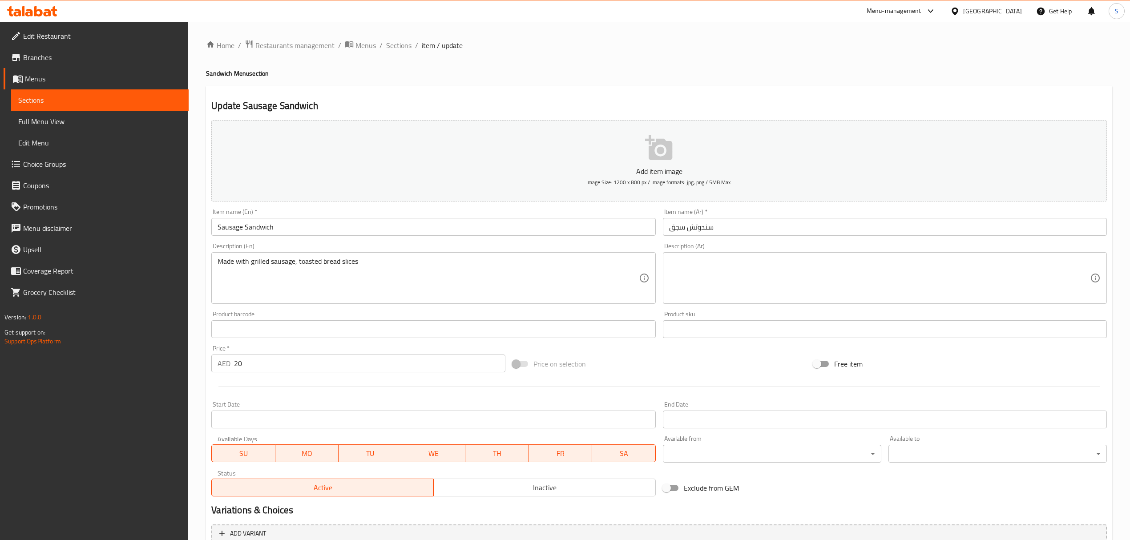
click at [402, 52] on div "Home / Restaurants management / Menus / Sections / item / update Sandwich Menu …" at bounding box center [659, 325] width 906 height 571
click at [402, 51] on span "Sections" at bounding box center [398, 45] width 25 height 11
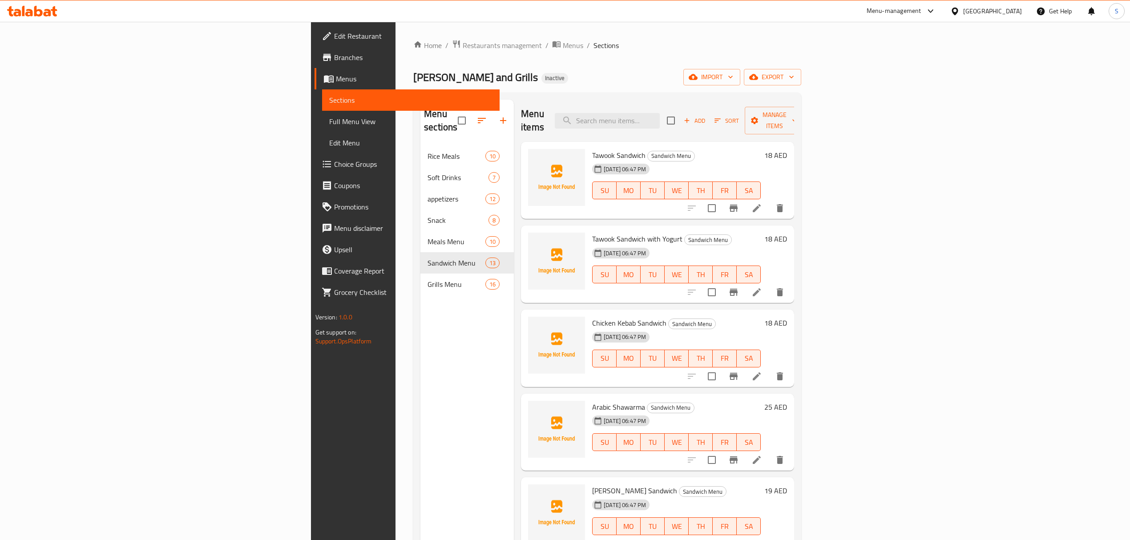
scroll to position [59, 0]
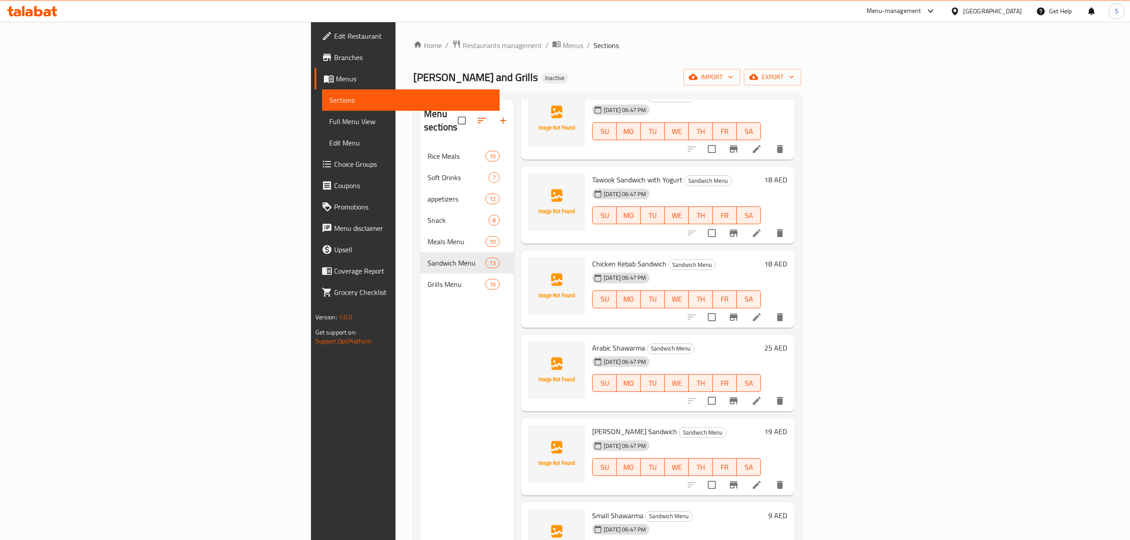
click at [592, 257] on span "Chicken Kebab Sandwich" at bounding box center [629, 263] width 74 height 13
copy h6 "Chicken Kebab Sandwich"
click at [769, 309] on li at bounding box center [756, 317] width 25 height 16
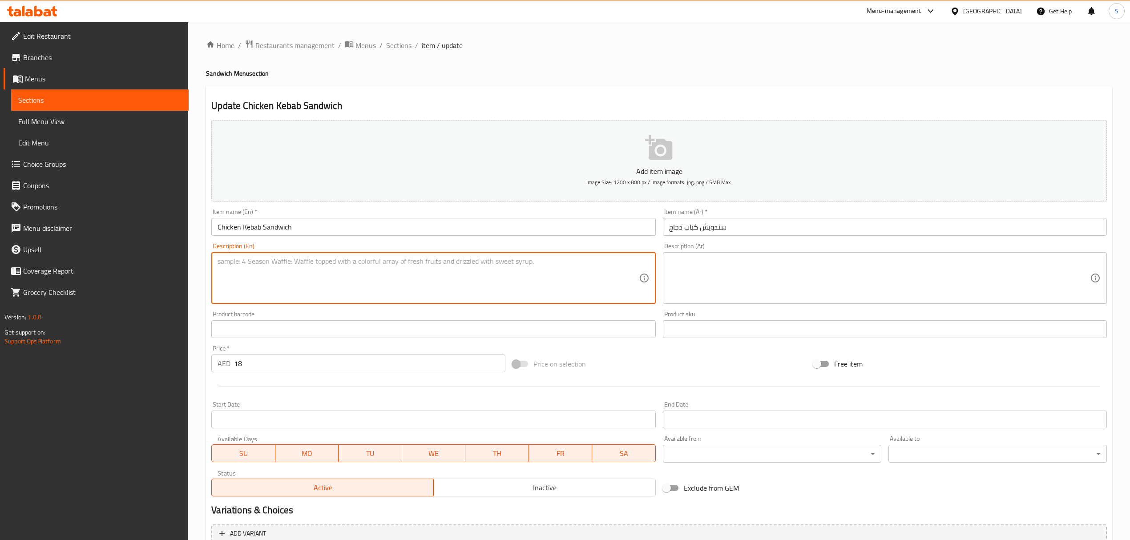
click at [352, 281] on textarea at bounding box center [427, 278] width 421 height 42
paste textarea "Chicken kebab sandwich with fresh vegetables"
type textarea "Chicken kebab sandwich with fresh vegetables"
click at [712, 268] on textarea at bounding box center [879, 278] width 421 height 42
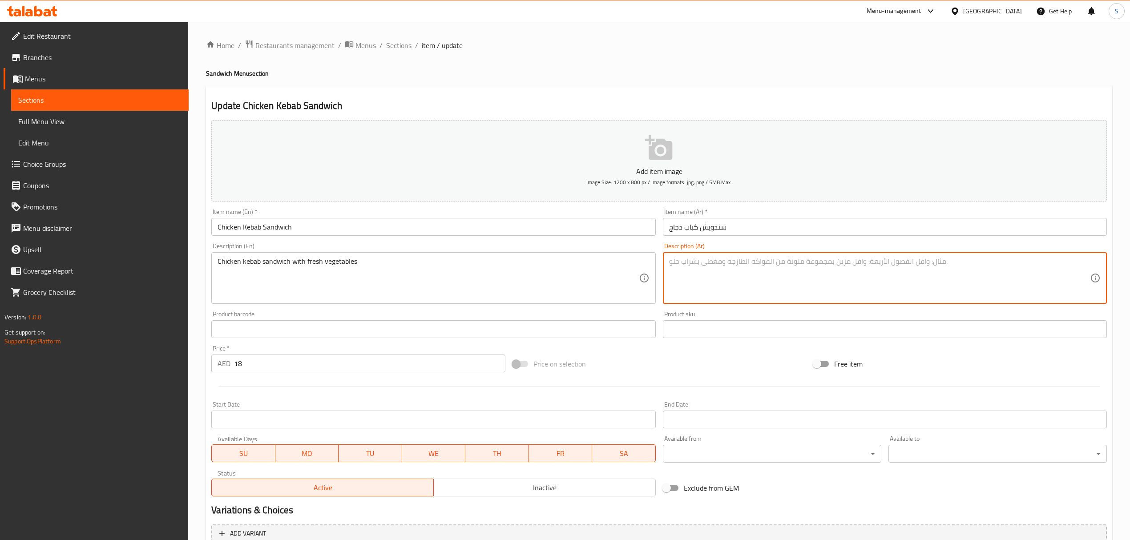
paste textarea "ساندويتش كباب دجاج مع خضار طازجة"
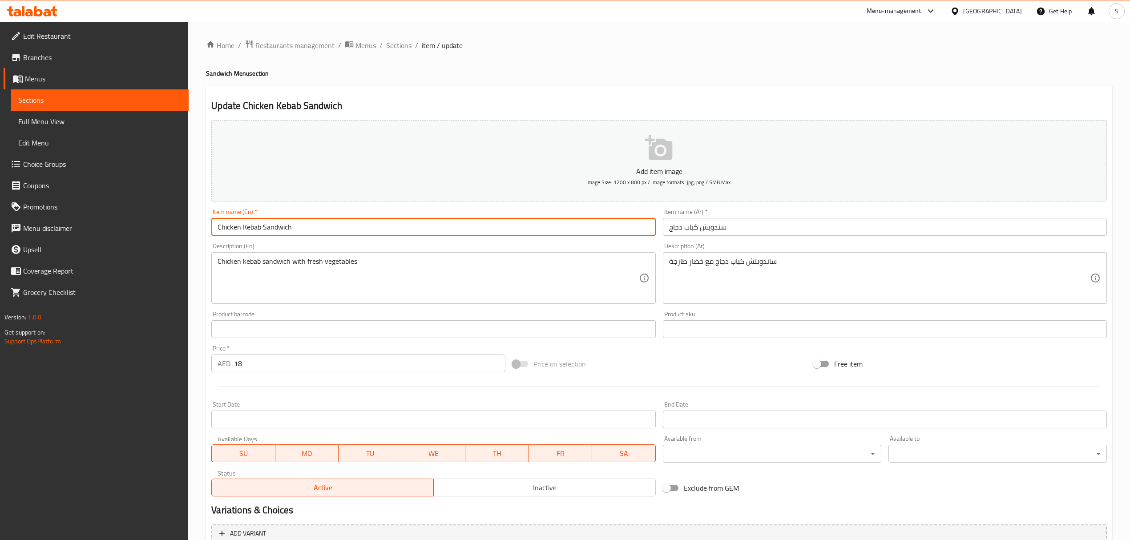
click at [483, 228] on input "Chicken Kebab Sandwich" at bounding box center [433, 227] width 444 height 18
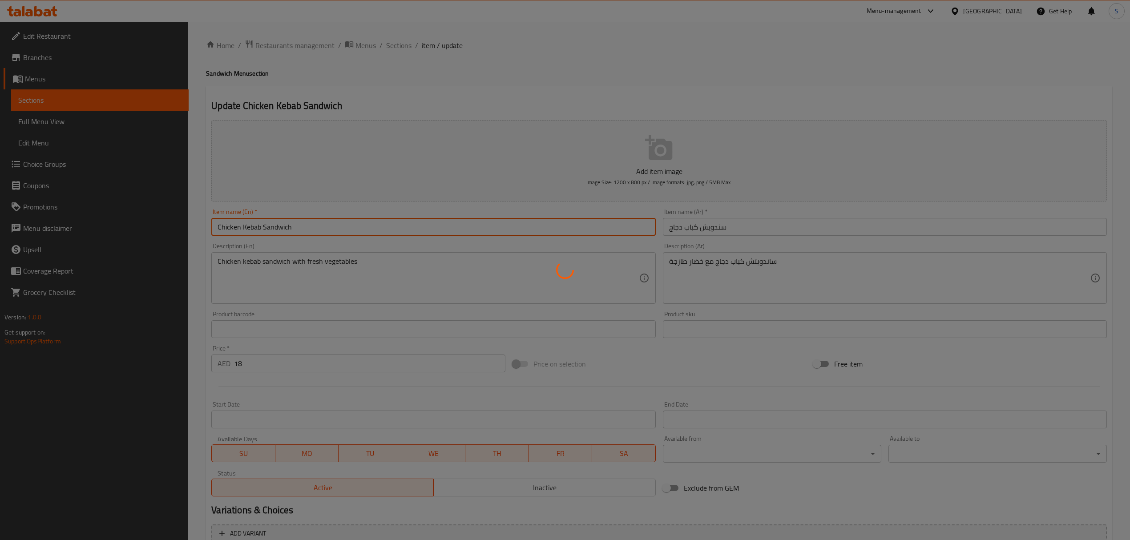
click at [803, 265] on div at bounding box center [565, 270] width 1130 height 540
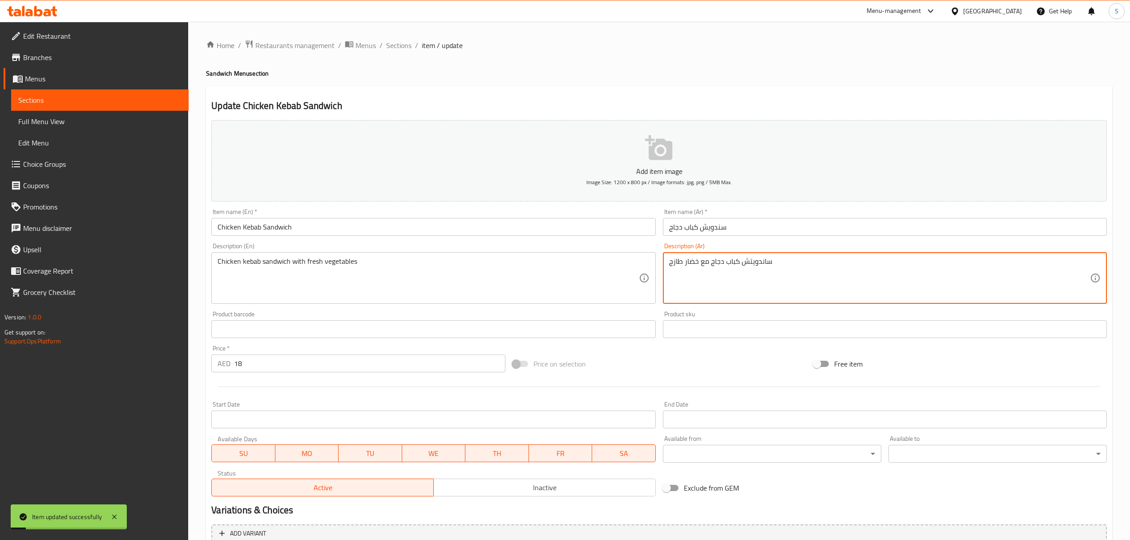
type textarea "ساندويتش كباب دجاج مع خضار طازج"
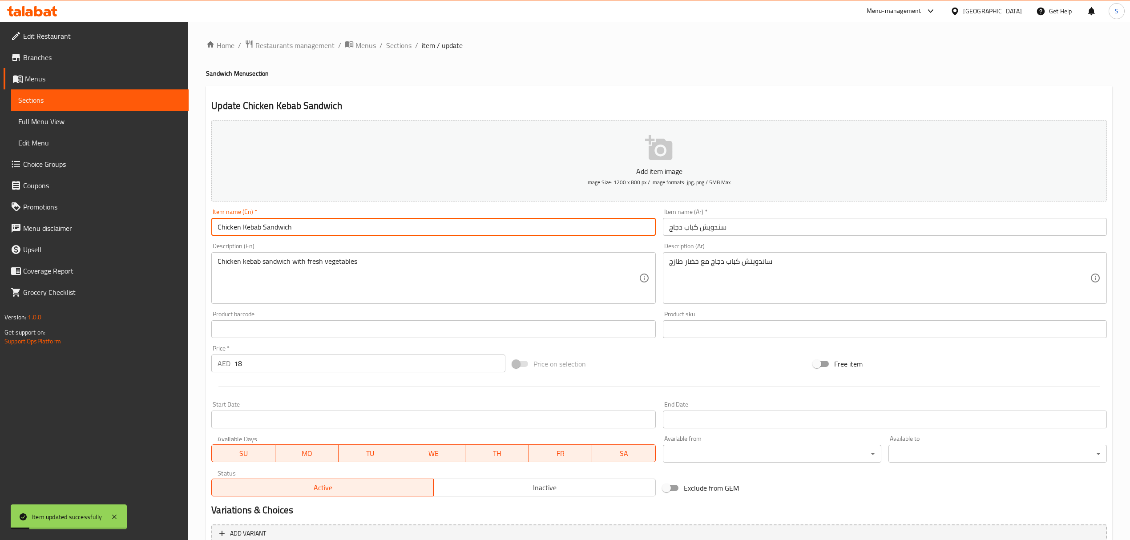
click at [464, 231] on input "Chicken Kebab Sandwich" at bounding box center [433, 227] width 444 height 18
click at [374, 229] on input "Chicken Kebab Sandwich" at bounding box center [433, 227] width 444 height 18
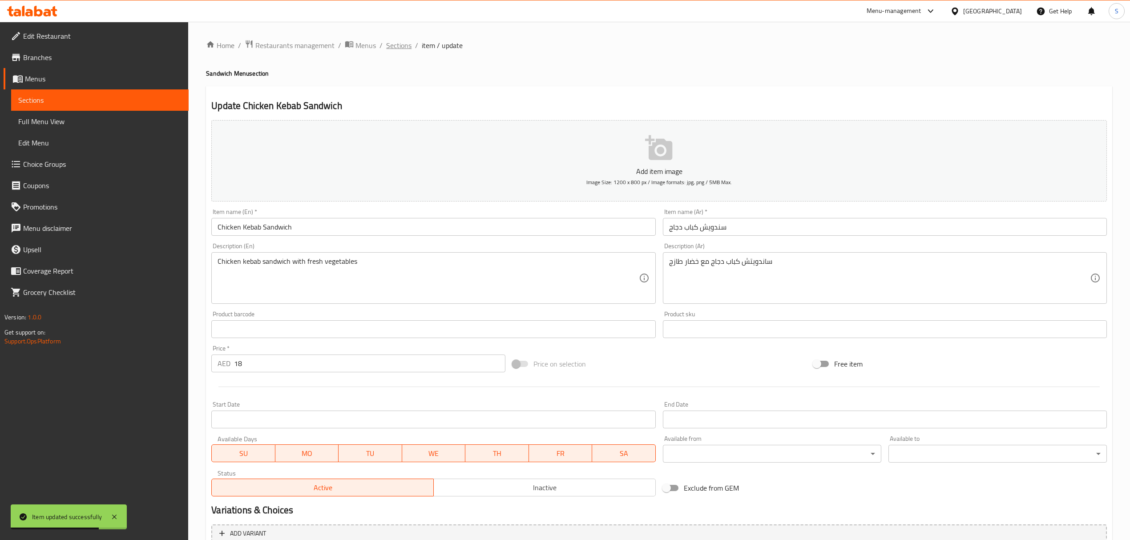
click at [393, 40] on span "Sections" at bounding box center [398, 45] width 25 height 11
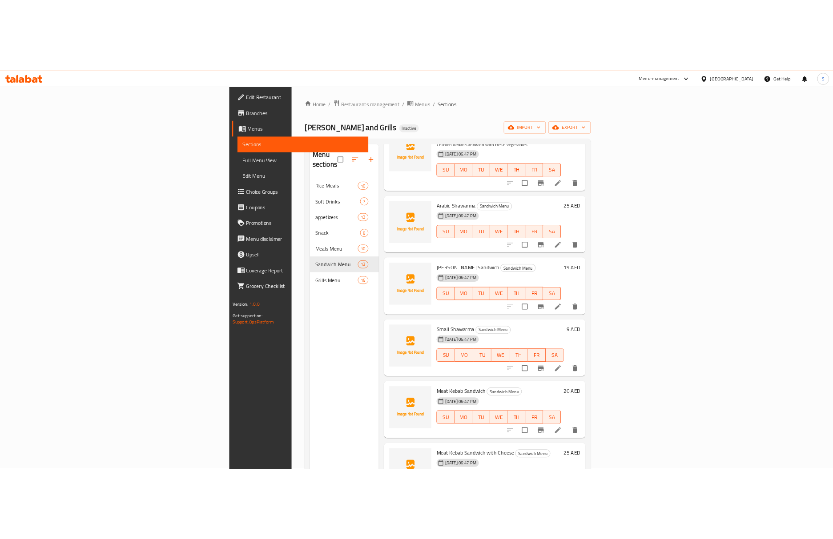
scroll to position [415, 0]
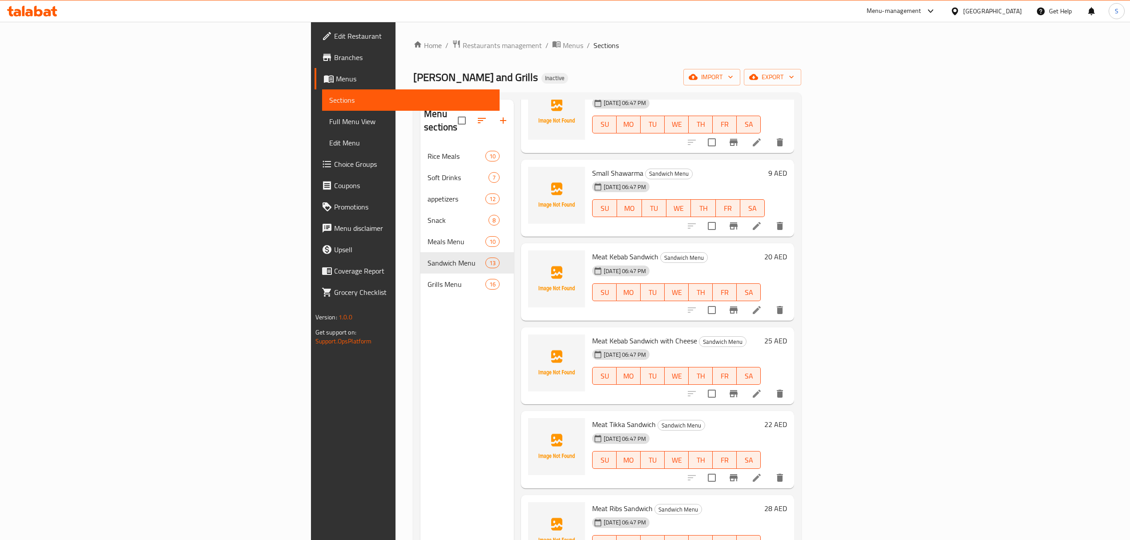
click at [592, 250] on span "Meat Kebab Sandwich" at bounding box center [625, 256] width 66 height 13
copy h6 "Meat Kebab Sandwich"
click at [762, 305] on icon at bounding box center [756, 310] width 11 height 11
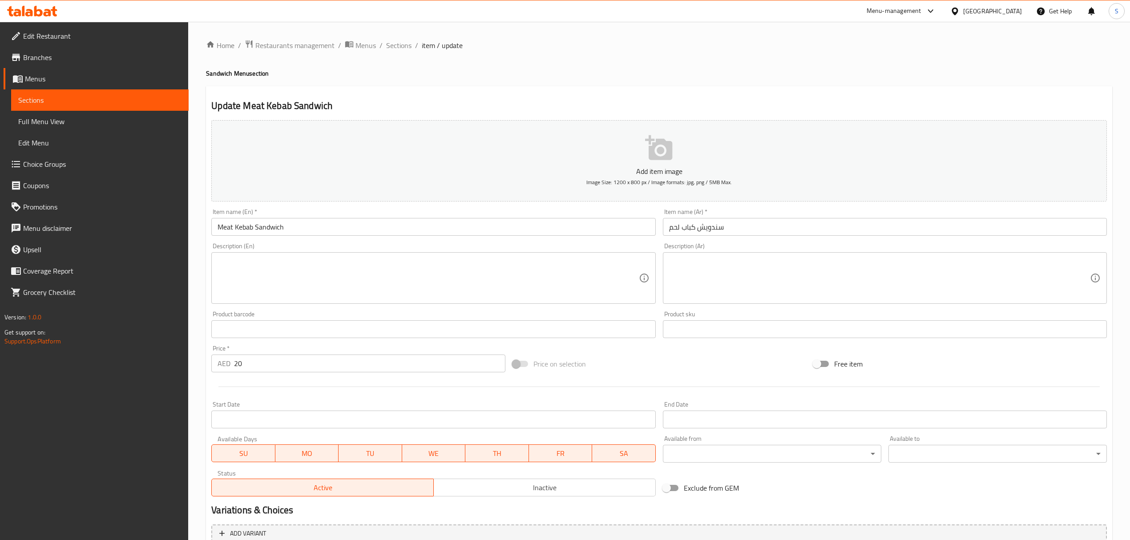
click at [492, 277] on textarea at bounding box center [427, 278] width 421 height 42
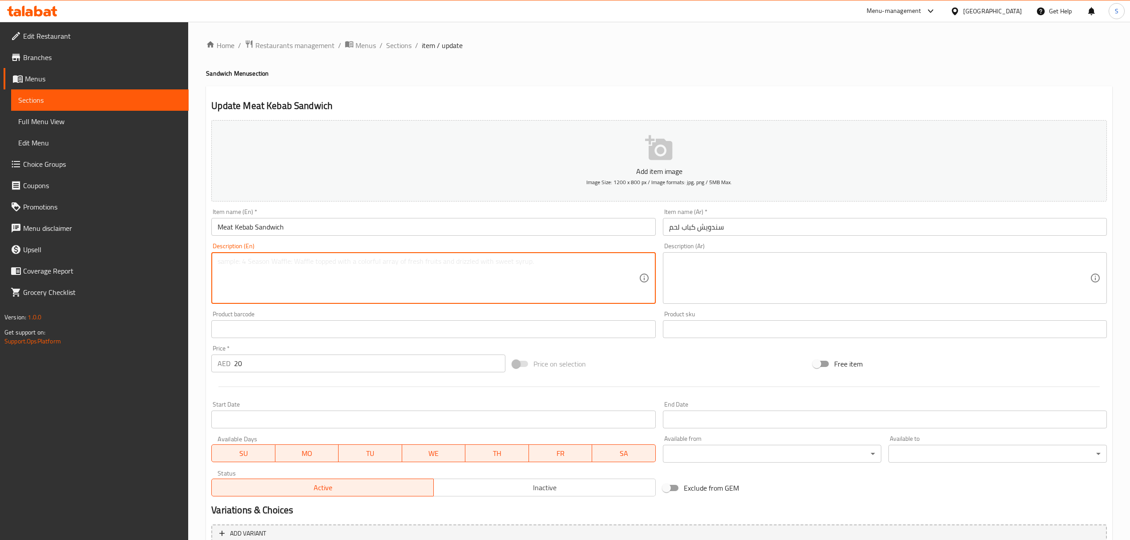
paste textarea "ground meat, onion, garlic, breads and spices"
type textarea "ground meat, onion, garlic, breads and spices"
click at [710, 276] on textarea at bounding box center [879, 278] width 421 height 42
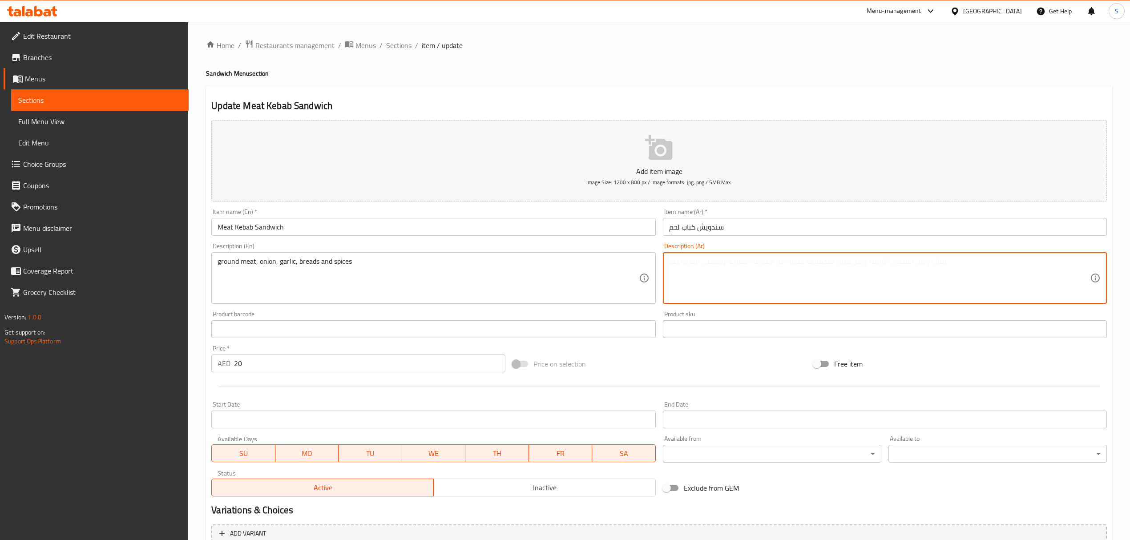
paste textarea "لحم مفروم، بصل، ثوم، خبز وتوابل"
type textarea "لحم مفروم، بصل، ثوم، خبز وتوابل"
click at [513, 230] on input "Meat Kebab Sandwich" at bounding box center [433, 227] width 444 height 18
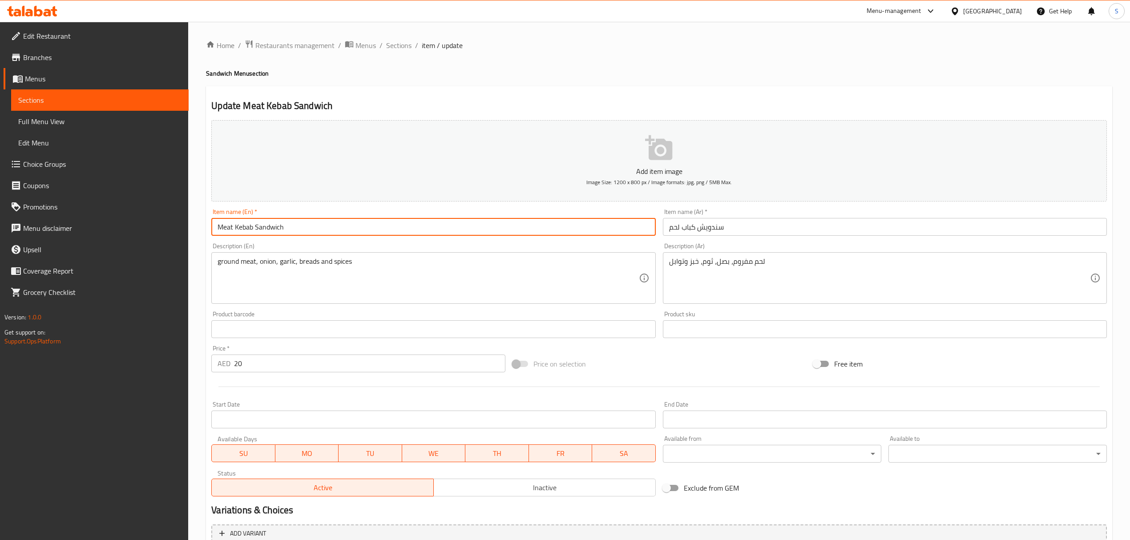
click at [437, 226] on input "Meat Kebab Sandwich" at bounding box center [433, 227] width 444 height 18
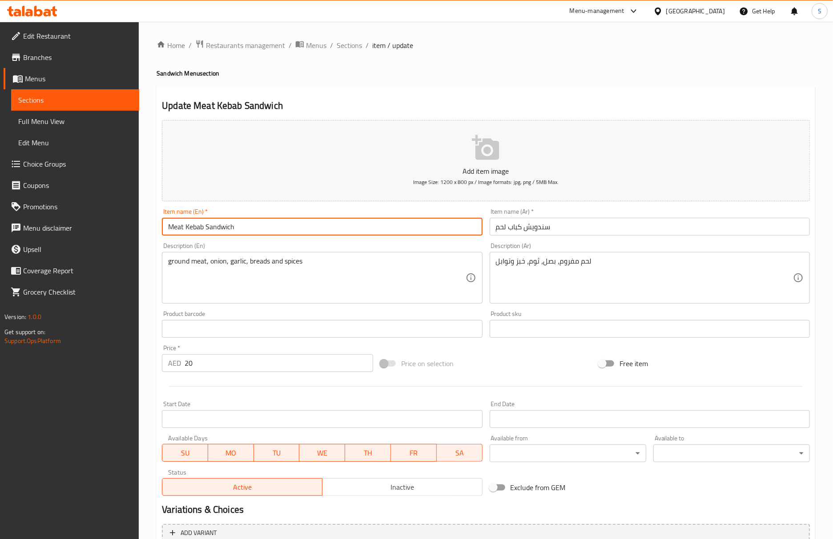
click at [362, 47] on ol "Home / Restaurants management / Menus / Sections / item / update" at bounding box center [486, 46] width 659 height 12
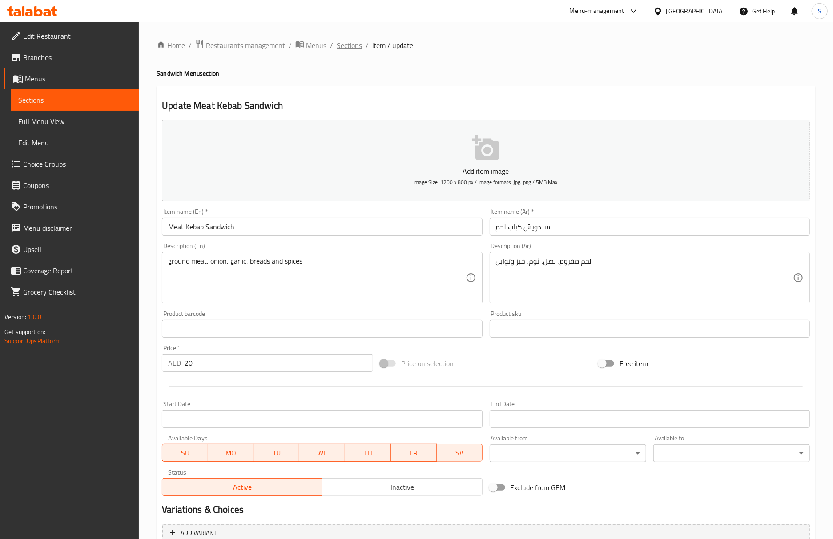
click at [351, 48] on span "Sections" at bounding box center [349, 45] width 25 height 11
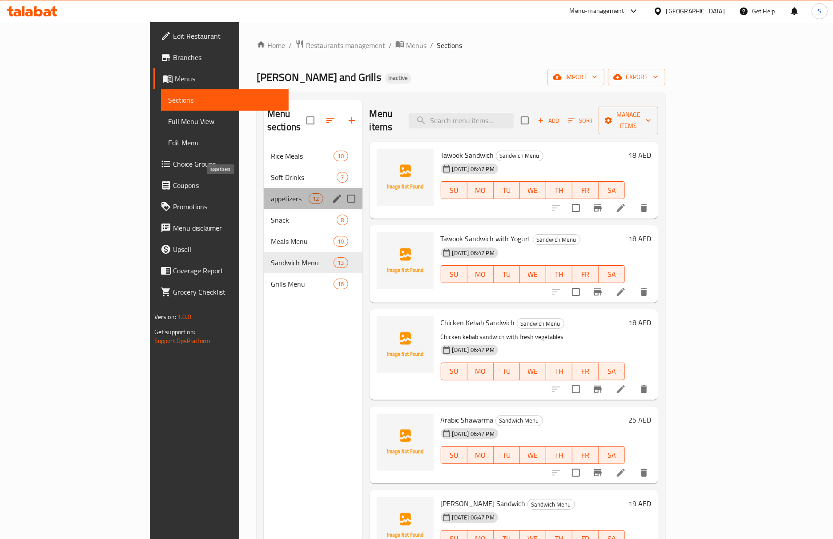
click at [271, 193] on span "appetizers" at bounding box center [290, 198] width 38 height 11
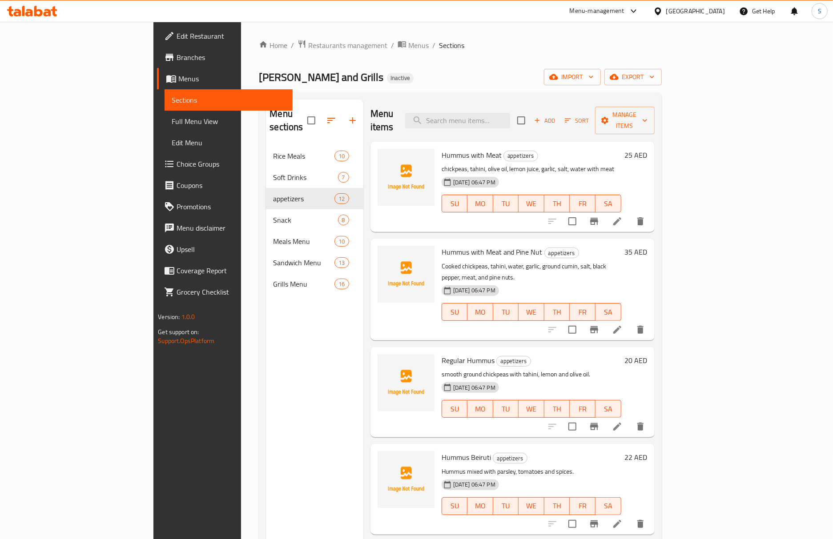
click at [618, 197] on span "SA" at bounding box center [608, 203] width 19 height 13
click at [630, 213] on li at bounding box center [617, 221] width 25 height 16
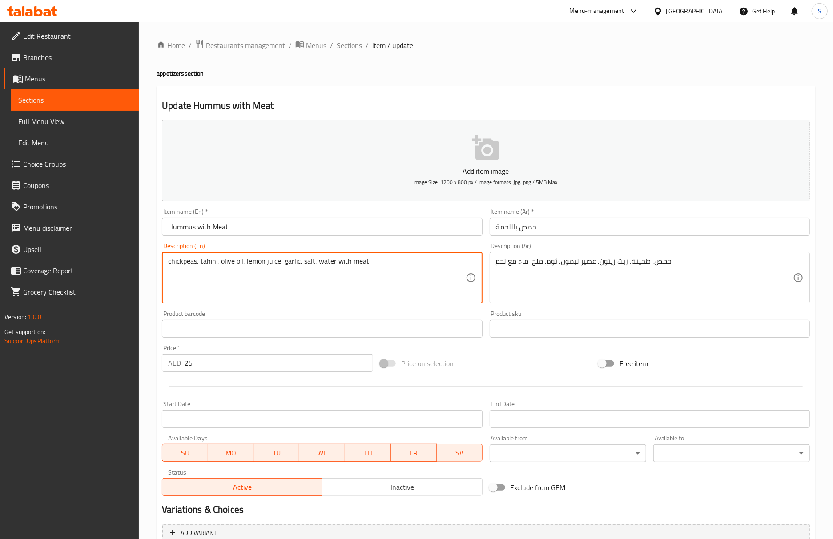
click at [300, 265] on textarea "chickpeas, tahini, olive oil, lemon juice, garlic, salt, water with meat" at bounding box center [316, 278] width 297 height 42
paste textarea "Made with chickpeas, tahini, lemon juice, garlic, olive oil, and tender meat."
type textarea "Made with chickpeas, tahini, lemon juice, garlic, olive oil, and tender meat."
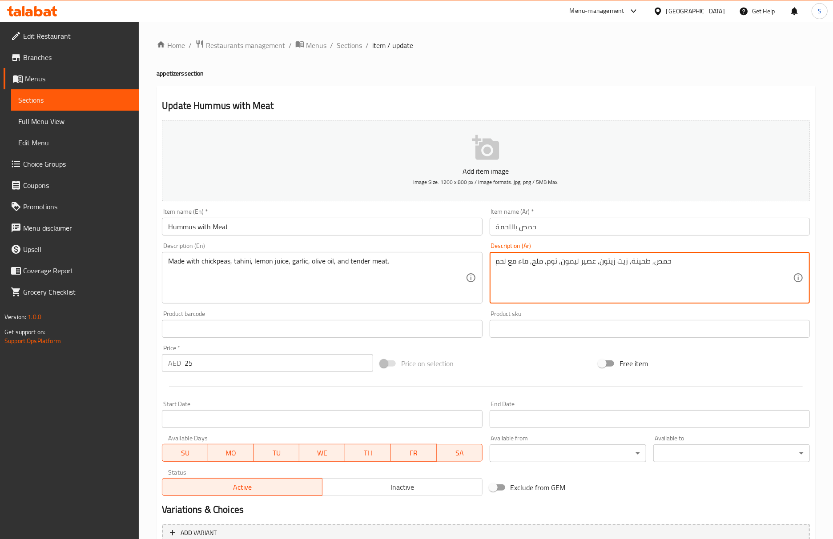
click at [557, 259] on textarea "حمص, طحينة, زيت زيتون, عصير ليمون, ثوم, ملح, ماء مع لحم" at bounding box center [644, 278] width 297 height 42
paste textarea "مصنوعة من الحمص والطحينة وعصير الليمون والثوم وزيت الزيتون واللحم الطري."
type textarea "مصنوعة من الحمص والطحينة وعصير الليمون والثوم وزيت الزيتون واللحم الطري."
click at [361, 235] on input "Hummus with Meat" at bounding box center [322, 227] width 320 height 18
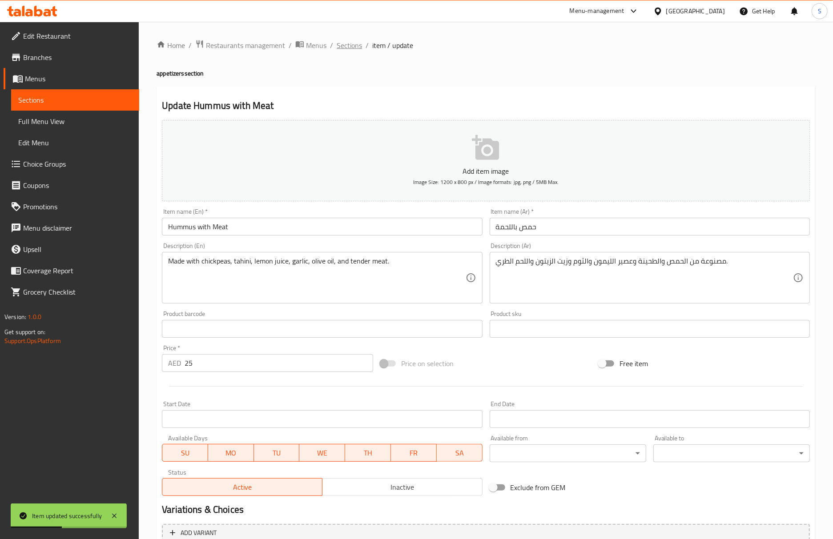
click at [345, 49] on span "Sections" at bounding box center [349, 45] width 25 height 11
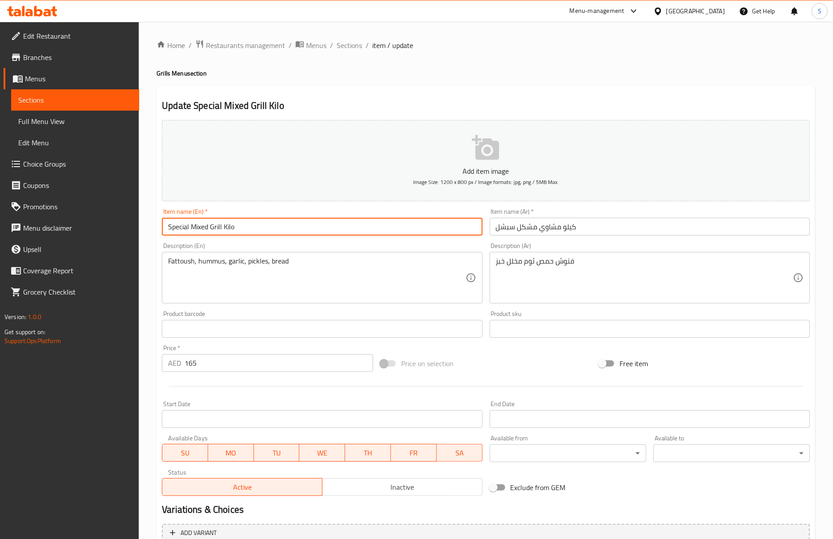
drag, startPoint x: 212, startPoint y: 227, endPoint x: 274, endPoint y: 228, distance: 62.7
click at [274, 228] on input "Special Mixed Grill Kilo" at bounding box center [322, 227] width 320 height 18
click at [165, 229] on input "Special Mixed" at bounding box center [322, 227] width 320 height 18
paste input "Grills"
type input "Kilo Grills Special Mixed"
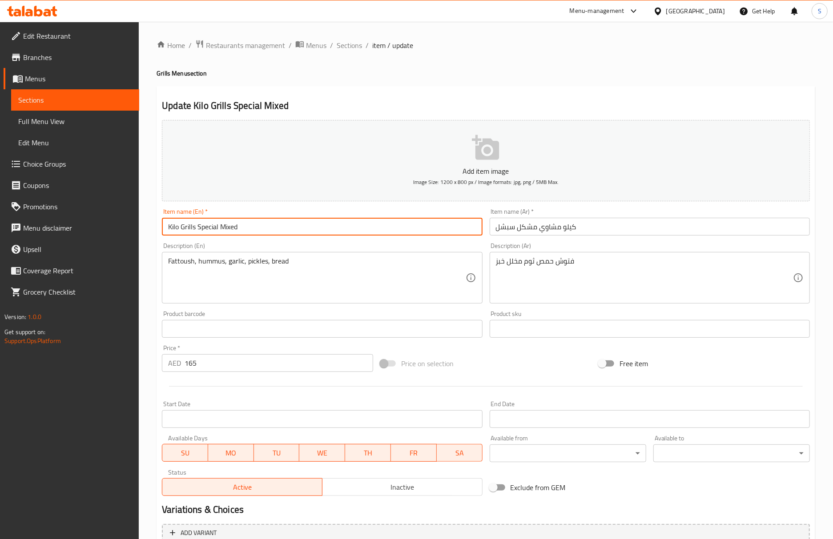
drag, startPoint x: 198, startPoint y: 233, endPoint x: 148, endPoint y: 233, distance: 50.7
click at [148, 233] on div "Home / Restaurants management / Menus / Sections / item / update Grills Menu se…" at bounding box center [486, 325] width 694 height 607
click at [264, 230] on input "Kilo Grills Special Mixed" at bounding box center [322, 227] width 320 height 18
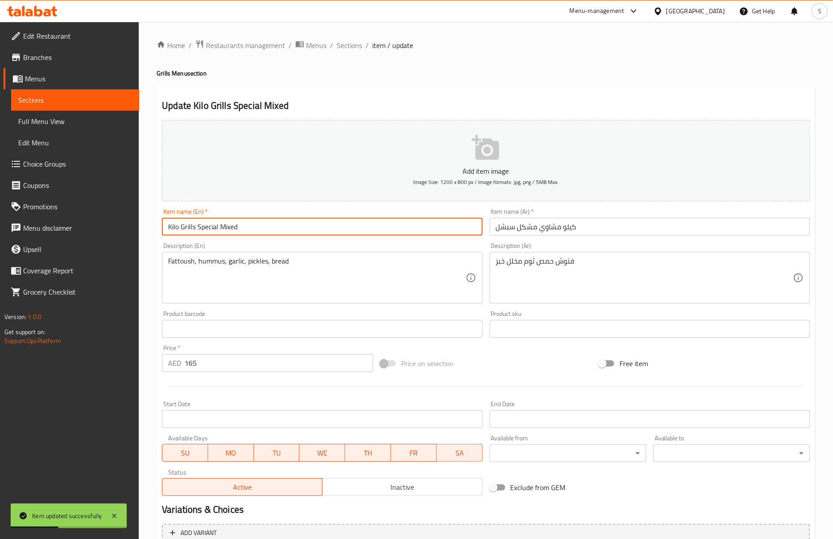
click at [264, 230] on input "Kilo Grills Special Mixed" at bounding box center [322, 227] width 320 height 18
click at [213, 233] on input "Kilo Grills Special Mixed" at bounding box center [322, 227] width 320 height 18
drag, startPoint x: 197, startPoint y: 225, endPoint x: 97, endPoint y: 226, distance: 100.1
click at [97, 226] on div "Edit Restaurant Branches Menus Sections Full Menu View Edit Menu Choice Groups …" at bounding box center [416, 325] width 833 height 607
click at [234, 230] on input "Grilled Meat Kebab kilo" at bounding box center [322, 227] width 320 height 18
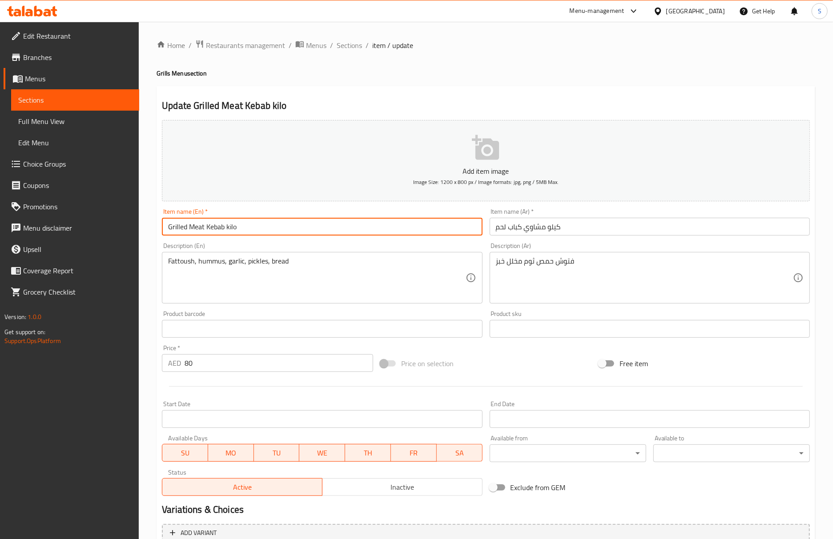
click at [234, 230] on input "Grilled Meat Kebab kilo" at bounding box center [322, 227] width 320 height 18
click at [155, 230] on div "Home / Restaurants management / Menus / Sections / item / update Grills Menu se…" at bounding box center [486, 325] width 694 height 607
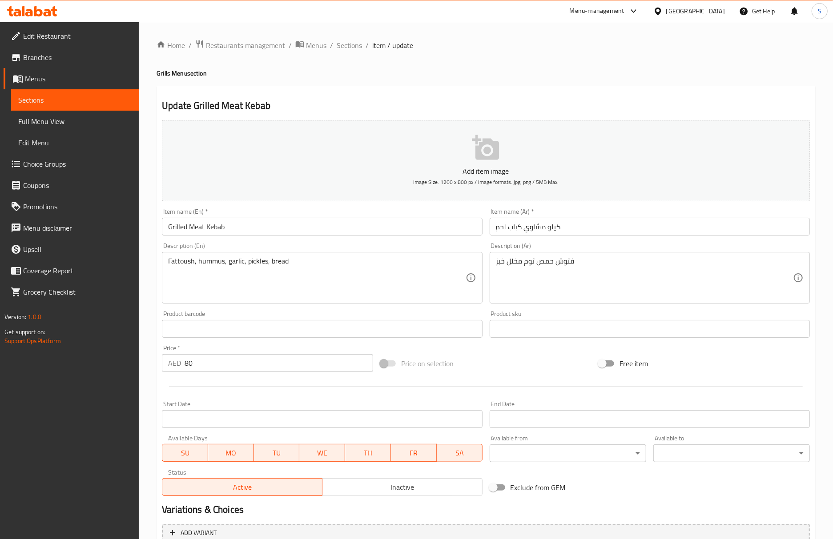
click at [173, 230] on input "Grilled Meat Kebab" at bounding box center [322, 227] width 320 height 18
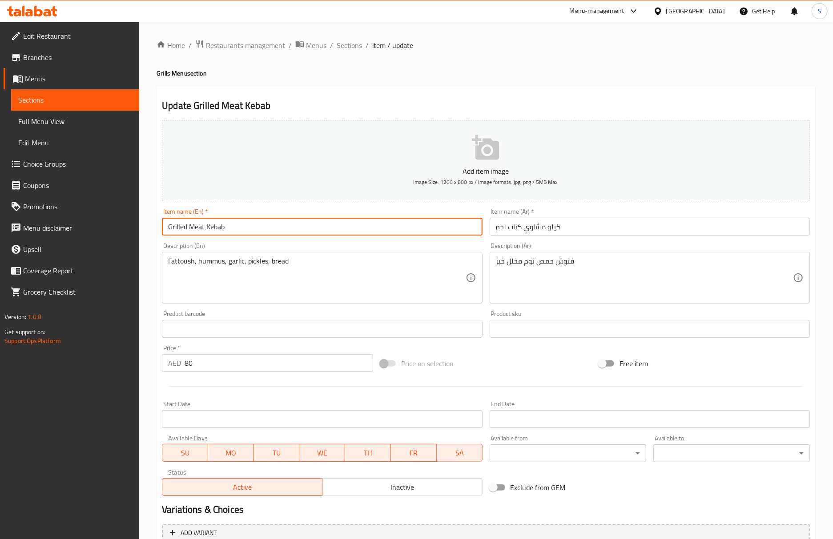
click at [173, 230] on input "Grilled Meat Kebab" at bounding box center [322, 227] width 320 height 18
paste input "Kilo Grills"
click at [187, 228] on input "Kilo Grill Meat Kebab" at bounding box center [322, 227] width 320 height 18
paste input "s"
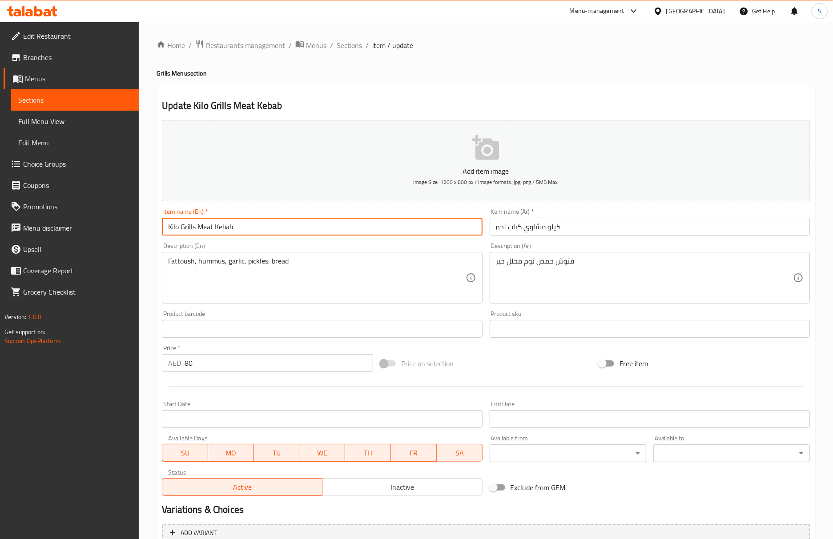
drag, startPoint x: 198, startPoint y: 227, endPoint x: 120, endPoint y: 230, distance: 78.3
click at [120, 230] on div "Edit Restaurant Branches Menus Sections Full Menu View Edit Menu Choice Groups …" at bounding box center [416, 325] width 833 height 607
type input "Kilo Grills Meat Kebab"
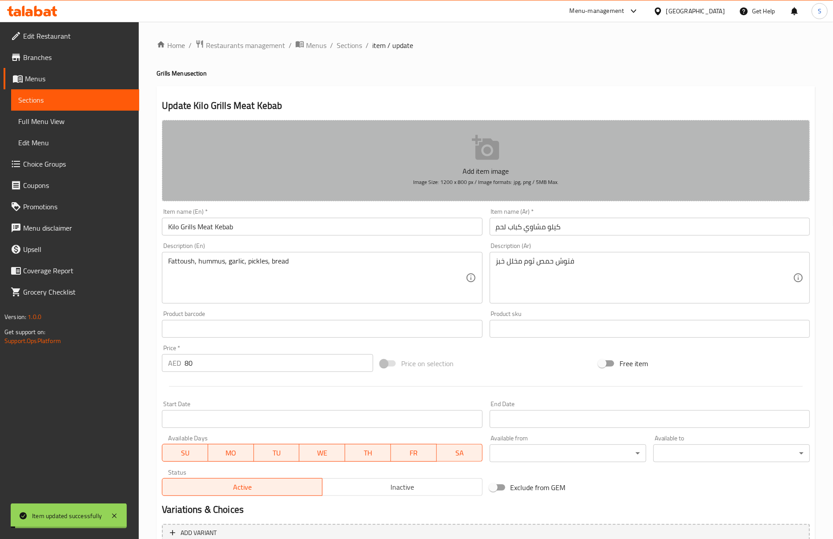
click at [286, 122] on button "Add item image Image Size: 1200 x 800 px / Image formats: jpg, png / 5MB Max." at bounding box center [486, 160] width 648 height 81
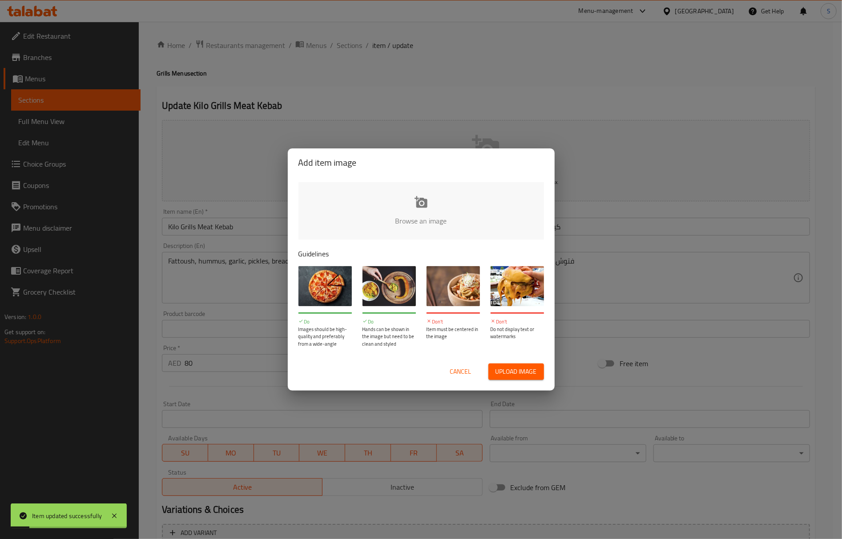
click at [466, 377] on span "Cancel" at bounding box center [460, 371] width 21 height 11
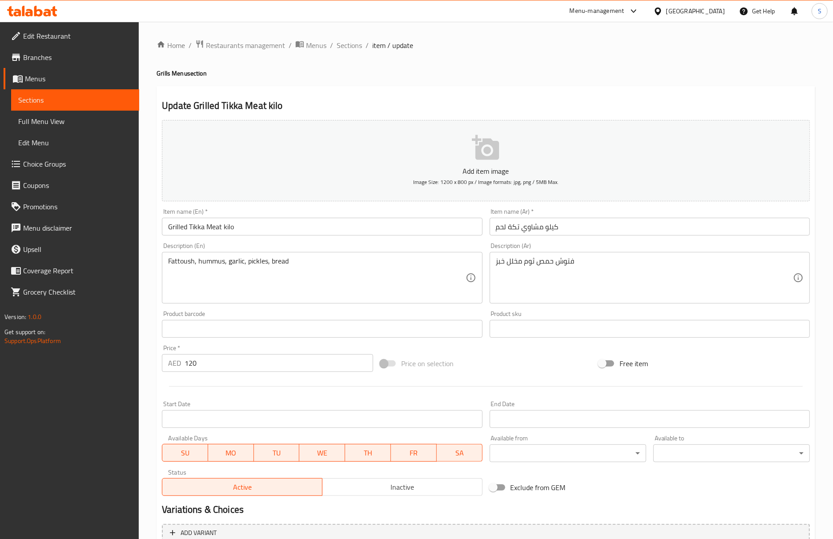
click at [231, 230] on input "Grilled Tikka Meat kilo" at bounding box center [322, 227] width 320 height 18
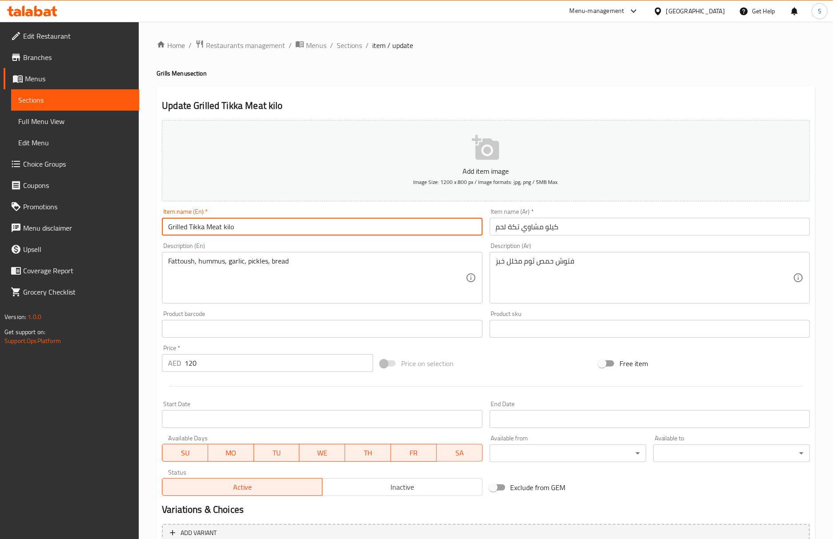
click at [231, 230] on input "Grilled Tikka Meat kilo" at bounding box center [322, 227] width 320 height 18
drag, startPoint x: 191, startPoint y: 232, endPoint x: 126, endPoint y: 232, distance: 64.5
click at [126, 232] on div "Edit Restaurant Branches Menus Sections Full Menu View Edit Menu Choice Groups …" at bounding box center [416, 325] width 833 height 607
paste input "Kilo Grills"
type input "Kilo Grills tikka Meat"
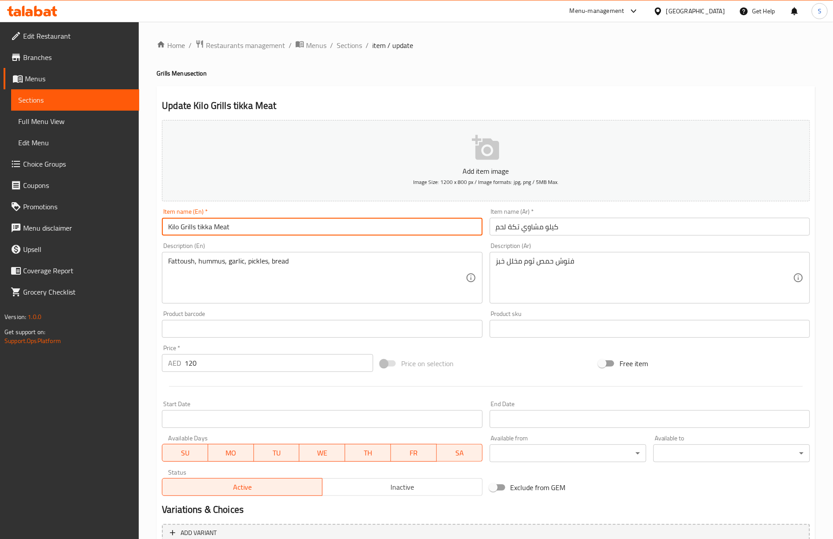
click at [209, 225] on input "Grilled Ribs kilo" at bounding box center [322, 227] width 320 height 18
click at [179, 228] on input "Grilled Ribs" at bounding box center [322, 227] width 320 height 18
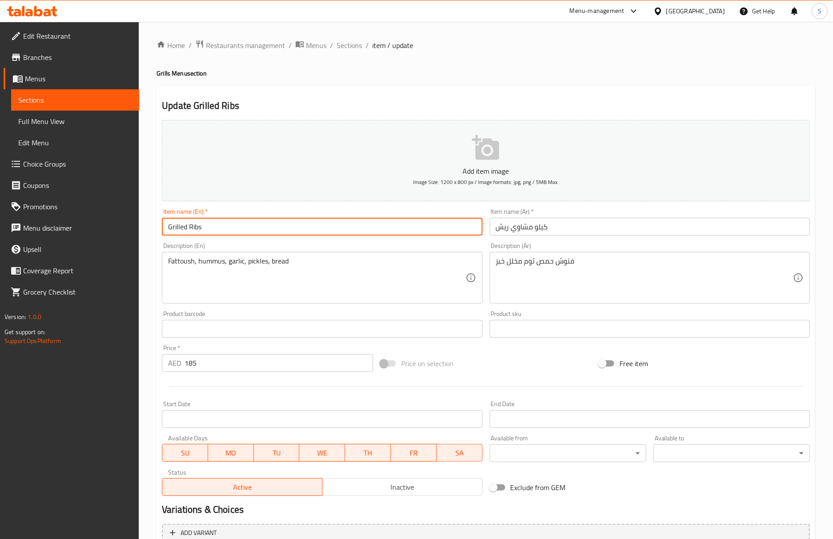
paste input "Kilo Grills"
type input "Kilo Grills Ribs"
click at [210, 228] on input "Arayes Meat kilo" at bounding box center [322, 227] width 320 height 18
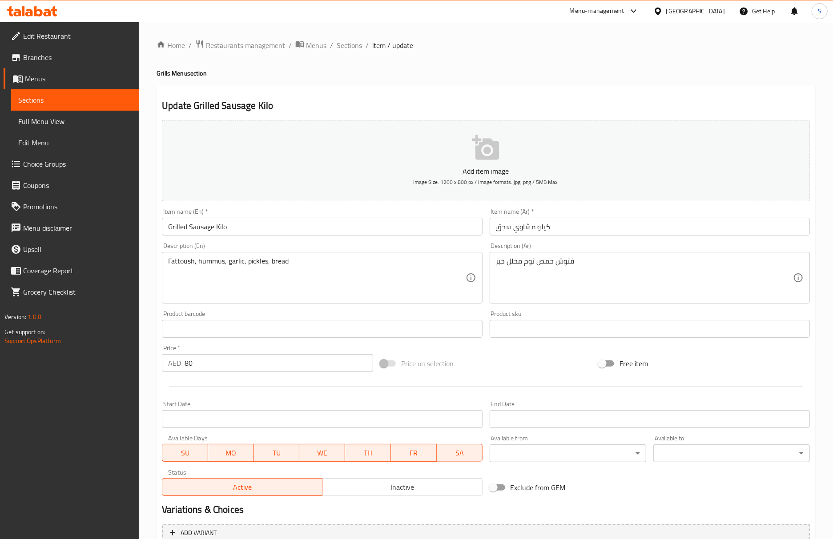
click at [217, 232] on input "Grilled Sausage Kilo" at bounding box center [322, 227] width 320 height 18
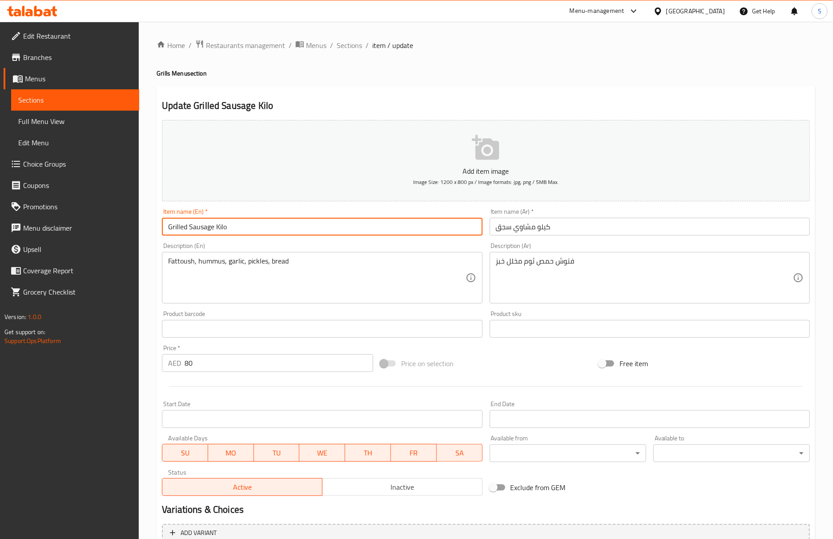
click at [217, 232] on input "Grilled Sausage Kilo" at bounding box center [322, 227] width 320 height 18
click at [177, 226] on input "Grilled Sausage" at bounding box center [322, 227] width 320 height 18
paste input "Kilo Grills"
type input "Kilo Grills Sausage"
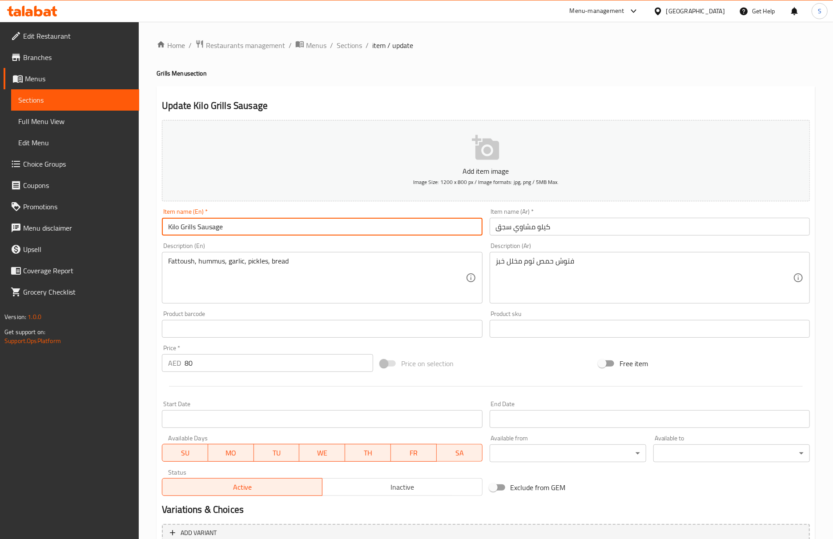
click at [229, 232] on input "mixed grilled meat Kilo" at bounding box center [322, 227] width 320 height 18
click at [197, 231] on input "mixed grilled meat" at bounding box center [322, 227] width 320 height 18
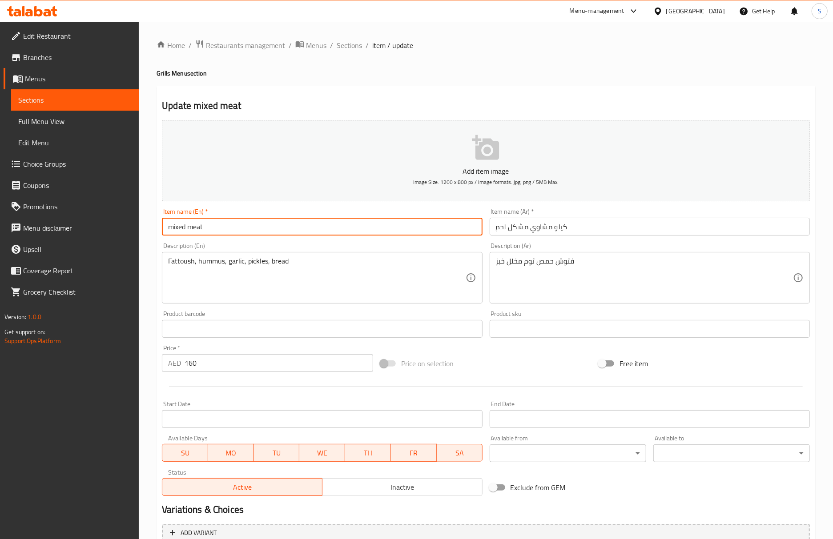
drag, startPoint x: 169, startPoint y: 229, endPoint x: 174, endPoint y: 237, distance: 9.0
click at [169, 229] on input "mixed meat" at bounding box center [322, 227] width 320 height 18
paste input "Kilo Grills"
type input "Kilo Grills mixed meat"
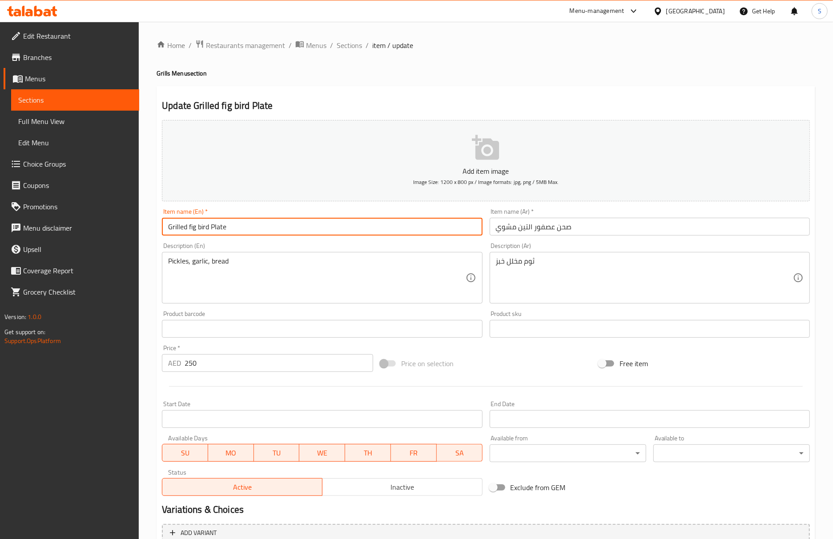
drag, startPoint x: 188, startPoint y: 229, endPoint x: 209, endPoint y: 232, distance: 21.1
click at [209, 232] on input "Grilled fig bird Plate" at bounding box center [322, 227] width 320 height 18
type input "Grilled asfour el teen Plate"
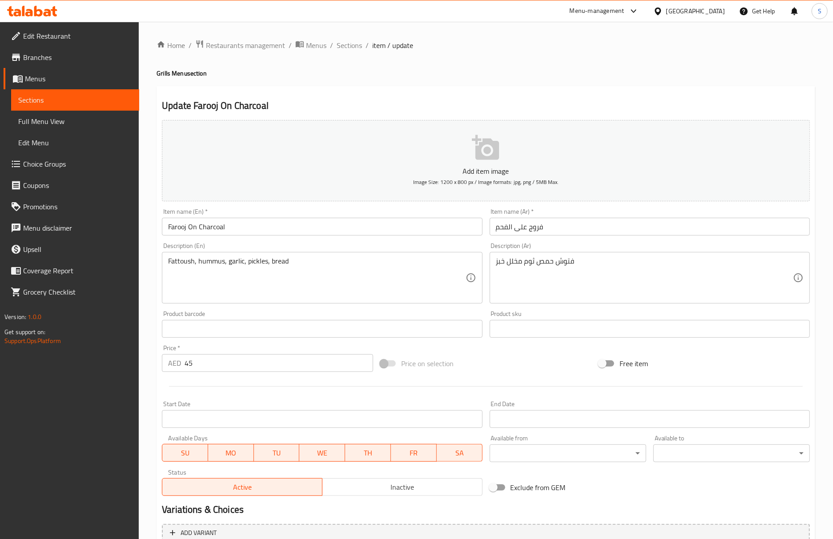
click at [214, 219] on input "Farooj On Charcoal" at bounding box center [322, 227] width 320 height 18
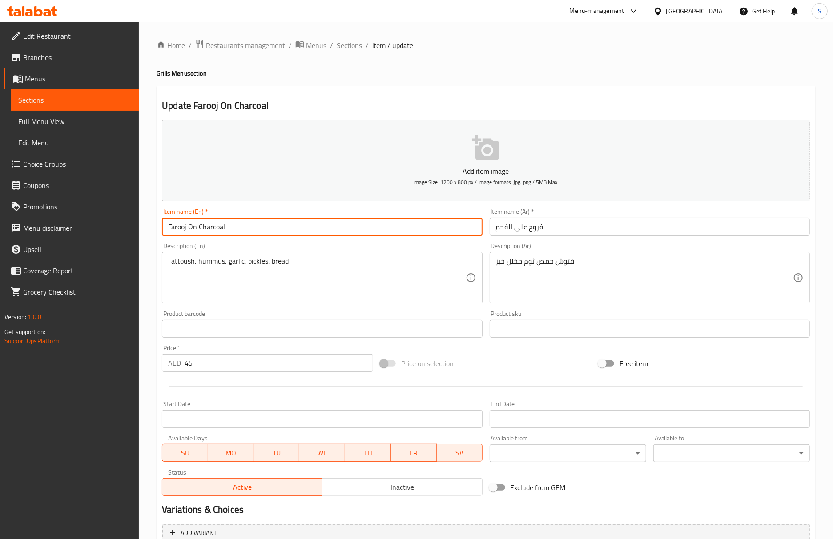
click at [214, 219] on input "Farooj On Charcoal" at bounding box center [322, 227] width 320 height 18
click at [165, 225] on input "Farooj" at bounding box center [322, 227] width 320 height 18
paste input "Charcoal"
type input "Charcoal Farooj"
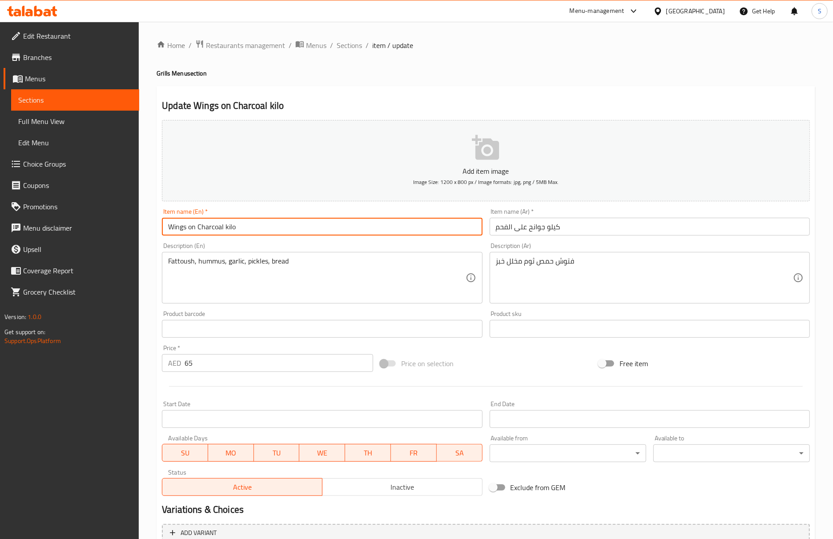
click at [213, 229] on input "Wings on Charcoal kilo" at bounding box center [322, 227] width 320 height 18
click at [192, 230] on input "Wings kilo" at bounding box center [322, 227] width 320 height 18
click at [165, 228] on input "Wings" at bounding box center [322, 227] width 320 height 18
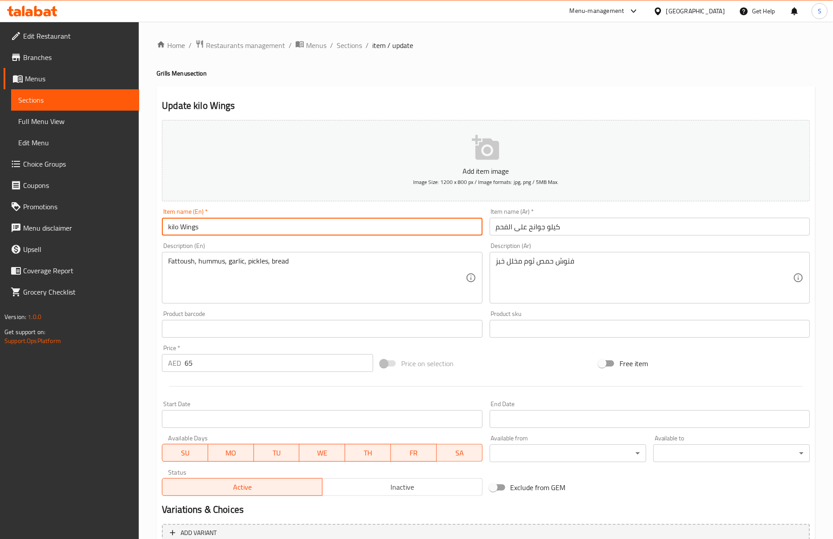
paste input "Charcoal"
type input "kilo Charcoal Wings"
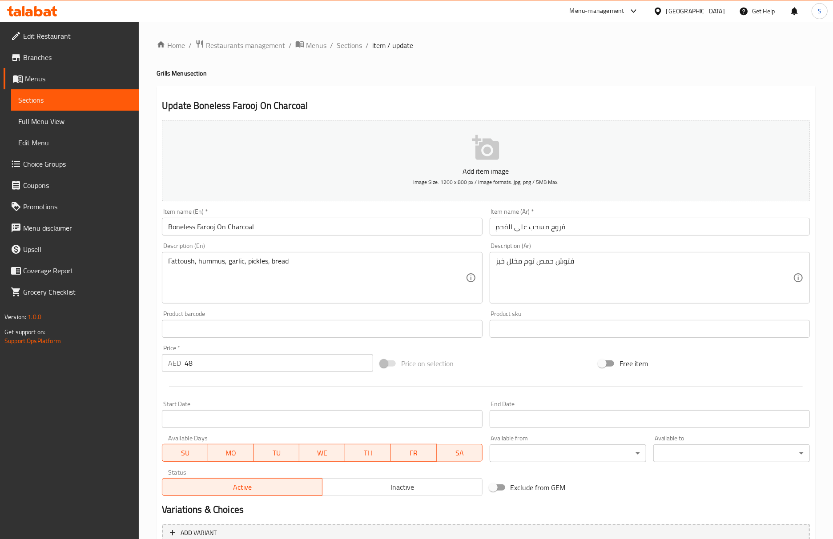
click at [242, 226] on input "Boneless Farooj On Charcoal" at bounding box center [322, 227] width 320 height 18
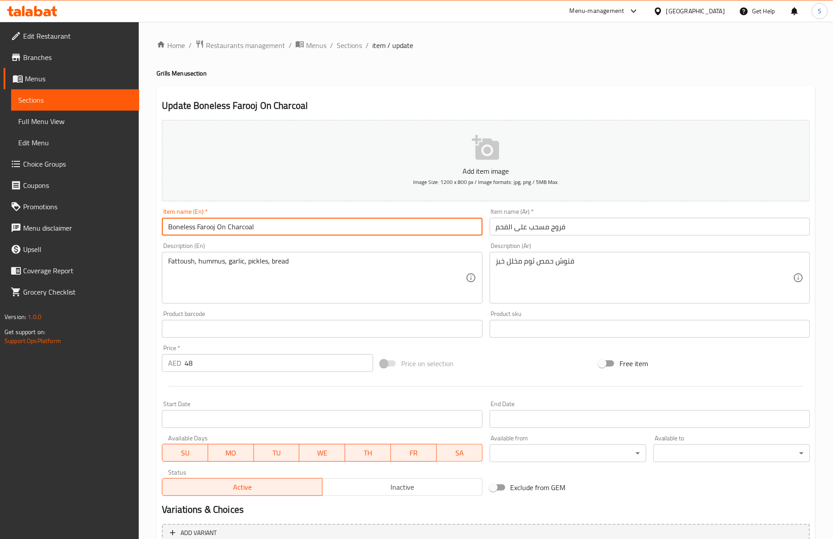
click at [242, 226] on input "Boneless Farooj On Charcoal" at bounding box center [322, 227] width 320 height 18
click at [170, 228] on input "Boneless Farooj" at bounding box center [322, 227] width 320 height 18
paste input "Charcoal"
type input "Charcoal Boneless Farooj"
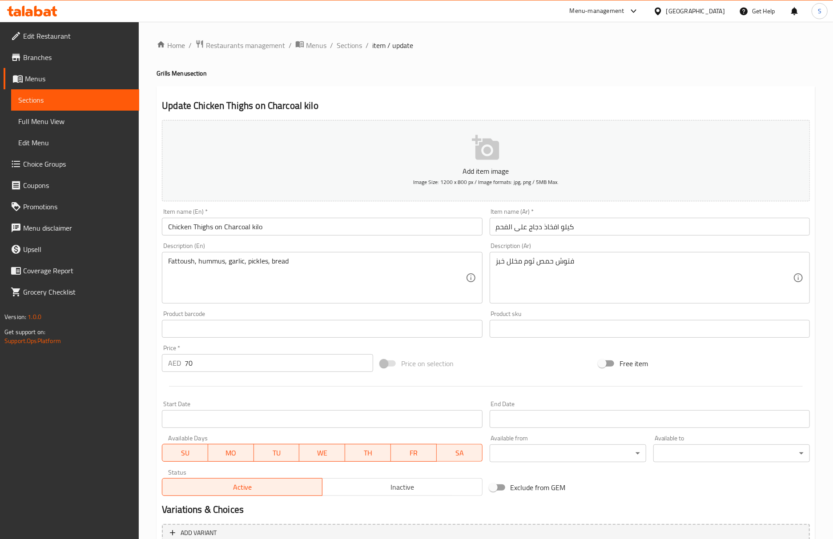
click at [235, 235] on input "Chicken Thighs on Charcoal kilo" at bounding box center [322, 227] width 320 height 18
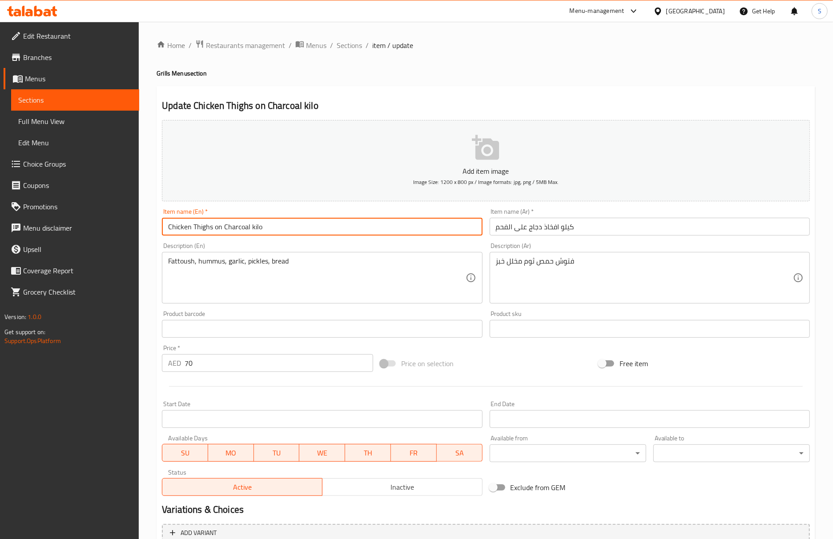
click at [235, 235] on input "Chicken Thighs on Charcoal kilo" at bounding box center [322, 227] width 320 height 18
click at [240, 221] on input "Chicken Thighs on kilo" at bounding box center [322, 227] width 320 height 18
click at [165, 230] on input "Chicken Thighs" at bounding box center [322, 227] width 320 height 18
paste input "arcoal Ch"
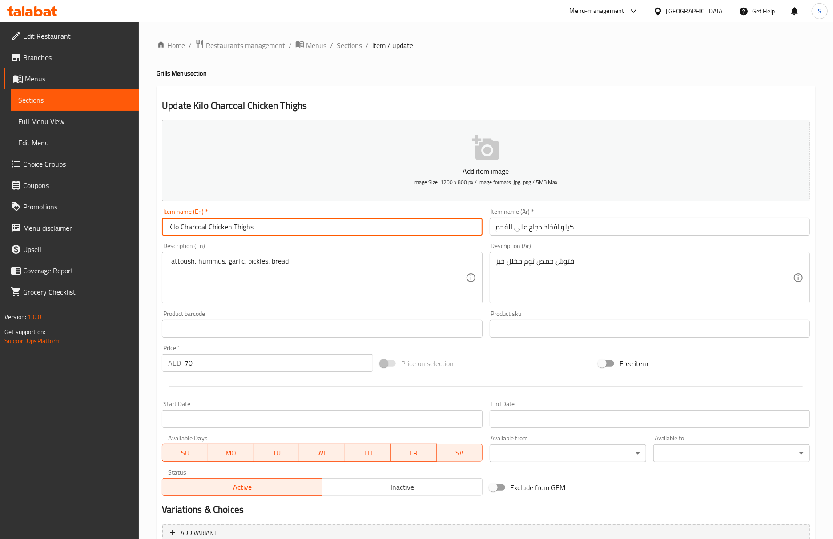
type input "Kilo Charcoal Chicken Thighs"
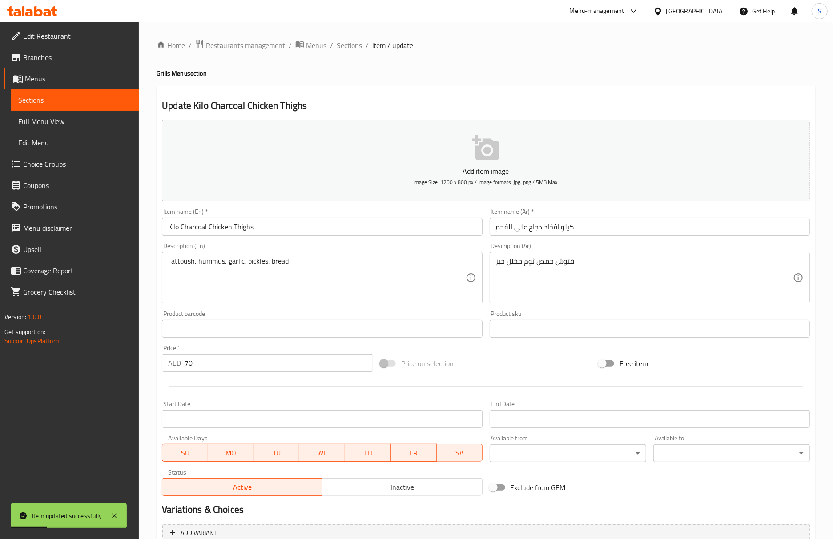
click at [670, 48] on ol "Home / Restaurants management / Menus / Sections / item / update" at bounding box center [486, 46] width 659 height 12
drag, startPoint x: 556, startPoint y: 101, endPoint x: 552, endPoint y: 107, distance: 7.6
click at [556, 101] on h2 "Update Drumstick on Charcoal Kilo" at bounding box center [486, 105] width 648 height 13
click at [226, 233] on input "Drumstick on Charcoal Kilo" at bounding box center [322, 227] width 320 height 18
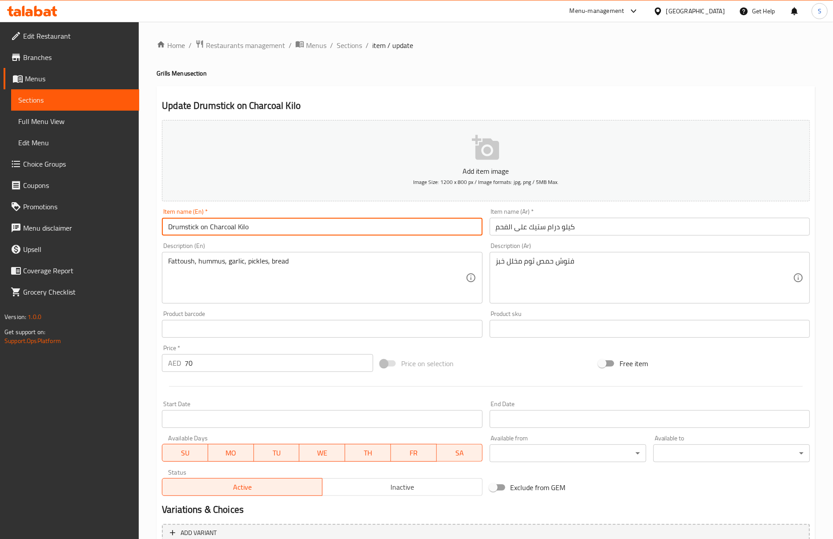
click at [226, 233] on input "Drumstick on Charcoal Kilo" at bounding box center [322, 227] width 320 height 18
click at [226, 235] on input "Drumstick on Kilo" at bounding box center [322, 227] width 320 height 18
click at [168, 229] on input "Drumstick" at bounding box center [322, 227] width 320 height 18
paste input "Charcoal"
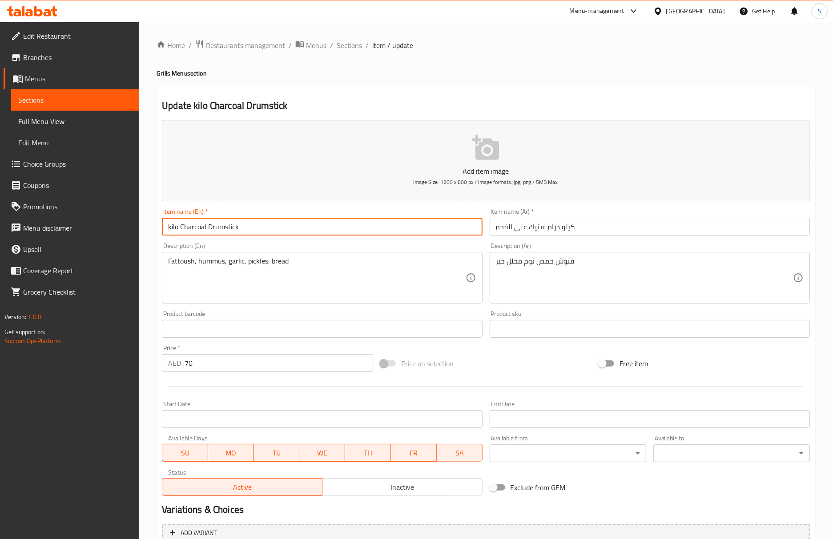
click at [253, 233] on input "kilo Charcoal Drumstick" at bounding box center [322, 227] width 320 height 18
type input "kilo Charcoal Drumstick"
click at [236, 228] on input "kilo Charcoal Drumstick" at bounding box center [322, 227] width 320 height 18
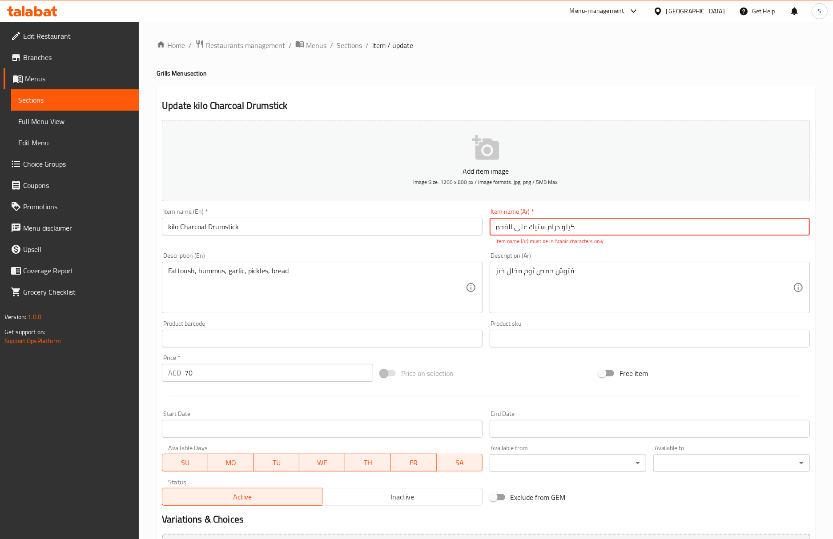
click at [274, 224] on input "kilo Charcoal Drumstick" at bounding box center [322, 227] width 320 height 18
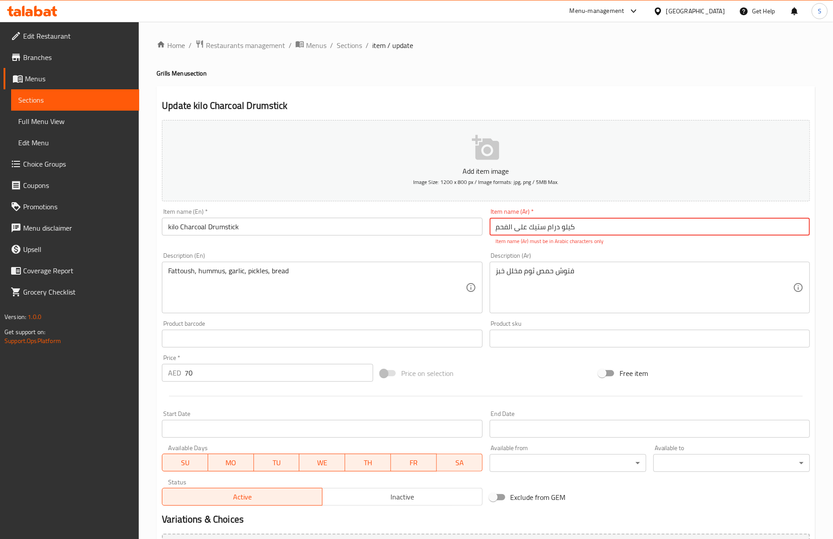
click at [621, 229] on input "کیلو درام ستيك على الفحم" at bounding box center [650, 227] width 320 height 18
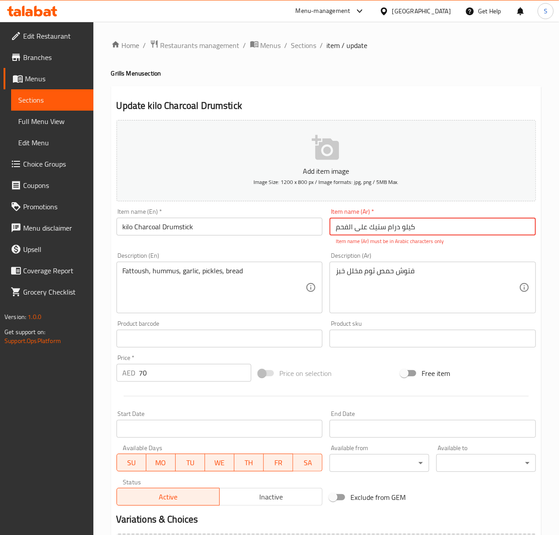
click at [424, 232] on input "کیلو درام ستيك على الفحم" at bounding box center [433, 227] width 206 height 18
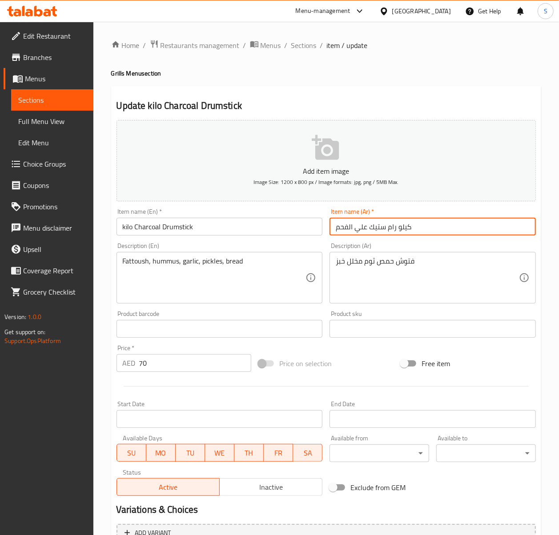
click at [395, 232] on input "كيلو رام ستيك علي الفحم" at bounding box center [433, 227] width 206 height 18
type input "كيلو درام ستيك علي الفحم"
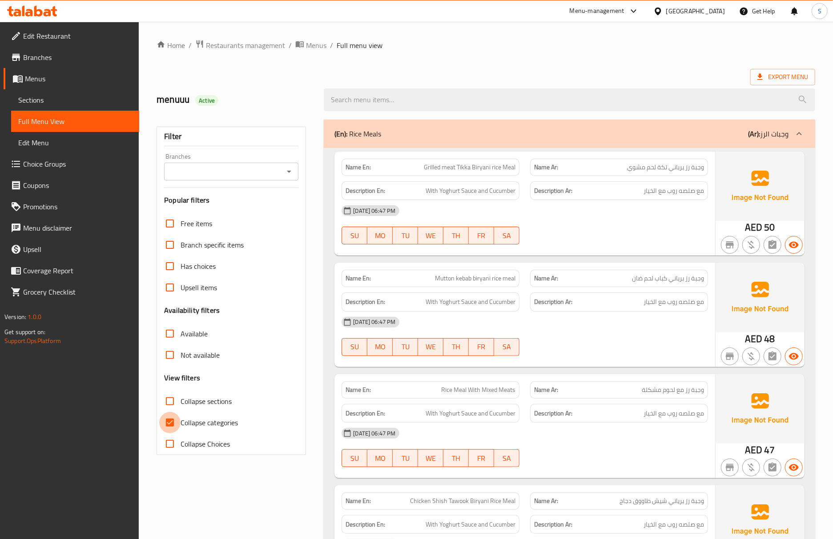
click at [175, 427] on input "Collapse categories" at bounding box center [169, 422] width 21 height 21
checkbox input "false"
click at [175, 408] on input "Collapse sections" at bounding box center [169, 401] width 21 height 21
checkbox input "true"
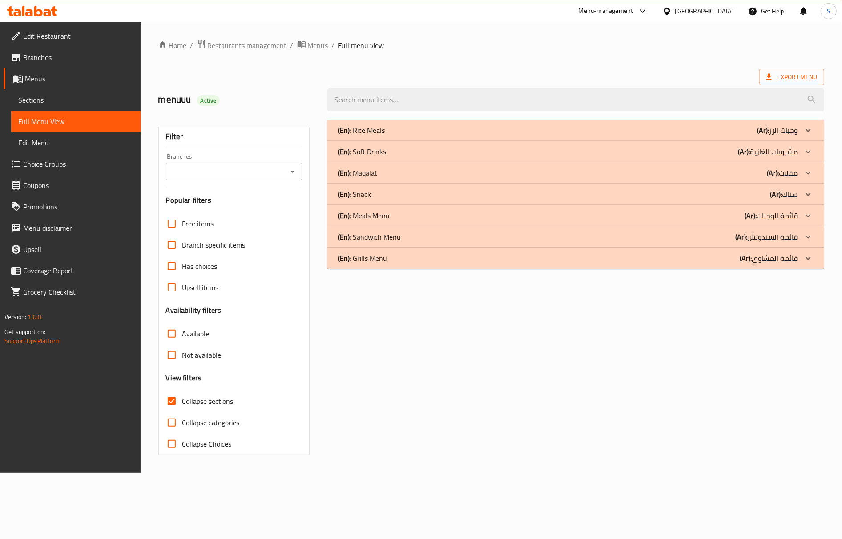
click at [399, 262] on div "(En): Grills Menu (Ar): قائمة المشاوي" at bounding box center [567, 258] width 459 height 11
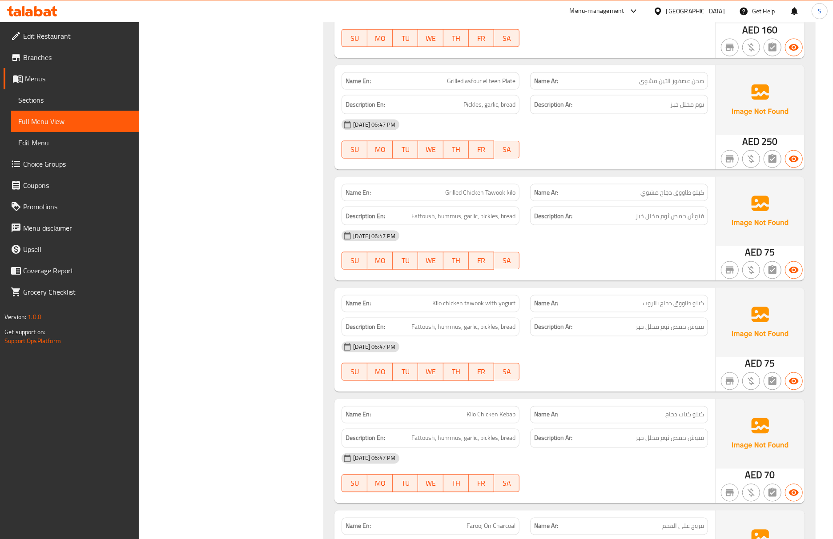
scroll to position [1008, 0]
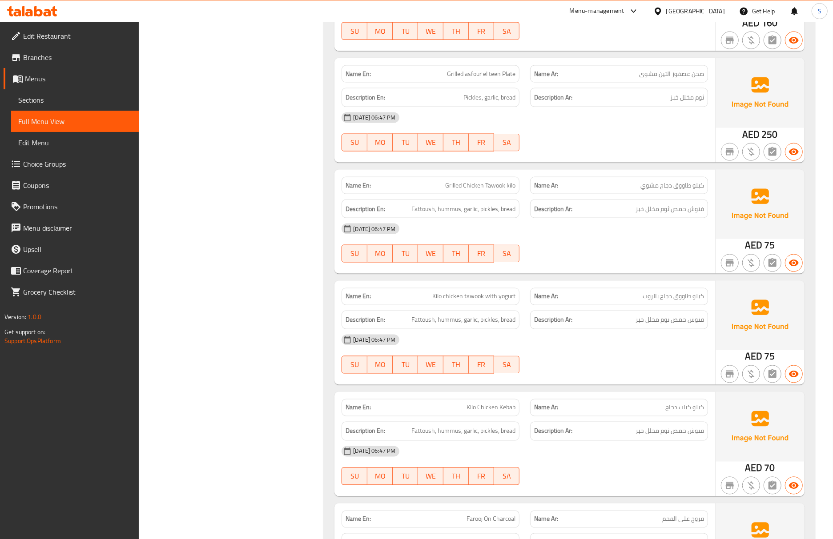
click at [541, 278] on div "Name En: Kilo Grills Special Mixed Name Ar: كيلو مشاوي مشكل سبشل Description En…" at bounding box center [569, 173] width 491 height 1794
click at [650, 341] on div "[DATE] 06:47 PM" at bounding box center [524, 340] width 377 height 21
click at [655, 305] on div "Name Ar: كيلو طاووق دجاج بالروب" at bounding box center [619, 296] width 178 height 17
drag, startPoint x: 653, startPoint y: 298, endPoint x: 628, endPoint y: 296, distance: 25.4
click at [634, 298] on p "Name Ar: كيلو طاووق دجاج بالروب" at bounding box center [619, 296] width 170 height 9
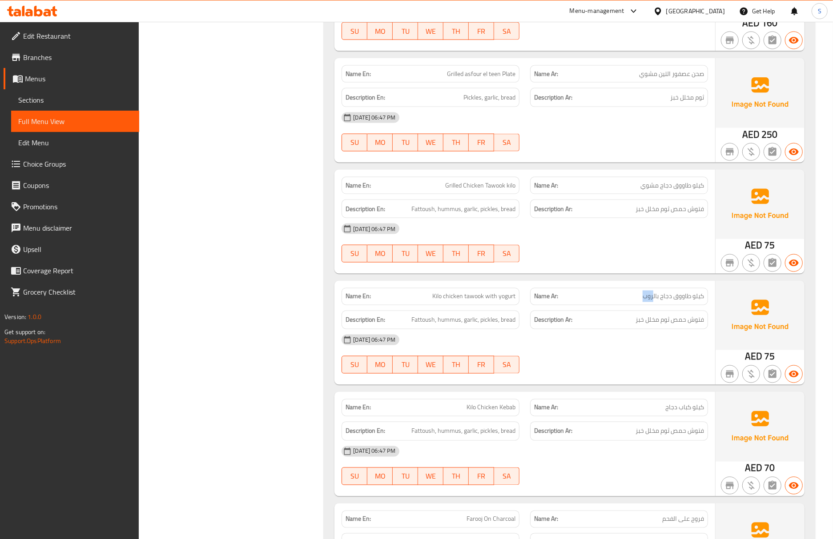
copy span "روب"
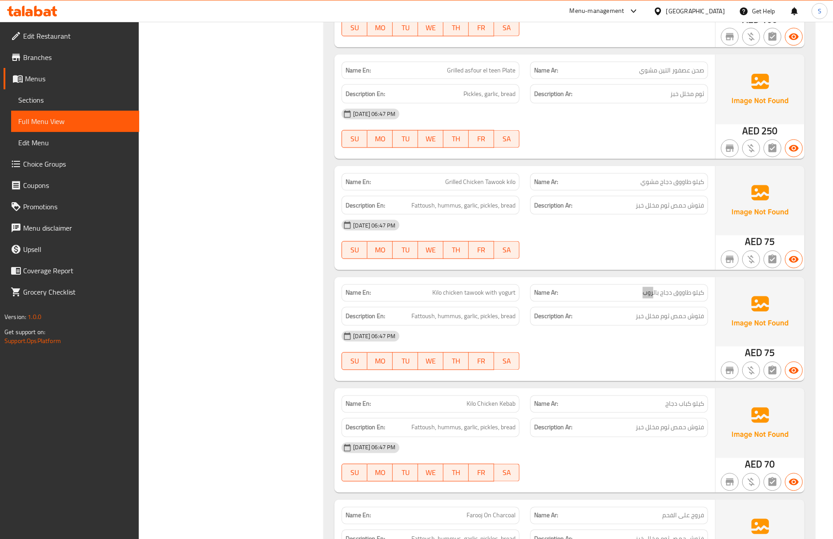
scroll to position [1067, 0]
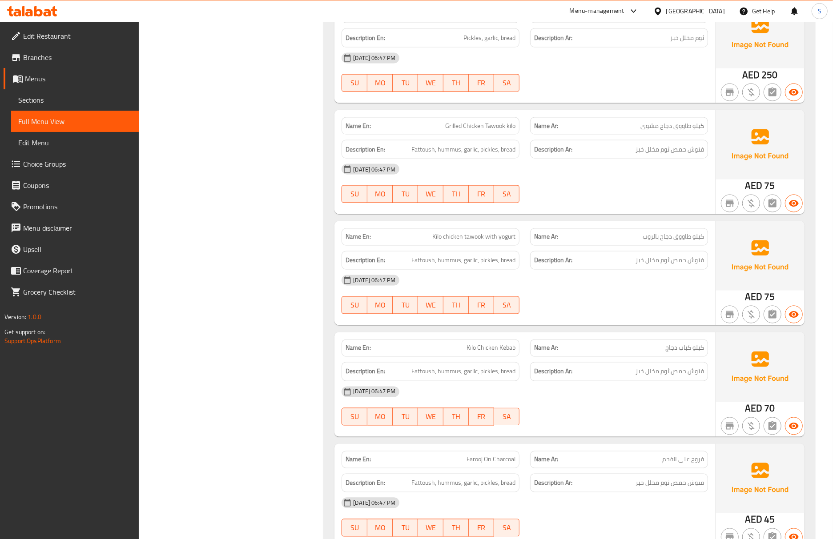
click at [598, 395] on div "[DATE] 06:47 PM" at bounding box center [524, 392] width 377 height 21
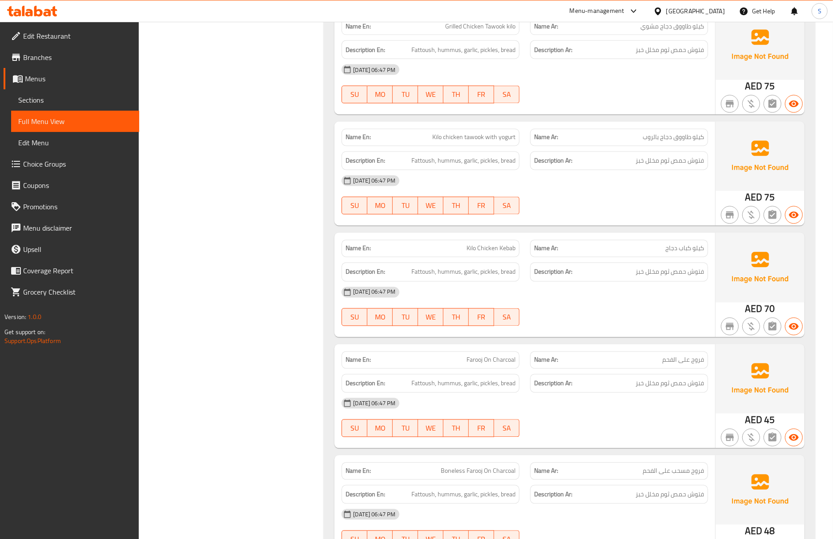
scroll to position [1186, 0]
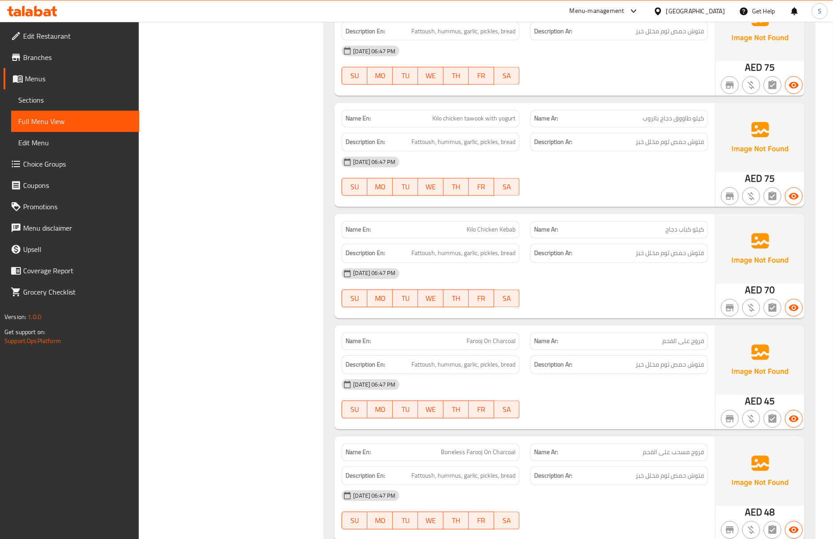
click at [701, 345] on span "فروج على الفحم" at bounding box center [683, 341] width 42 height 9
copy span "فروج"
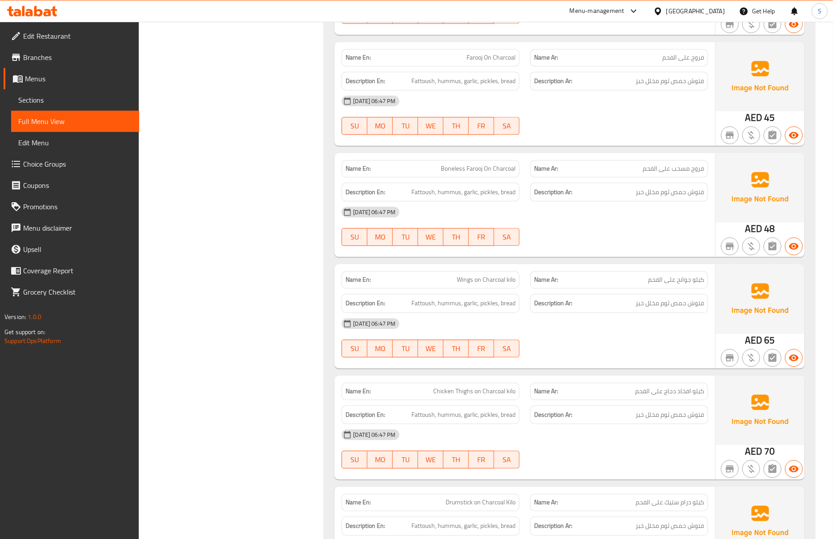
scroll to position [1482, 0]
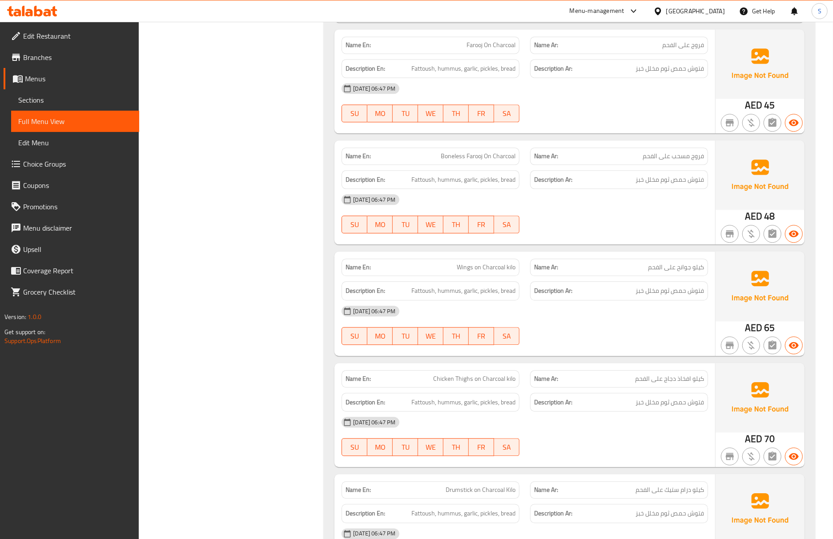
click at [472, 157] on span "Boneless Farooj On Charcoal" at bounding box center [478, 156] width 75 height 9
click at [593, 292] on h6 "Description Ar: فتوش حمص ثوم مخلل خبز" at bounding box center [619, 290] width 170 height 11
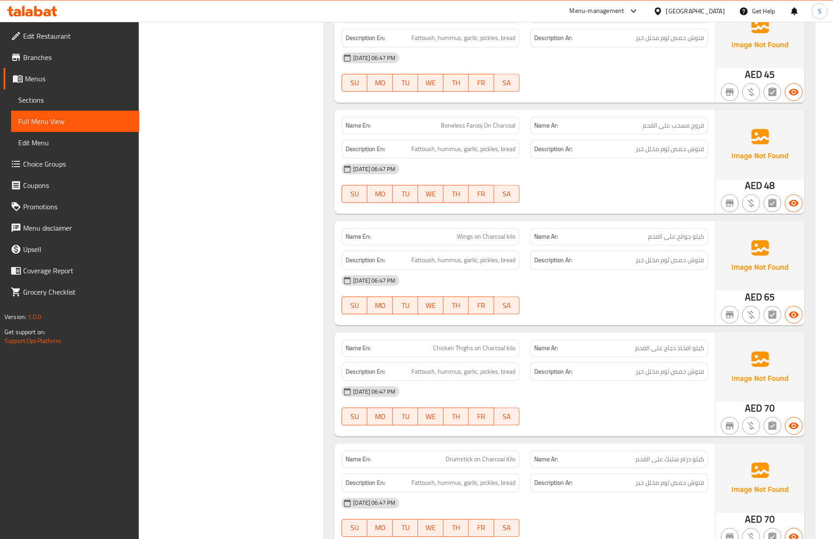
scroll to position [1541, 0]
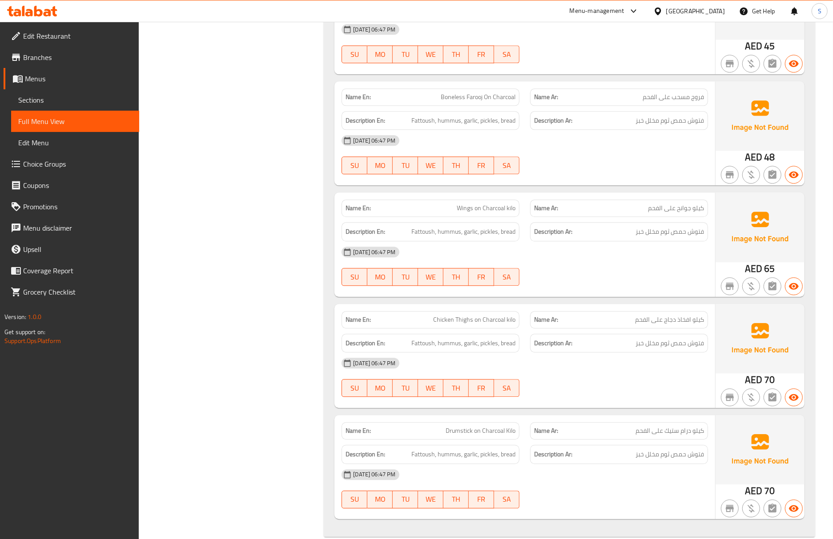
click at [632, 325] on p "Name Ar: كيلو افخاذ دجاج على الفحم" at bounding box center [619, 319] width 170 height 9
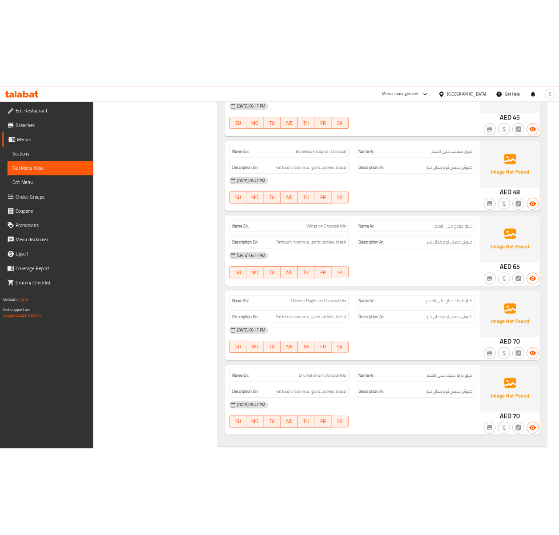
scroll to position [1561, 0]
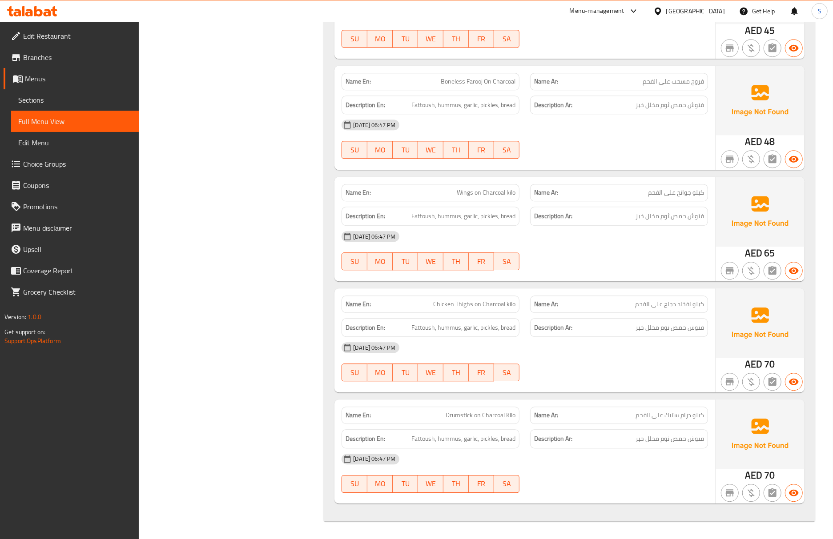
click at [611, 313] on div "Description Ar: فتوش حمص ثوم مخلل خبز" at bounding box center [619, 328] width 189 height 30
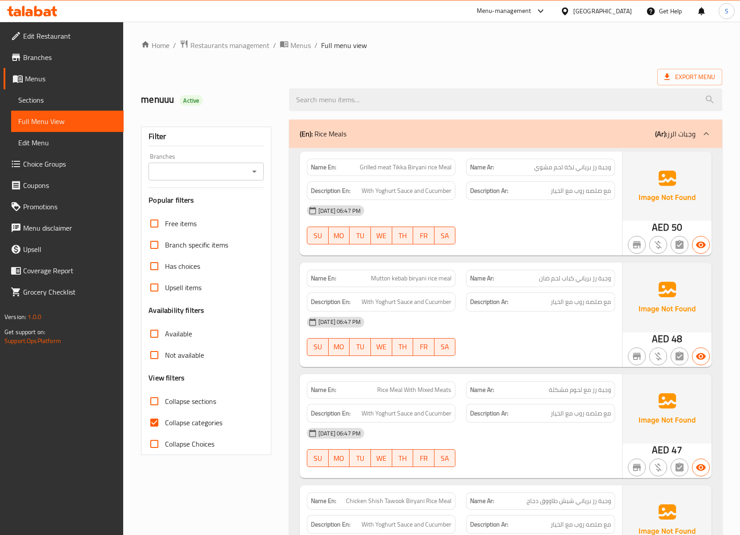
click at [156, 425] on input "Collapse categories" at bounding box center [154, 422] width 21 height 21
checkbox input "false"
click at [156, 397] on input "Collapse sections" at bounding box center [154, 401] width 21 height 21
checkbox input "true"
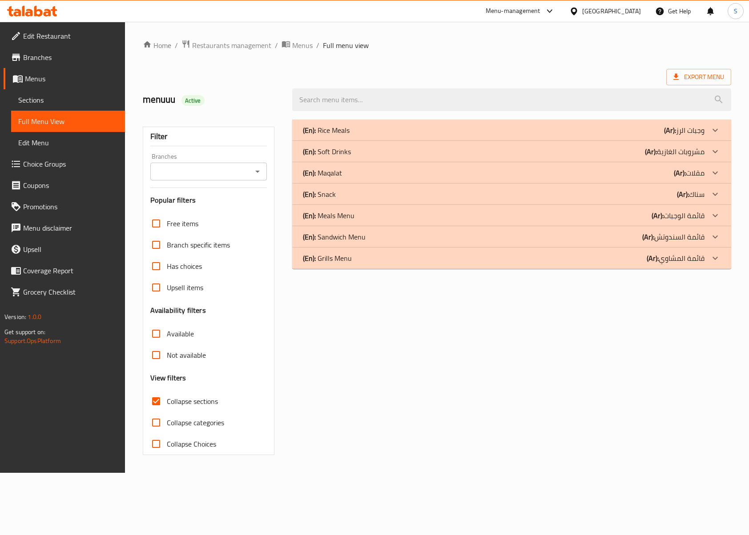
click at [369, 268] on div "(En): Grills Menu (Ar): قائمة المشاوي" at bounding box center [511, 258] width 438 height 21
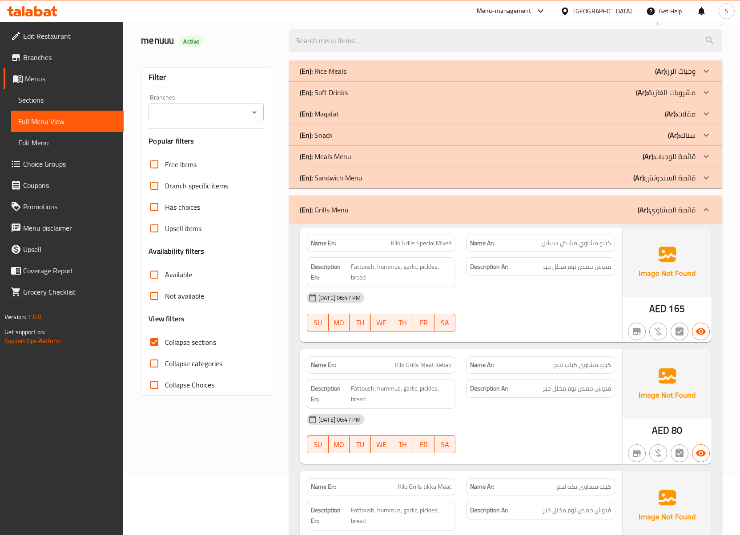
scroll to position [118, 0]
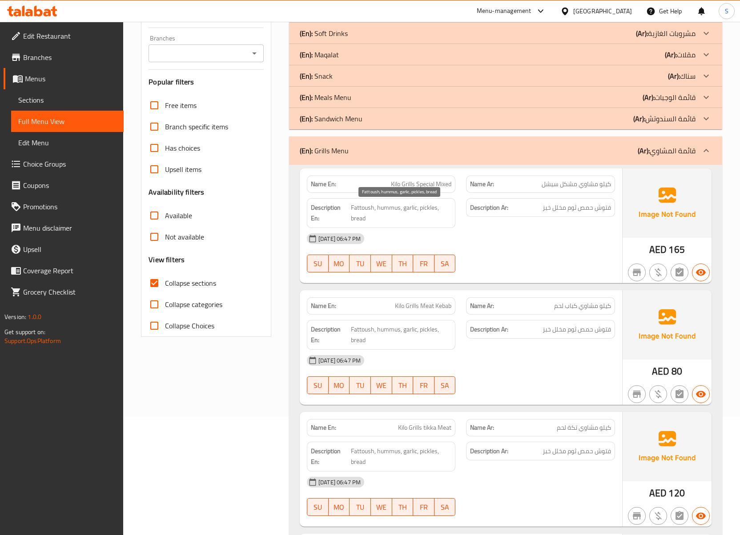
click at [407, 206] on span "Fattoush, hummus, garlic, pickles, bread" at bounding box center [401, 213] width 101 height 22
copy span "Fattoush, hummus, garlic, pickles, bread"
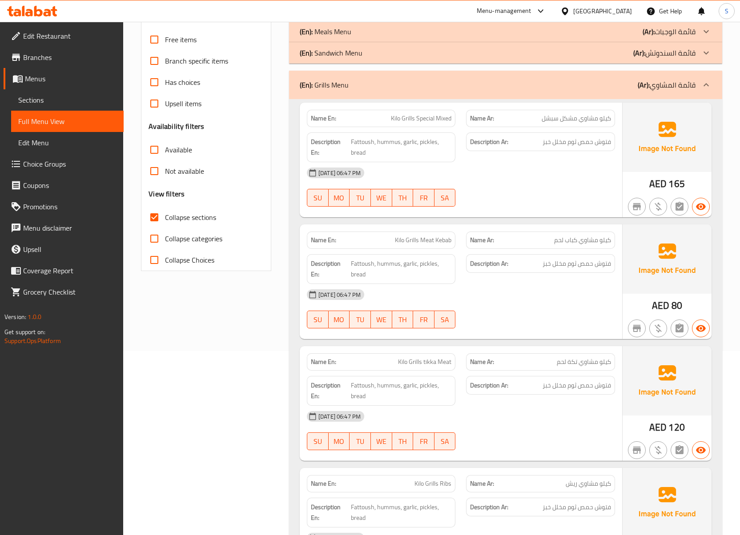
scroll to position [127, 0]
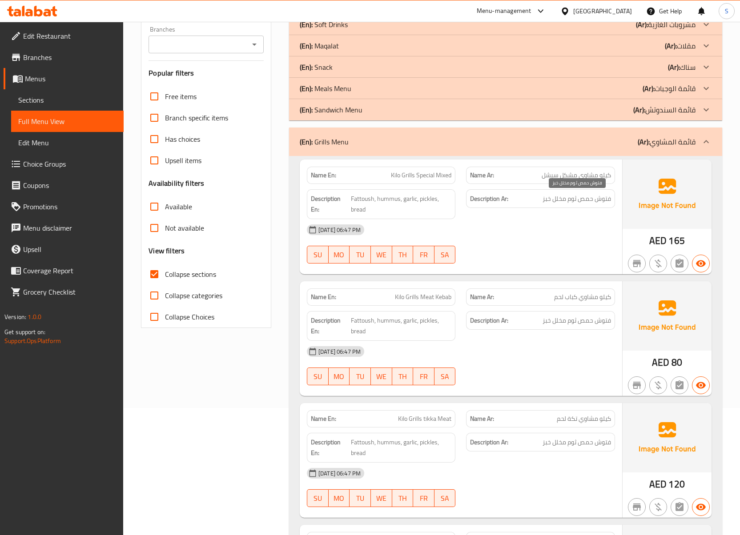
click at [592, 202] on span "فتوش حمص ثوم مخلل خبز" at bounding box center [577, 198] width 68 height 11
copy div "فتوش حمص ثوم مخلل خبز"
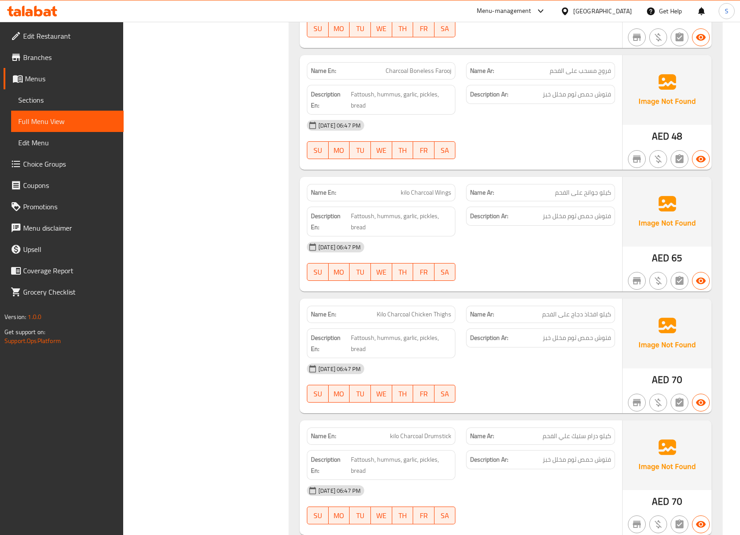
scroll to position [1728, 0]
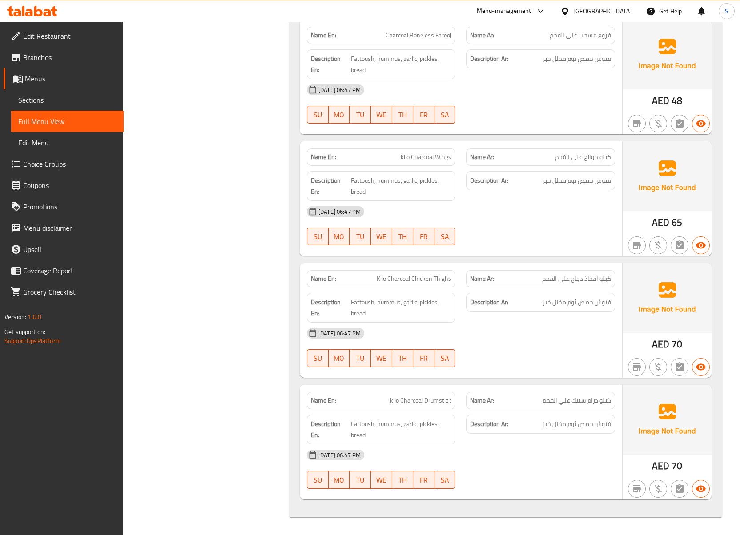
click at [446, 282] on span "Kilo Charcoal Chicken Thighs" at bounding box center [414, 278] width 75 height 9
copy span "Thighs"
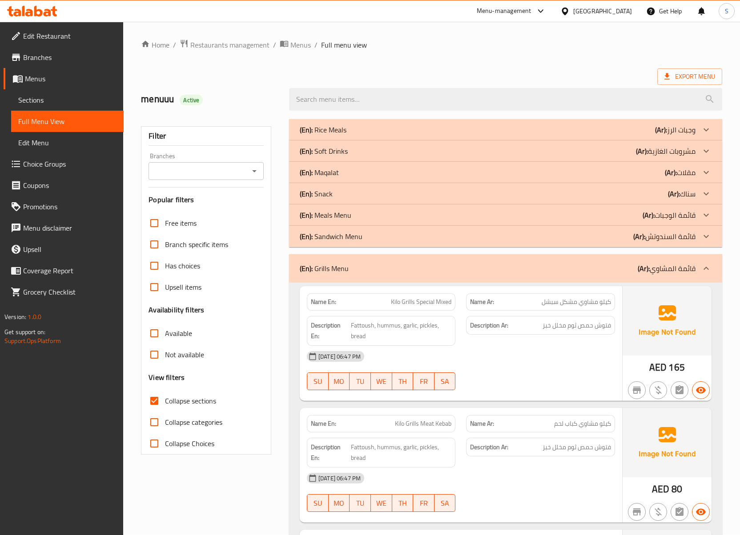
scroll to position [0, 0]
drag, startPoint x: 351, startPoint y: 271, endPoint x: 106, endPoint y: 269, distance: 245.5
click at [351, 271] on div "(En): Grills Menu (Ar): قائمة المشاوي" at bounding box center [498, 269] width 396 height 11
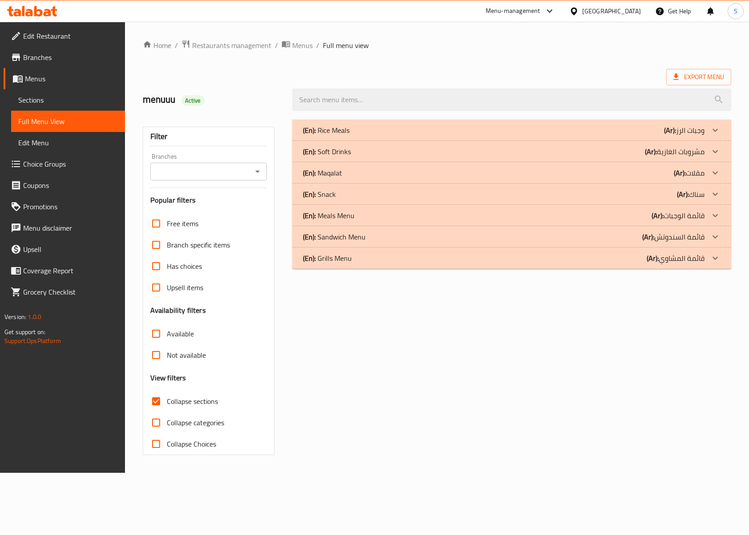
click at [347, 129] on p "(En): Rice Meals" at bounding box center [326, 130] width 47 height 11
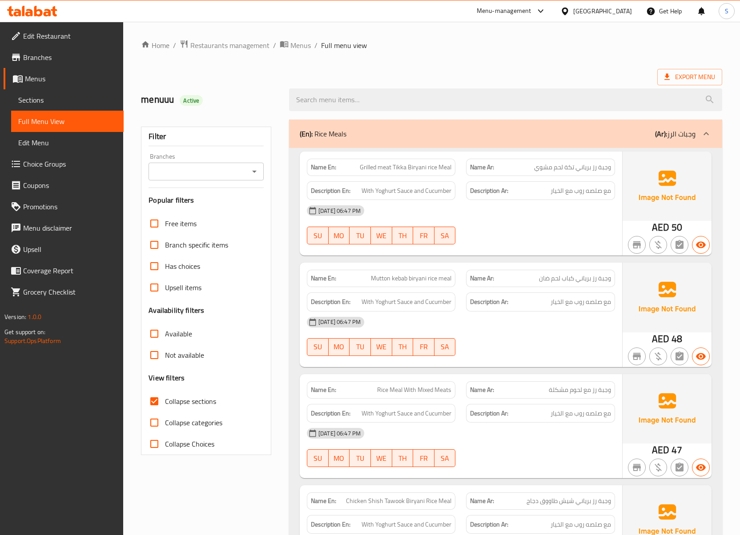
click at [606, 186] on span "مع صلصه روب مع الخيار" at bounding box center [581, 190] width 60 height 11
copy div "مع صلصه روب مع الخيار"
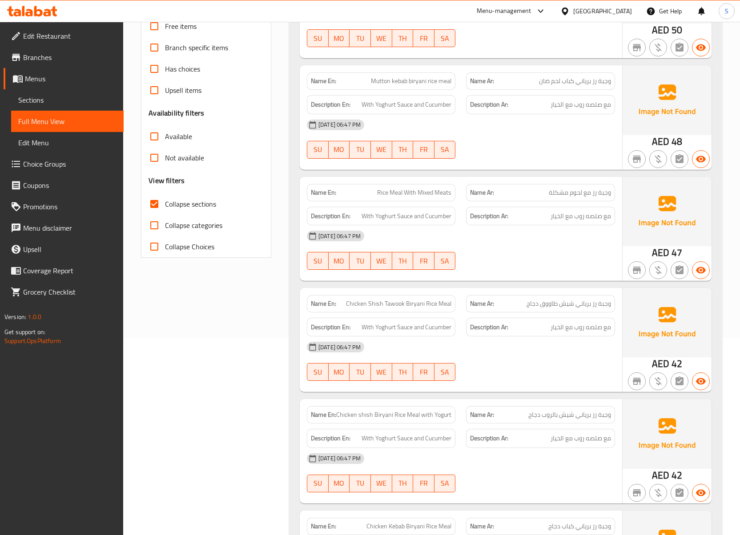
scroll to position [93, 0]
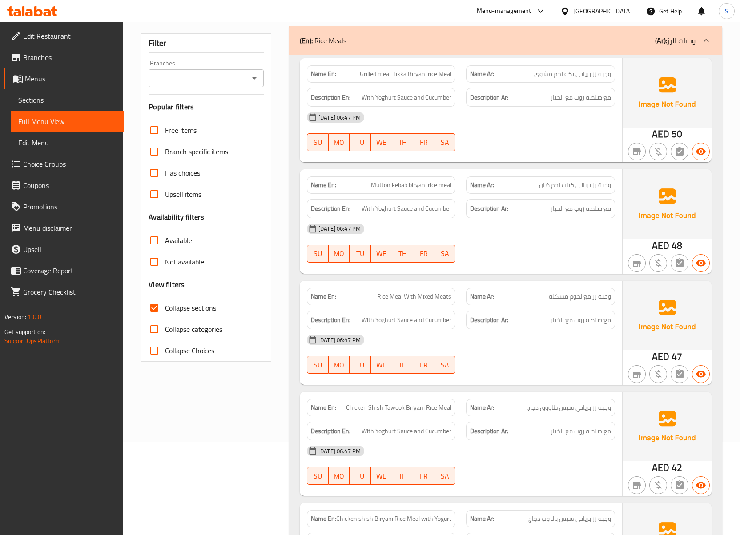
click at [399, 89] on div "Description En: With Yoghurt Sauce and Cucumber" at bounding box center [381, 97] width 149 height 19
copy span "With Yoghurt Sauce and Cucumber"
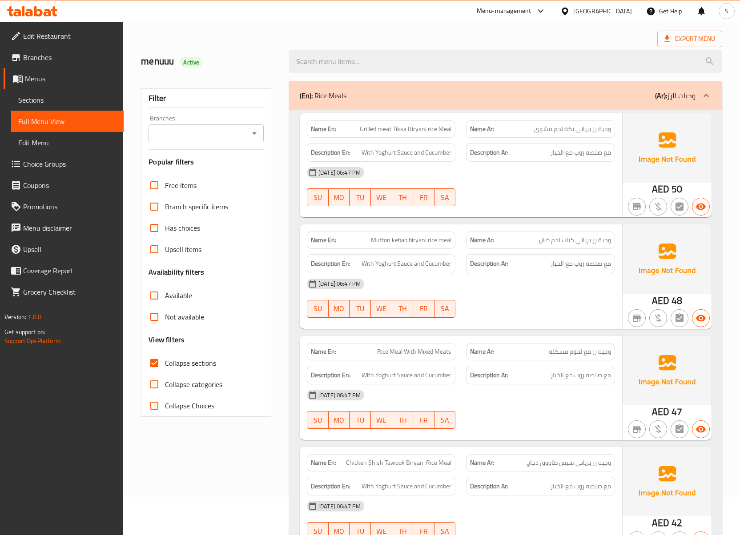
scroll to position [59, 0]
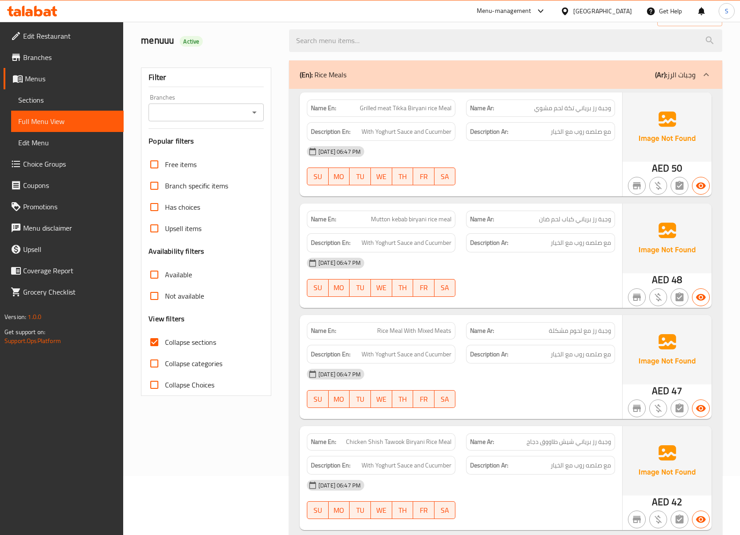
click at [463, 258] on div "06-10-2025 06:47 PM" at bounding box center [461, 263] width 319 height 21
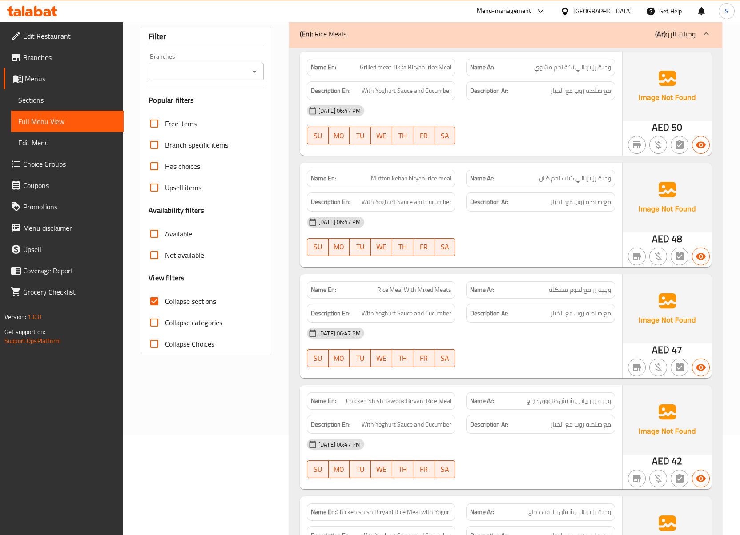
scroll to position [118, 0]
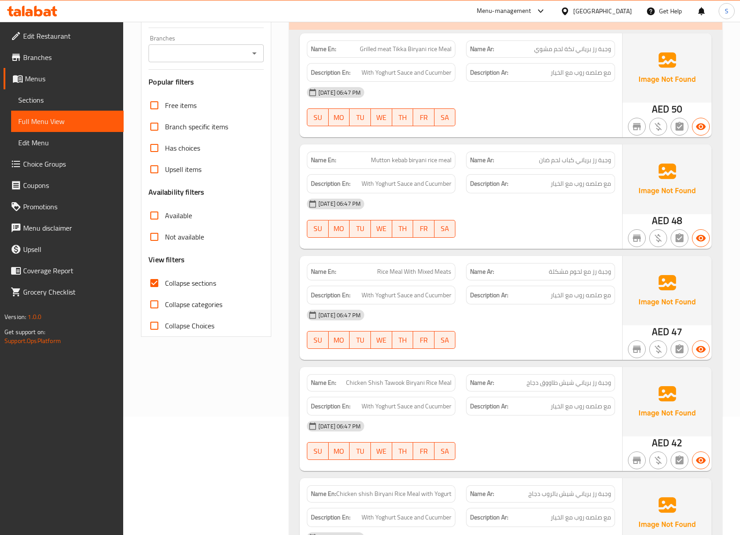
drag, startPoint x: 688, startPoint y: 247, endPoint x: 653, endPoint y: 15, distance: 235.2
click at [684, 233] on div at bounding box center [679, 238] width 21 height 21
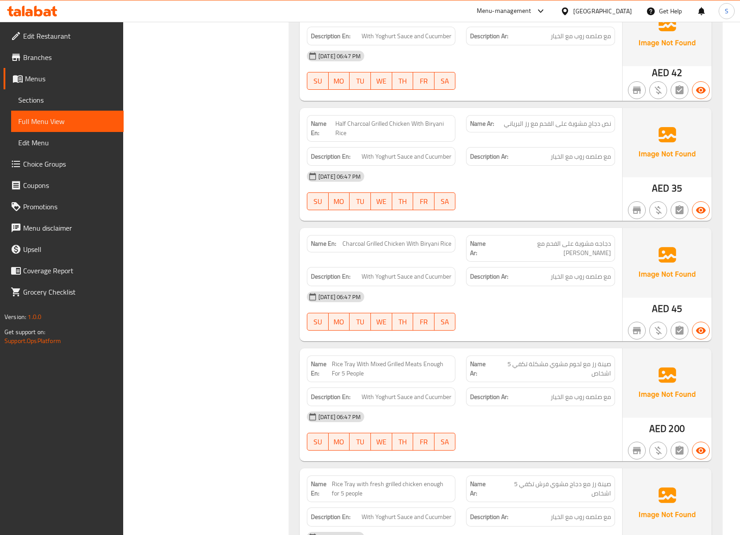
scroll to position [771, 0]
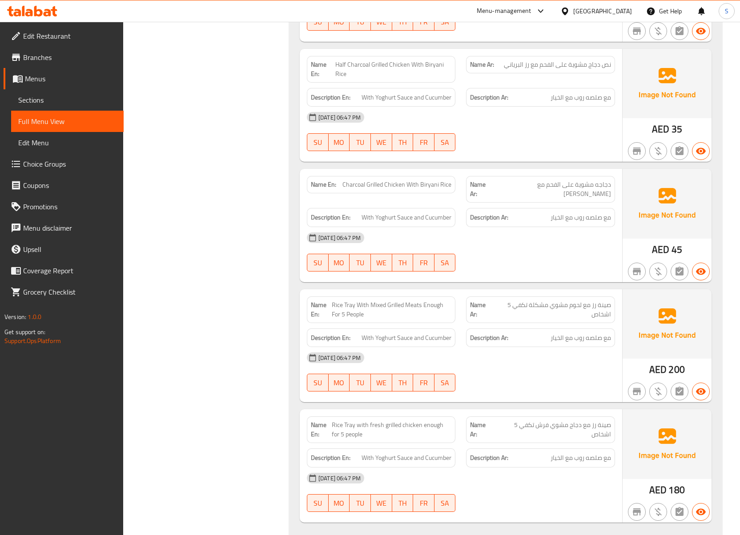
click at [432, 301] on span "Rice Tray With Mixed Grilled Meats Enough For 5 People" at bounding box center [392, 310] width 120 height 19
copy span "Rice Tray With Mixed Grilled Meats Enough For 5 People"
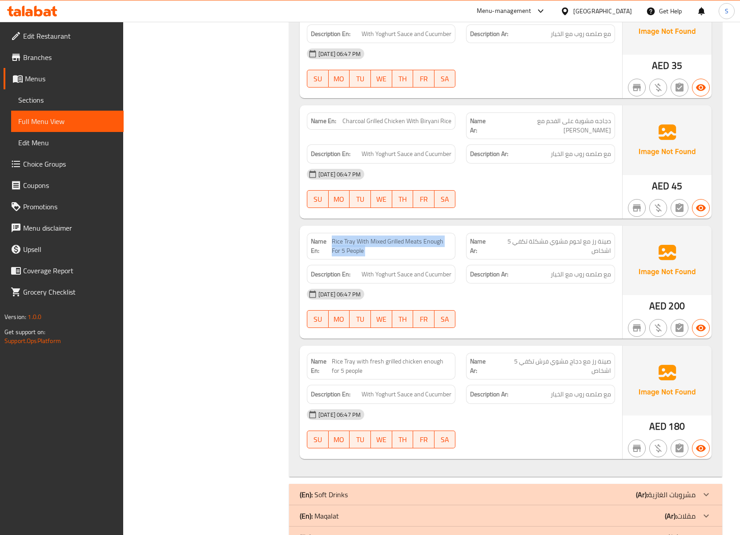
scroll to position [924, 0]
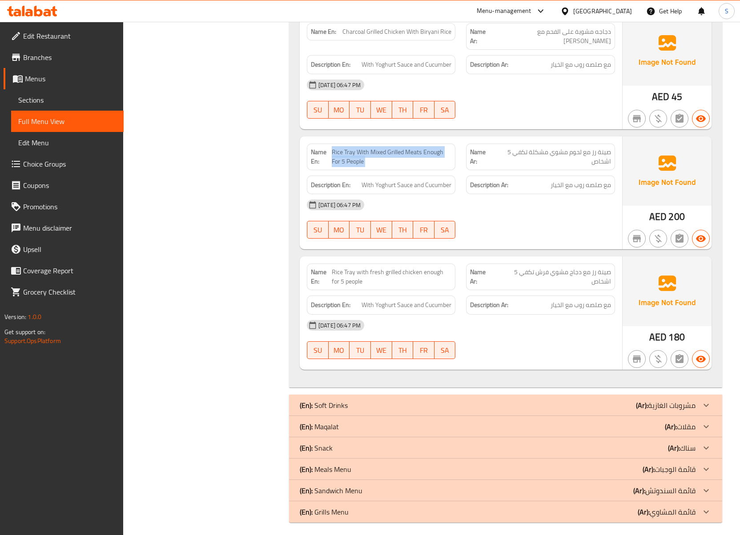
drag, startPoint x: 52, startPoint y: 100, endPoint x: 60, endPoint y: 116, distance: 17.5
click at [52, 100] on span "Sections" at bounding box center [67, 100] width 98 height 11
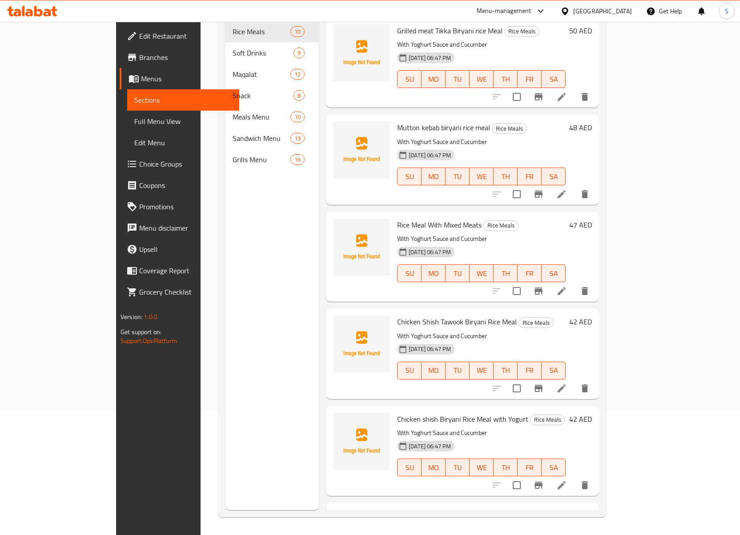
scroll to position [125, 0]
click at [134, 122] on span "Full Menu View" at bounding box center [183, 121] width 98 height 11
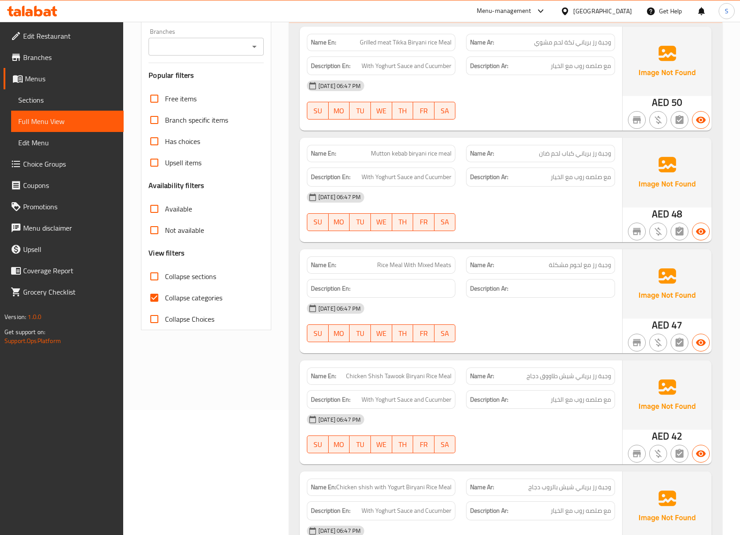
click at [161, 301] on input "Collapse categories" at bounding box center [154, 297] width 21 height 21
checkbox input "false"
click at [154, 280] on input "Collapse sections" at bounding box center [154, 276] width 21 height 21
checkbox input "true"
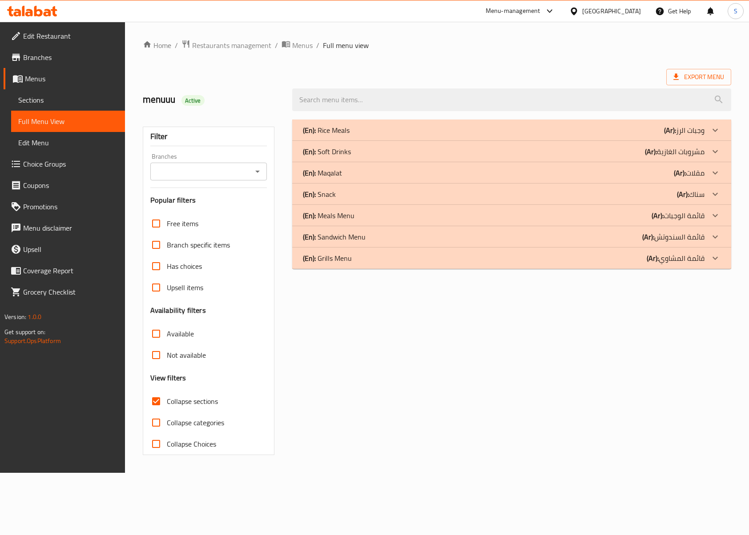
click at [366, 156] on div "(En): Soft Drinks (Ar): مشروبات الغازية" at bounding box center [503, 151] width 401 height 11
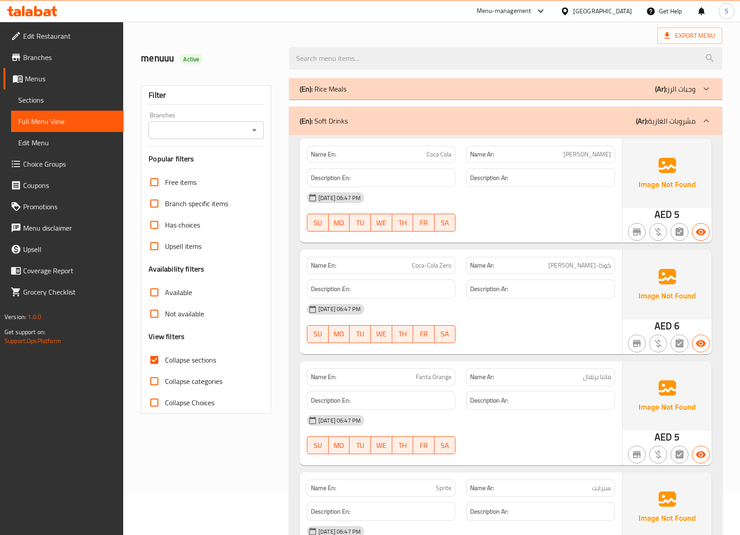
scroll to position [59, 0]
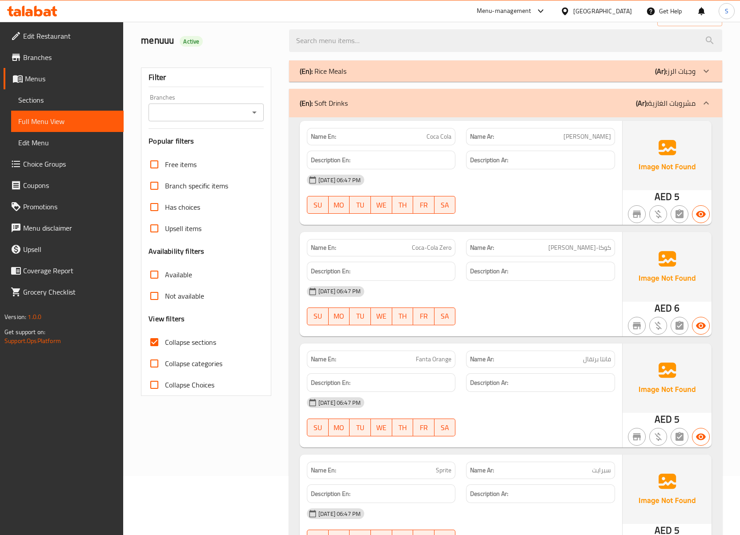
click at [584, 246] on span "كوكا-كولا زيرو" at bounding box center [579, 247] width 63 height 9
copy span "كوكا-كولا زيرو"
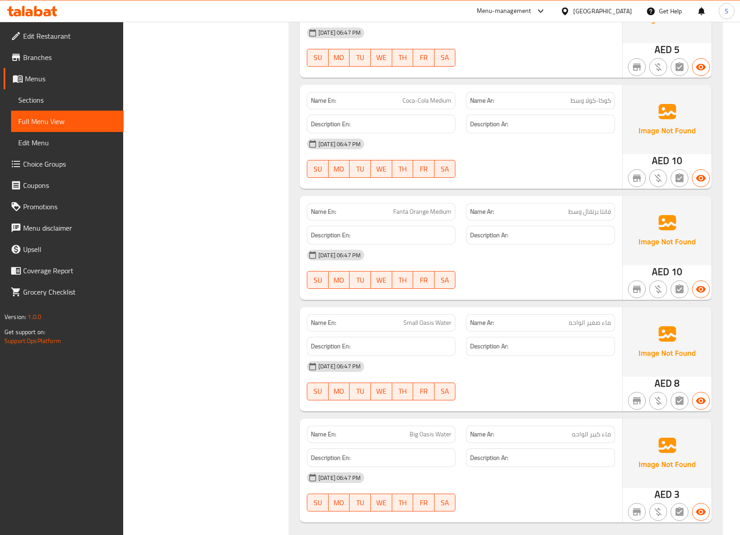
scroll to position [712, 0]
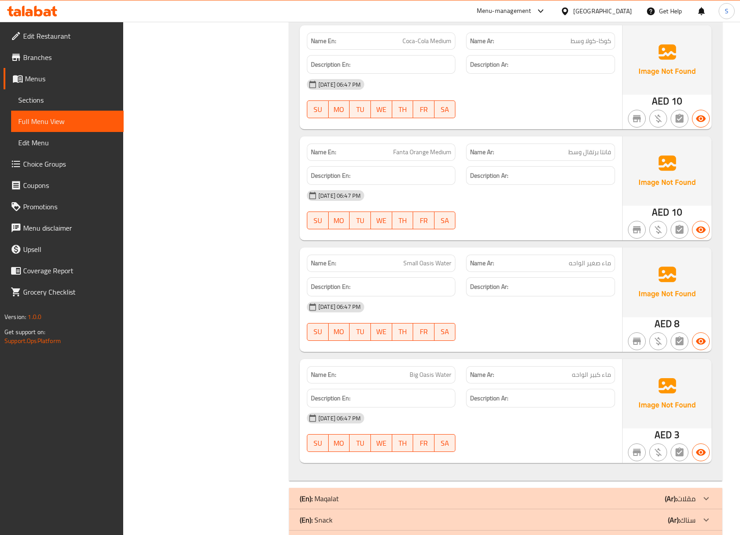
click at [575, 266] on span "ماء صغير الواحه" at bounding box center [590, 263] width 42 height 9
copy span "ماء صغير الواحه"
click at [490, 268] on strong "Name Ar:" at bounding box center [482, 263] width 24 height 9
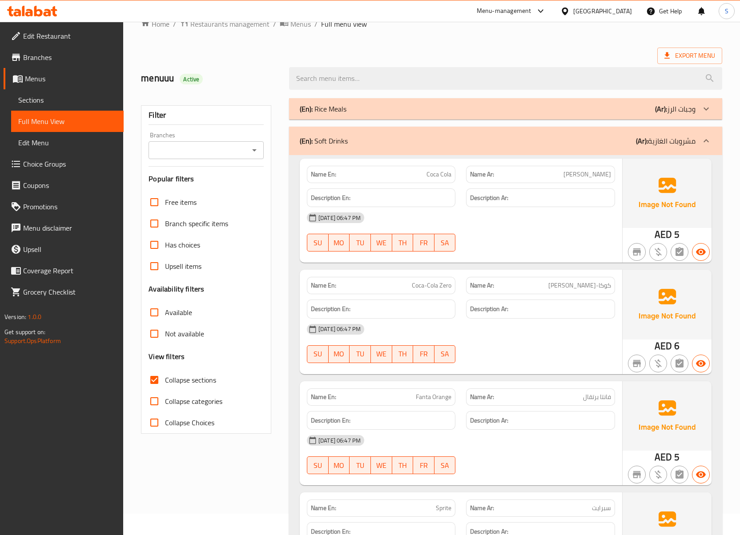
scroll to position [0, 0]
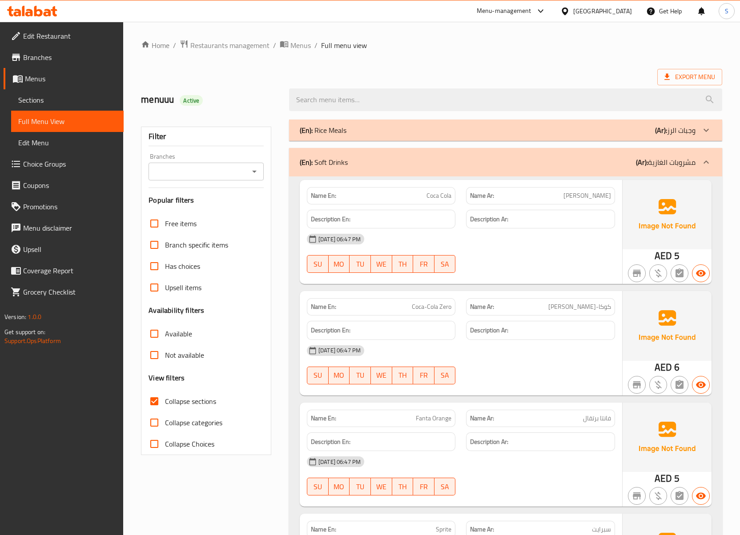
click at [403, 157] on div "(En): Soft Drinks (Ar): مشروبات الغازية" at bounding box center [505, 162] width 433 height 28
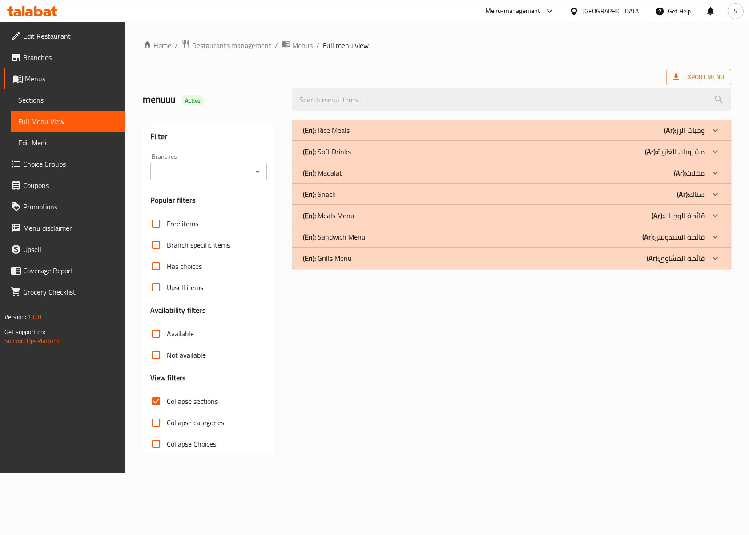
click at [359, 212] on div "(En): Meals Menu (Ar): قائمة الوجبات" at bounding box center [503, 215] width 401 height 11
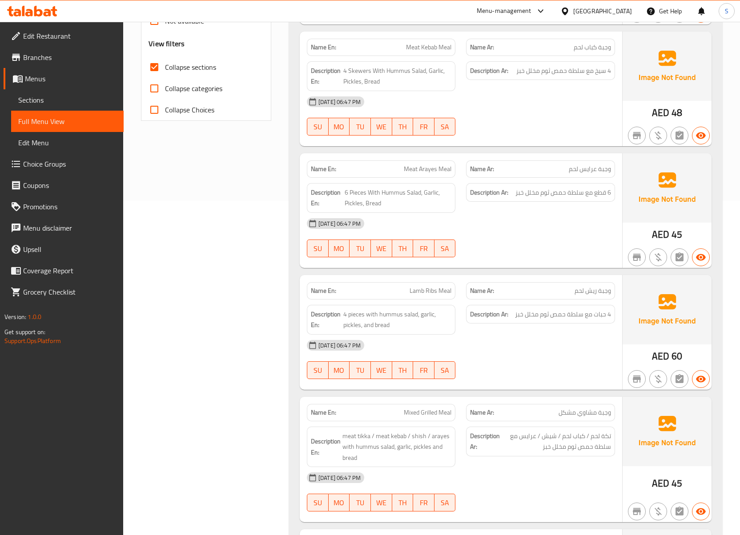
scroll to position [356, 0]
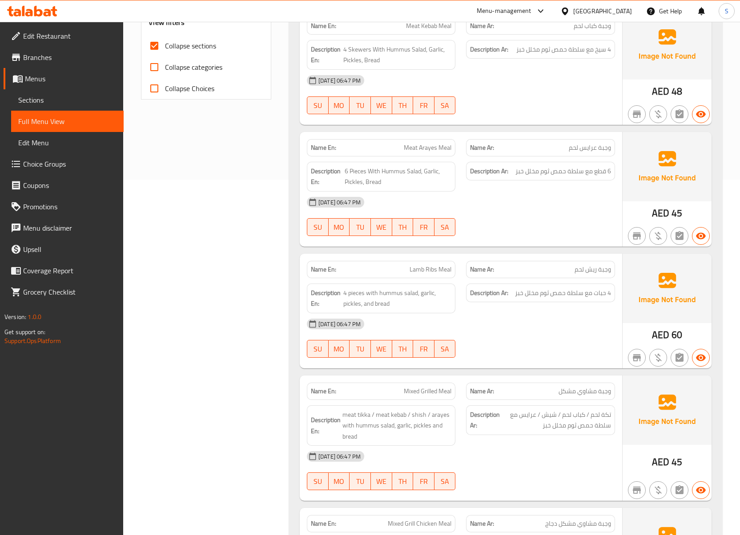
click at [433, 274] on span "Lamb Ribs Meal" at bounding box center [431, 269] width 42 height 9
copy span "Lamb Ribs Meal"
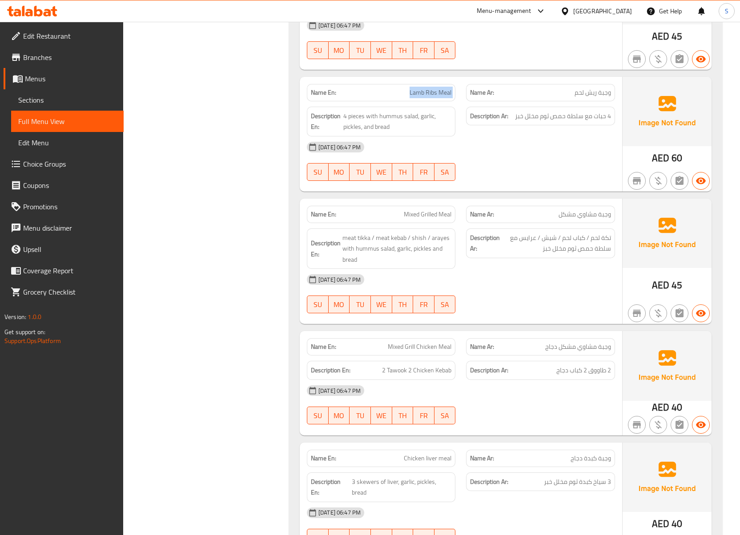
scroll to position [534, 0]
click at [430, 222] on div "Name En: Mixed Grilled Meal" at bounding box center [381, 213] width 149 height 17
copy span "Mixed Grilled Meal"
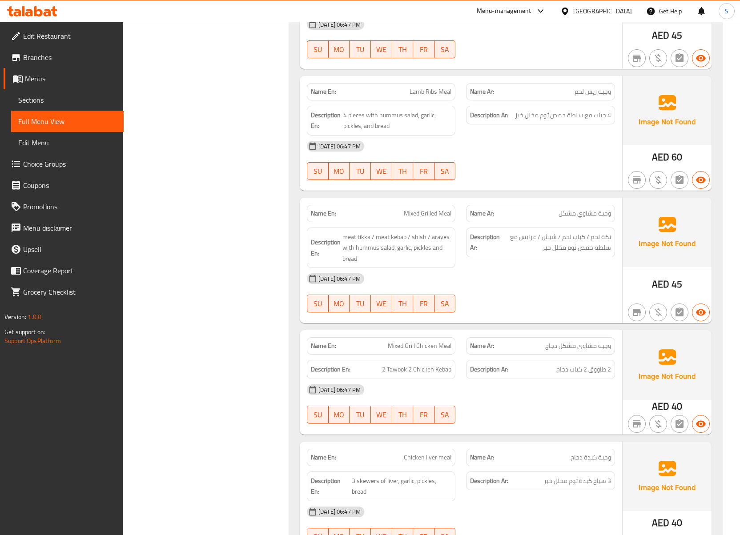
click at [597, 218] on span "وجبة مشاوي مشكل" at bounding box center [585, 213] width 52 height 9
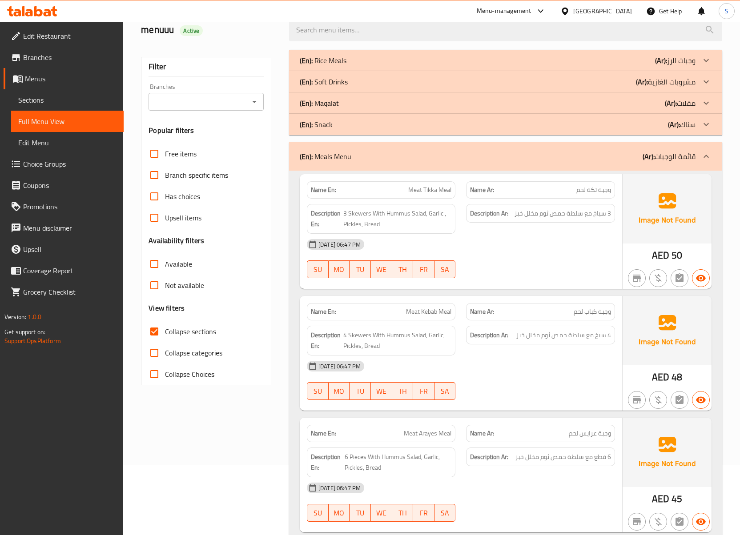
scroll to position [0, 0]
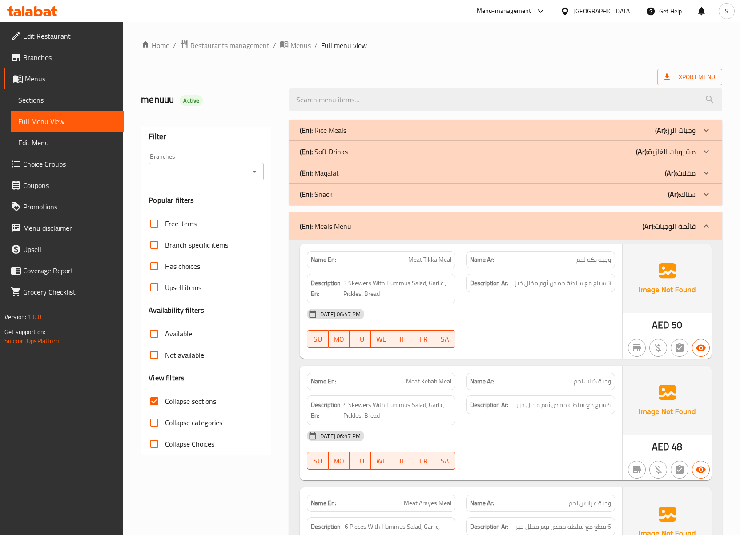
click at [36, 88] on link "Menus" at bounding box center [64, 78] width 120 height 21
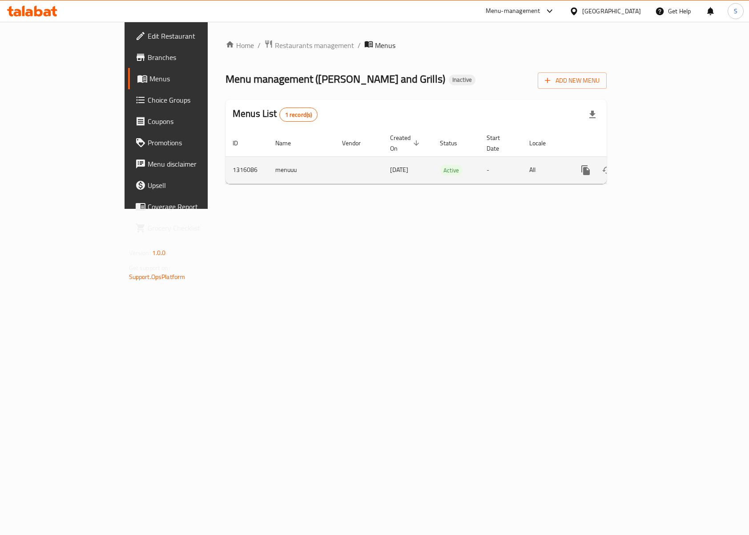
click at [655, 165] on icon "enhanced table" at bounding box center [649, 170] width 11 height 11
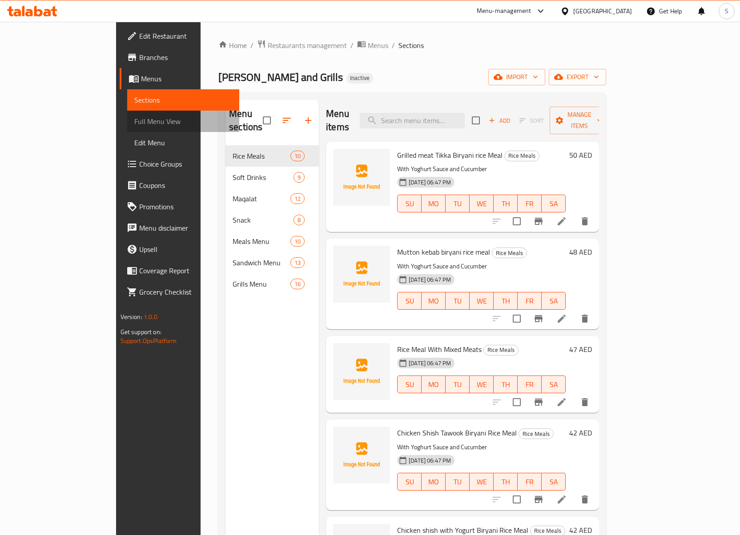
click at [134, 125] on span "Full Menu View" at bounding box center [183, 121] width 98 height 11
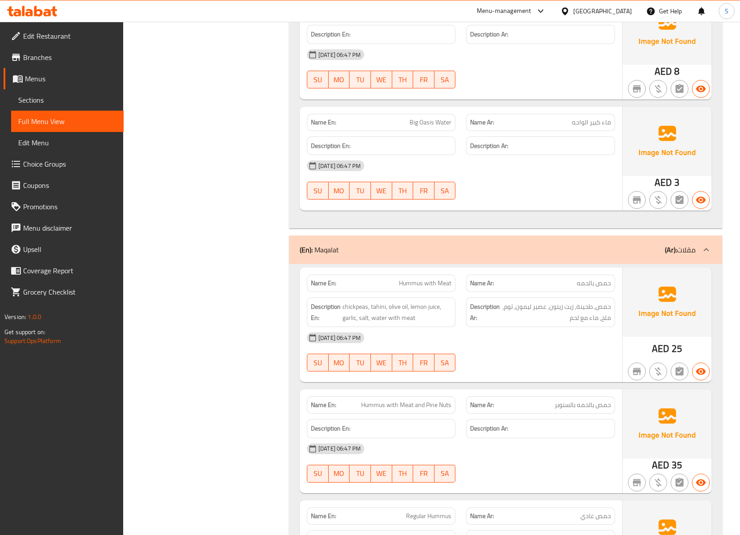
scroll to position [1957, 0]
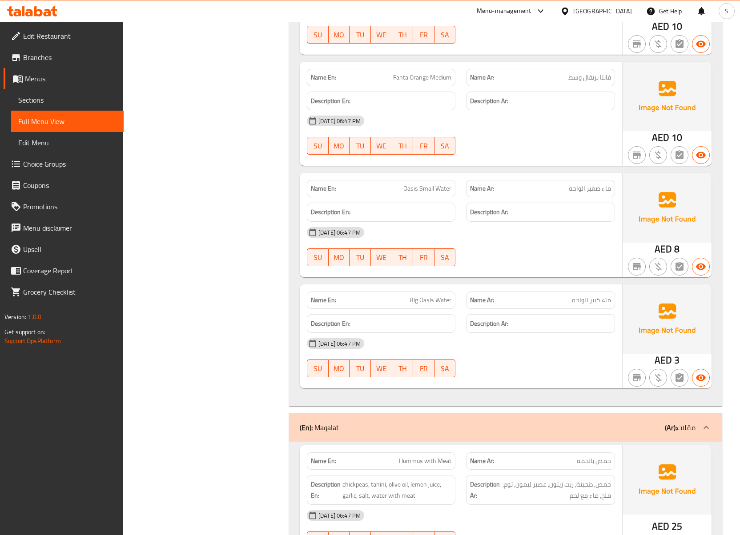
click at [591, 187] on span "ماء صغير الواحه" at bounding box center [590, 188] width 42 height 9
click at [574, 184] on span "ماء صغير الواحه" at bounding box center [590, 188] width 42 height 9
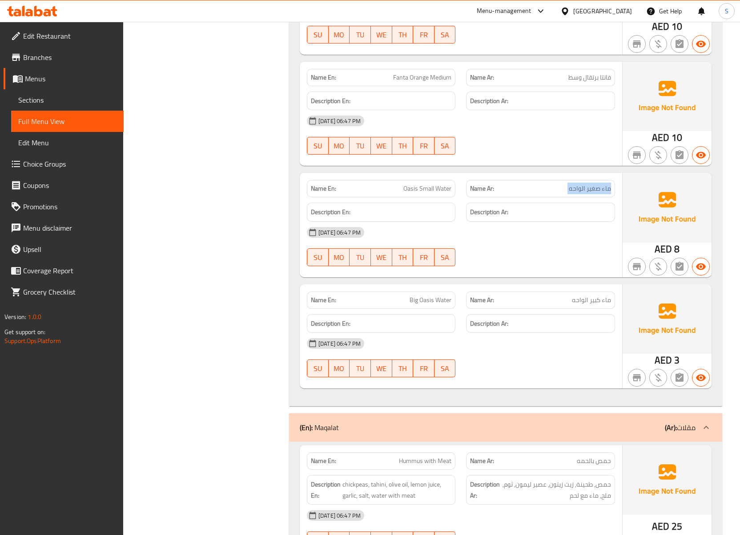
click at [574, 184] on span "ماء صغير الواحه" at bounding box center [590, 188] width 42 height 9
click at [607, 300] on span "ماء كبير الواحه" at bounding box center [591, 300] width 39 height 9
drag, startPoint x: 72, startPoint y: 101, endPoint x: 82, endPoint y: 122, distance: 22.9
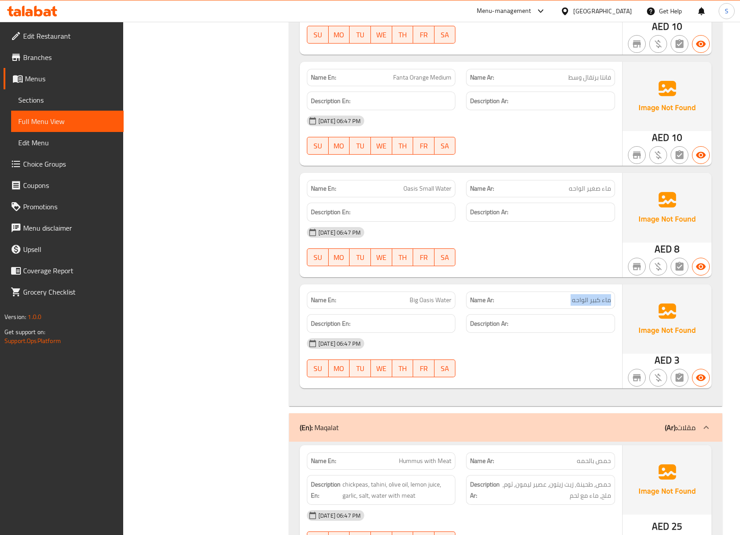
click at [72, 101] on span "Sections" at bounding box center [67, 100] width 98 height 11
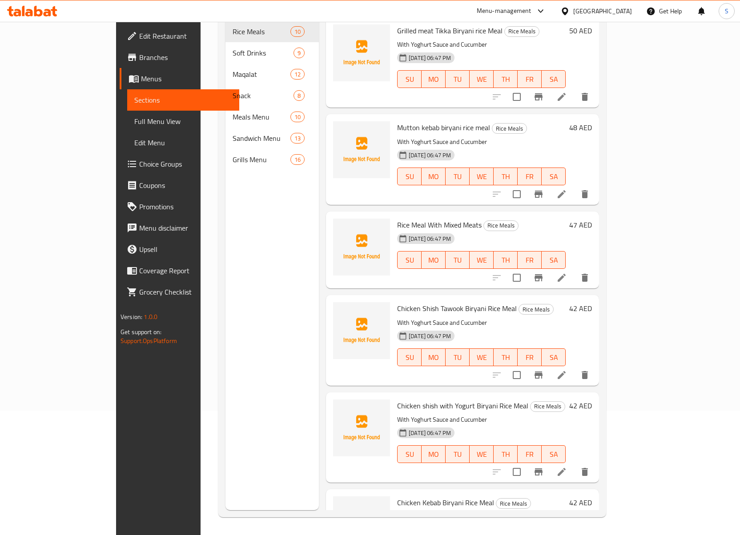
scroll to position [125, 0]
click at [134, 122] on span "Full Menu View" at bounding box center [183, 121] width 98 height 11
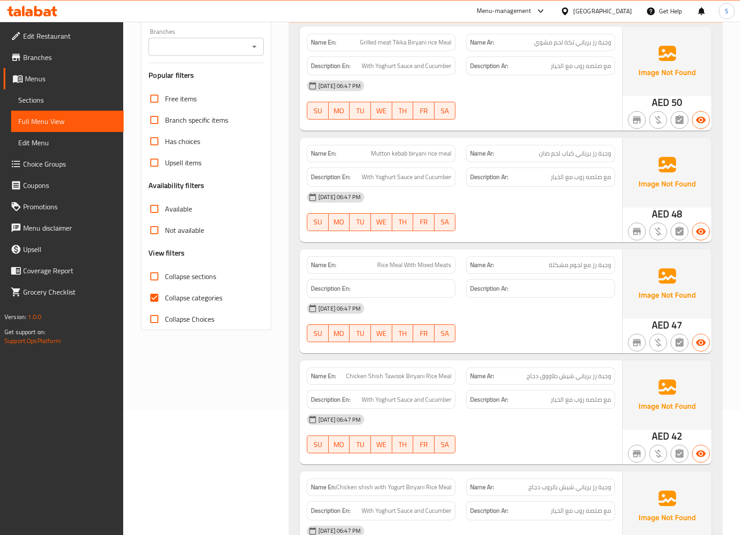
drag, startPoint x: 438, startPoint y: 285, endPoint x: 275, endPoint y: 300, distance: 163.4
click at [436, 285] on h6 "Description En:" at bounding box center [381, 288] width 141 height 11
drag, startPoint x: 146, startPoint y: 302, endPoint x: 154, endPoint y: 280, distance: 23.6
click at [146, 302] on input "Collapse categories" at bounding box center [154, 297] width 21 height 21
checkbox input "false"
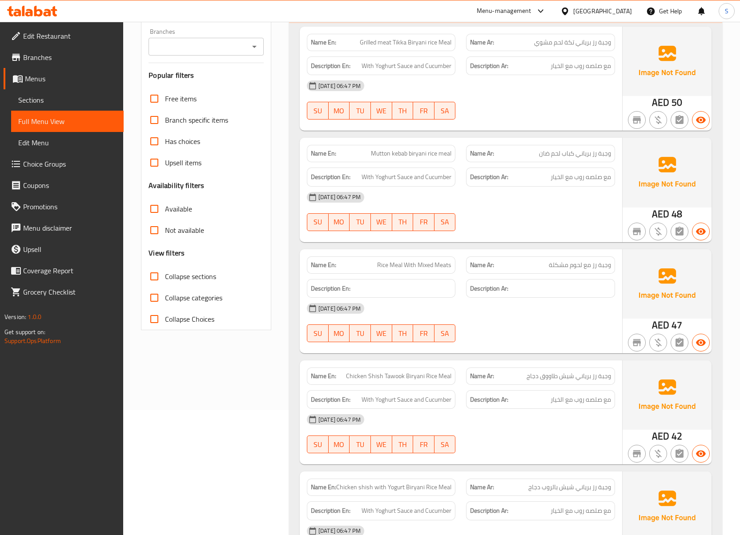
click at [154, 278] on input "Collapse sections" at bounding box center [154, 276] width 21 height 21
checkbox input "true"
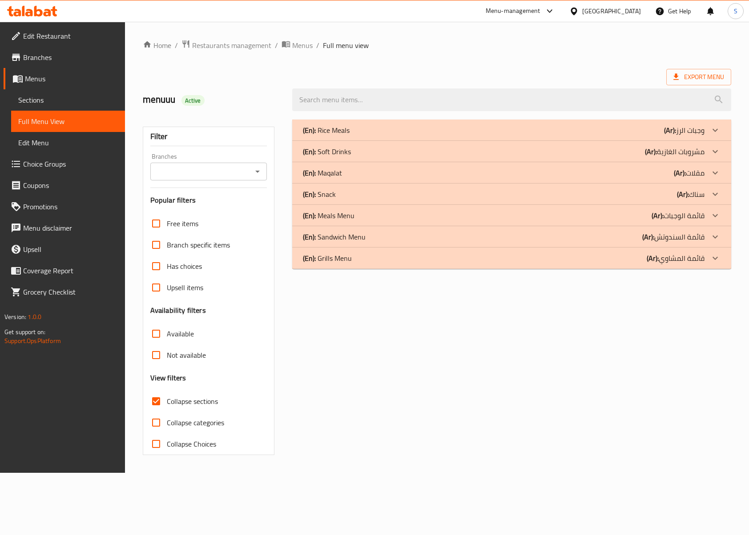
click at [362, 153] on div "(En): Soft Drinks (Ar): مشروبات الغازية" at bounding box center [503, 151] width 401 height 11
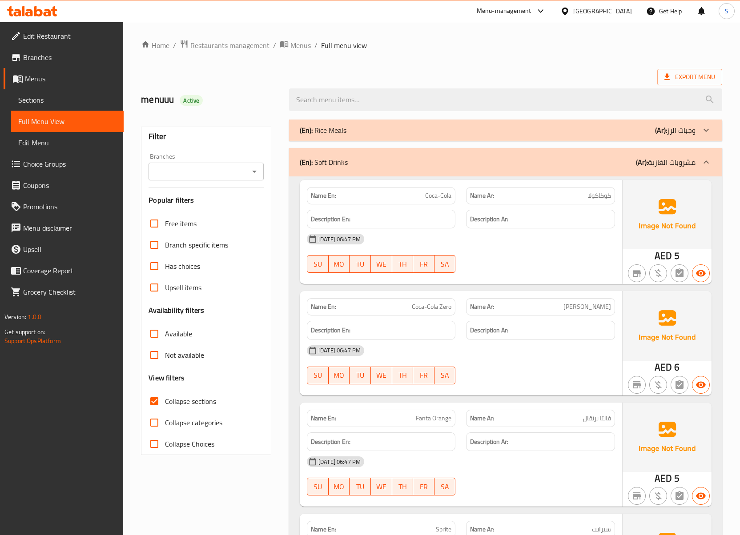
click at [340, 164] on p "(En): Soft Drinks" at bounding box center [324, 162] width 48 height 11
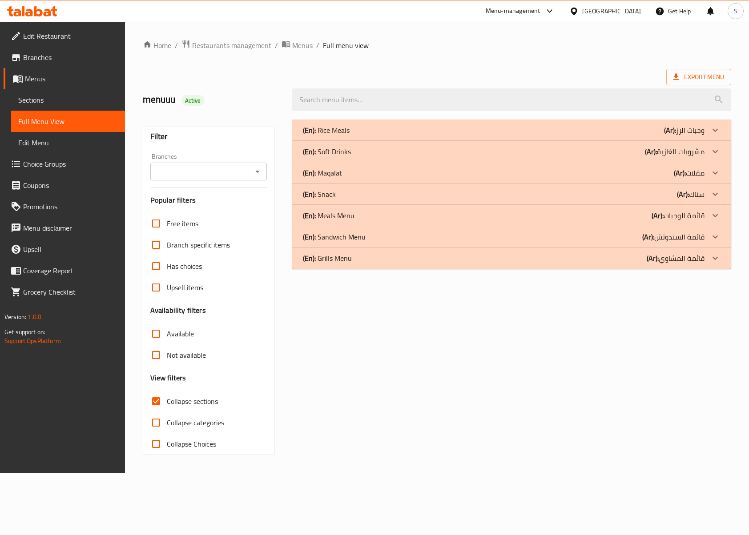
click at [393, 239] on div "(En): Sandwich Menu (Ar): قائمة السندوتش" at bounding box center [503, 237] width 401 height 11
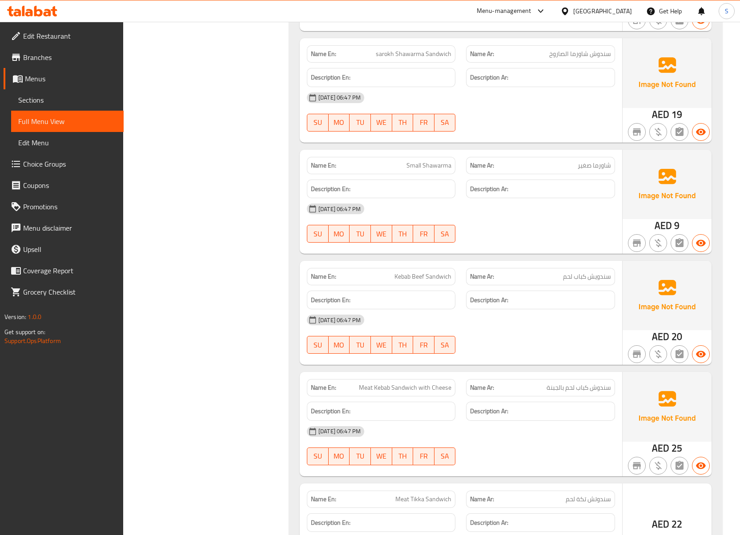
scroll to position [771, 0]
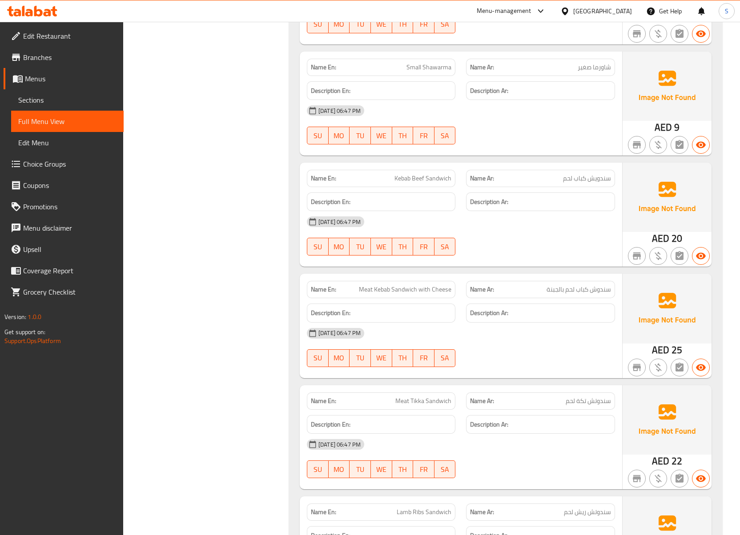
click at [433, 176] on span "Kebab Beef Sandwich" at bounding box center [422, 178] width 57 height 9
click at [330, 284] on div "Name En: Meat Kebab Sandwich with Cheese" at bounding box center [381, 289] width 149 height 17
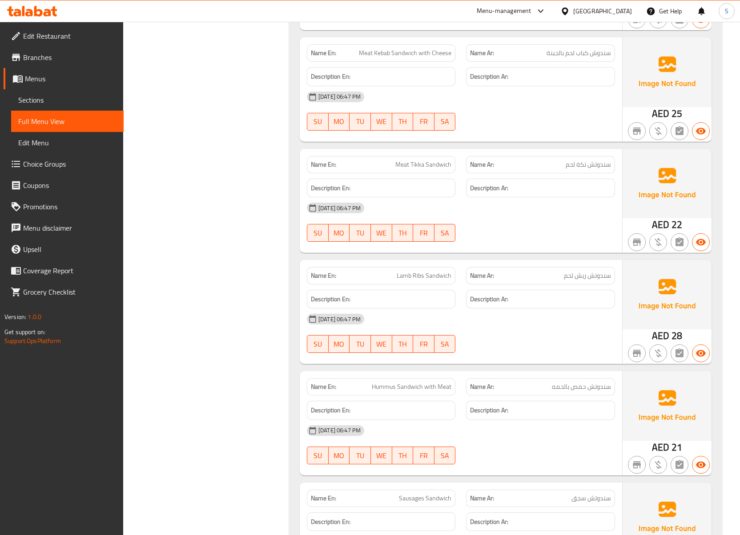
scroll to position [1008, 0]
click at [428, 278] on span "Lamb Ribs Sandwich" at bounding box center [424, 275] width 55 height 9
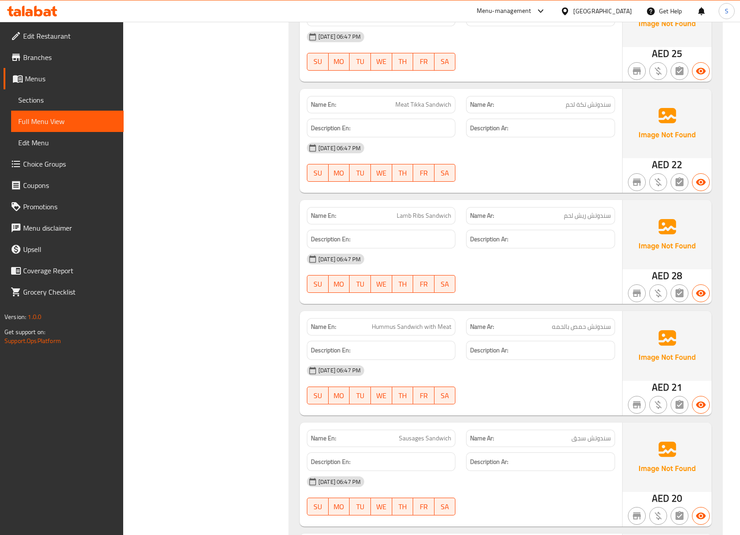
click at [429, 326] on span "Hummus Sandwich with Meat" at bounding box center [412, 326] width 80 height 9
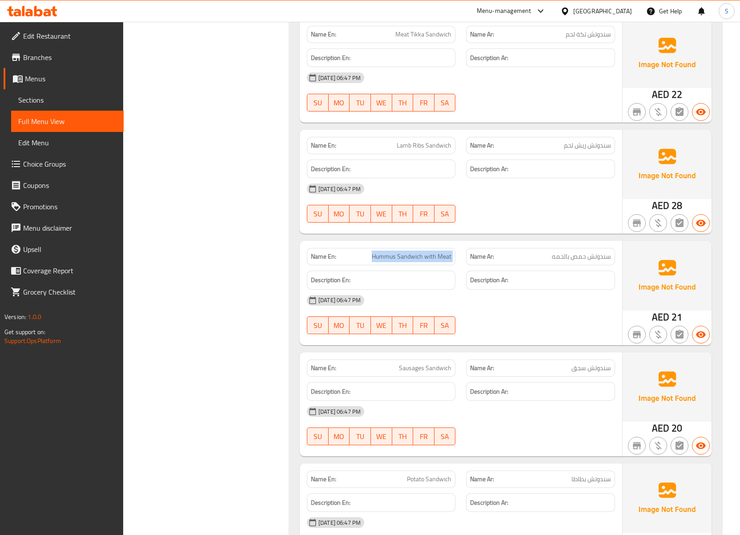
scroll to position [1237, 0]
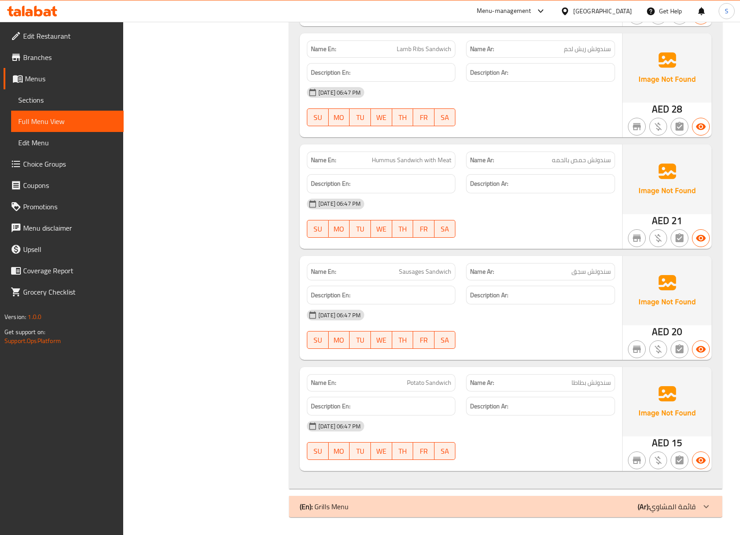
click at [417, 274] on span "Sausages Sandwich" at bounding box center [425, 271] width 52 height 9
click at [535, 286] on div "Description Ar:" at bounding box center [540, 295] width 149 height 19
click at [105, 98] on span "Sections" at bounding box center [67, 100] width 98 height 11
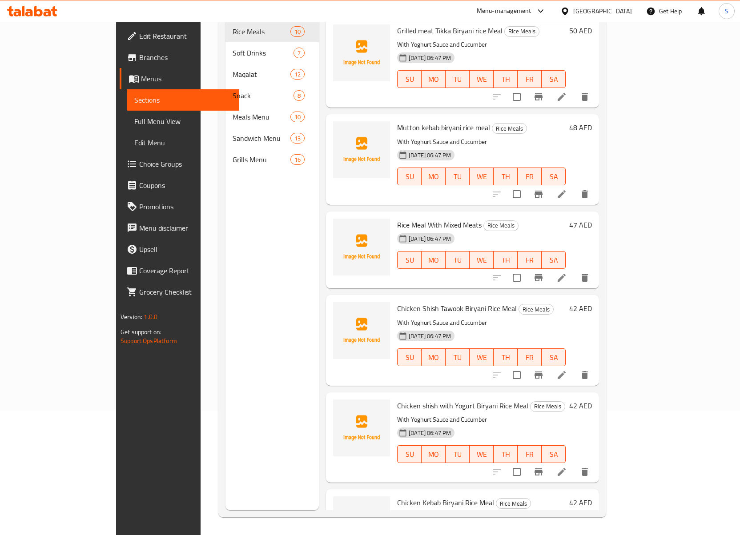
scroll to position [125, 0]
click at [134, 117] on span "Full Menu View" at bounding box center [183, 121] width 98 height 11
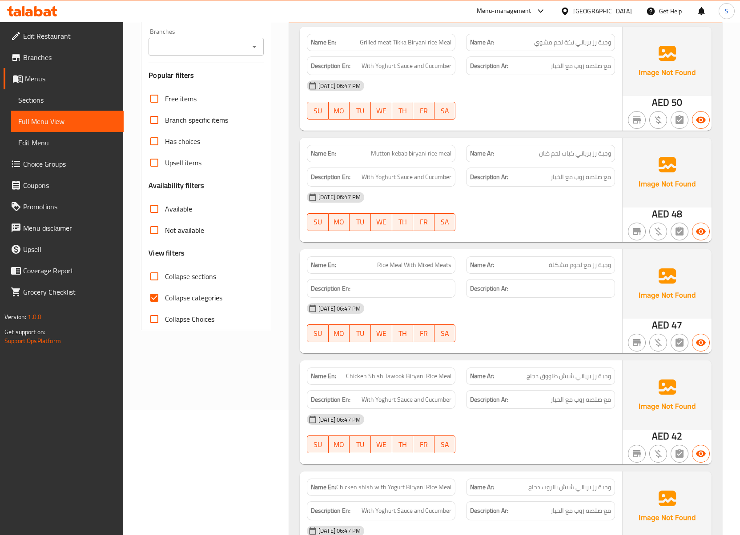
click at [601, 307] on div "06-10-2025 06:47 PM" at bounding box center [461, 308] width 319 height 21
click at [162, 303] on input "Collapse categories" at bounding box center [154, 297] width 21 height 21
checkbox input "false"
click at [161, 274] on input "Collapse sections" at bounding box center [154, 276] width 21 height 21
checkbox input "true"
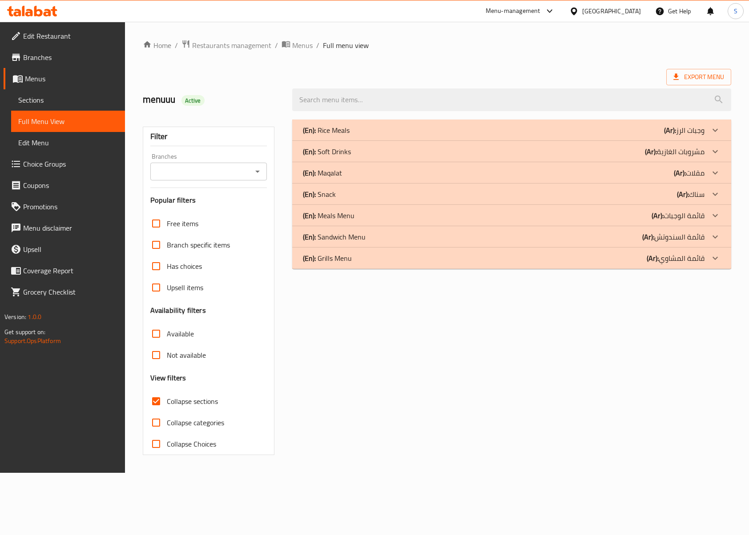
click at [368, 175] on div "(En): Maqalat (Ar): مقلات" at bounding box center [503, 173] width 401 height 11
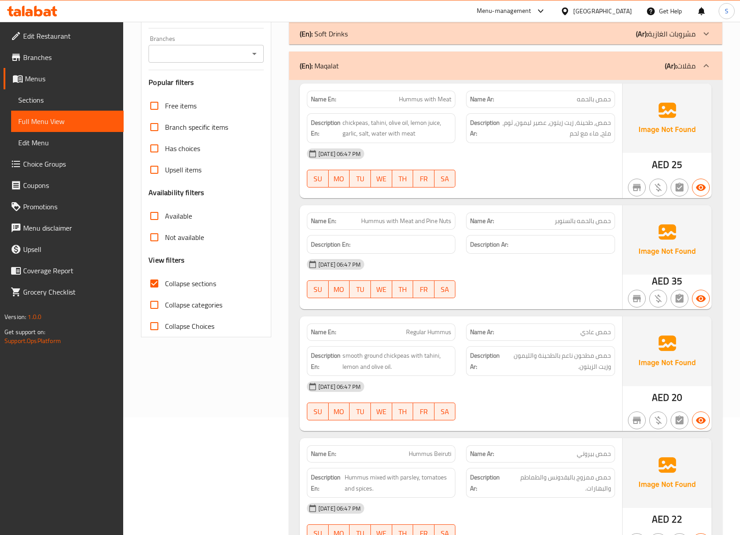
scroll to position [118, 0]
click at [427, 101] on span "Hummus with Meat" at bounding box center [425, 98] width 52 height 9
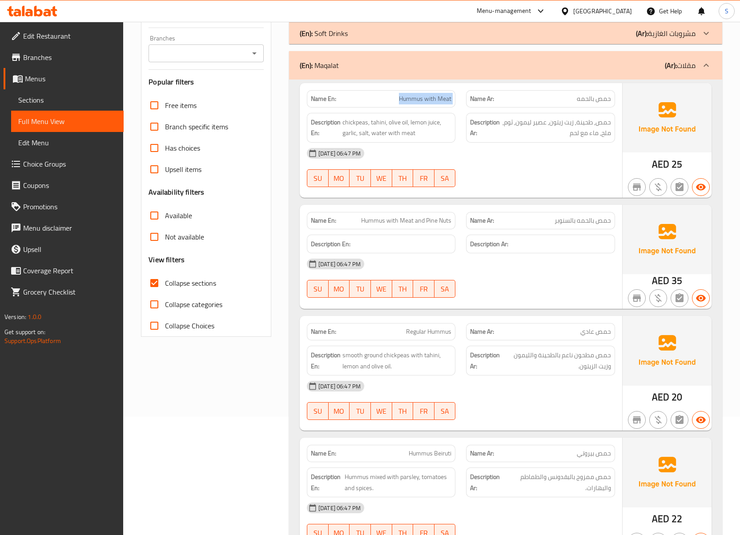
click at [52, 106] on link "Sections" at bounding box center [67, 99] width 113 height 21
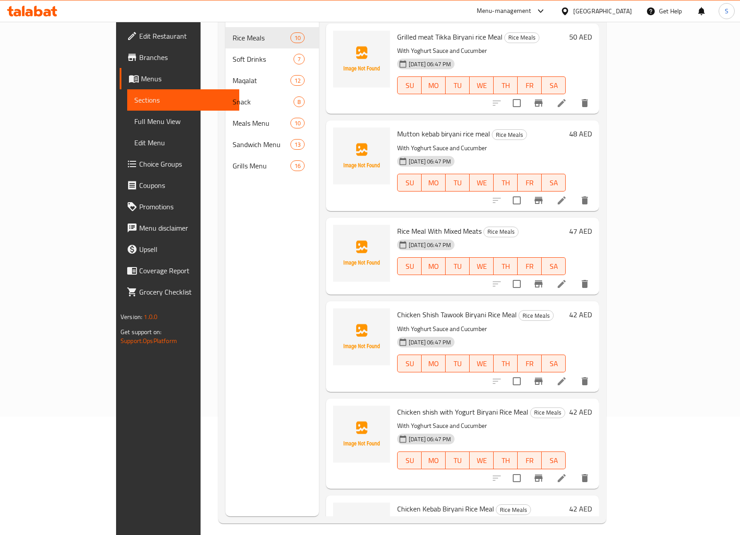
click at [134, 118] on span "Full Menu View" at bounding box center [183, 121] width 98 height 11
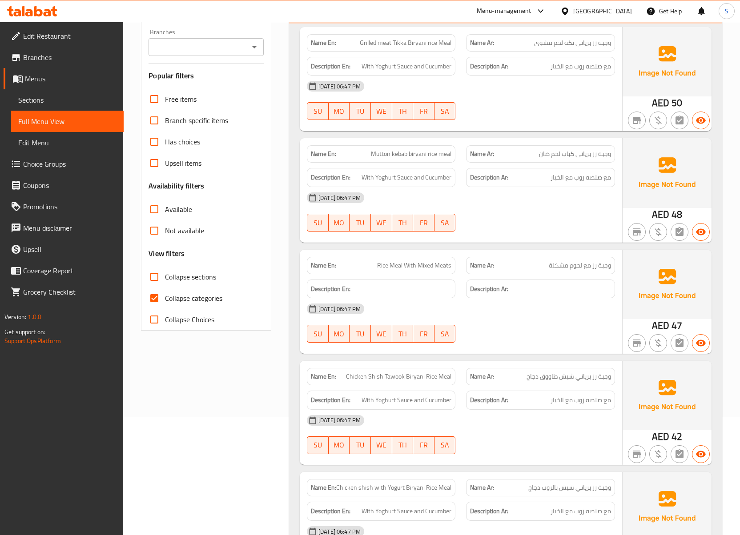
click at [163, 306] on input "Collapse categories" at bounding box center [154, 298] width 21 height 21
checkbox input "false"
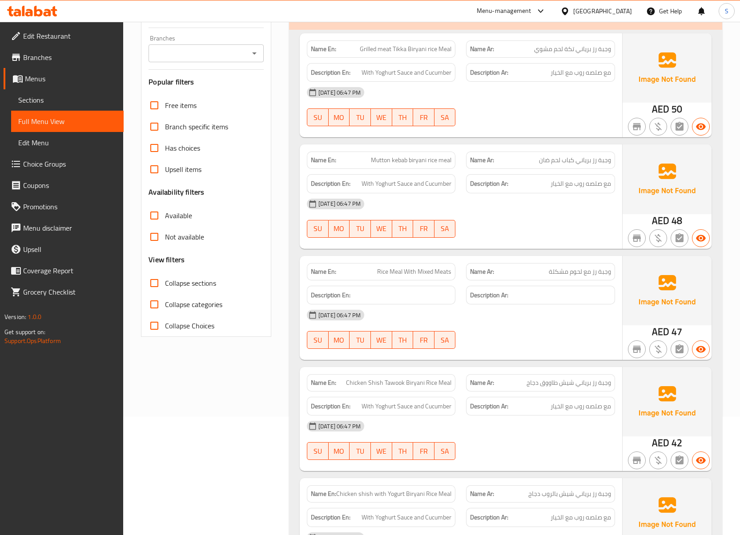
click at [162, 285] on input "Collapse sections" at bounding box center [154, 283] width 21 height 21
checkbox input "true"
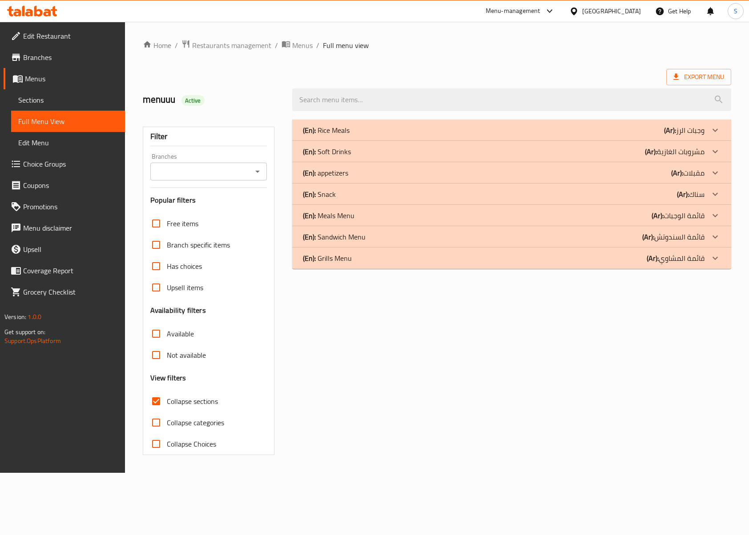
click at [342, 176] on p "(En): appetizers" at bounding box center [325, 173] width 45 height 11
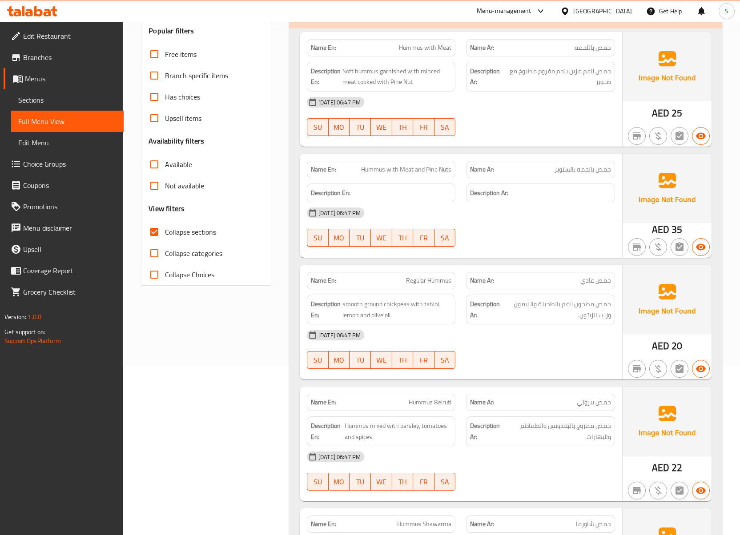
scroll to position [178, 0]
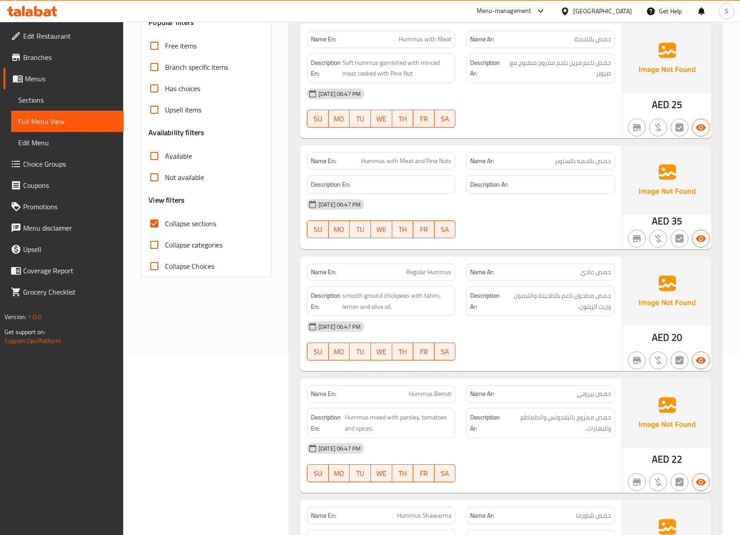
drag, startPoint x: 65, startPoint y: 103, endPoint x: 77, endPoint y: 129, distance: 28.0
click at [65, 103] on span "Sections" at bounding box center [67, 100] width 98 height 11
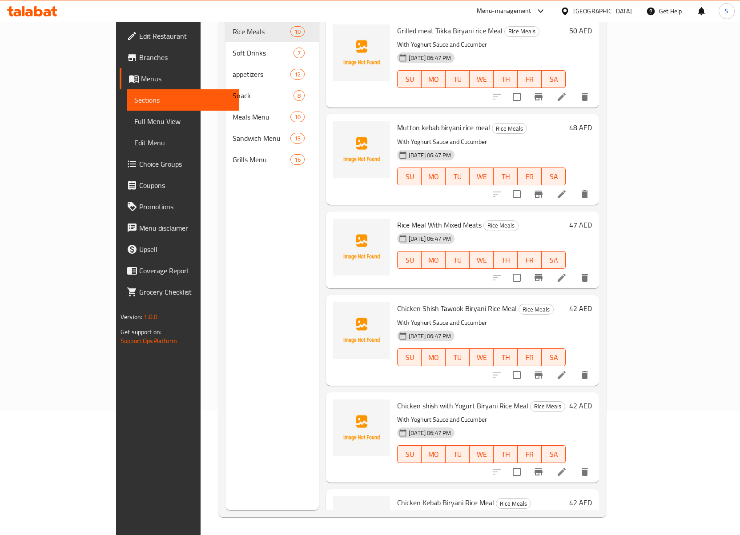
scroll to position [125, 0]
click at [134, 122] on span "Full Menu View" at bounding box center [183, 121] width 98 height 11
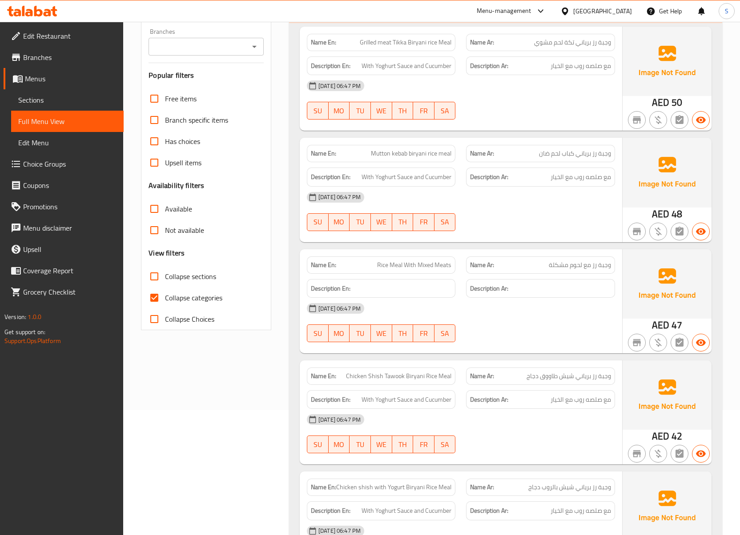
click at [161, 294] on input "Collapse categories" at bounding box center [154, 297] width 21 height 21
checkbox input "false"
click at [151, 281] on input "Collapse sections" at bounding box center [154, 276] width 21 height 21
checkbox input "true"
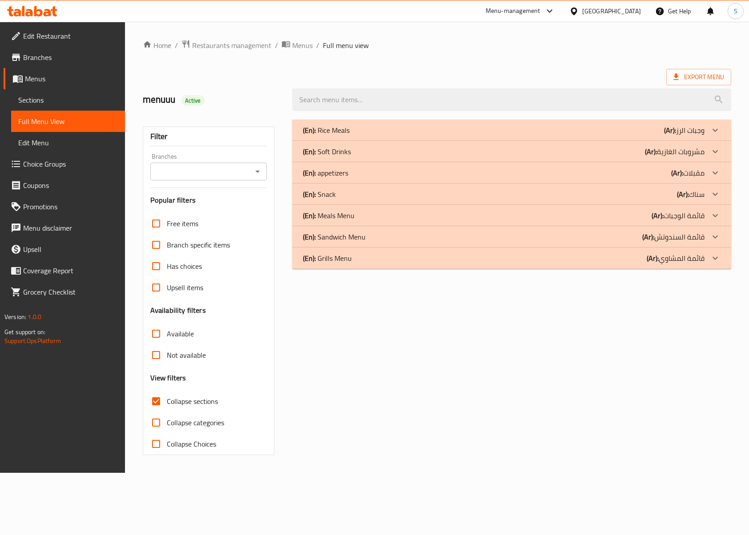
click at [358, 173] on div "(En): appetizers (Ar): مقبلات" at bounding box center [503, 173] width 401 height 11
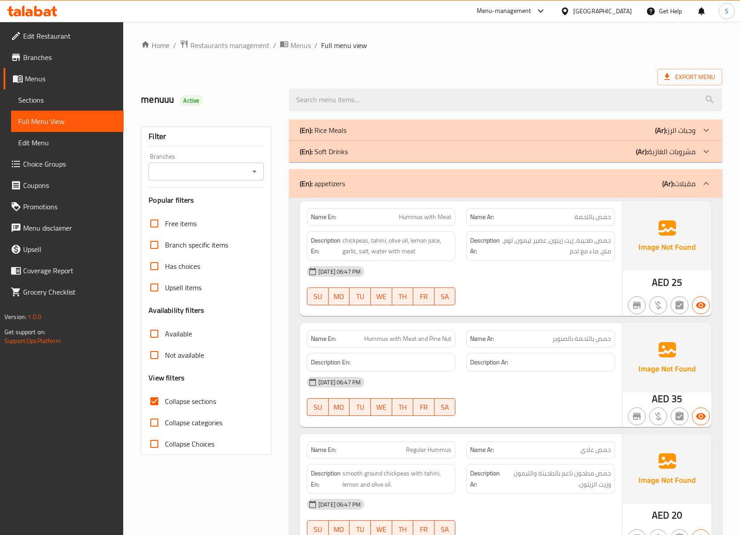
scroll to position [118, 0]
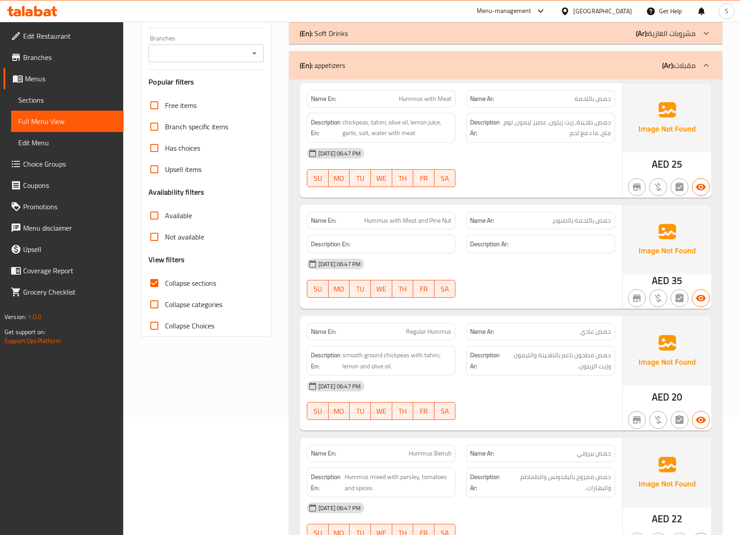
click at [383, 223] on span "Hummus with Meat and Pine Nut" at bounding box center [407, 220] width 87 height 9
click at [432, 107] on div "Name En: Hummus with Meat" at bounding box center [381, 98] width 149 height 17
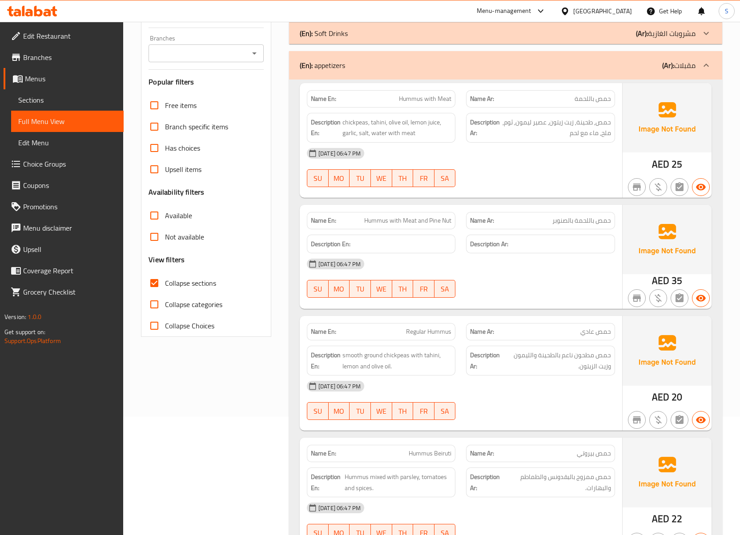
click at [429, 221] on span "Hummus with Meat and Pine Nut" at bounding box center [407, 220] width 87 height 9
click at [45, 99] on span "Sections" at bounding box center [67, 100] width 98 height 11
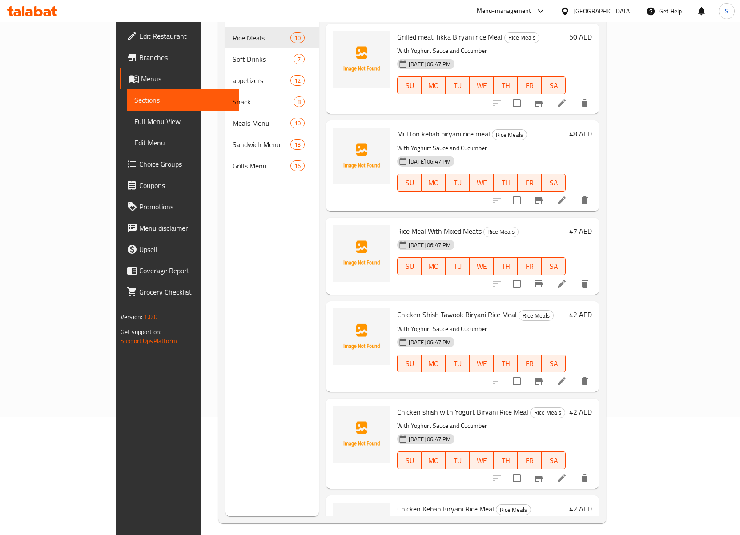
click at [134, 121] on span "Full Menu View" at bounding box center [183, 121] width 98 height 11
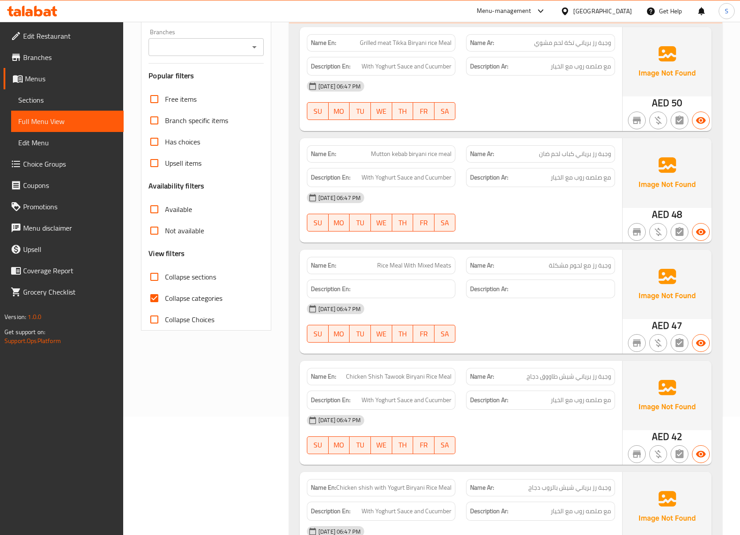
click at [149, 302] on input "Collapse categories" at bounding box center [154, 298] width 21 height 21
checkbox input "false"
click at [153, 277] on input "Collapse sections" at bounding box center [154, 276] width 21 height 21
checkbox input "true"
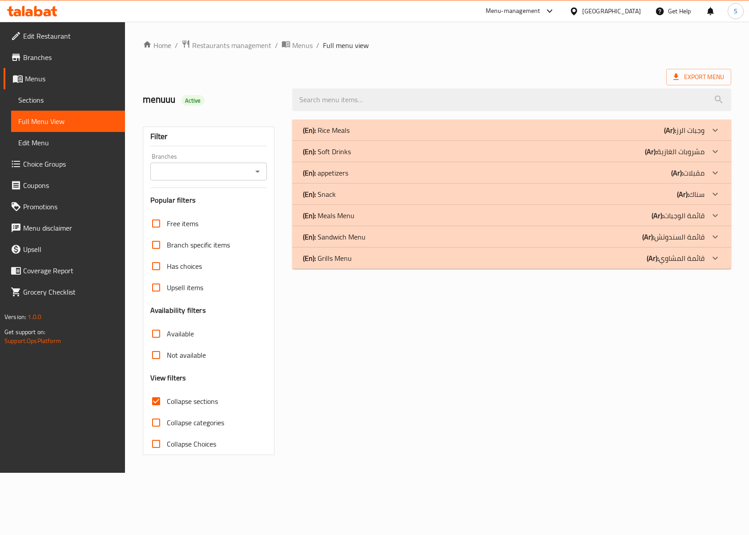
click at [352, 171] on div "(En): appetizers (Ar): مقبلات" at bounding box center [503, 173] width 401 height 11
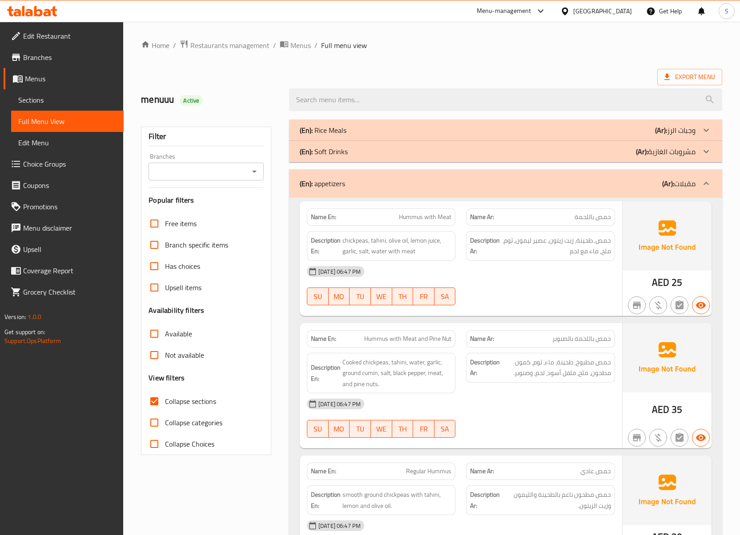
click at [633, 281] on div "AED 25" at bounding box center [667, 258] width 89 height 115
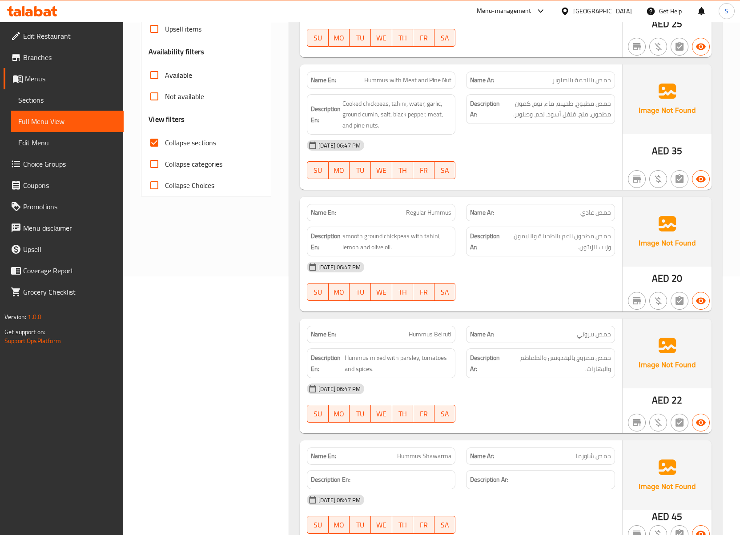
scroll to position [296, 0]
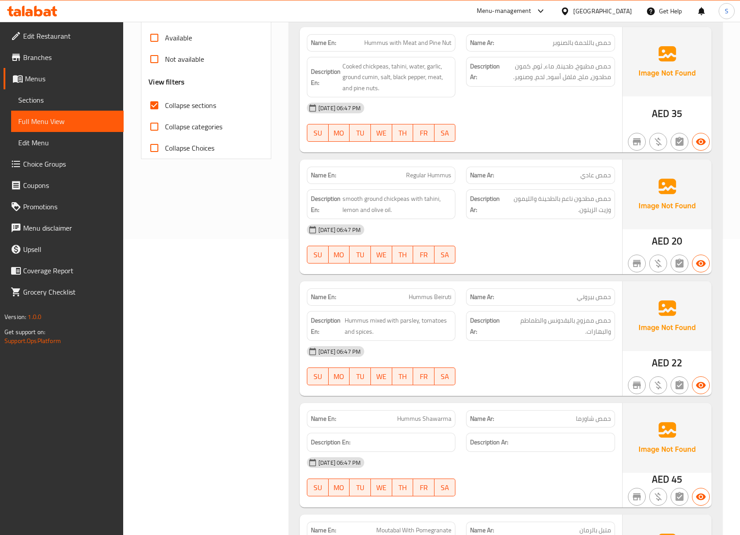
click at [564, 287] on div "Name Ar: حمص بيروتي" at bounding box center [540, 297] width 159 height 28
click at [501, 372] on div "06-10-2025 06:47 PM SU MO TU WE TH FR SA" at bounding box center [461, 366] width 319 height 50
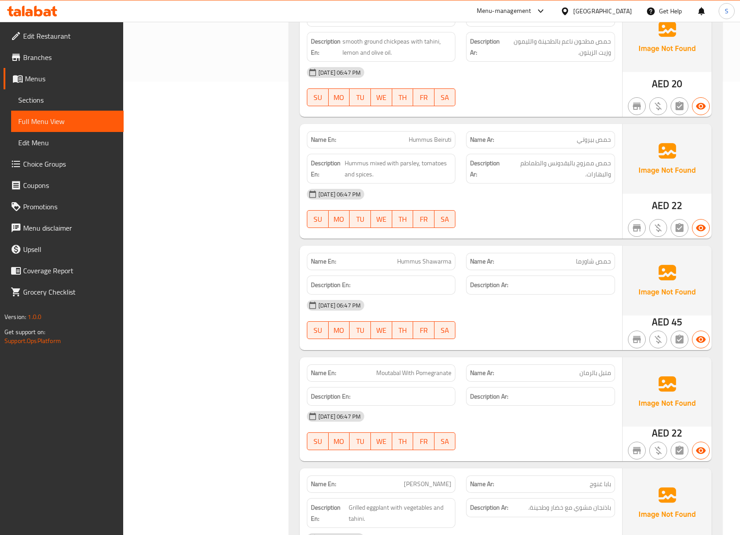
scroll to position [474, 0]
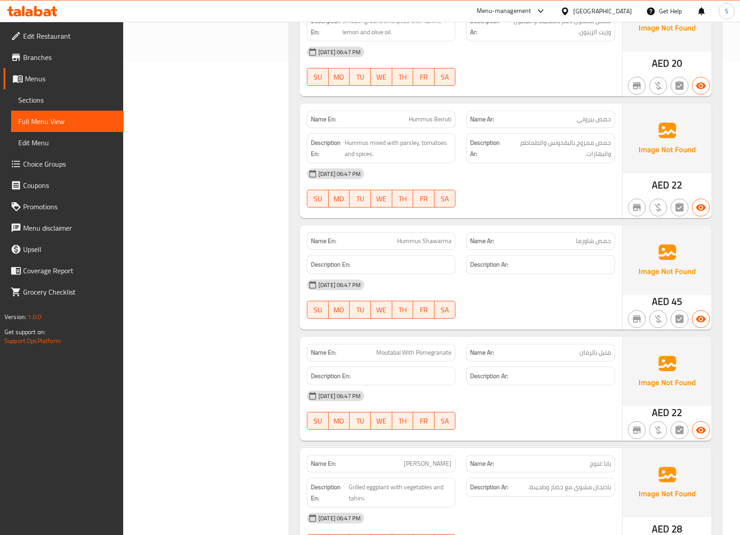
click at [397, 361] on div "Name En: Moutabal With Pomegranate" at bounding box center [381, 352] width 149 height 17
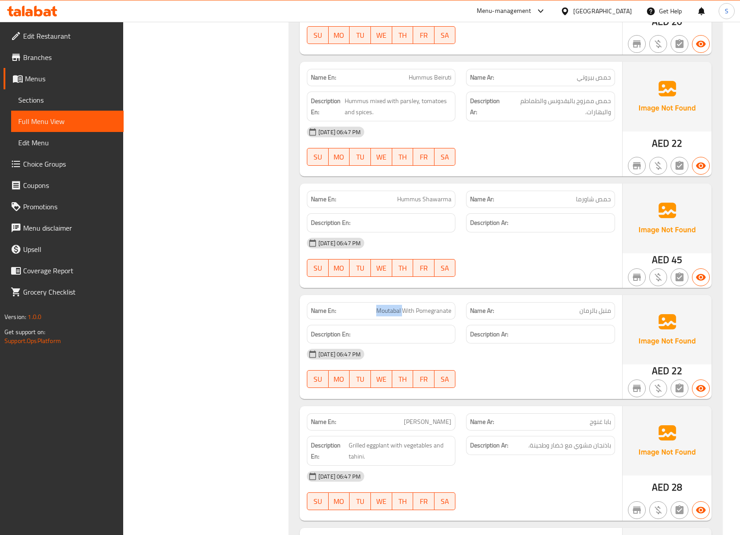
scroll to position [534, 0]
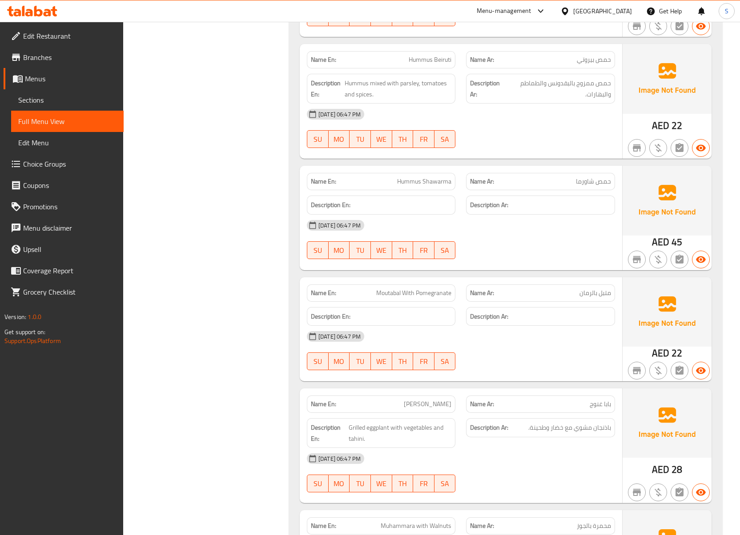
click at [503, 312] on div "Description Ar:" at bounding box center [540, 316] width 149 height 19
click at [501, 226] on div "06-10-2025 06:47 PM" at bounding box center [461, 225] width 319 height 21
click at [415, 182] on span "Hummus Shawarma" at bounding box center [424, 181] width 54 height 9
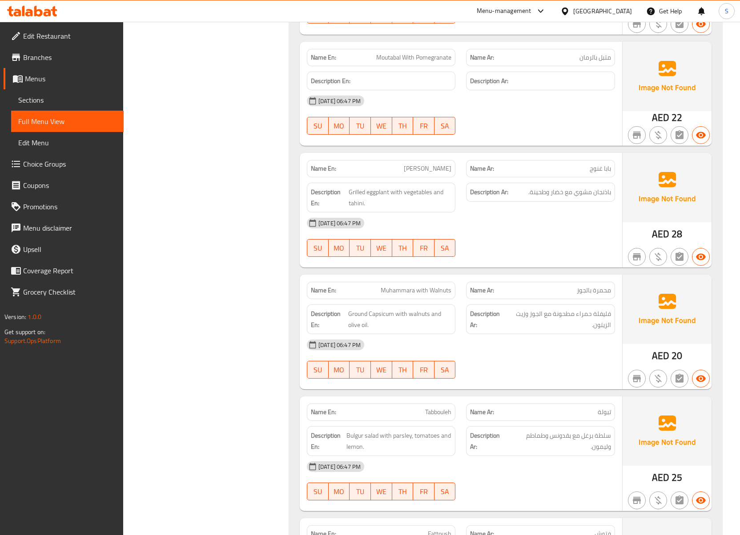
scroll to position [771, 0]
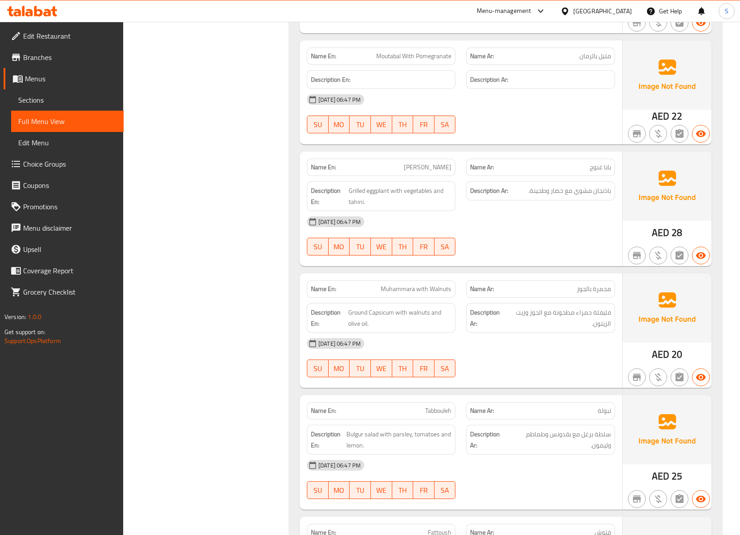
click at [420, 294] on span "Muhammara with Walnuts" at bounding box center [416, 289] width 71 height 9
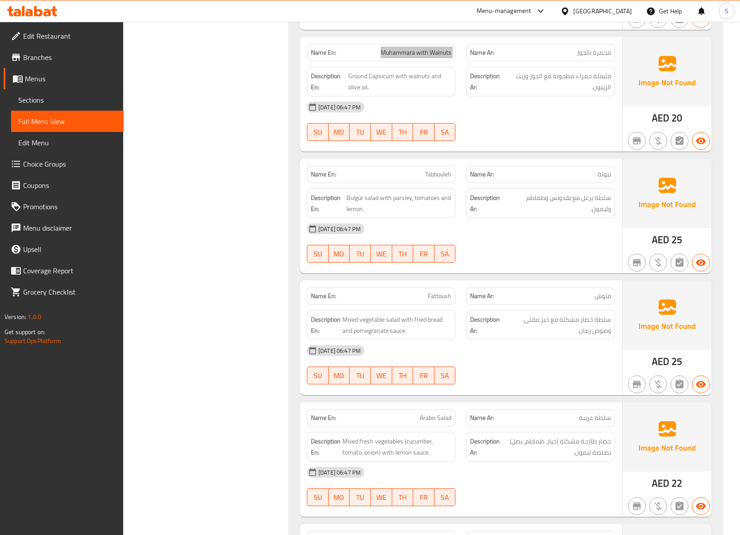
scroll to position [1008, 0]
click at [575, 361] on div "06-10-2025 06:47 PM" at bounding box center [461, 350] width 319 height 21
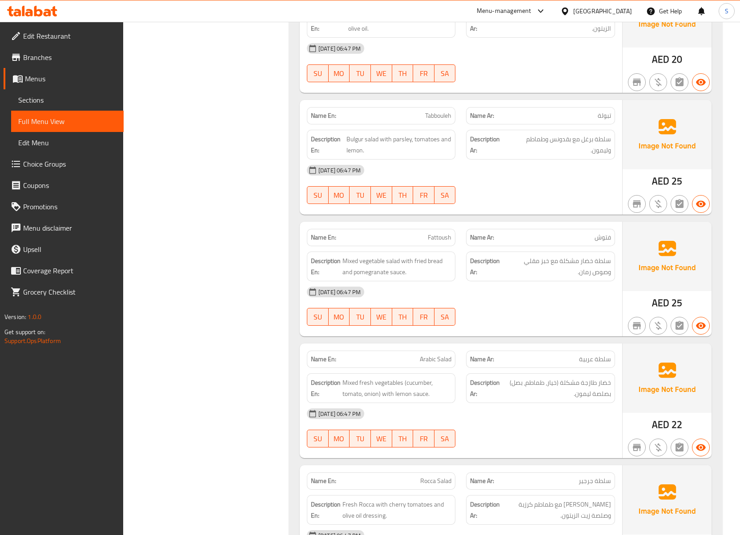
scroll to position [1126, 0]
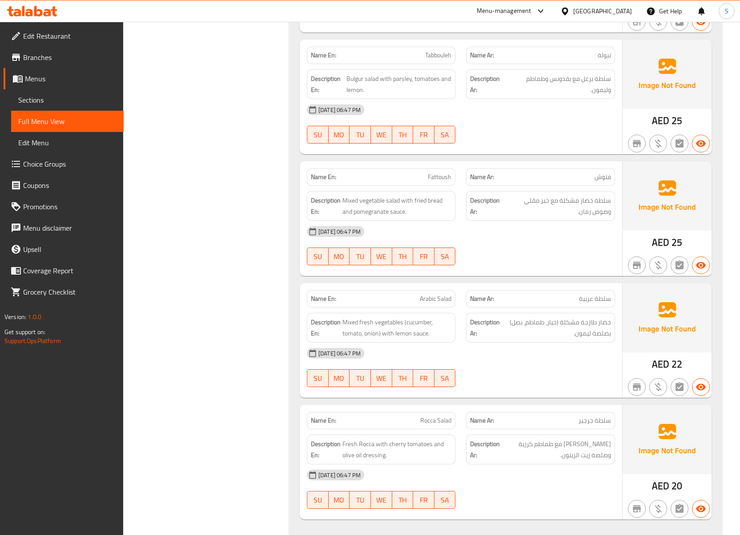
click at [516, 387] on div "06-10-2025 06:47 PM SU MO TU WE TH FR SA" at bounding box center [461, 368] width 319 height 50
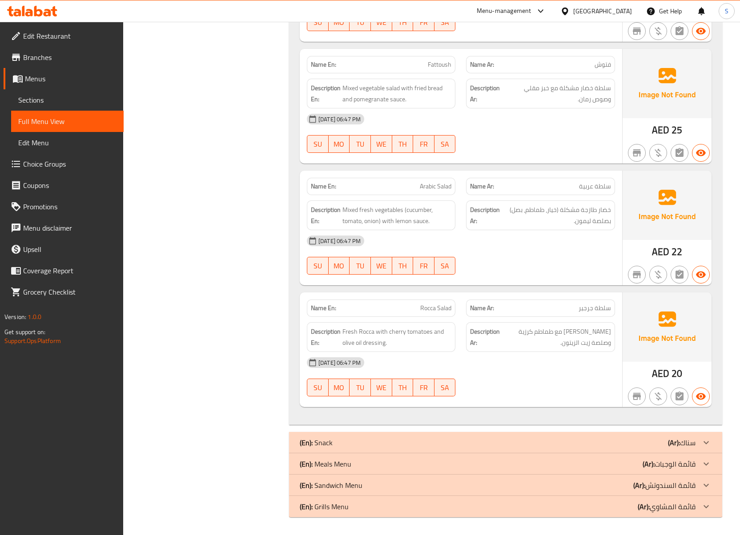
scroll to position [1245, 0]
click at [515, 363] on div "06-10-2025 06:47 PM" at bounding box center [461, 362] width 319 height 21
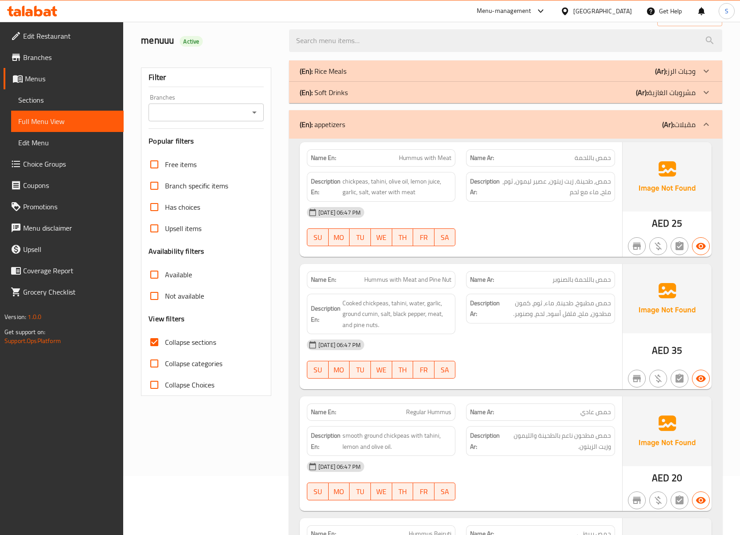
scroll to position [0, 0]
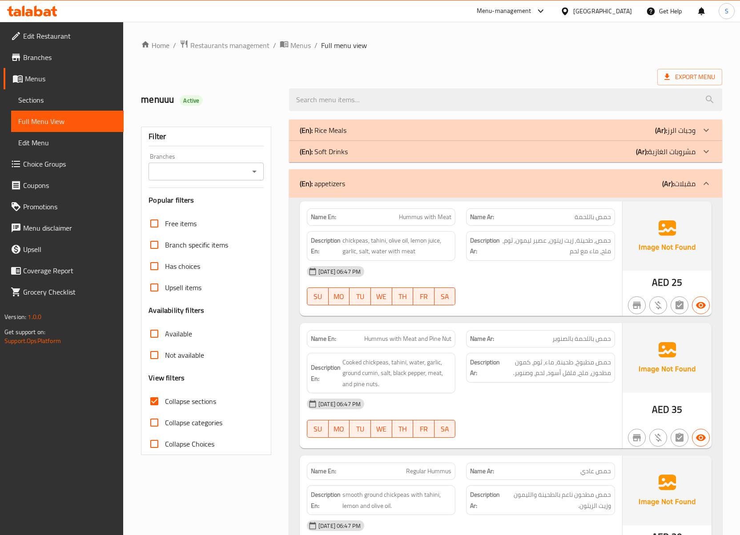
click at [372, 189] on div "(En): appetizers (Ar): مقبلات" at bounding box center [505, 183] width 433 height 28
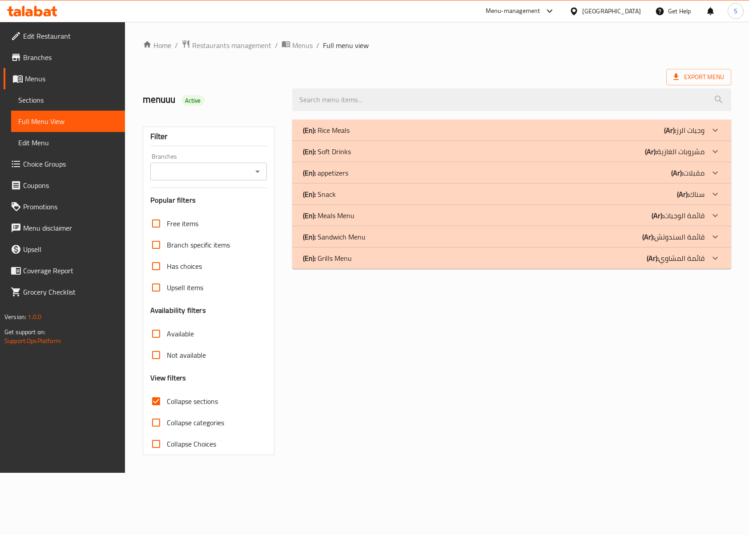
click at [385, 193] on div "(En): Snack (Ar): سناك" at bounding box center [503, 194] width 401 height 11
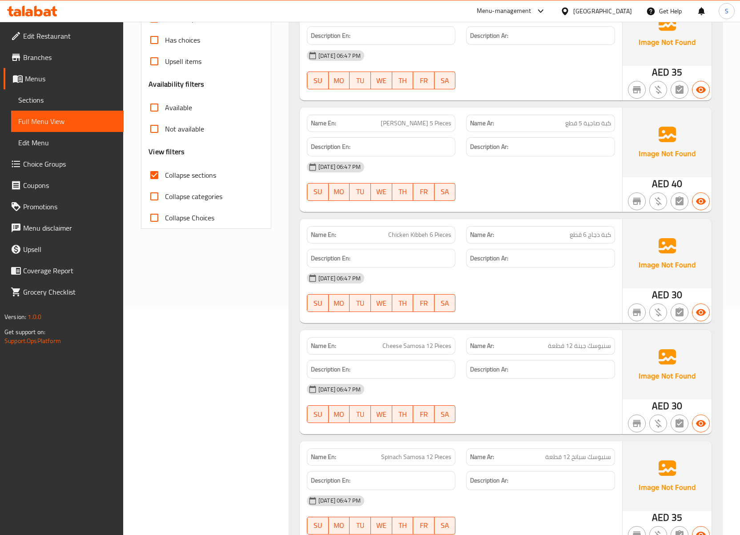
scroll to position [296, 0]
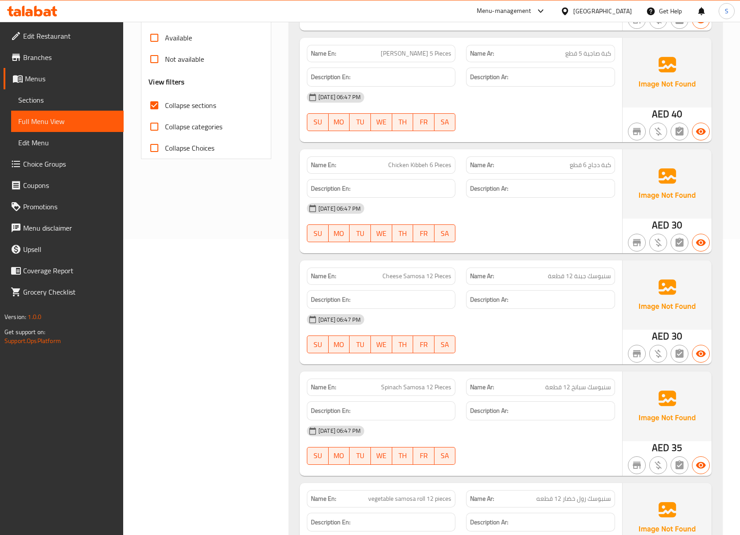
click at [603, 283] on div "Name Ar: سنبوسك جبنة 12 قطعة" at bounding box center [540, 276] width 149 height 17
drag, startPoint x: 48, startPoint y: 99, endPoint x: 66, endPoint y: 123, distance: 30.2
click at [48, 99] on span "Sections" at bounding box center [67, 100] width 98 height 11
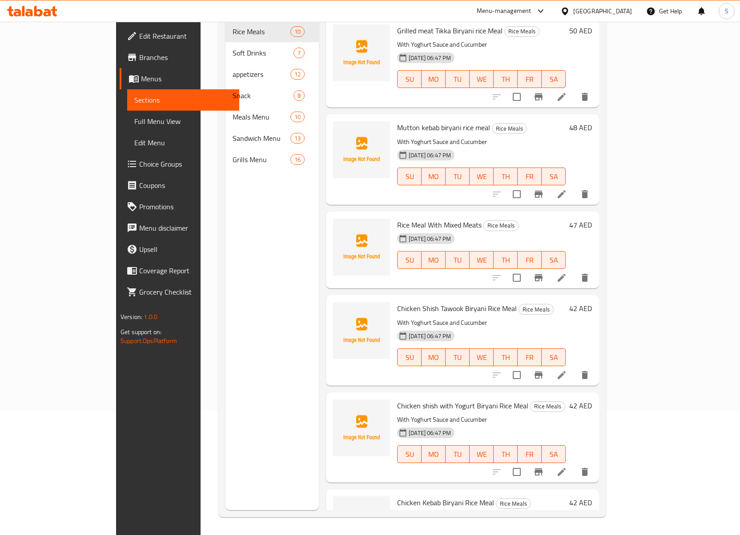
scroll to position [125, 0]
click at [134, 123] on span "Full Menu View" at bounding box center [183, 121] width 98 height 11
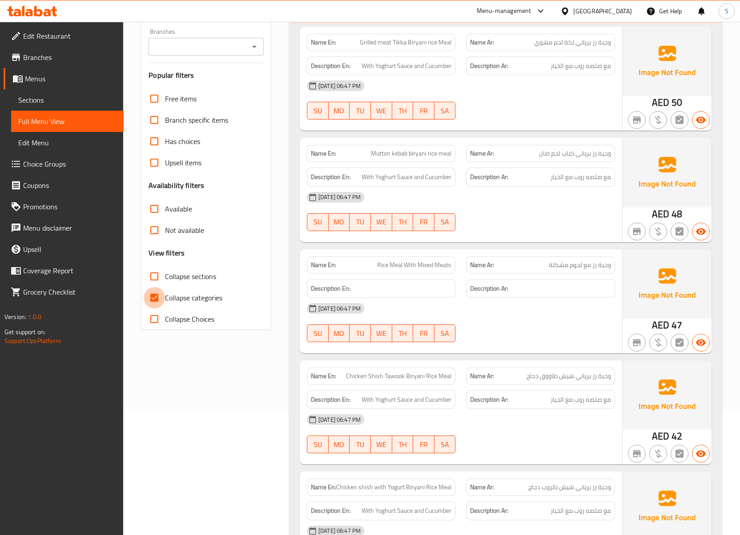
click at [162, 301] on input "Collapse categories" at bounding box center [154, 297] width 21 height 21
checkbox input "false"
click at [157, 282] on input "Collapse sections" at bounding box center [154, 276] width 21 height 21
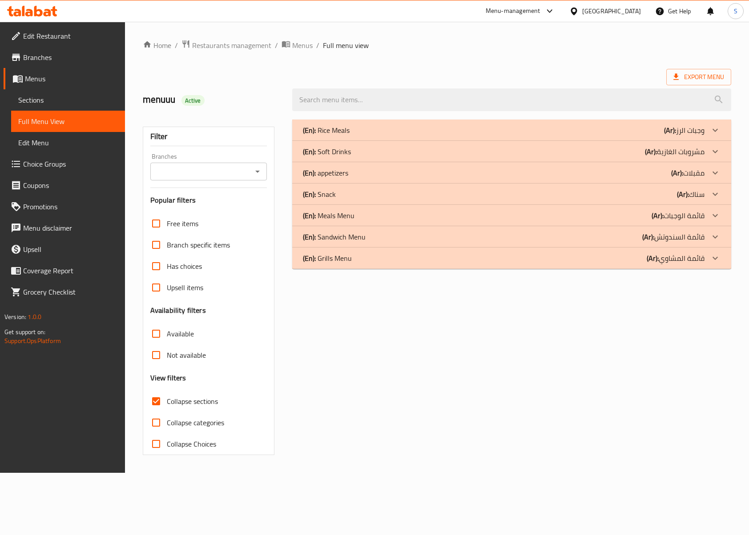
click at [362, 198] on div "(En): Snack (Ar): سناك" at bounding box center [503, 194] width 401 height 11
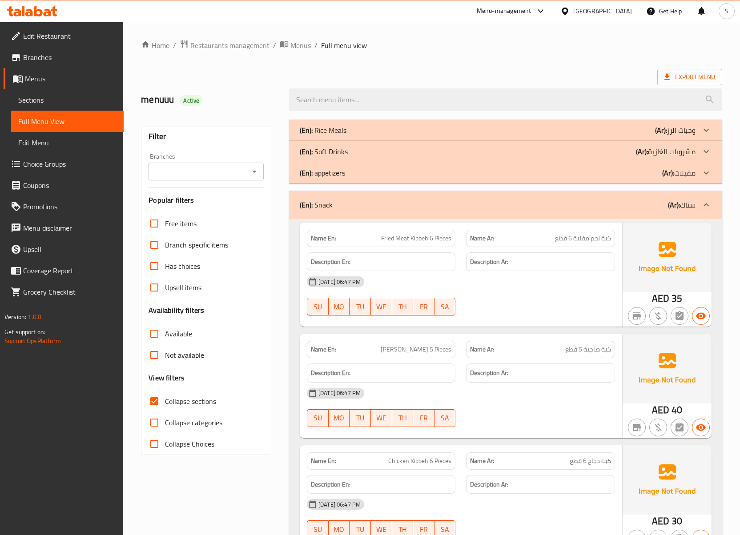
click at [165, 401] on input "Collapse sections" at bounding box center [154, 401] width 21 height 21
checkbox input "false"
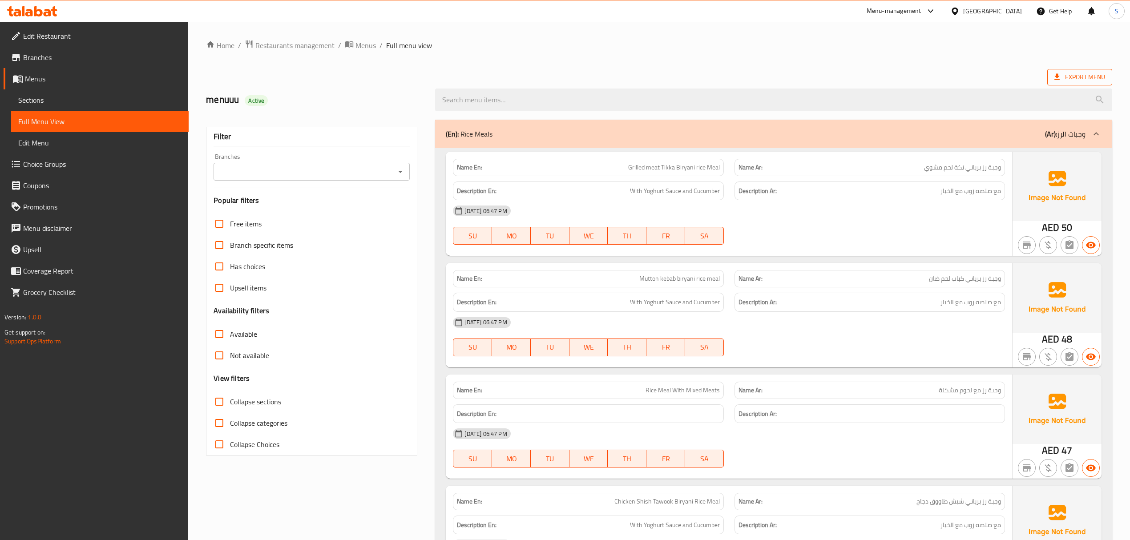
click at [748, 76] on icon at bounding box center [1056, 77] width 5 height 6
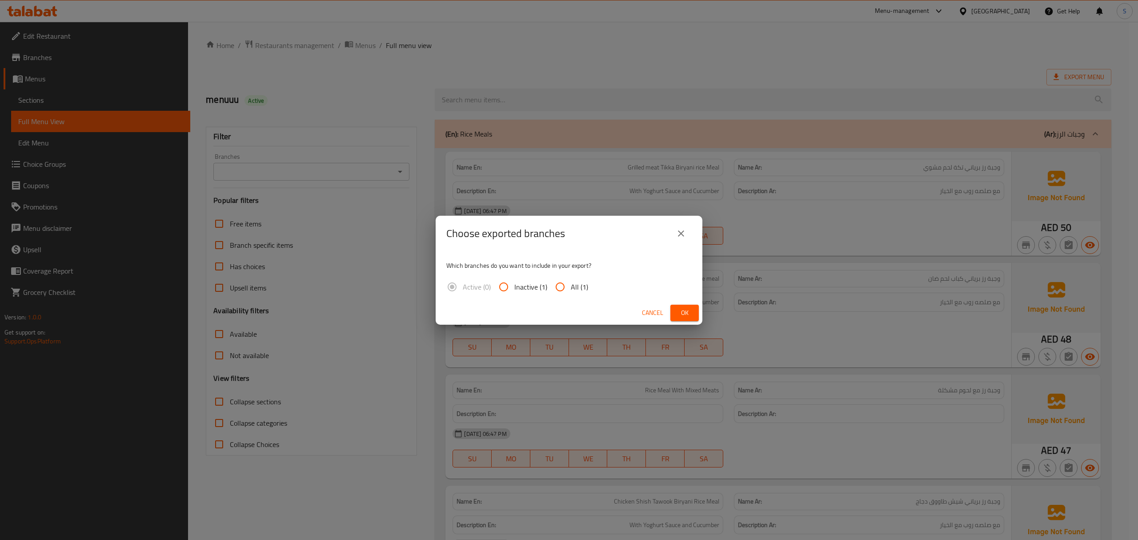
click at [577, 286] on span "All (1)" at bounding box center [579, 286] width 17 height 11
click at [571, 286] on input "All (1)" at bounding box center [560, 286] width 21 height 21
radio input "true"
click at [678, 310] on span "Ok" at bounding box center [685, 312] width 14 height 11
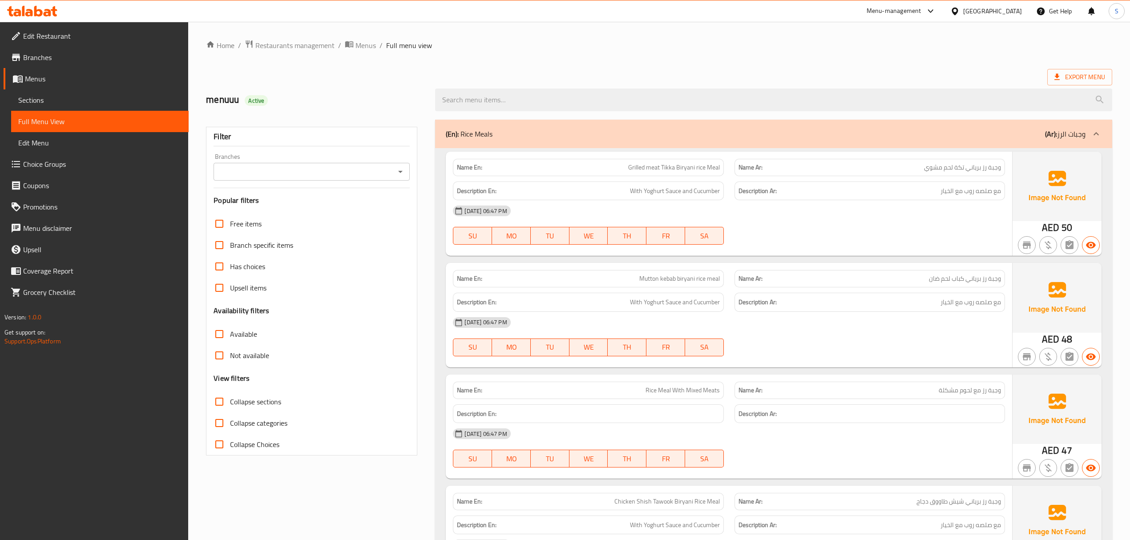
scroll to position [4939, 0]
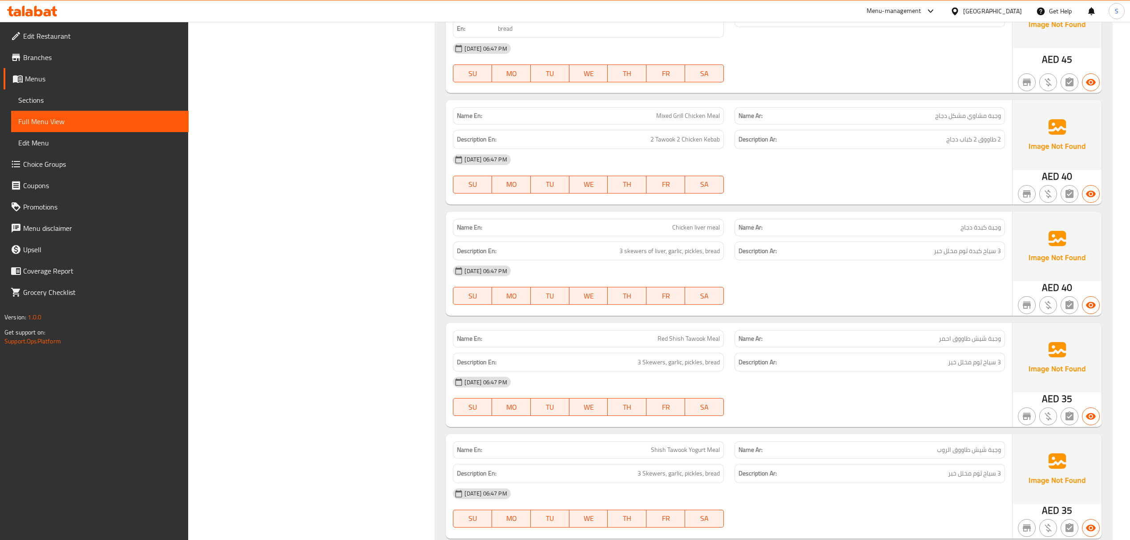
click at [704, 232] on span "Chicken liver meal" at bounding box center [696, 227] width 48 height 9
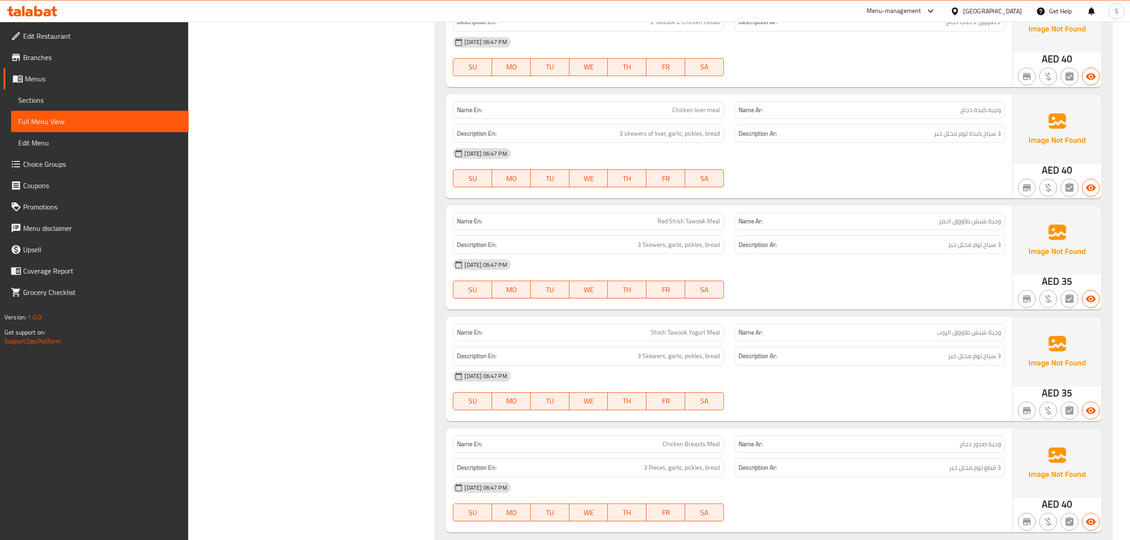
scroll to position [5058, 0]
click at [708, 336] on span "Shish Tawook Yogurt Meal" at bounding box center [685, 330] width 69 height 9
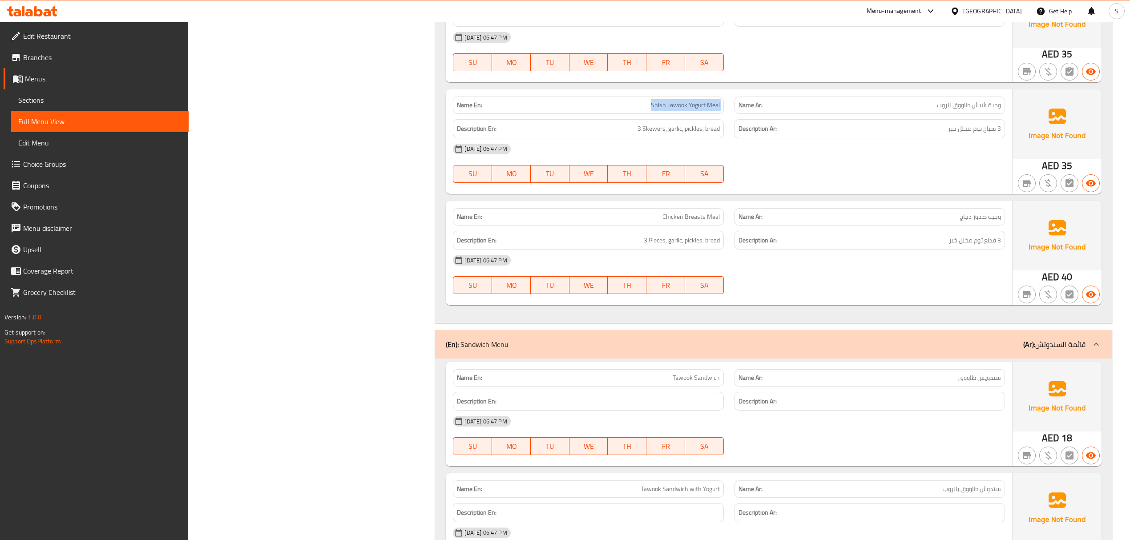
scroll to position [5295, 0]
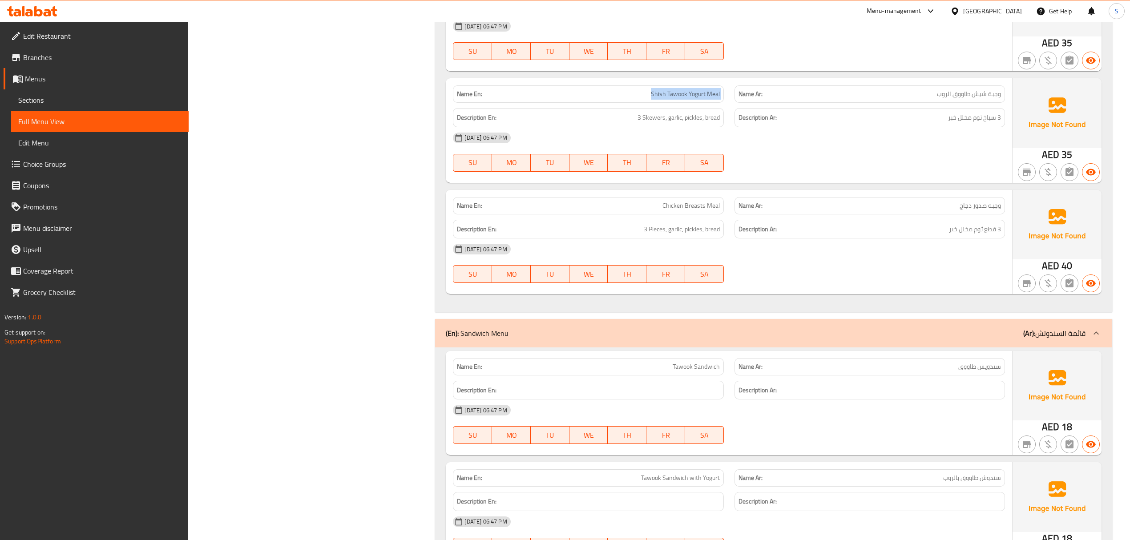
click at [692, 210] on span "Chicken Breasts Meal" at bounding box center [690, 205] width 57 height 9
click at [39, 105] on span "Sections" at bounding box center [99, 100] width 163 height 11
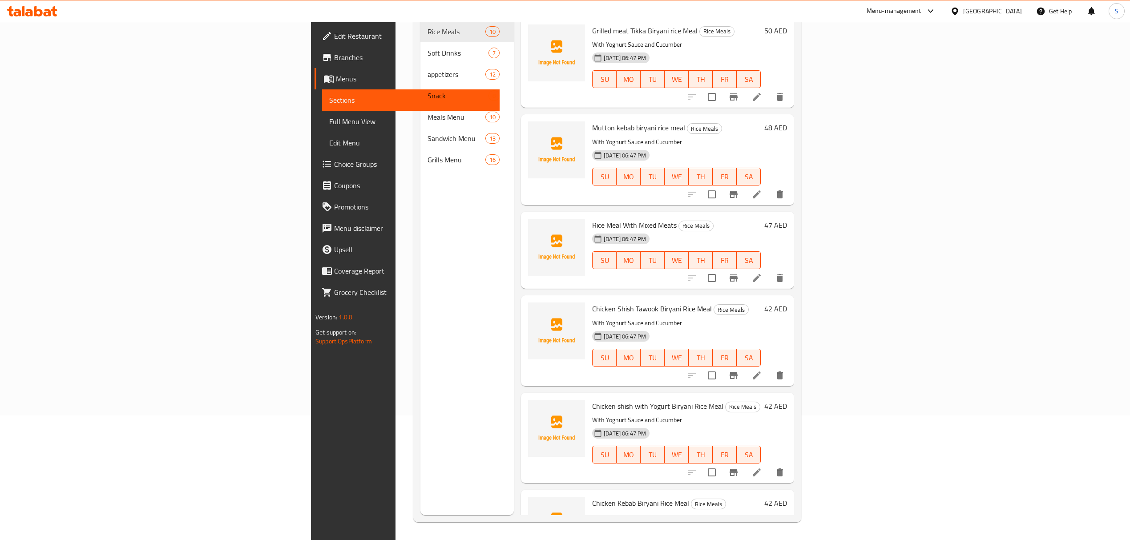
scroll to position [125, 0]
click at [329, 118] on span "Full Menu View" at bounding box center [410, 121] width 163 height 11
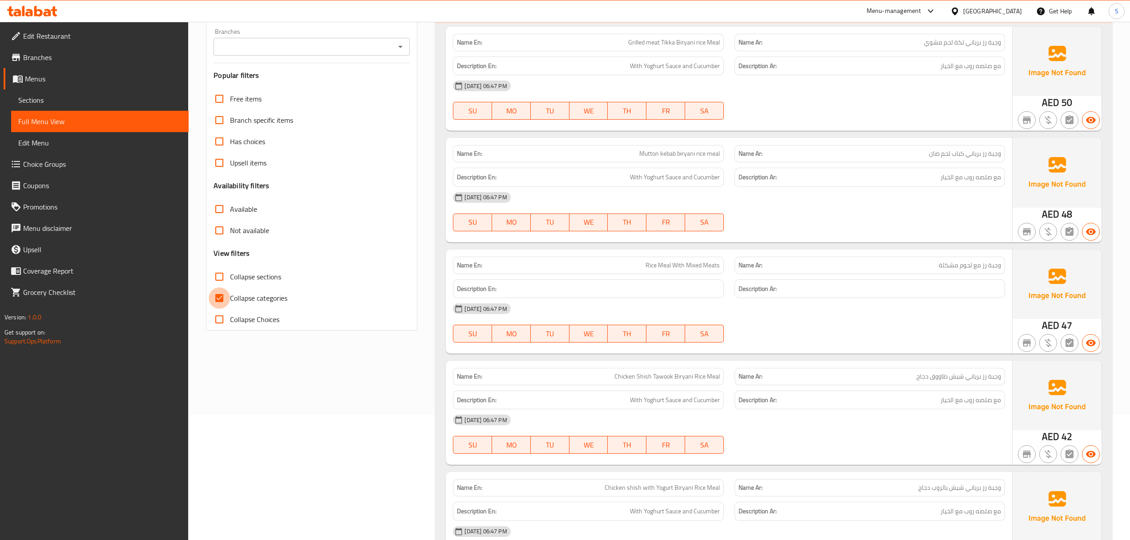
drag, startPoint x: 224, startPoint y: 297, endPoint x: 732, endPoint y: 21, distance: 577.9
click at [227, 296] on input "Collapse categories" at bounding box center [219, 297] width 21 height 21
checkbox input "false"
click at [702, 161] on div "Name En: Mutton kebab biryani rice meal" at bounding box center [588, 153] width 270 height 17
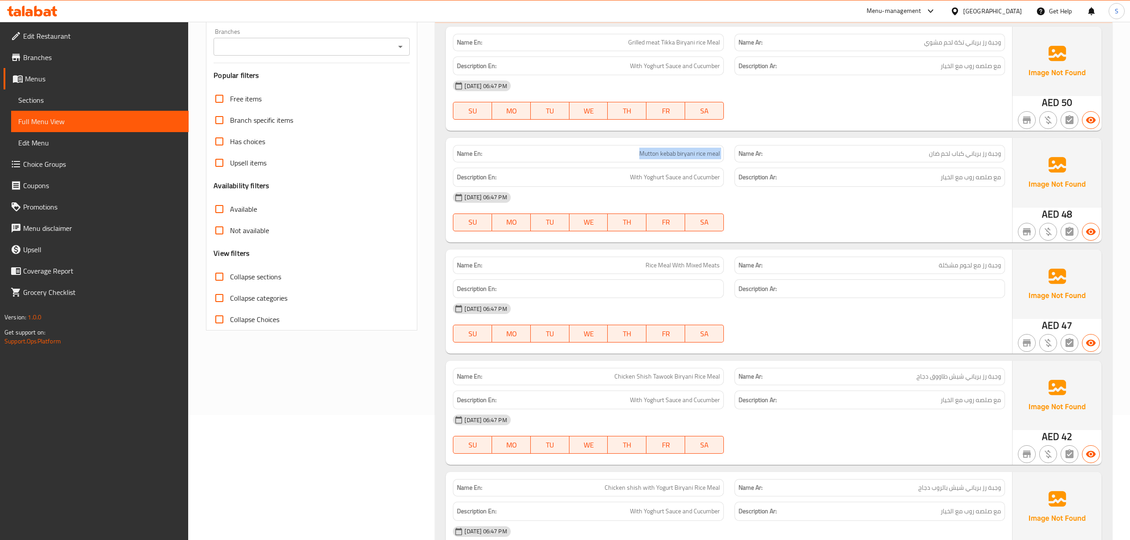
click at [702, 161] on div "Name En: Mutton kebab biryani rice meal" at bounding box center [588, 153] width 270 height 17
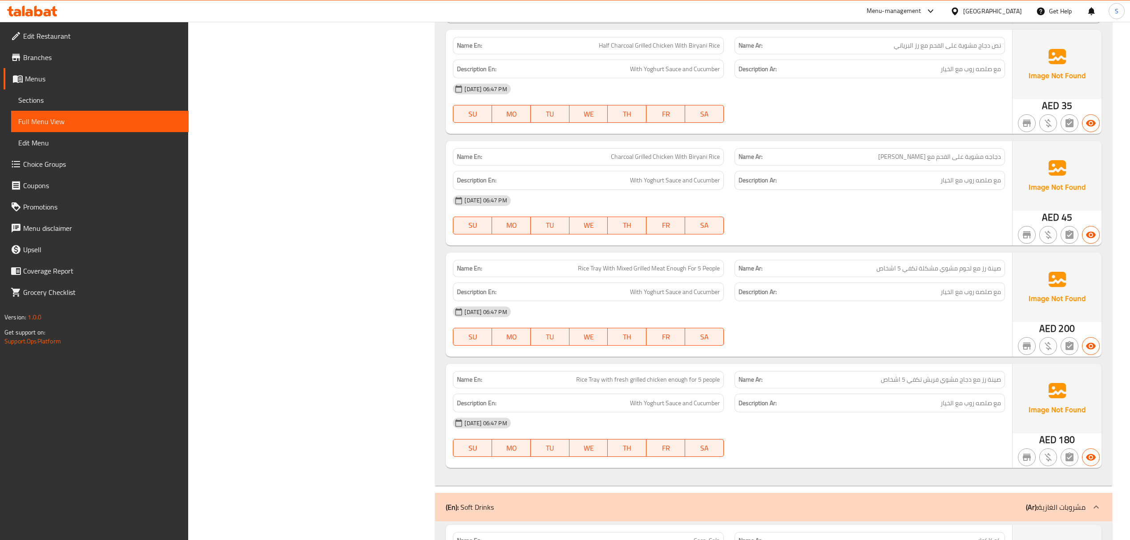
drag, startPoint x: 123, startPoint y: 105, endPoint x: 127, endPoint y: 125, distance: 20.8
click at [123, 105] on span "Sections" at bounding box center [99, 100] width 163 height 11
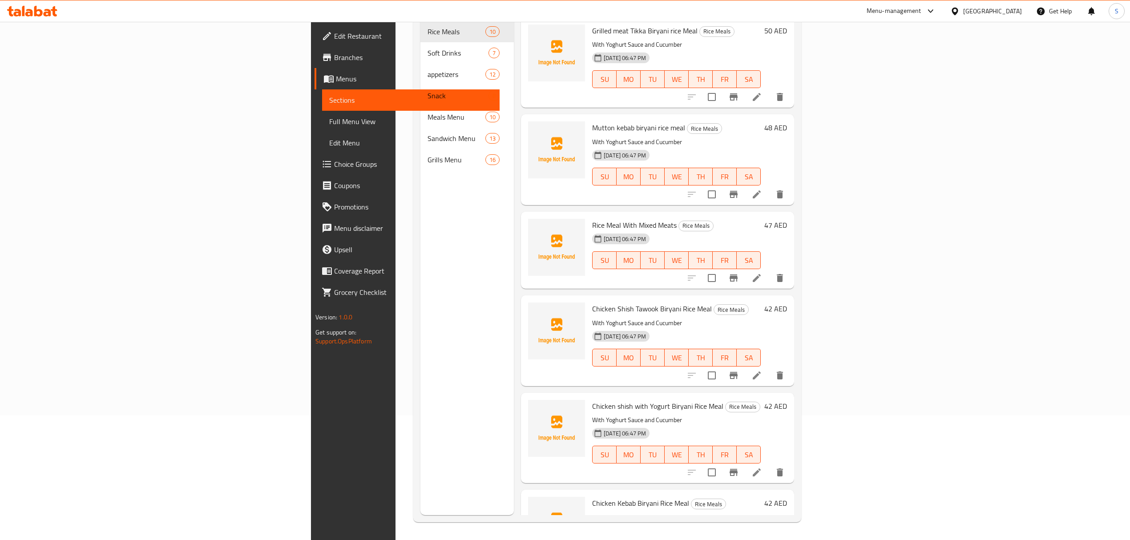
scroll to position [125, 0]
click at [329, 125] on span "Full Menu View" at bounding box center [410, 121] width 163 height 11
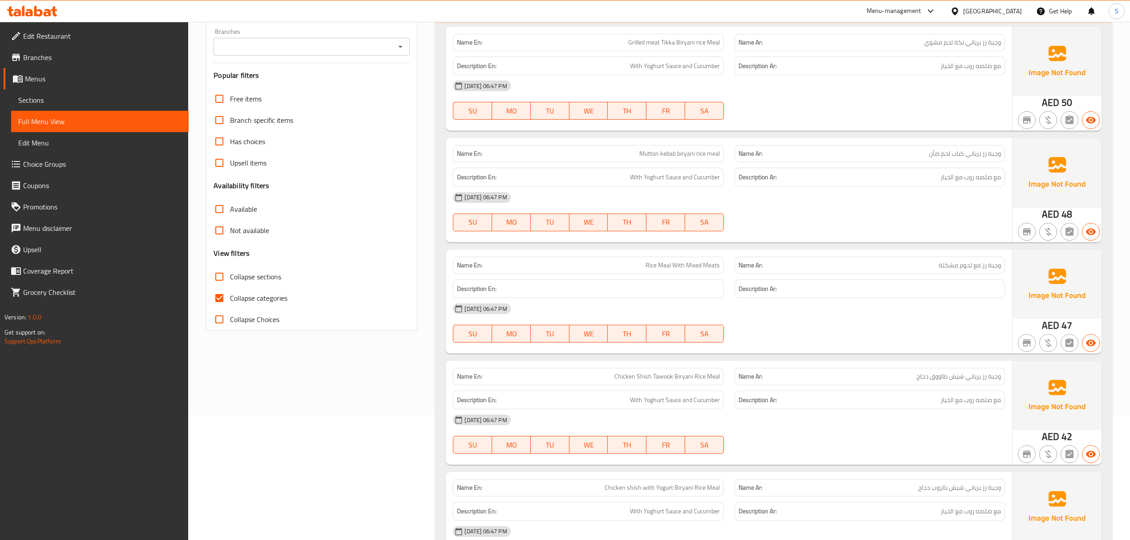
drag, startPoint x: 40, startPoint y: 96, endPoint x: 64, endPoint y: 117, distance: 32.5
click at [40, 96] on span "Sections" at bounding box center [99, 100] width 163 height 11
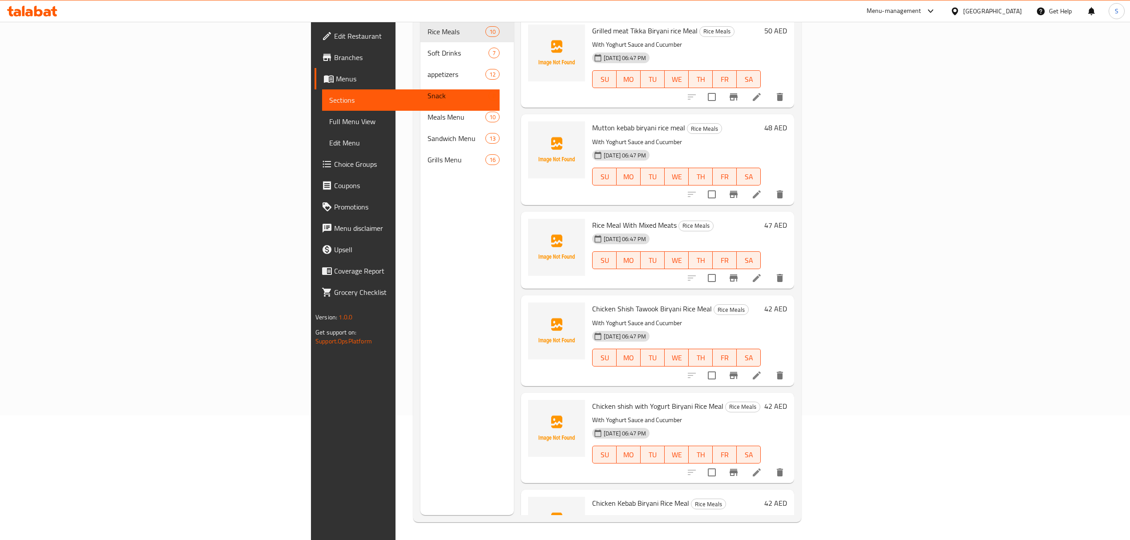
click at [329, 120] on span "Full Menu View" at bounding box center [410, 121] width 163 height 11
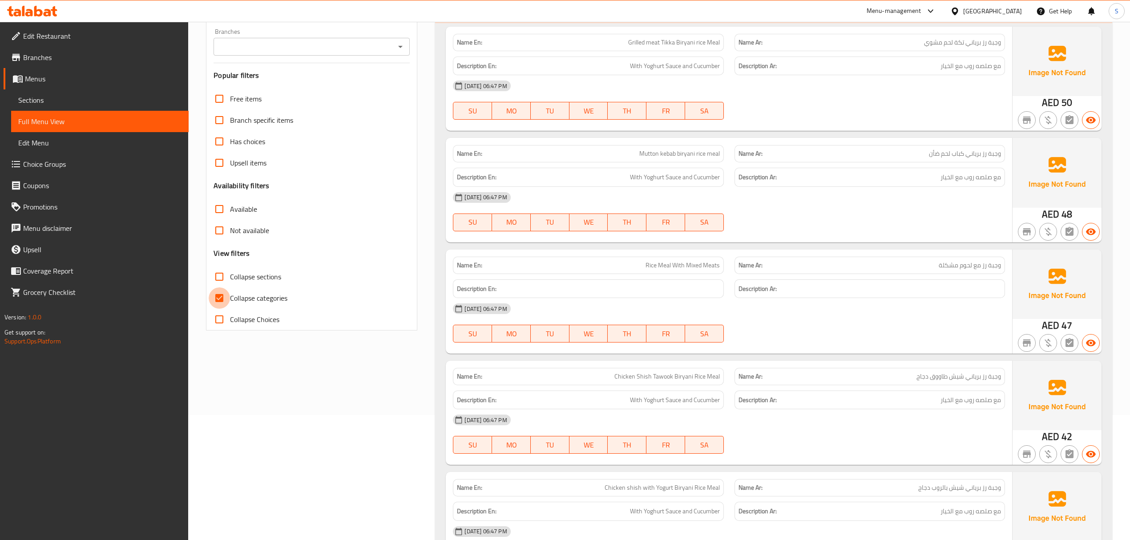
click at [221, 301] on input "Collapse categories" at bounding box center [219, 297] width 21 height 21
checkbox input "false"
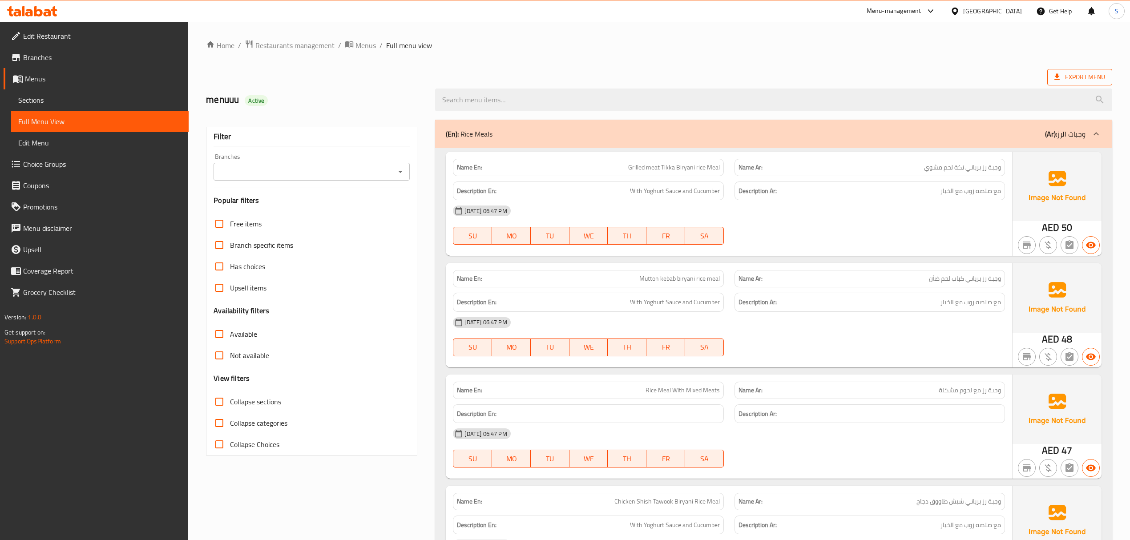
click at [748, 74] on span "Export Menu" at bounding box center [1079, 77] width 51 height 11
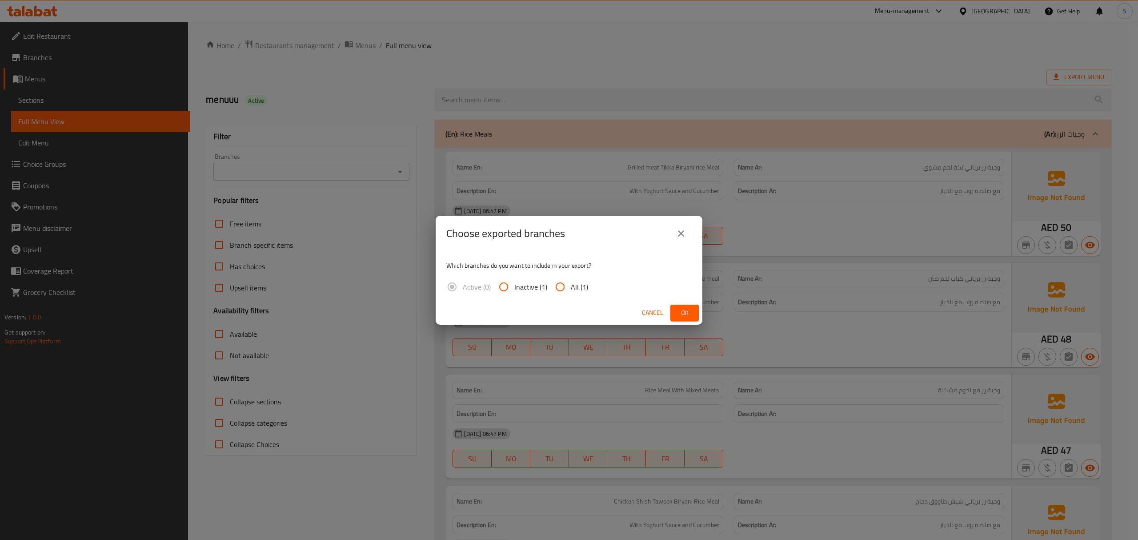
click at [575, 281] on span "All (1)" at bounding box center [579, 286] width 17 height 11
click at [571, 280] on input "All (1)" at bounding box center [560, 286] width 21 height 21
radio input "true"
click at [680, 308] on span "Ok" at bounding box center [685, 312] width 14 height 11
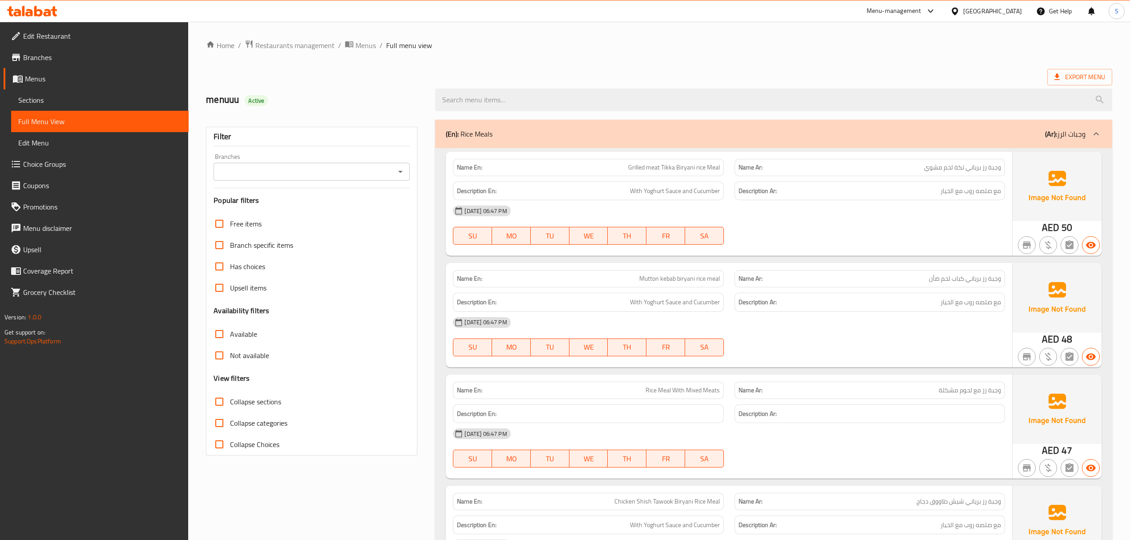
drag, startPoint x: 108, startPoint y: 97, endPoint x: 104, endPoint y: 125, distance: 28.2
click at [108, 97] on span "Sections" at bounding box center [99, 100] width 163 height 11
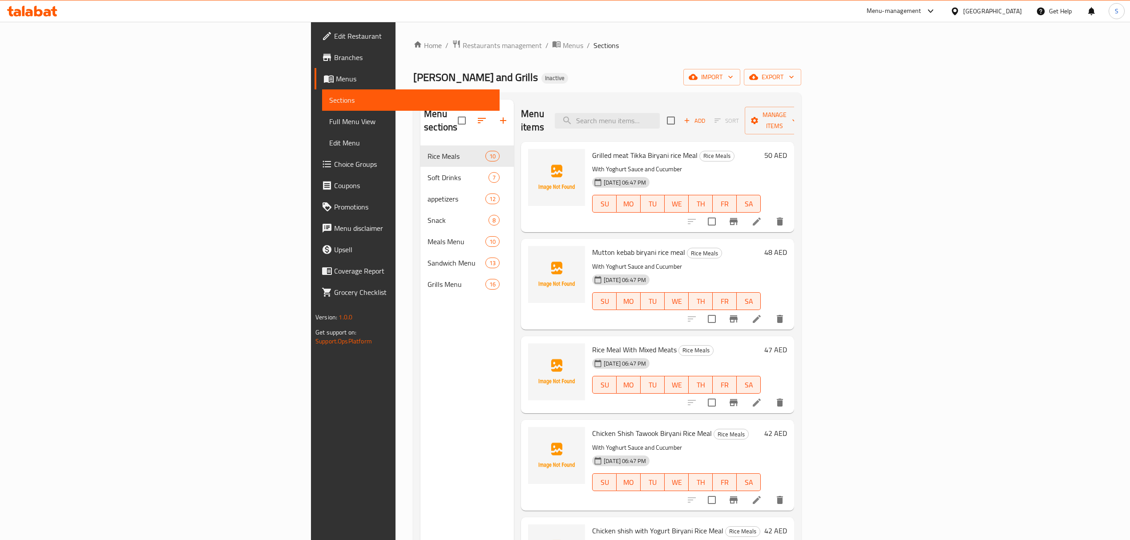
click at [329, 125] on span "Full Menu View" at bounding box center [410, 121] width 163 height 11
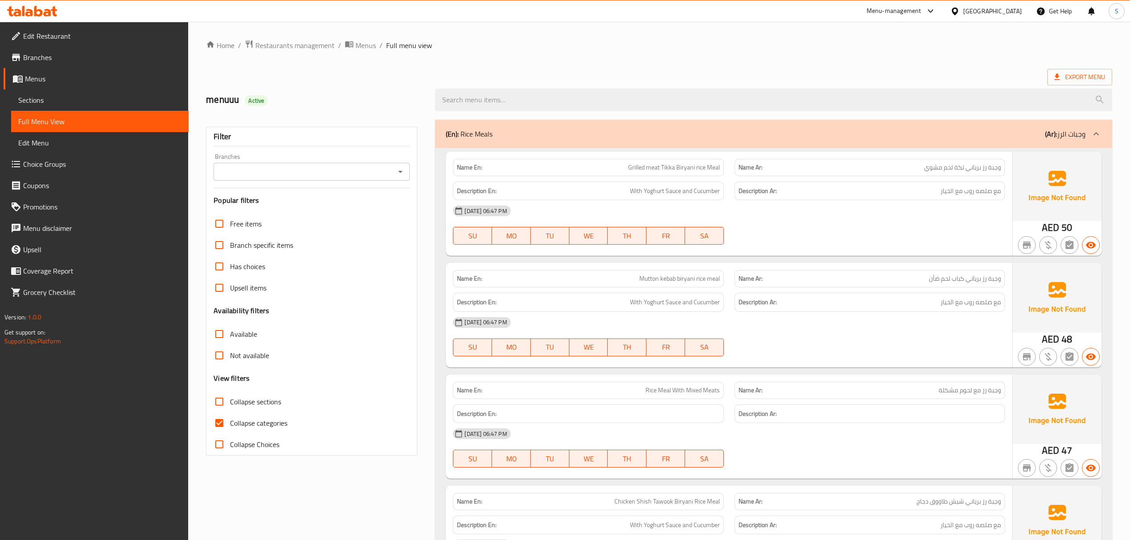
click at [222, 428] on input "Collapse categories" at bounding box center [219, 422] width 21 height 21
checkbox input "false"
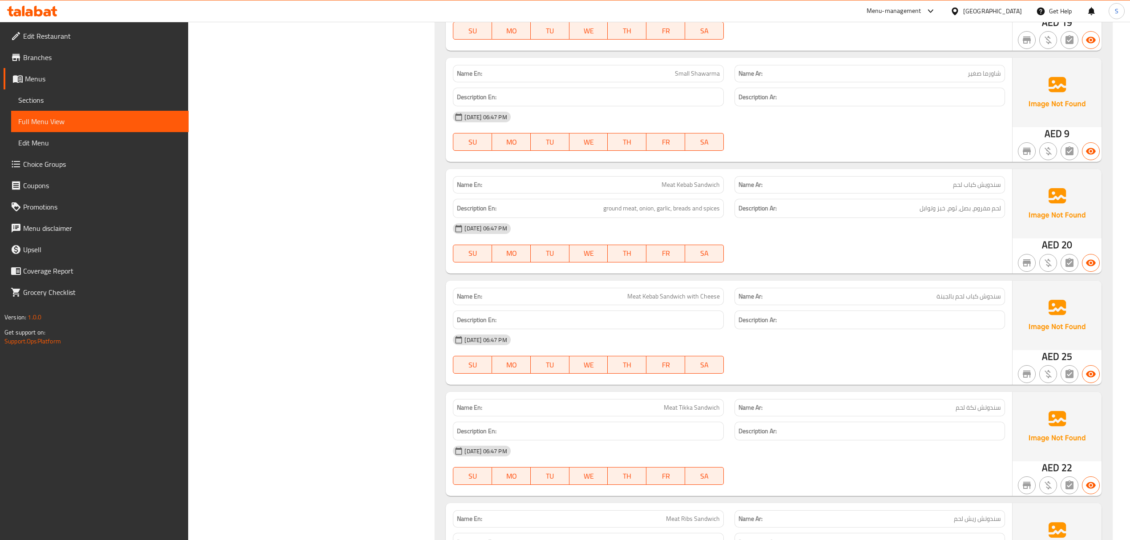
scroll to position [6140, 0]
click at [748, 193] on div "Name Ar: سندويش كباب لحم" at bounding box center [869, 184] width 270 height 17
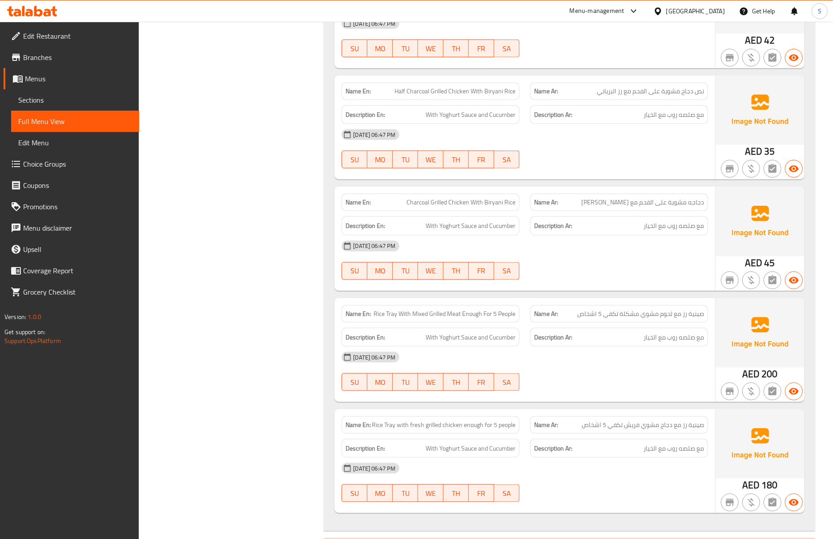
scroll to position [771, 0]
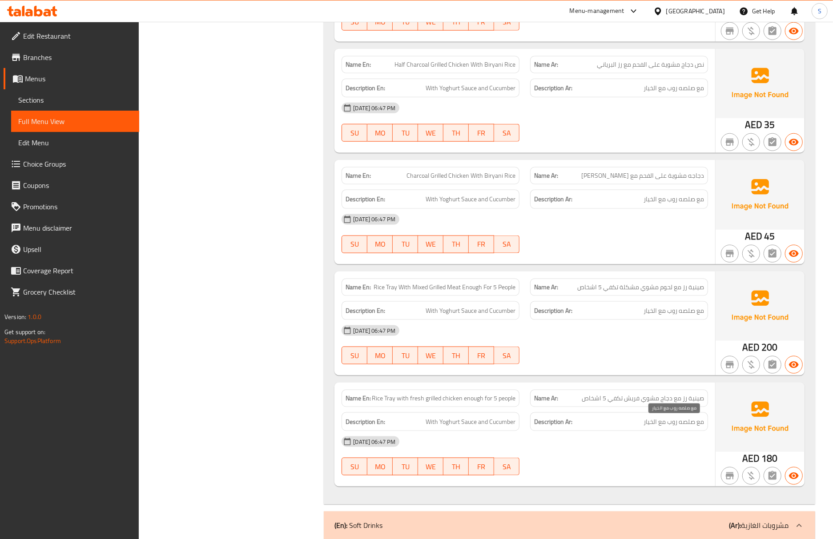
click at [675, 422] on span "مع صلصه روب مع الخيار" at bounding box center [673, 422] width 60 height 11
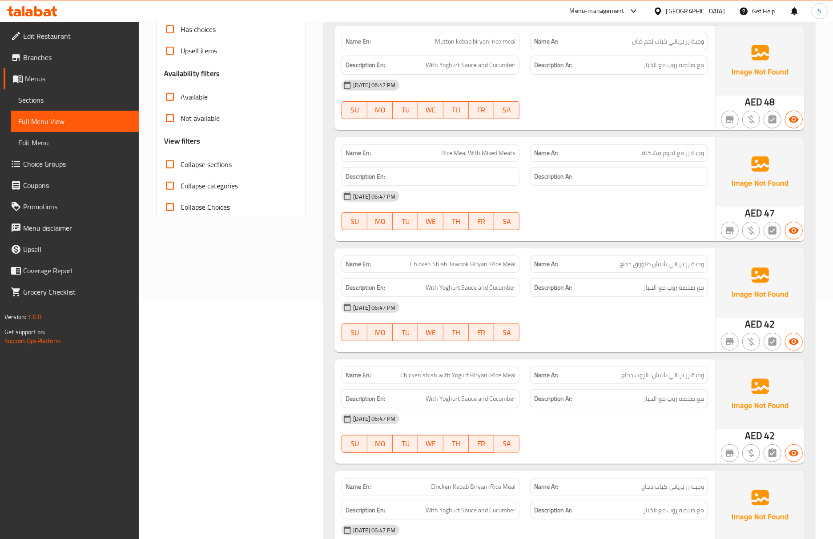
scroll to position [0, 0]
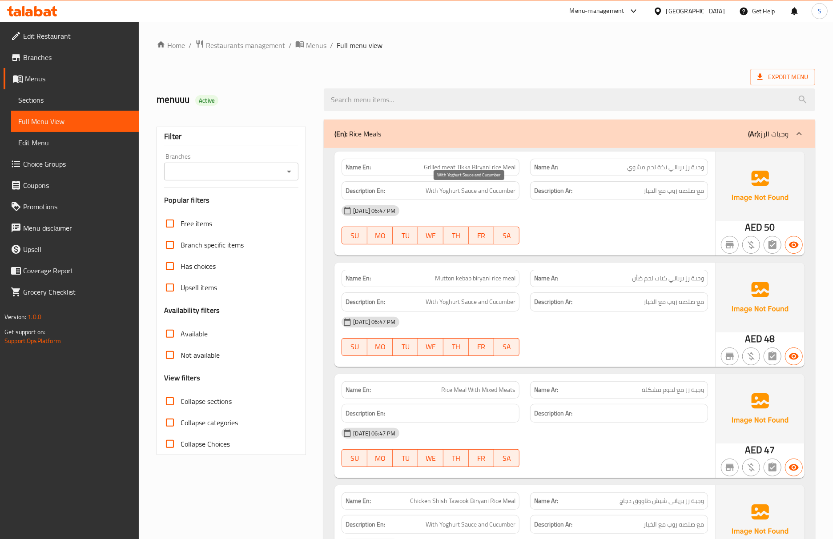
click at [473, 194] on span "With Yoghurt Sauce and Cucumber" at bounding box center [471, 190] width 90 height 11
click at [471, 137] on div "(En): Rice Meals (Ar): وجبات الرز" at bounding box center [561, 134] width 454 height 11
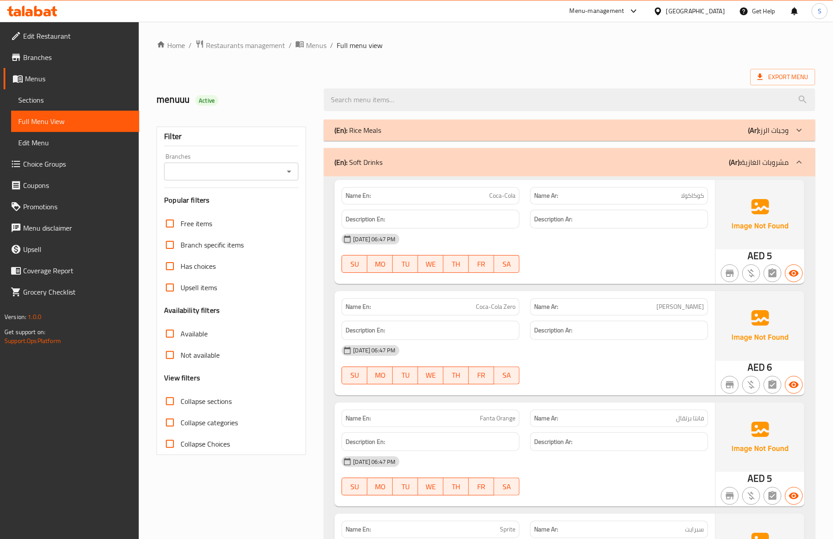
click at [427, 171] on div "(En): Soft Drinks (Ar): مشروبات الغازية" at bounding box center [569, 162] width 491 height 28
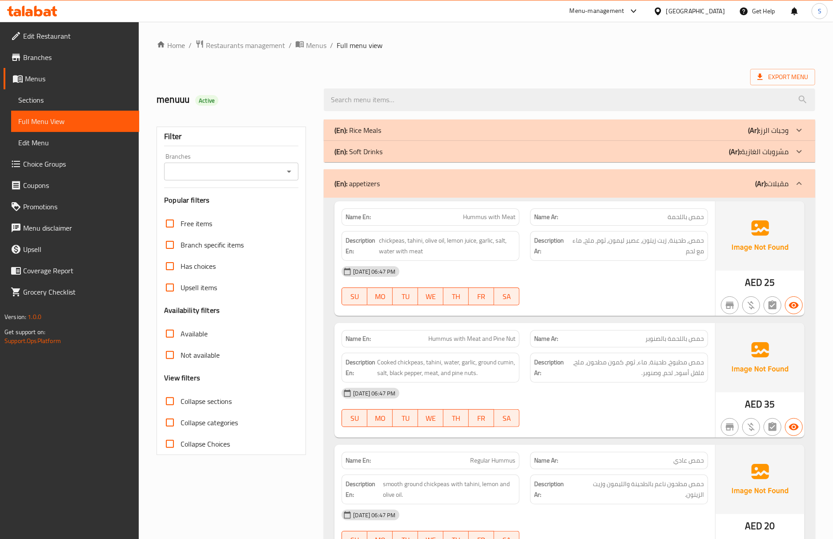
click at [541, 182] on div "(En): appetizers (Ar): مقبلات" at bounding box center [561, 183] width 454 height 11
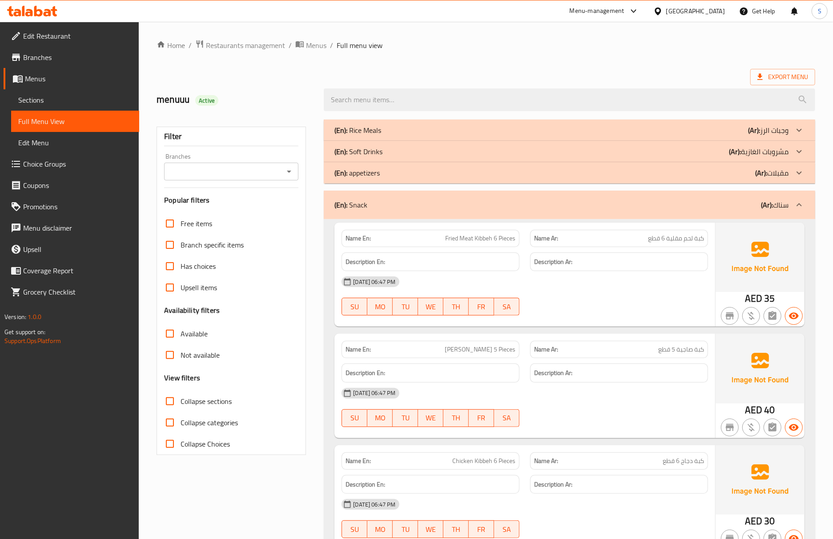
scroll to position [59, 0]
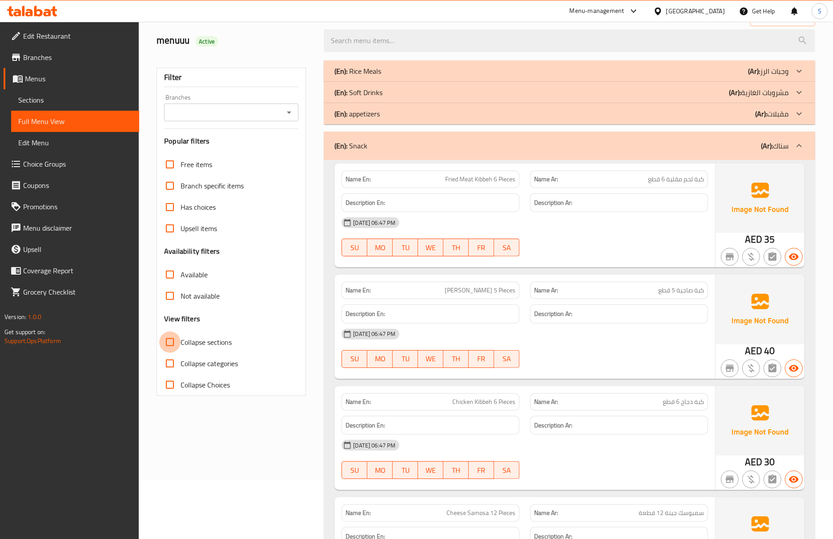
click at [177, 347] on input "Collapse sections" at bounding box center [169, 342] width 21 height 21
checkbox input "true"
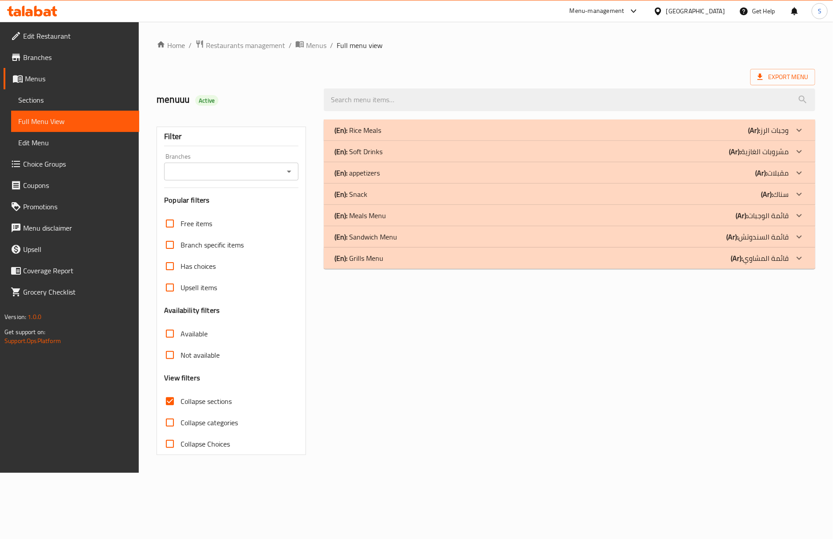
scroll to position [0, 0]
click at [391, 260] on div "(En): Grills Menu (Ar): قائمة المشاوي" at bounding box center [567, 258] width 459 height 11
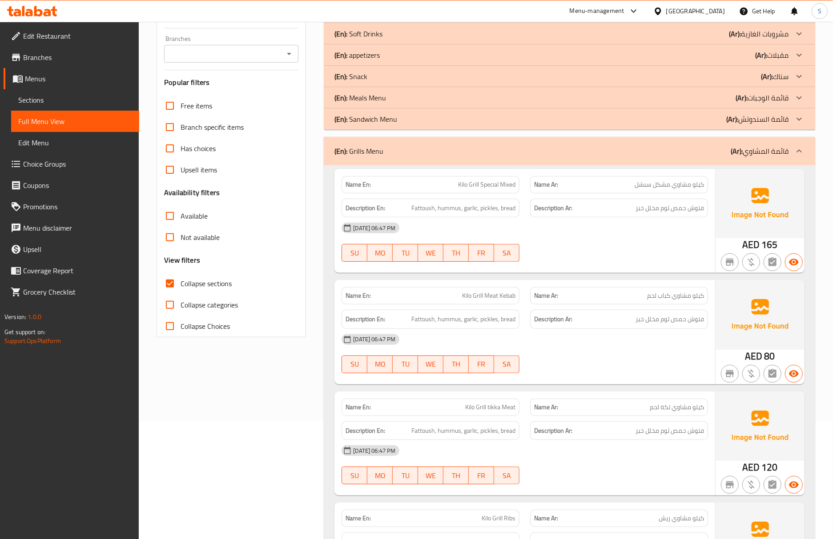
scroll to position [118, 0]
click at [678, 213] on span "فتوش حمص ثوم مخلل خبز" at bounding box center [669, 207] width 68 height 11
click at [468, 211] on span "Fattoush, hummus, garlic, pickles, bread" at bounding box center [463, 207] width 104 height 11
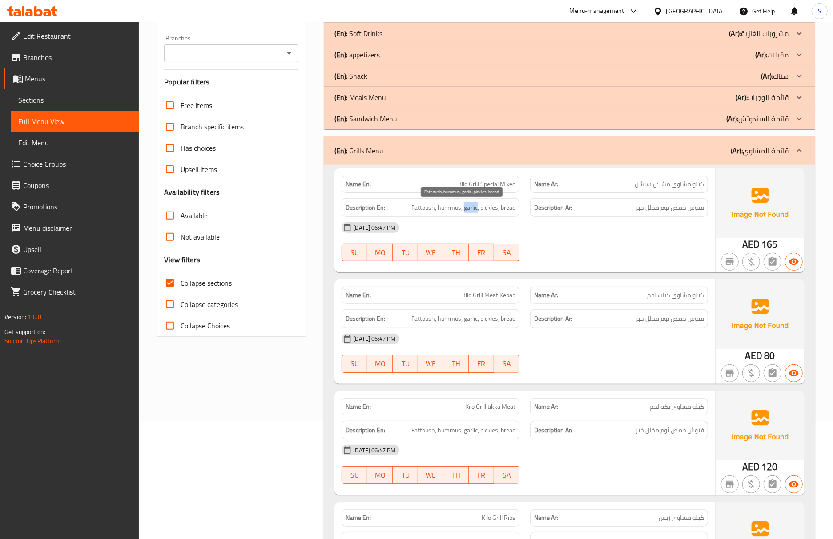
click at [468, 211] on span "Fattoush, hummus, garlic, pickles, bread" at bounding box center [463, 207] width 104 height 11
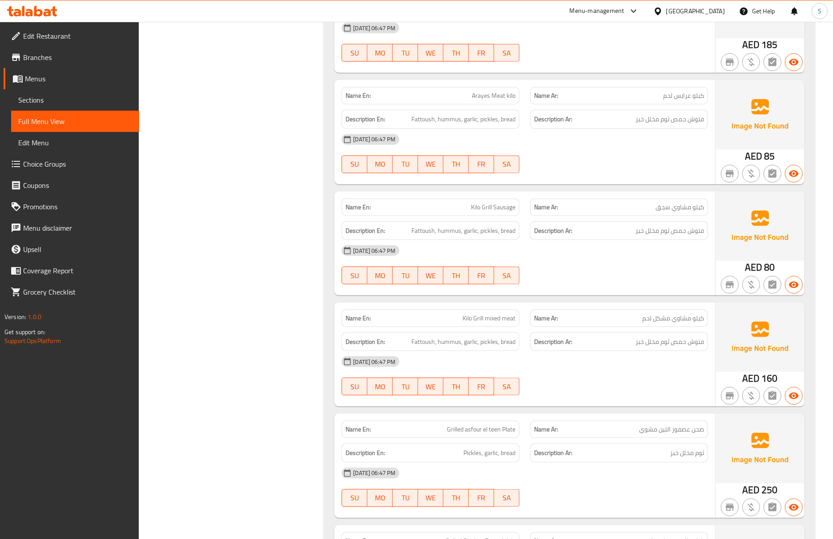
scroll to position [712, 0]
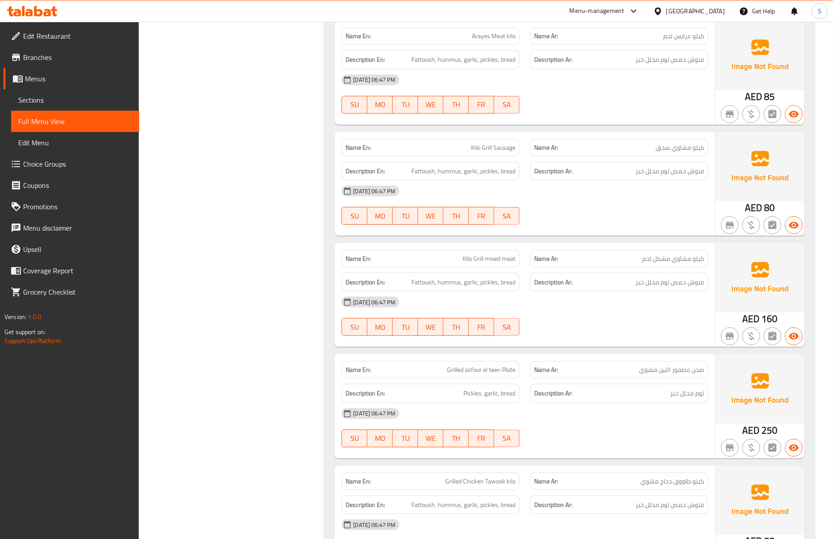
click at [689, 175] on span "فتوش حمص ثوم مخلل خبز" at bounding box center [669, 171] width 68 height 11
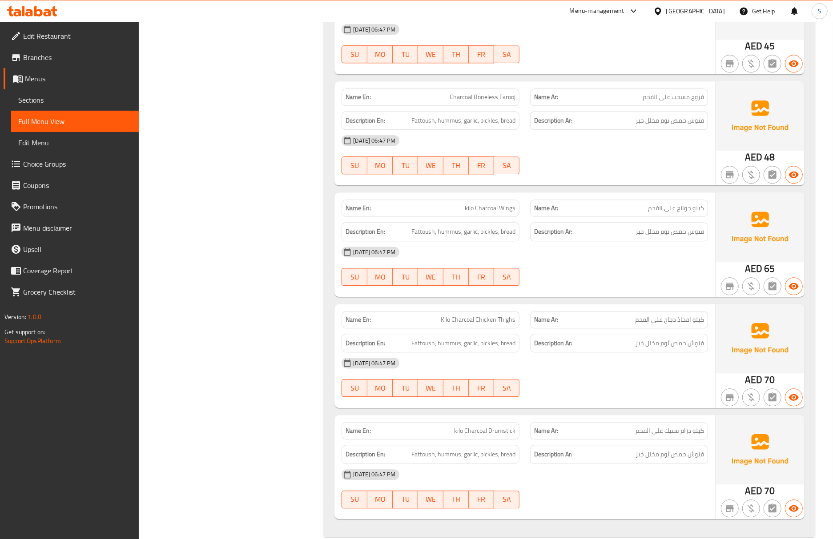
scroll to position [1561, 0]
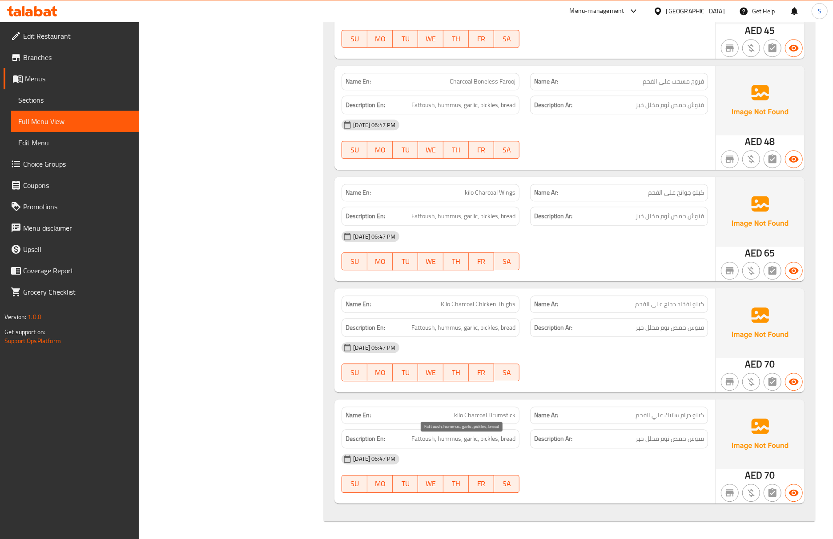
click at [502, 439] on span "Fattoush, hummus, garlic, pickles, bread" at bounding box center [463, 439] width 104 height 11
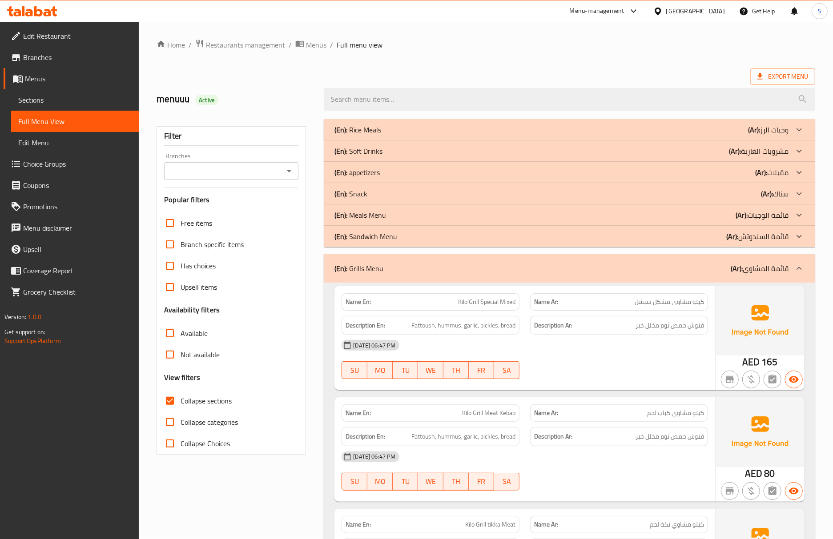
scroll to position [0, 0]
click at [430, 272] on div "(En): Grills Menu (Ar): قائمة المشاوي" at bounding box center [561, 269] width 454 height 11
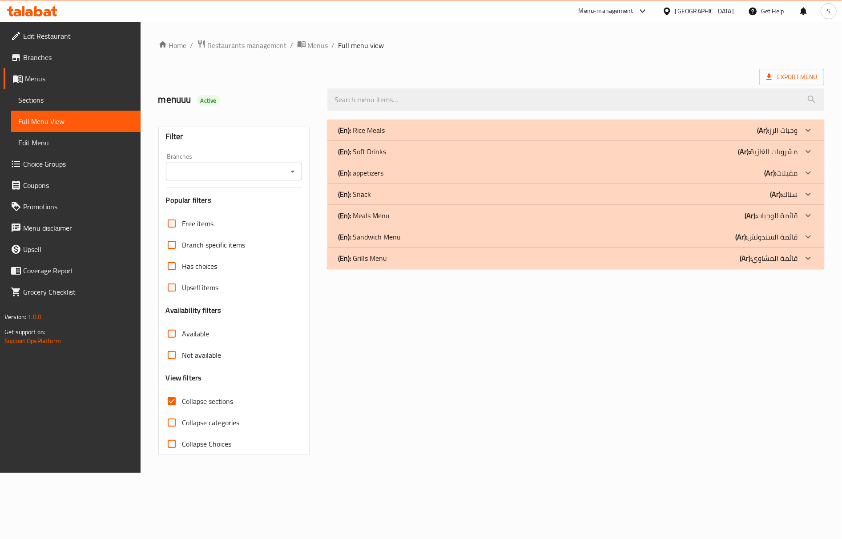
drag, startPoint x: 523, startPoint y: 218, endPoint x: 531, endPoint y: 241, distance: 24.5
click at [523, 218] on div "(En): Meals Menu (Ar): قائمة الوجبات" at bounding box center [567, 215] width 459 height 11
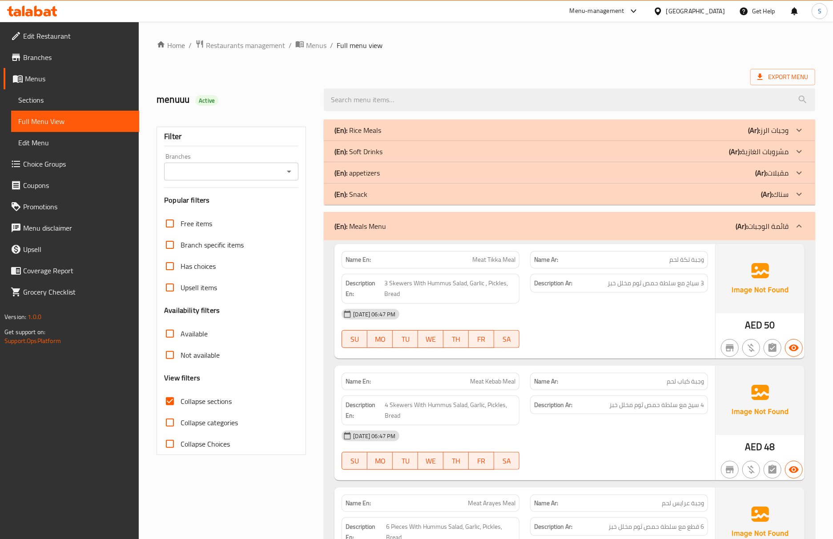
scroll to position [59, 0]
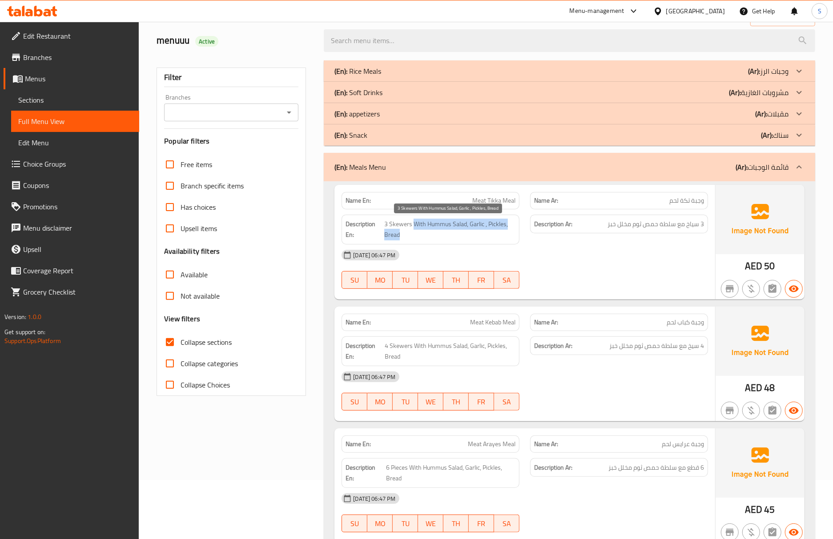
drag, startPoint x: 414, startPoint y: 225, endPoint x: 422, endPoint y: 241, distance: 18.3
click at [422, 241] on span "3 Skewers With Hummus Salad, Garlic , Pickles, Bread" at bounding box center [449, 230] width 131 height 22
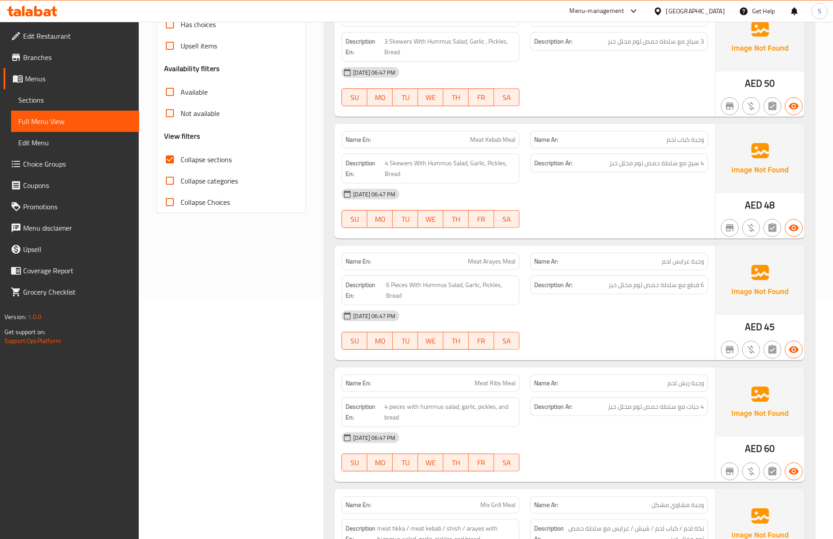
scroll to position [0, 0]
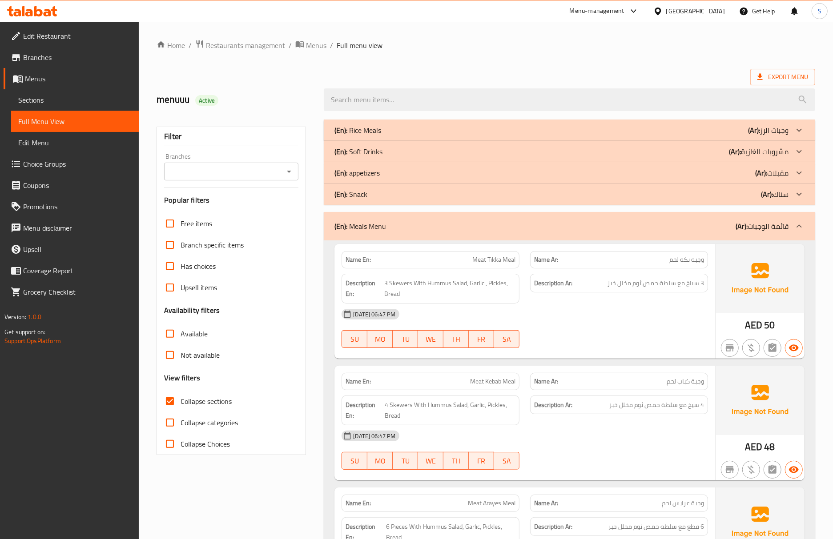
click at [475, 228] on div "(En): Meals Menu (Ar): قائمة الوجبات" at bounding box center [561, 226] width 454 height 11
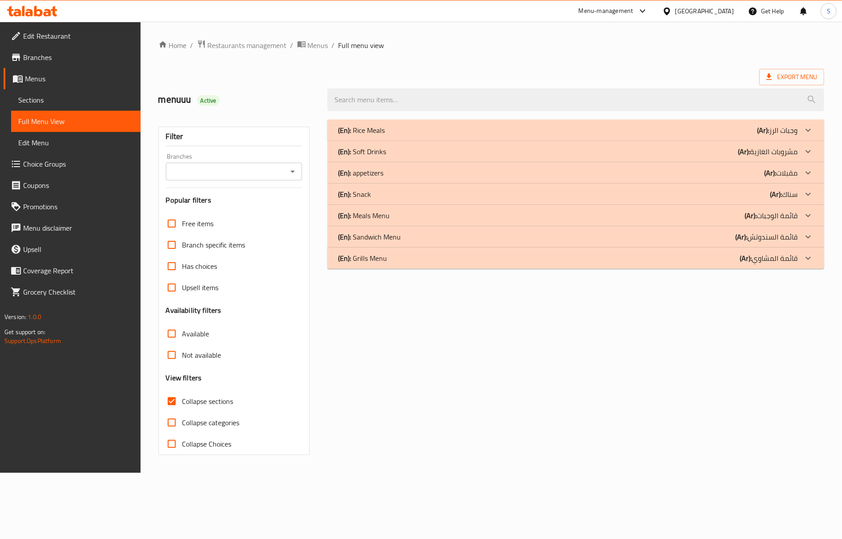
click at [391, 237] on p "(En): Sandwich Menu" at bounding box center [369, 237] width 63 height 11
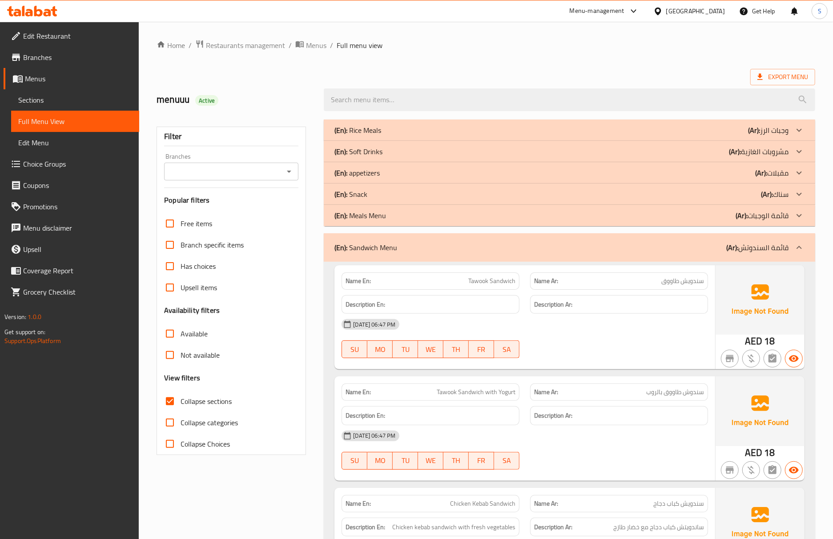
drag, startPoint x: 454, startPoint y: 248, endPoint x: 59, endPoint y: 319, distance: 401.7
click at [454, 248] on div "(En): Sandwich Menu (Ar): قائمة السندوتش" at bounding box center [561, 247] width 454 height 11
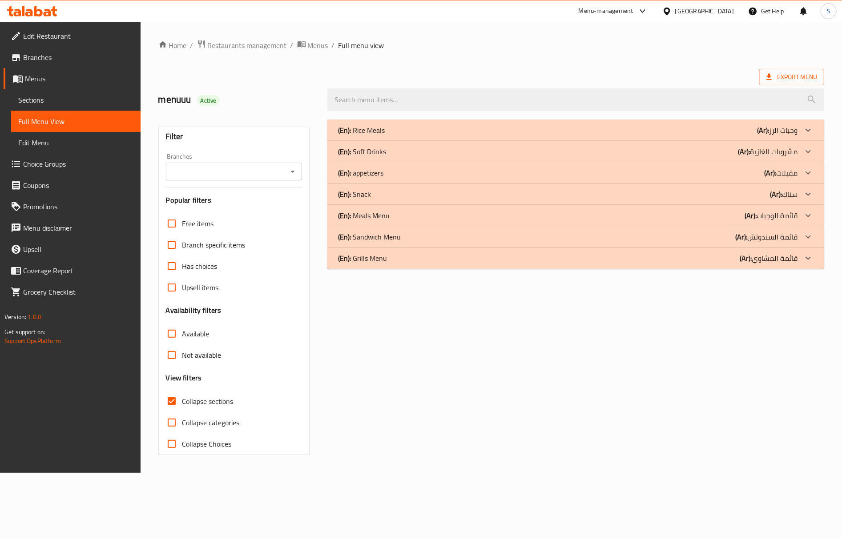
drag, startPoint x: 391, startPoint y: 173, endPoint x: 402, endPoint y: 180, distance: 12.6
click at [391, 173] on div "(En): appetizers (Ar): مقبلات" at bounding box center [567, 173] width 459 height 11
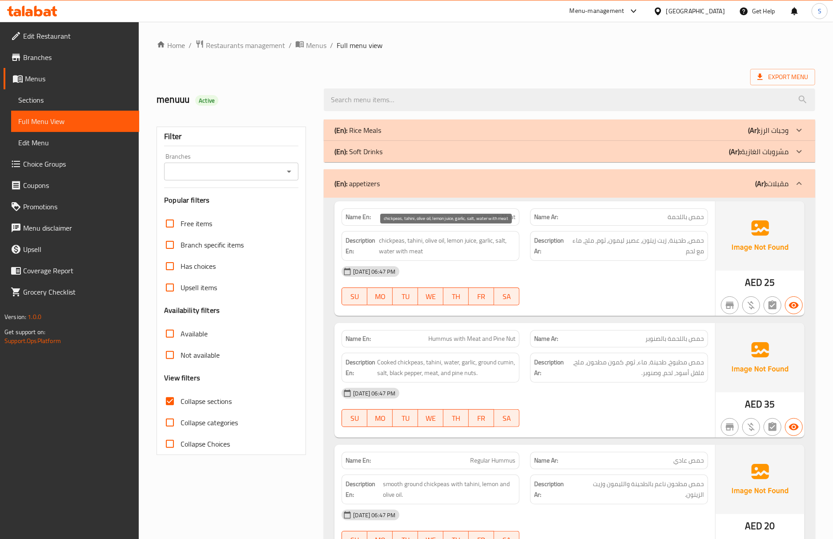
click at [496, 247] on span "chickpeas, tahini, olive oil, lemon juice, garlic, salt, water with meat" at bounding box center [447, 246] width 137 height 22
drag, startPoint x: 54, startPoint y: 105, endPoint x: 79, endPoint y: 123, distance: 30.0
click at [54, 105] on link "Sections" at bounding box center [75, 99] width 128 height 21
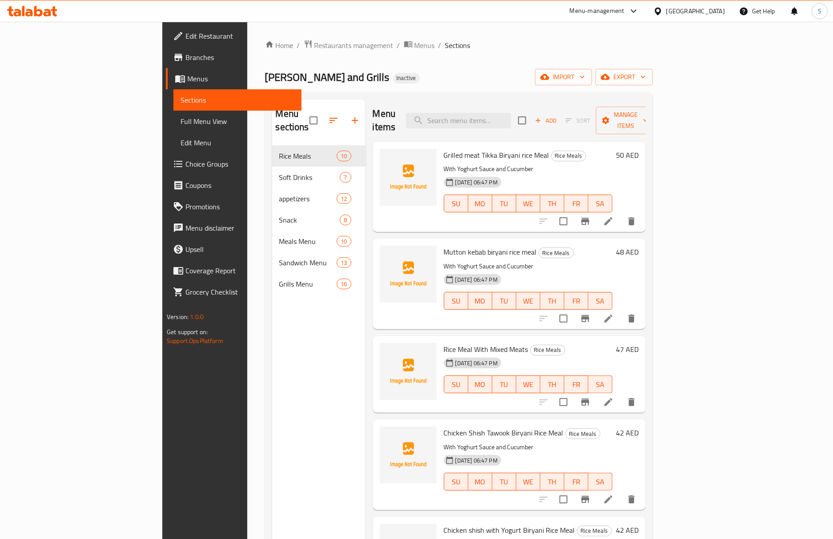
click at [181, 123] on span "Full Menu View" at bounding box center [238, 121] width 114 height 11
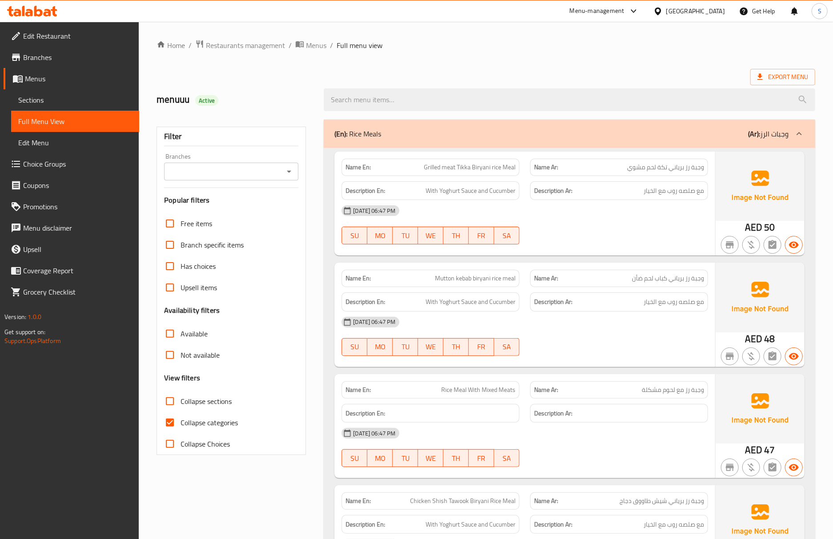
click at [166, 427] on input "Collapse categories" at bounding box center [169, 422] width 21 height 21
checkbox input "false"
click at [177, 401] on input "Collapse sections" at bounding box center [169, 401] width 21 height 21
checkbox input "true"
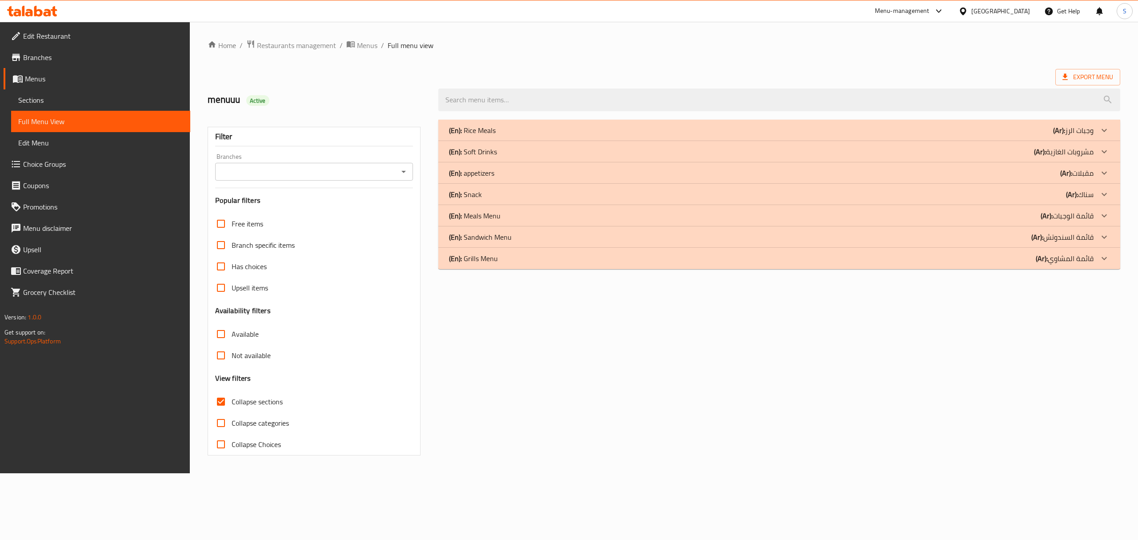
click at [495, 171] on div "(En): appetizers (Ar): مقبلات" at bounding box center [771, 173] width 645 height 11
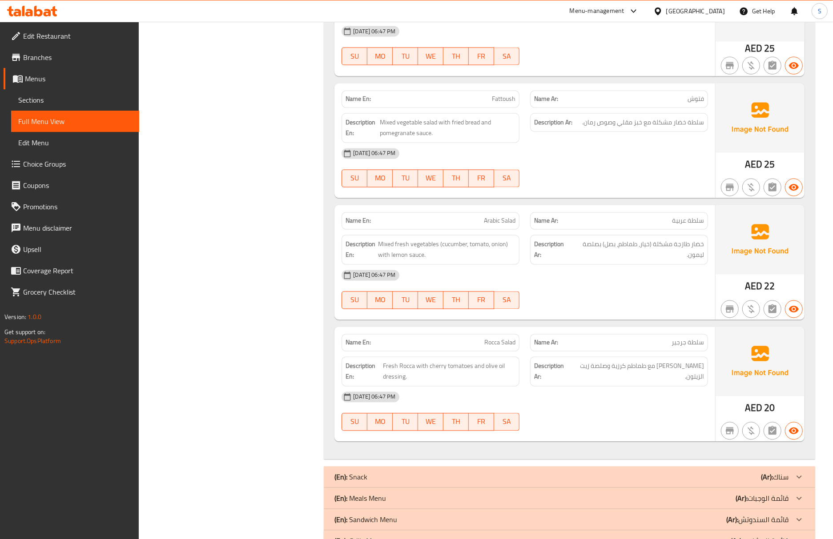
scroll to position [1198, 0]
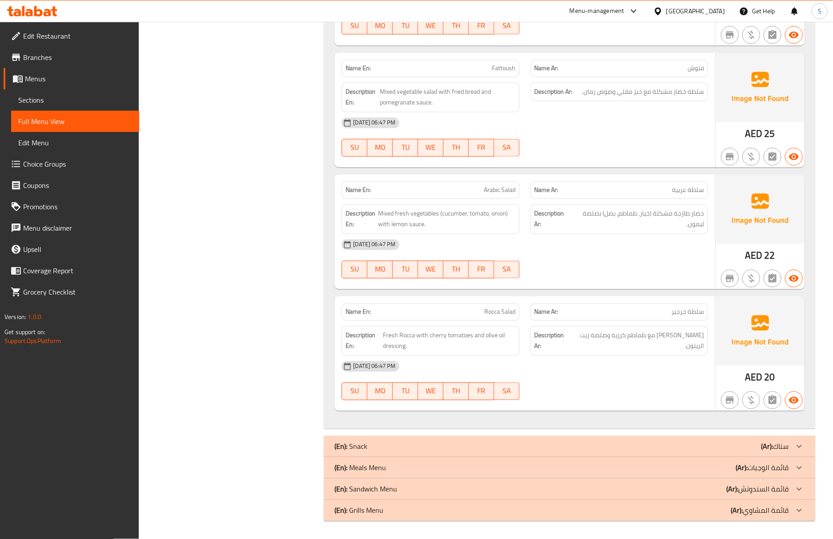
click at [719, 258] on div "AED 22" at bounding box center [760, 232] width 89 height 115
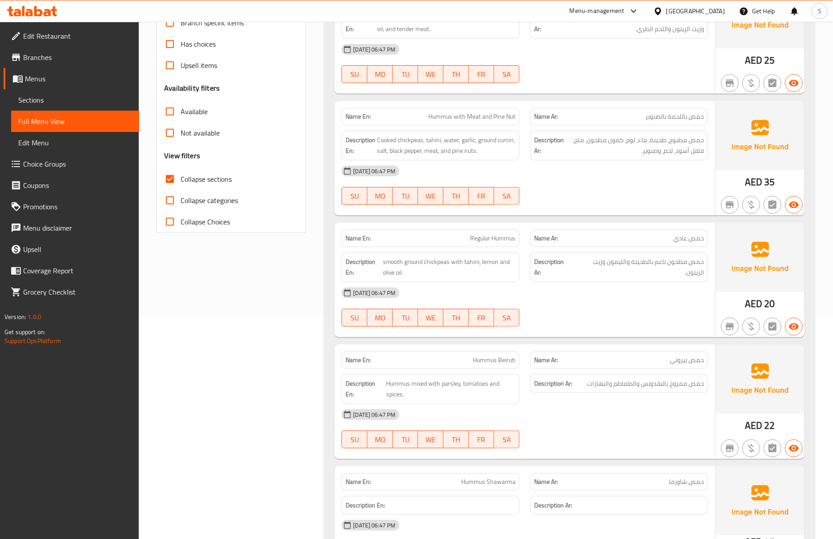
drag, startPoint x: 658, startPoint y: 349, endPoint x: 666, endPoint y: 371, distance: 23.1
click at [658, 349] on div "Name Ar: حمص بيروتي" at bounding box center [619, 360] width 189 height 28
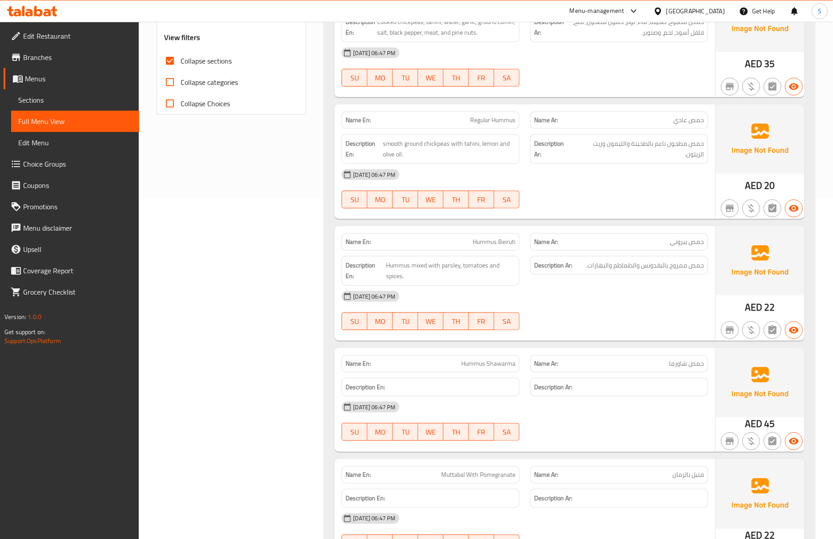
scroll to position [519, 0]
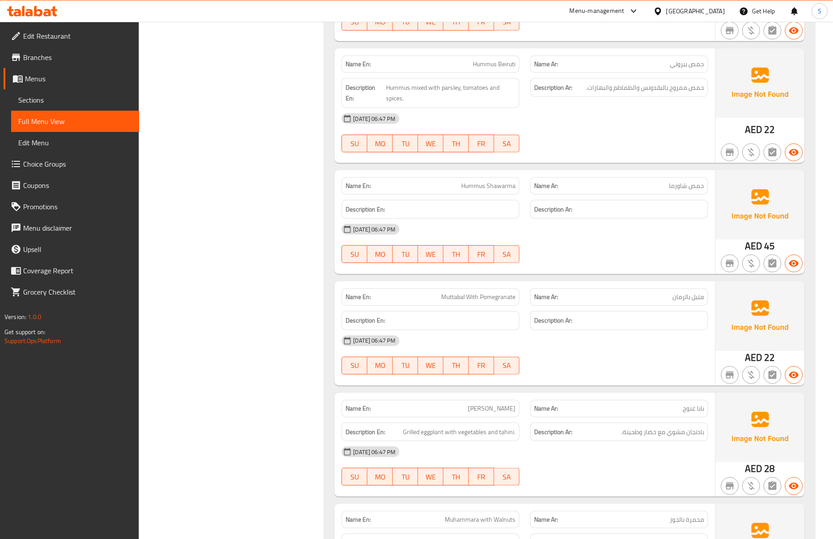
click at [532, 340] on div "06-10-2025 06:47 PM" at bounding box center [524, 340] width 377 height 21
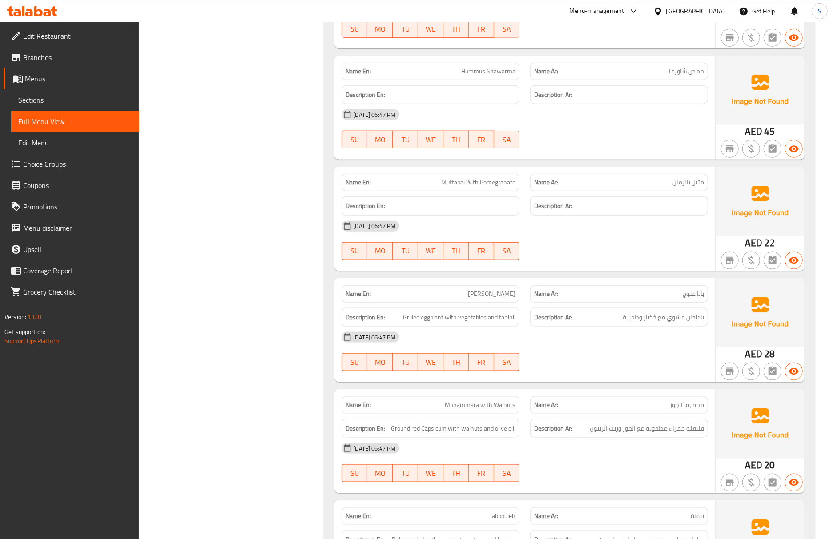
scroll to position [637, 0]
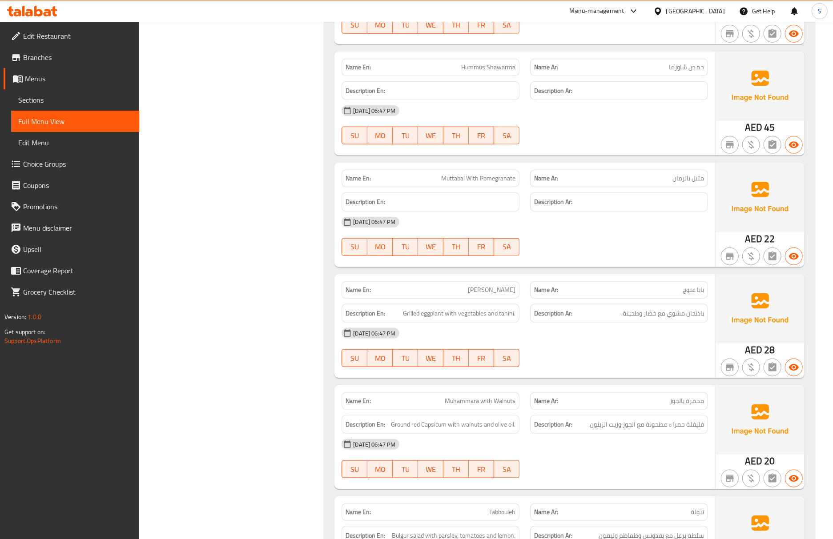
drag, startPoint x: 602, startPoint y: 337, endPoint x: 603, endPoint y: 344, distance: 6.8
click at [602, 337] on div "06-10-2025 06:47 PM" at bounding box center [524, 333] width 377 height 21
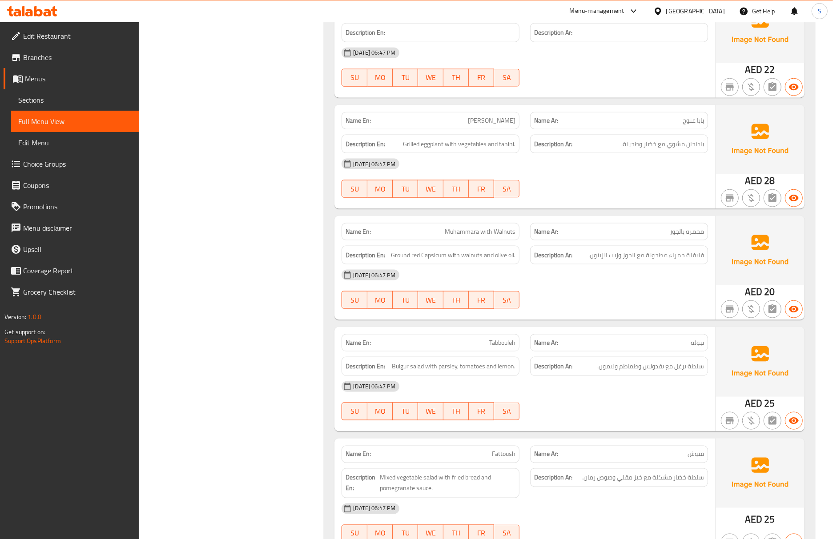
scroll to position [815, 0]
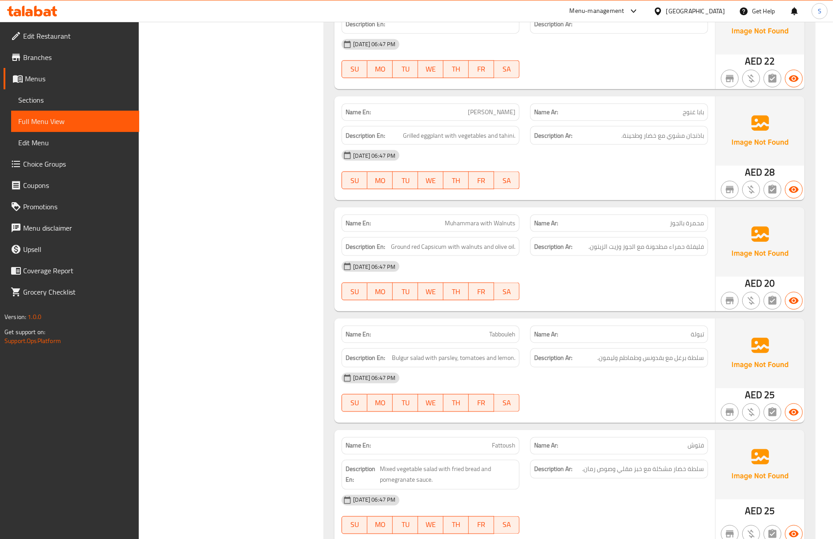
click at [559, 388] on div "06-10-2025 06:47 PM" at bounding box center [524, 378] width 377 height 21
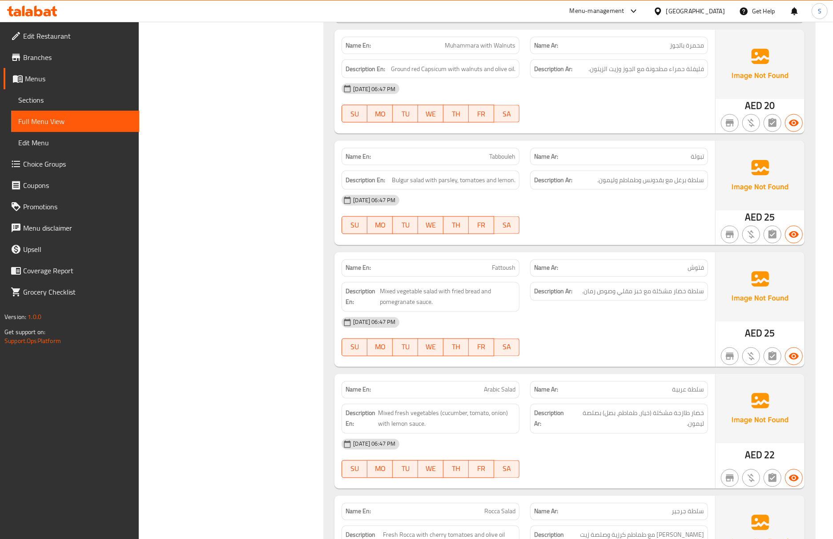
click at [719, 386] on img at bounding box center [760, 408] width 89 height 69
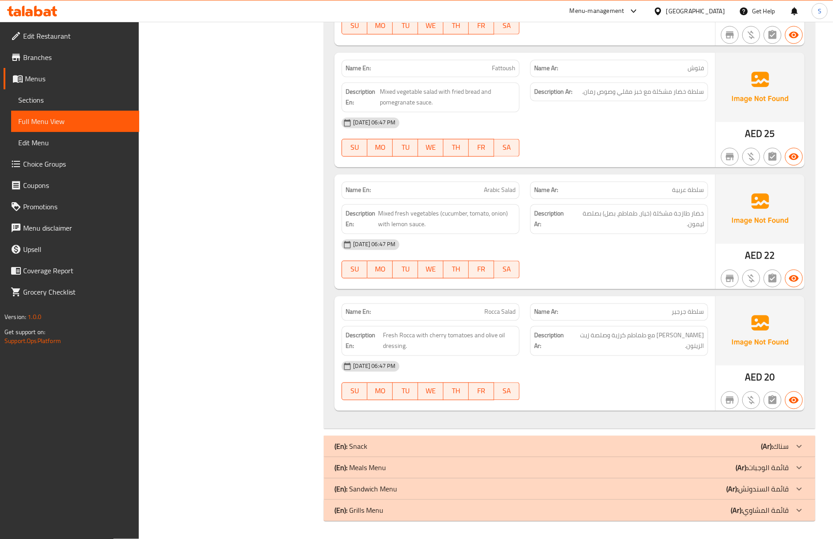
scroll to position [1198, 0]
click at [527, 385] on div "06-10-2025 06:47 PM SU MO TU WE TH FR SA" at bounding box center [524, 381] width 377 height 50
click at [390, 445] on div "(En): Snack (Ar): سناك" at bounding box center [561, 447] width 454 height 11
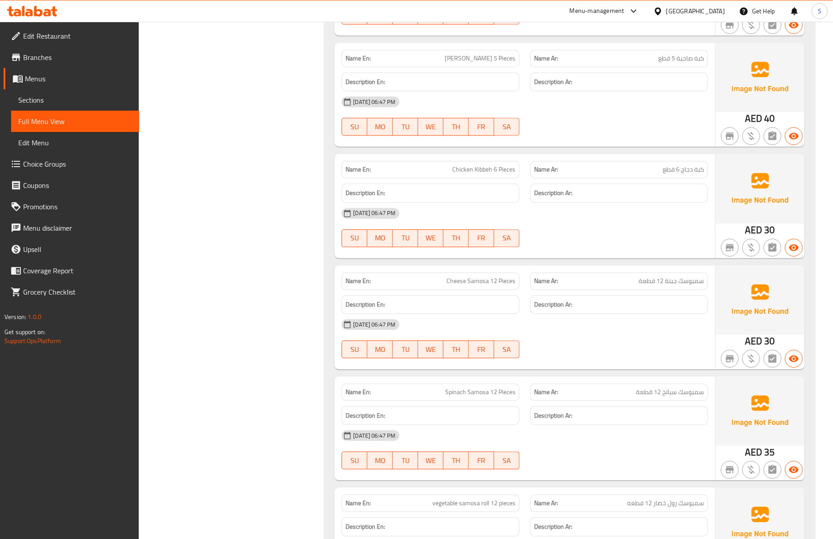
scroll to position [1732, 0]
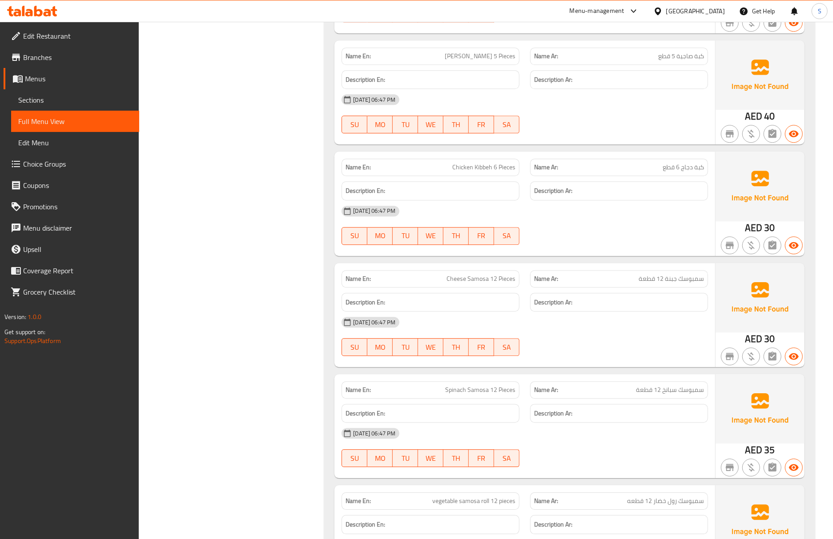
click at [483, 284] on span "Cheese Samosa 12 Pieces" at bounding box center [480, 278] width 69 height 9
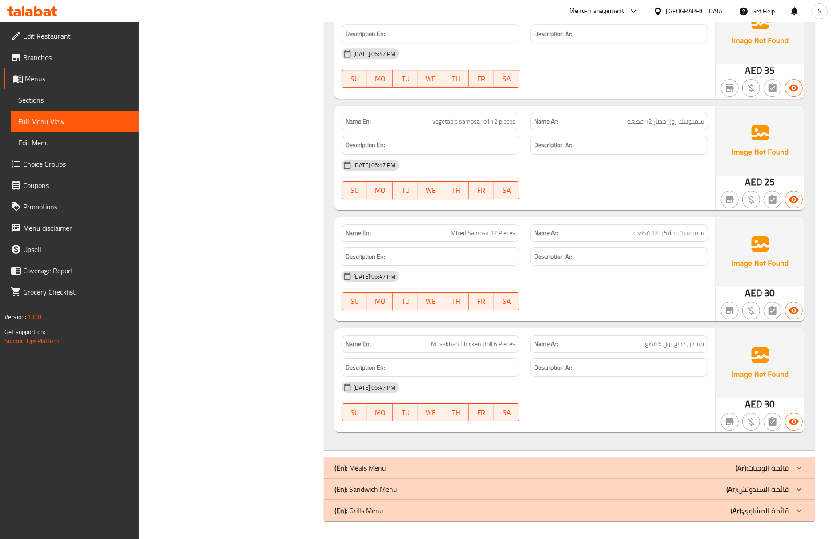
scroll to position [2119, 0]
drag, startPoint x: 499, startPoint y: 369, endPoint x: 488, endPoint y: 355, distance: 17.5
click at [499, 369] on h6 "Description En:" at bounding box center [431, 367] width 170 height 11
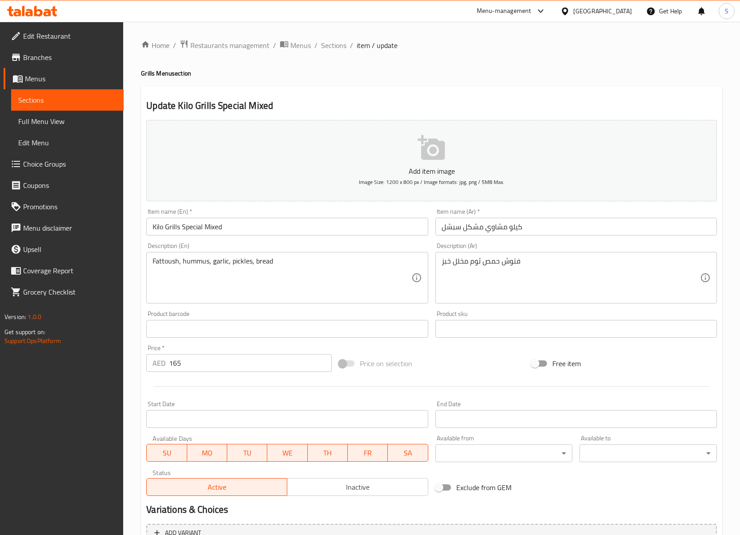
click at [180, 228] on input "Kilo Grills Special Mixed" at bounding box center [286, 227] width 281 height 18
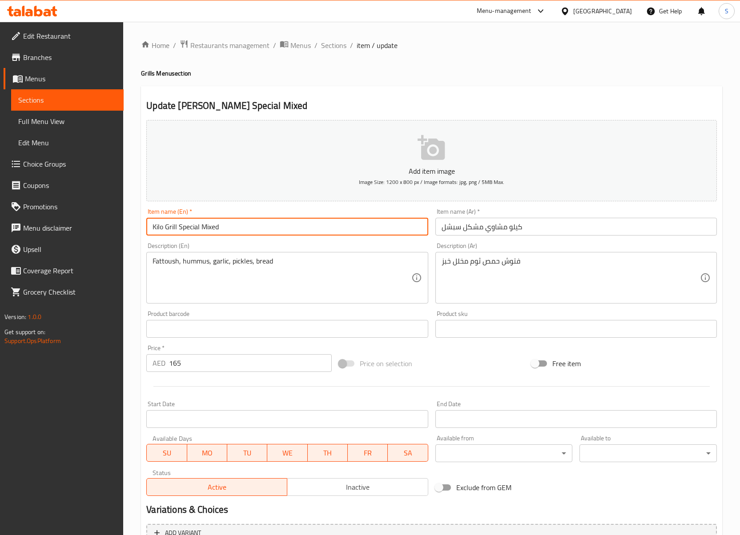
type input "Kilo Grill Special Mixed"
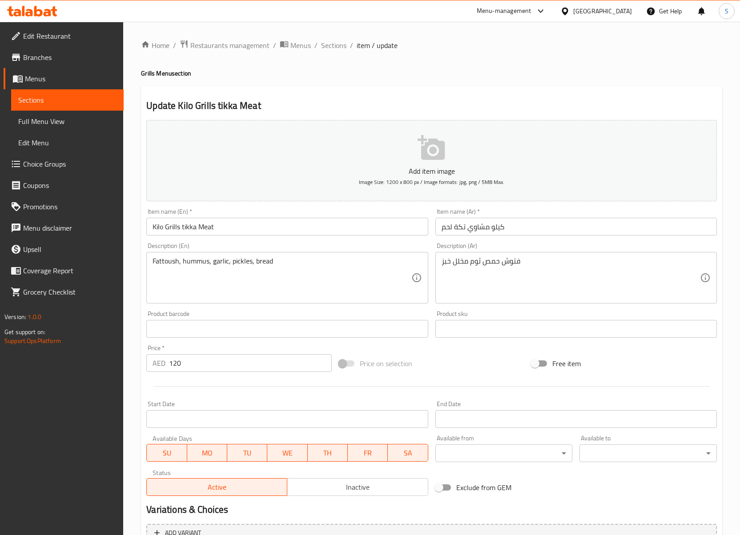
click at [179, 226] on input "Kilo Grills tikka Meat" at bounding box center [286, 227] width 281 height 18
type input "Kilo Grill tikka Meat"
click at [179, 232] on input "Kilo Grills Meat Kebab" at bounding box center [286, 227] width 281 height 18
type input "Kilo Grill Meat Kebab"
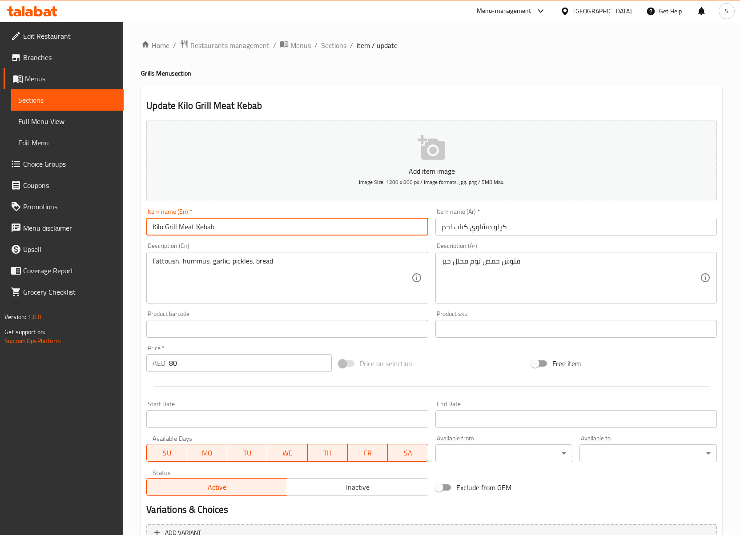
click at [179, 226] on input "Kilo Grills Ribs" at bounding box center [286, 227] width 281 height 18
type input "Kilo Grill Ribs"
click at [179, 232] on input "Kilo Grills Sausage" at bounding box center [286, 227] width 281 height 18
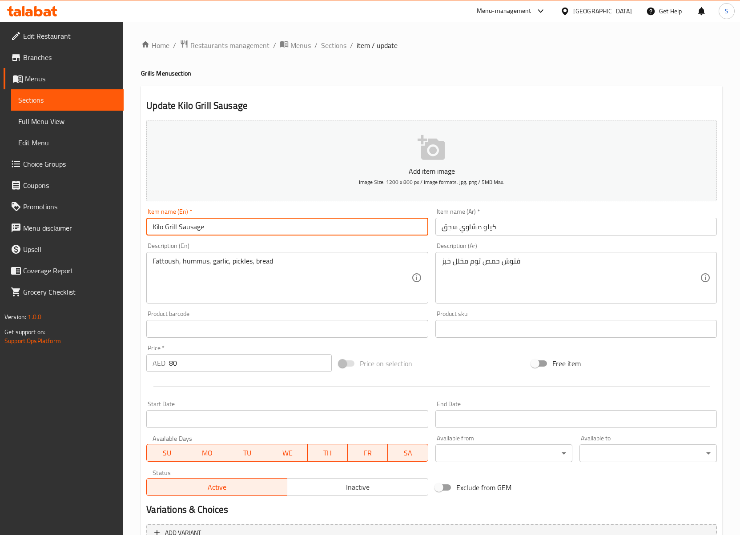
type input "Kilo Grill Sausage"
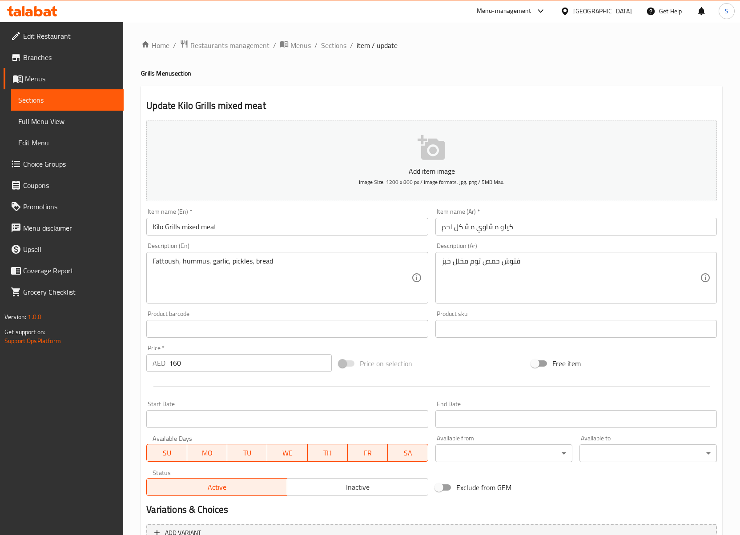
click at [180, 228] on input "Kilo Grills mixed meat" at bounding box center [286, 227] width 281 height 18
type input "Kilo Grill mixed meat"
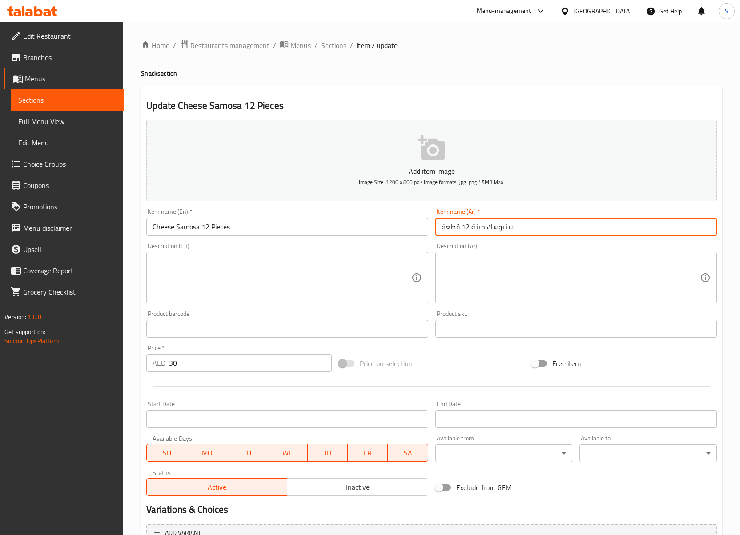
click at [504, 228] on input "سنبوسك جبنة 12 قطعة" at bounding box center [575, 227] width 281 height 18
paste input "text"
type input "سمبوسك جبنة 12 قطعة"
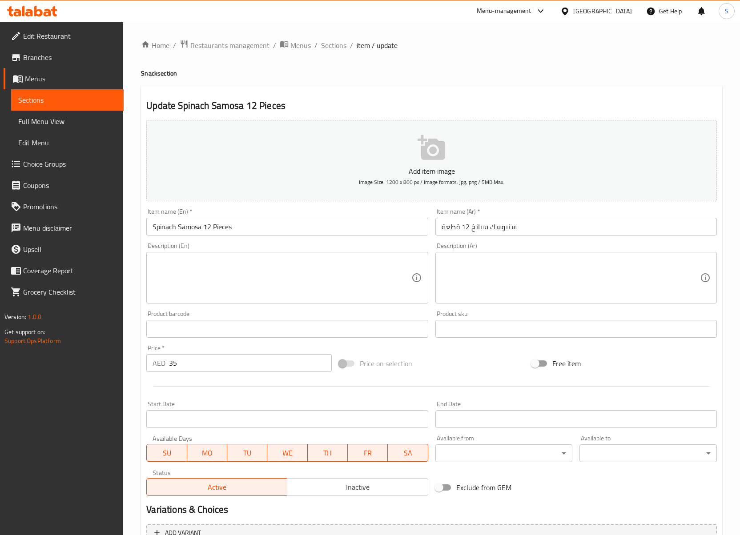
click at [499, 232] on input "سنبوسك سبانخ 12 قطعة" at bounding box center [575, 227] width 281 height 18
paste input "text"
type input "سمبوسك سبانخ 12 قطعة"
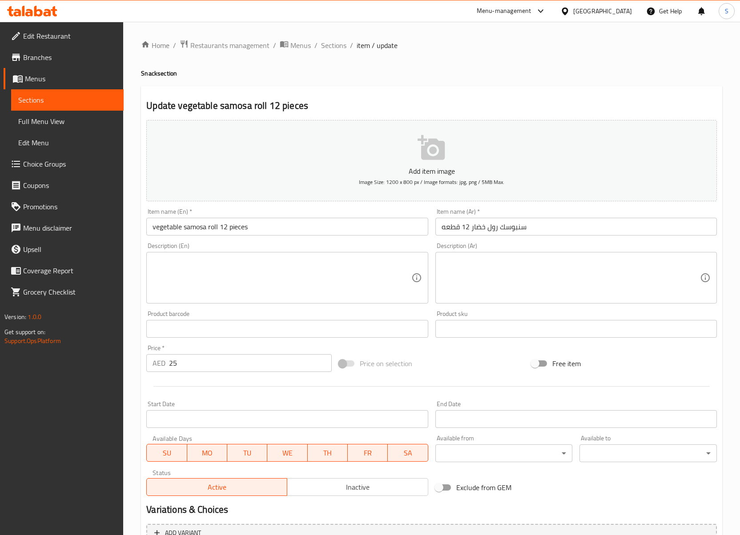
click at [523, 232] on input "سنبوسك رول خضار 12 قطعه" at bounding box center [575, 227] width 281 height 18
click at [511, 230] on input "سنبوسك رول خضار 12 قطعه" at bounding box center [575, 227] width 281 height 18
paste input "text"
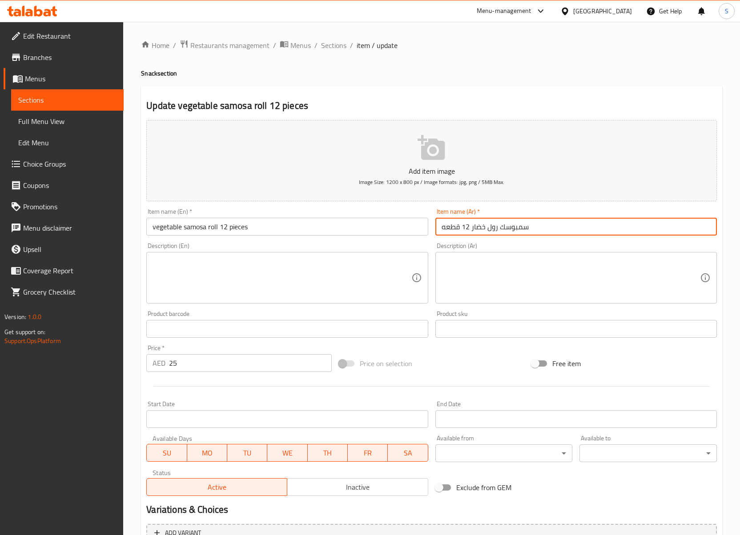
type input "سمبوسك رول خضار 12 قطعه"
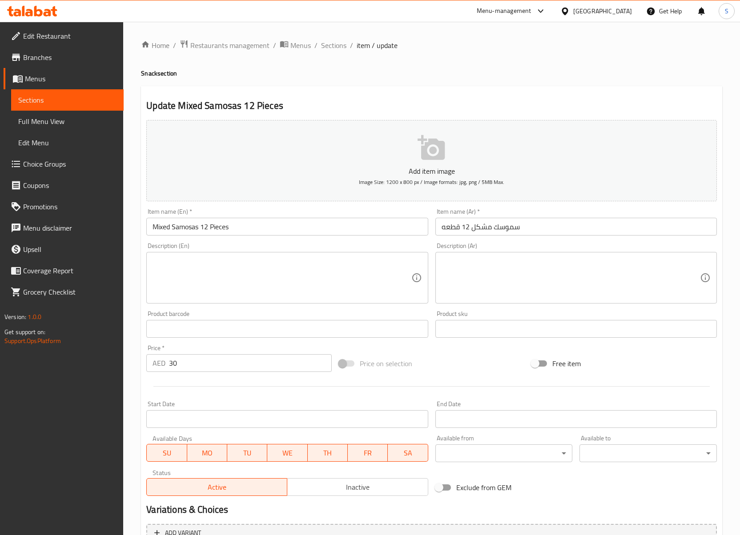
click at [507, 231] on input "سموسك مشكل 12 قطعه" at bounding box center [575, 227] width 281 height 18
paste input "ب"
type input "سمبوسك مشكل 12 قطعه"
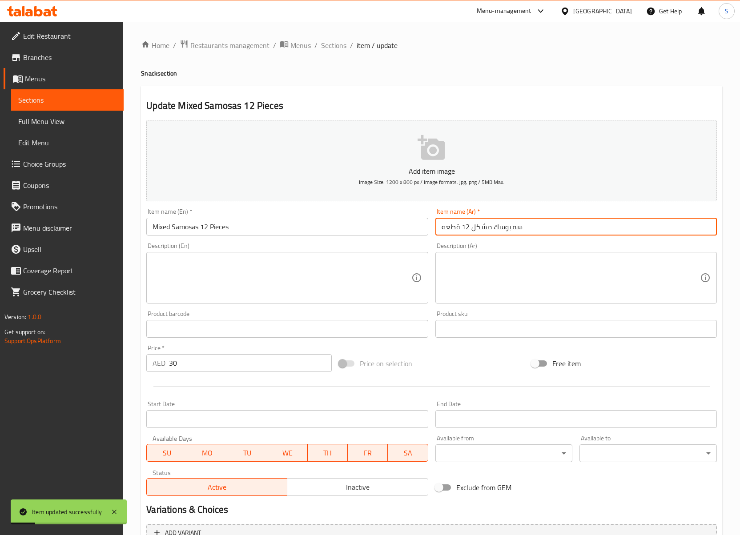
click at [199, 235] on input "Mixed Samosas 12 Pieces" at bounding box center [286, 227] width 281 height 18
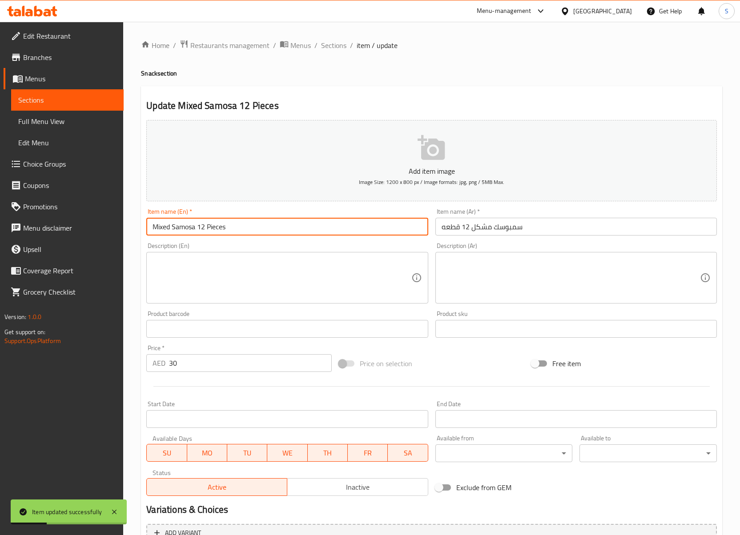
type input "Mixed Samosa 12 Pieces"
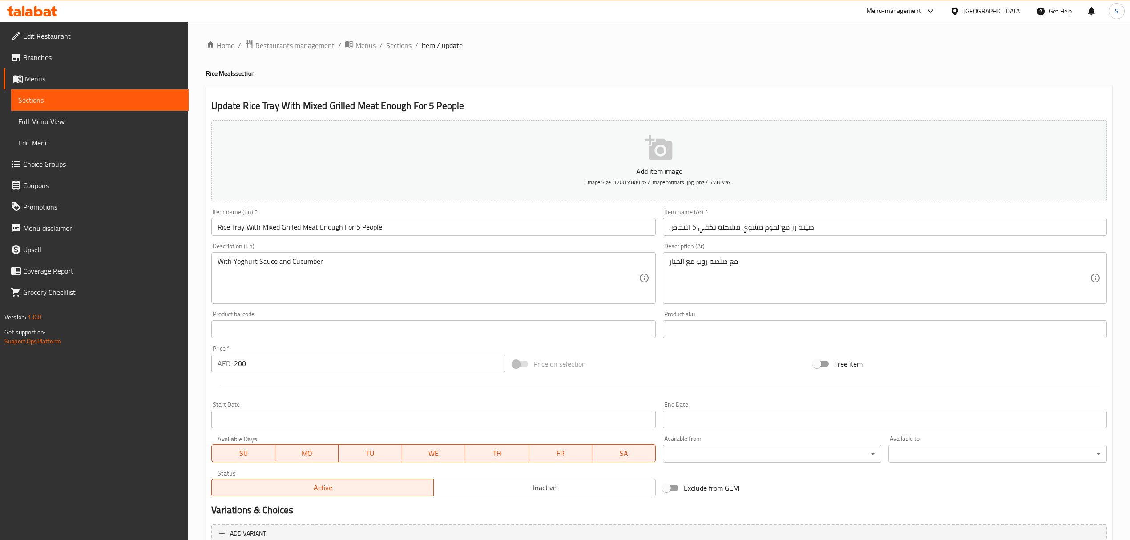
click at [804, 229] on input "صينة رز مع لحوم مشوي مشكلة تكفي 5 اشخاص" at bounding box center [885, 227] width 444 height 18
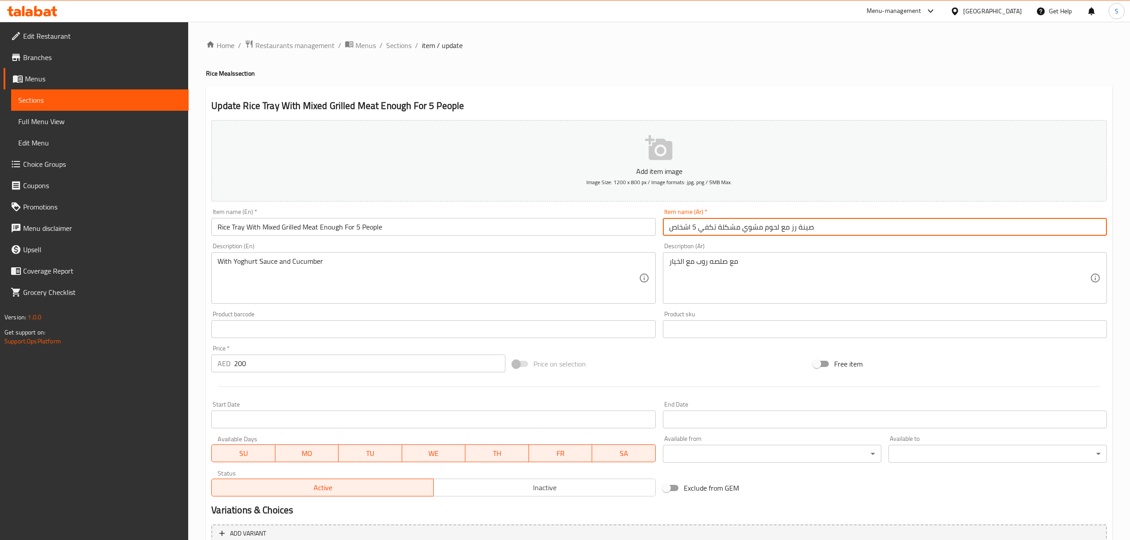
click at [804, 229] on input "صينة رز مع لحوم مشوي مشكلة تكفي 5 اشخاص" at bounding box center [885, 227] width 444 height 18
paste input "ية"
type input "صينية رز مع لحوم مشوي مشكلة تكفي 5 اشخاص"
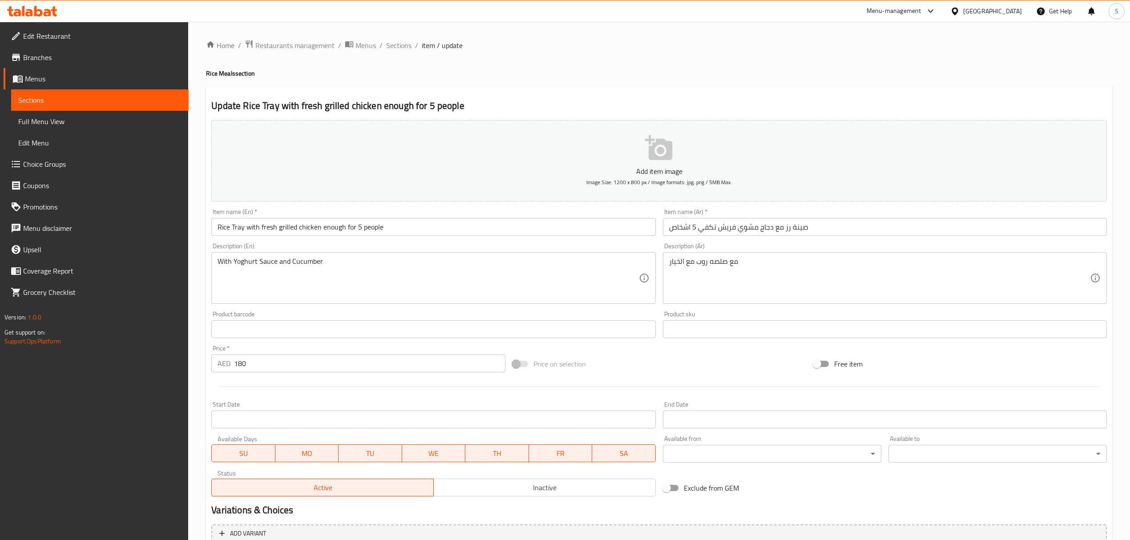
click at [805, 233] on input "صينة رز مع دجاج مشوي فريش تكفي 5 اشخاص" at bounding box center [885, 227] width 444 height 18
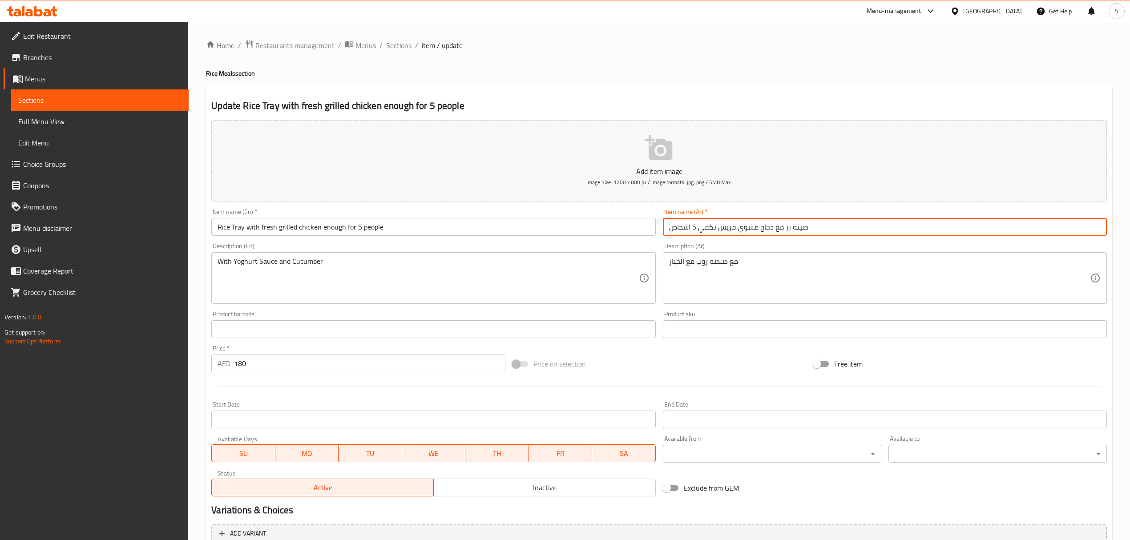
click at [805, 233] on input "صينة رز مع دجاج مشوي فريش تكفي 5 اشخاص" at bounding box center [885, 227] width 444 height 18
click at [799, 226] on input "صينة رز مع دجاج مشوي فريش تكفي 5 اشخاص" at bounding box center [885, 227] width 444 height 18
paste input "ية"
type input "صينية رز مع دجاج مشوي فريش تكفي 5 اشخاص"
